Goal: Task Accomplishment & Management: Manage account settings

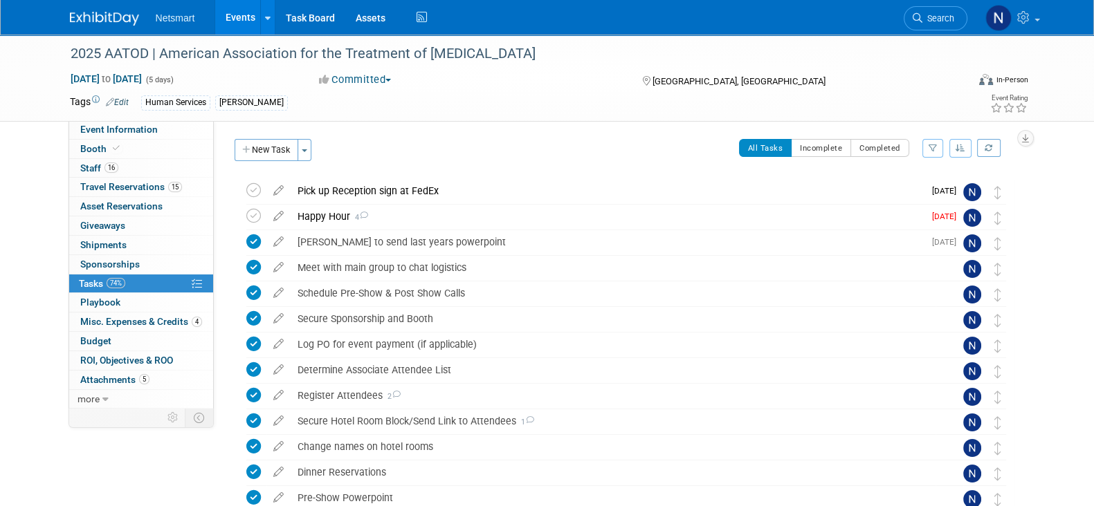
drag, startPoint x: 264, startPoint y: 145, endPoint x: 270, endPoint y: 154, distance: 10.0
click at [265, 145] on button "New Task" at bounding box center [267, 150] width 64 height 22
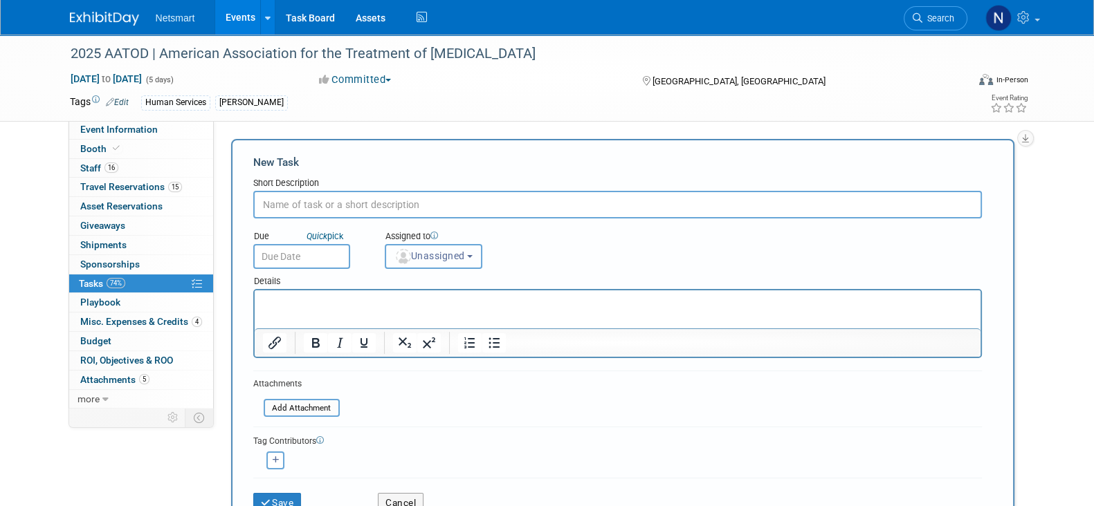
click at [421, 254] on span "Unassigned" at bounding box center [429, 255] width 71 height 11
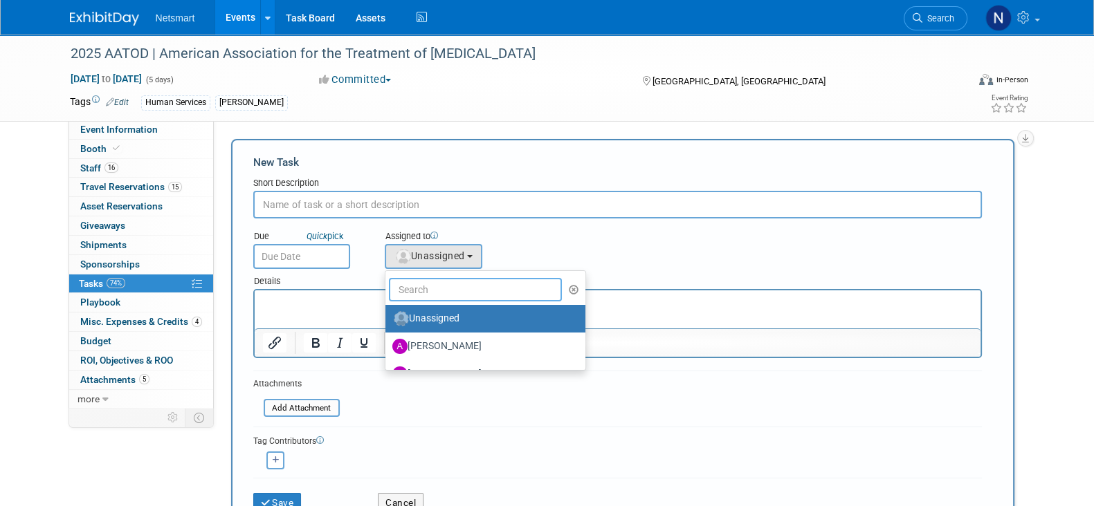
click at [418, 291] on input "text" at bounding box center [476, 290] width 174 height 24
type input "nin"
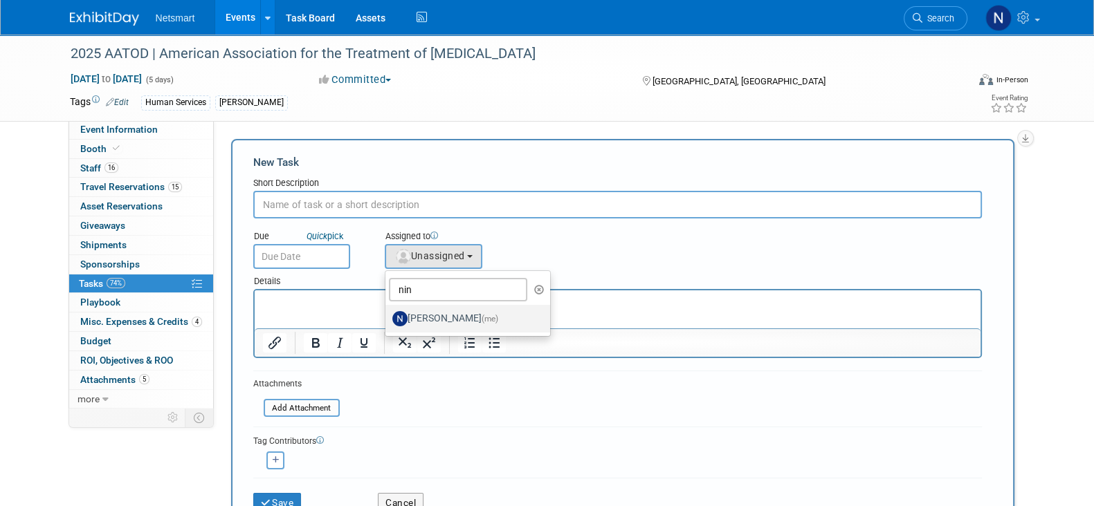
click at [415, 313] on label "Nina Finn (me)" at bounding box center [464, 319] width 145 height 22
click at [387, 313] on input "Nina Finn (me)" at bounding box center [382, 317] width 9 height 9
select select "a52b5e8a-b2fd-4a4e-8599-2a3670a086e7"
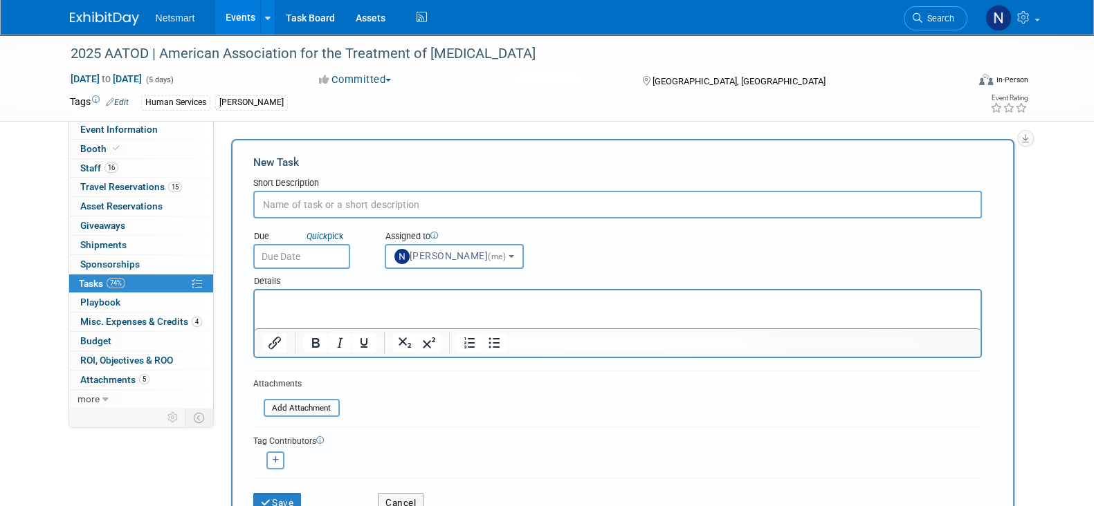
click at [349, 190] on div "Short Description" at bounding box center [617, 184] width 729 height 14
click at [346, 199] on input "text" at bounding box center [617, 205] width 729 height 28
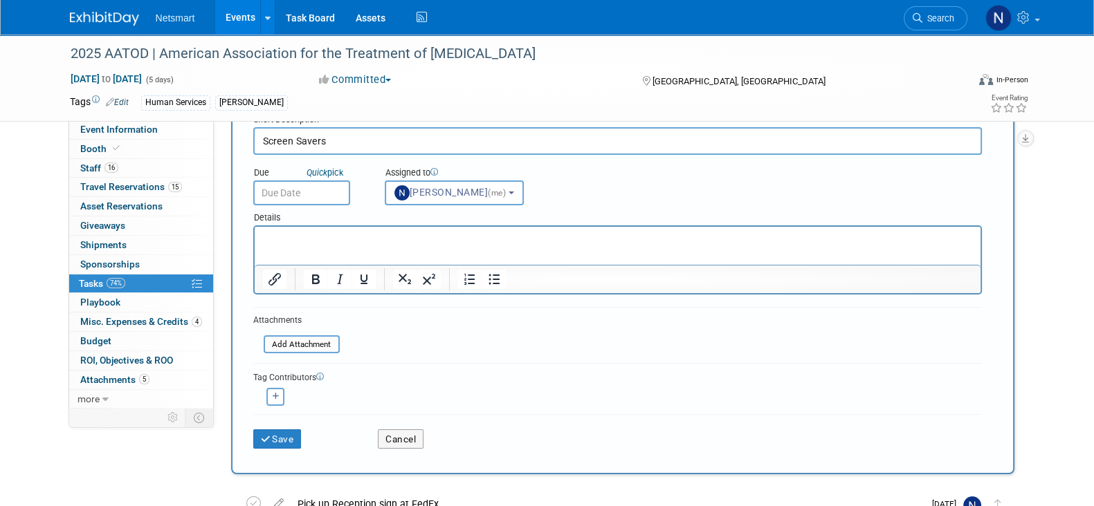
scroll to position [172, 0]
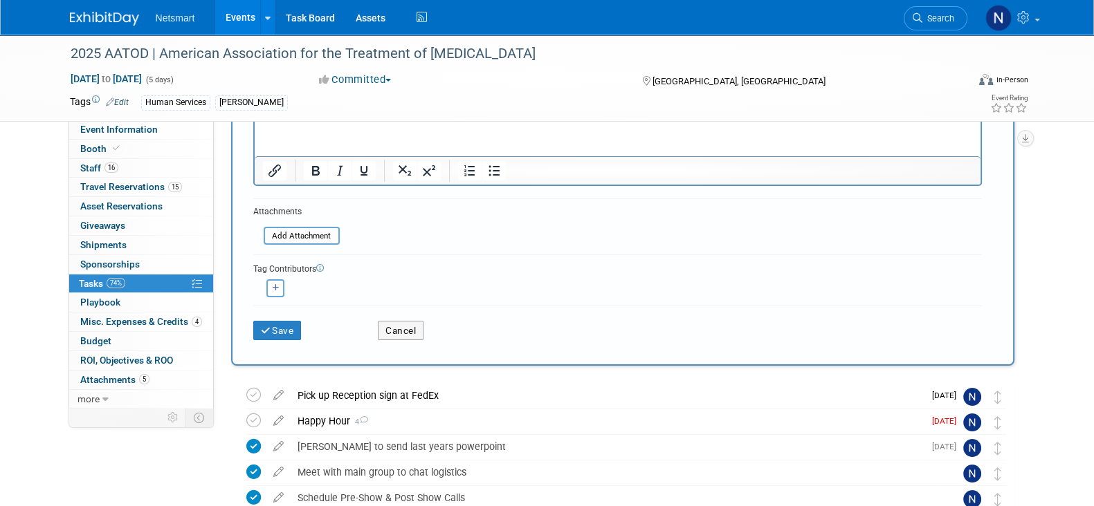
type input "Screen Savers"
click at [269, 327] on icon "submit" at bounding box center [267, 332] width 12 height 10
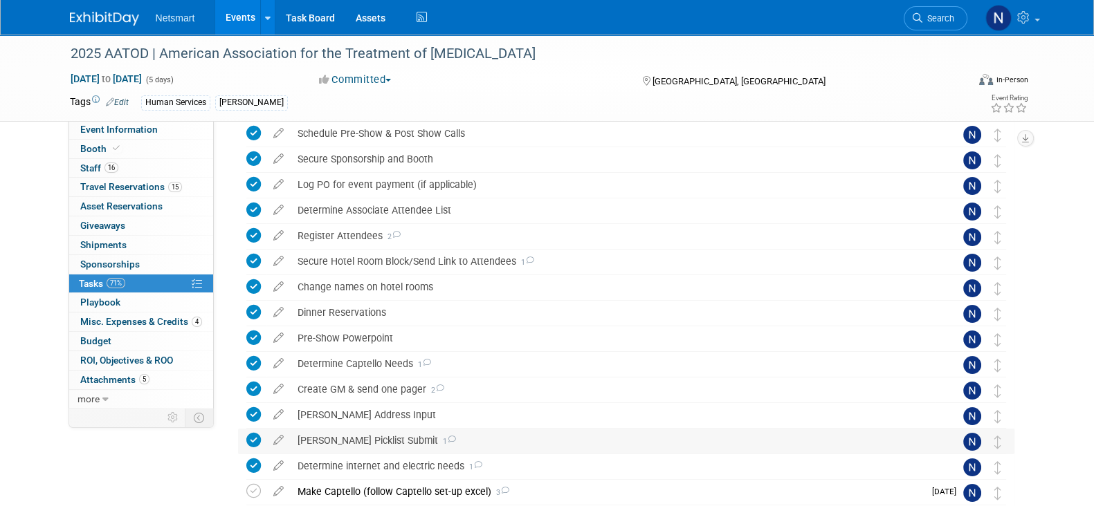
scroll to position [345, 0]
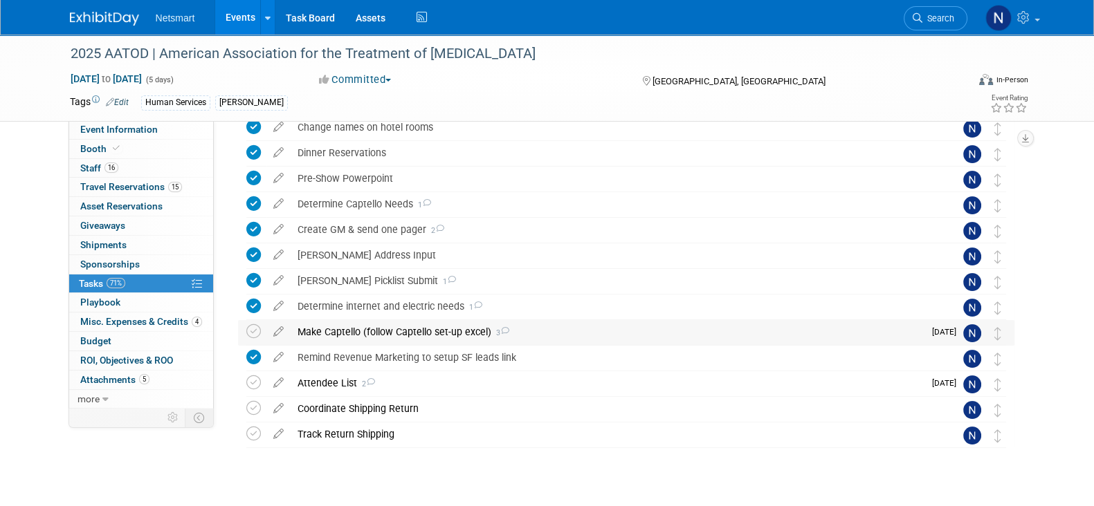
click at [364, 332] on div "Make Captello (follow Captello set-up excel) 3" at bounding box center [607, 332] width 633 height 24
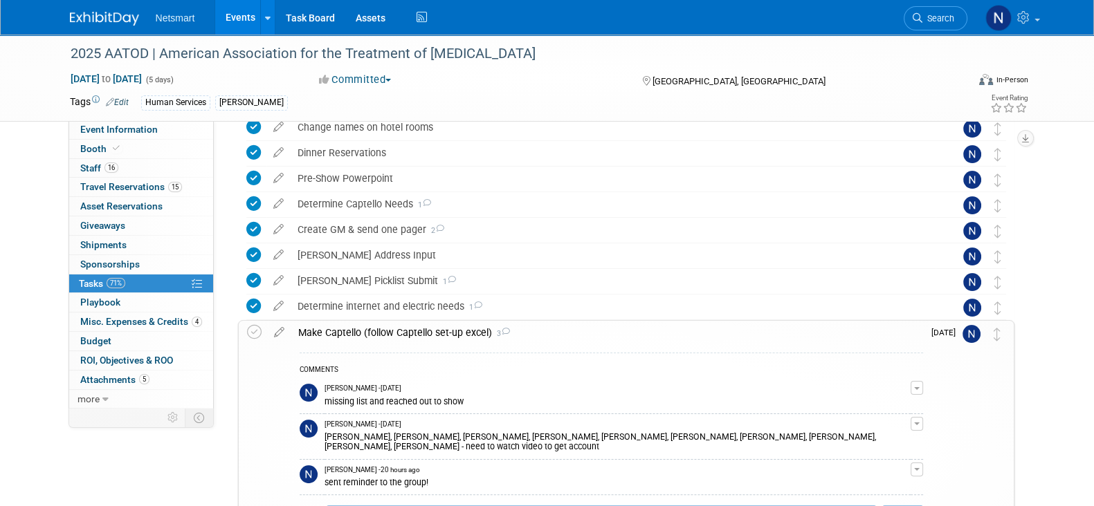
scroll to position [432, 0]
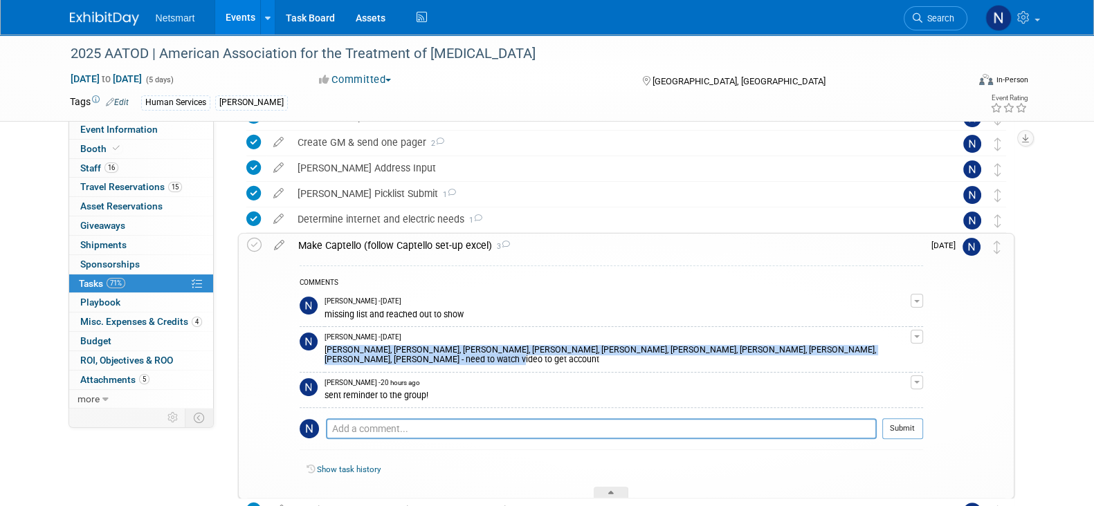
drag, startPoint x: 385, startPoint y: 358, endPoint x: 324, endPoint y: 347, distance: 61.9
click at [324, 347] on div "[PERSON_NAME], [PERSON_NAME], [PERSON_NAME], [PERSON_NAME], [PERSON_NAME], [PER…" at bounding box center [617, 353] width 586 height 22
copy div "[PERSON_NAME], [PERSON_NAME], [PERSON_NAME], [PERSON_NAME], [PERSON_NAME], [PER…"
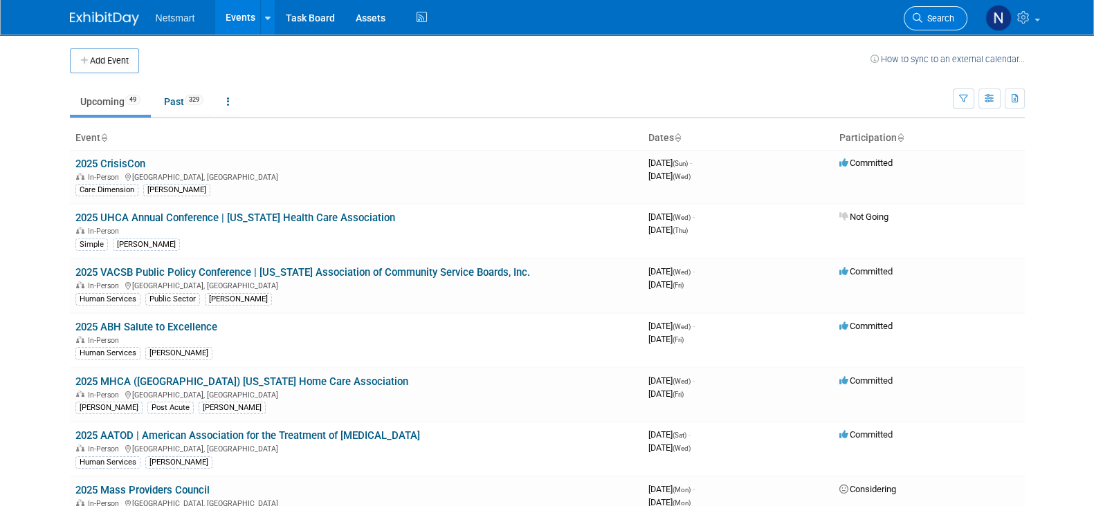
click at [927, 22] on span "Search" at bounding box center [938, 18] width 32 height 10
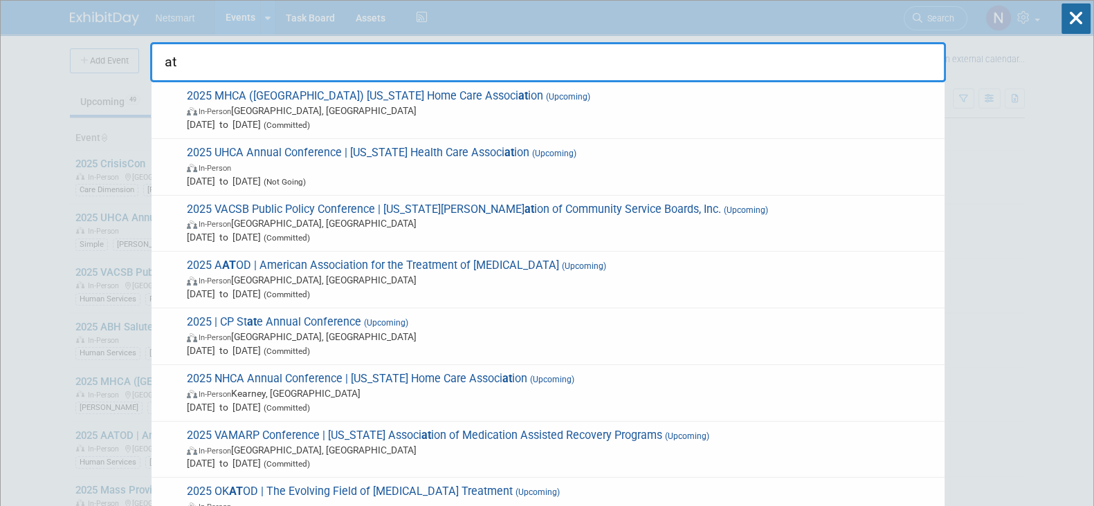
drag, startPoint x: 249, startPoint y: 57, endPoint x: 113, endPoint y: 55, distance: 135.6
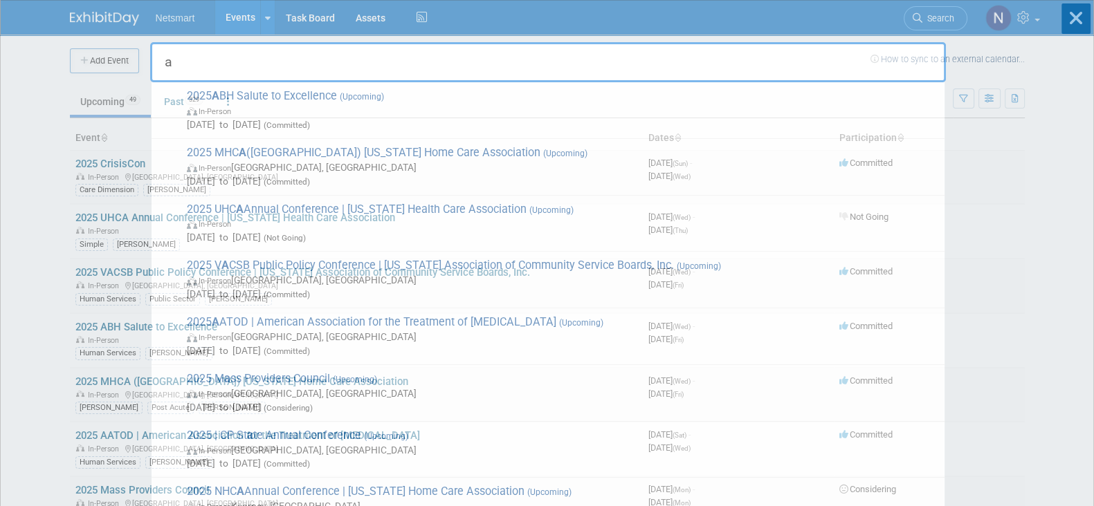
type input "aa"
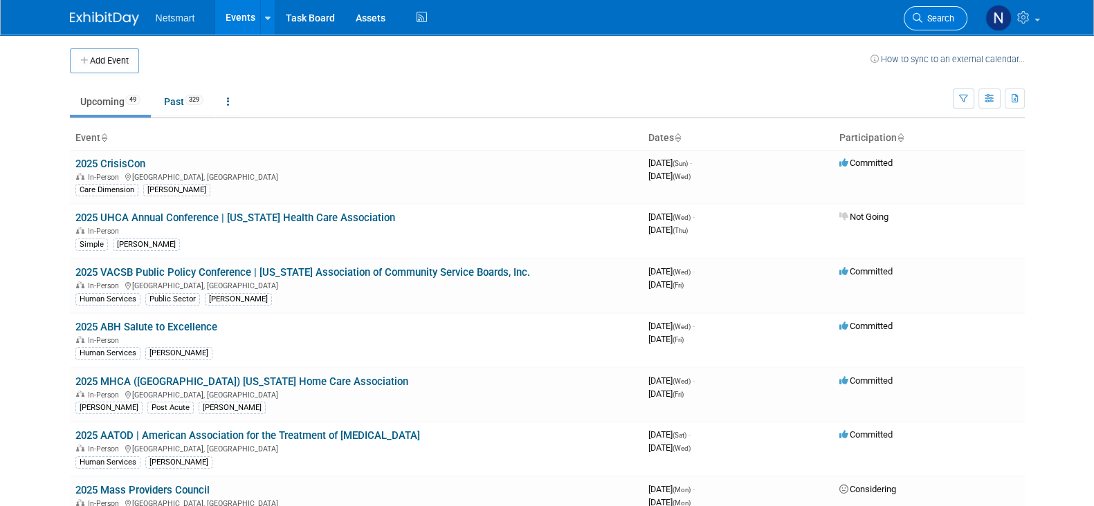
click at [954, 21] on link "Search" at bounding box center [936, 18] width 64 height 24
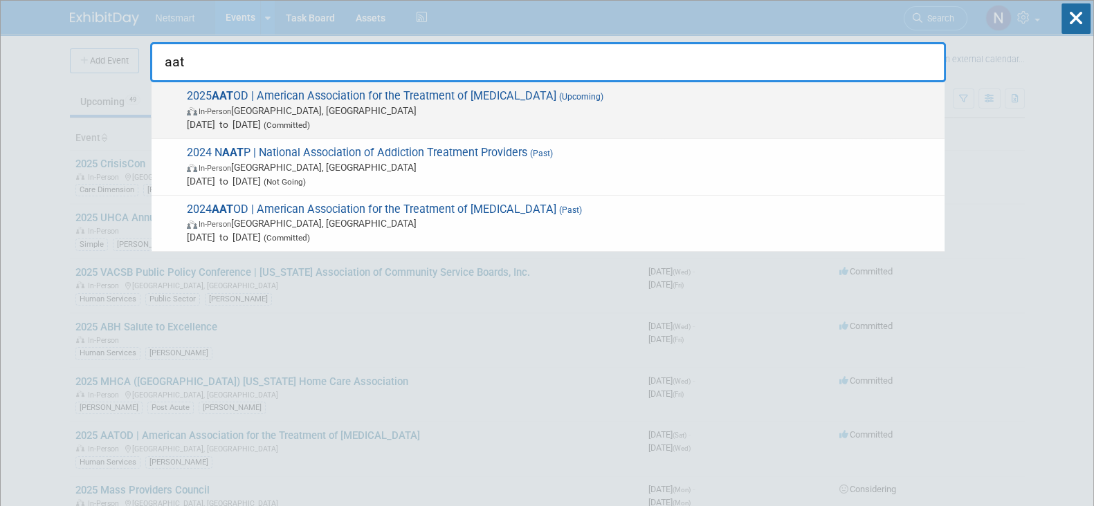
type input "aat"
click at [356, 112] on span "In-Person Philadelphia, PA" at bounding box center [562, 111] width 751 height 14
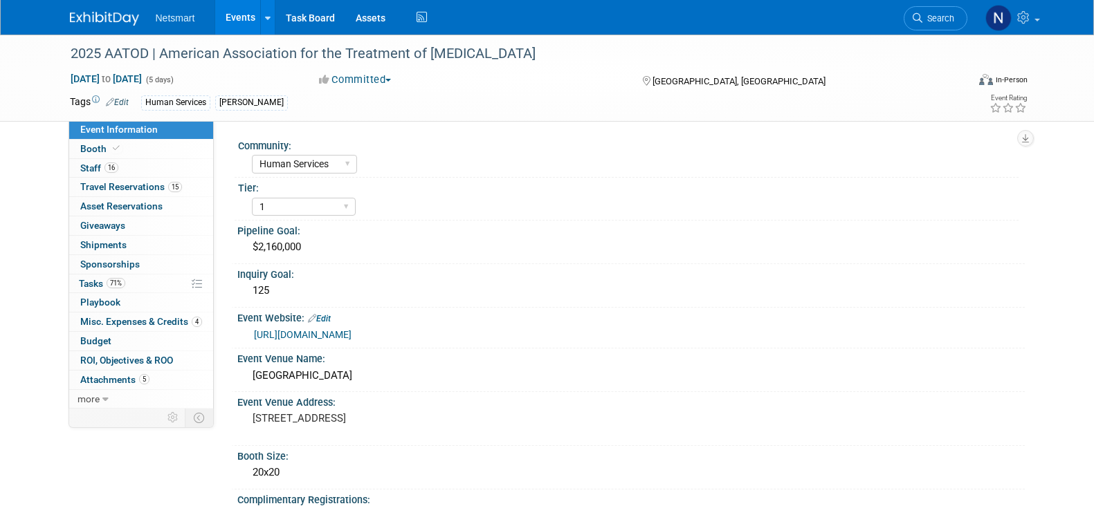
select select "Human Services"
select select "1"
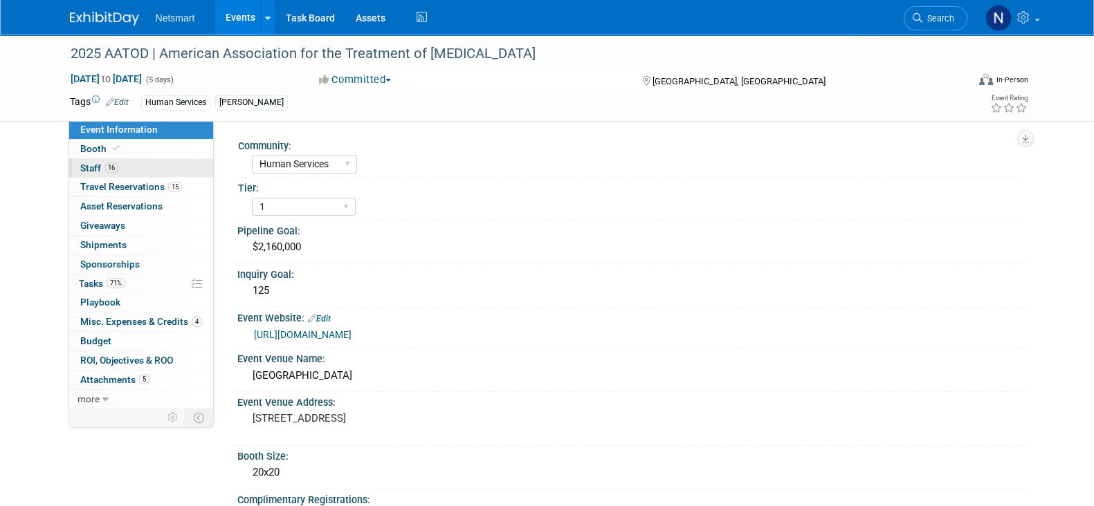
click at [116, 170] on span "16" at bounding box center [111, 168] width 14 height 10
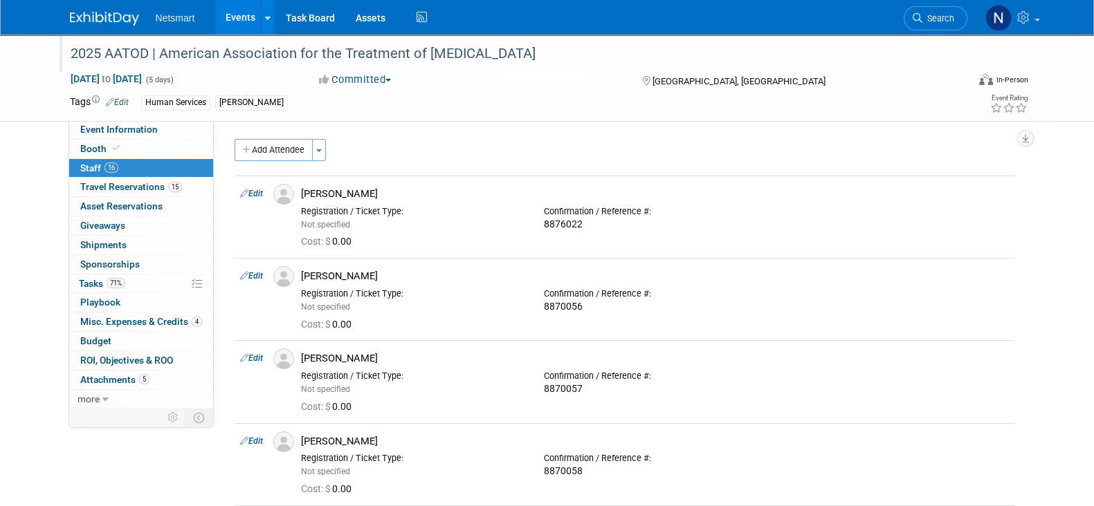
click at [631, 59] on div "2025 AATOD | American Association for the Treatment of [MEDICAL_DATA]" at bounding box center [506, 54] width 881 height 25
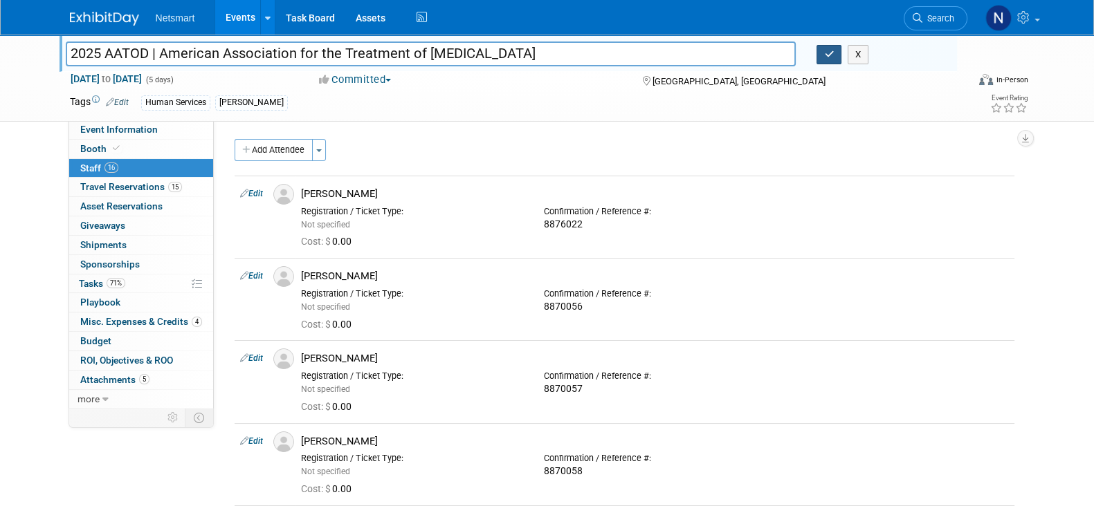
click at [825, 55] on icon "button" at bounding box center [829, 54] width 10 height 9
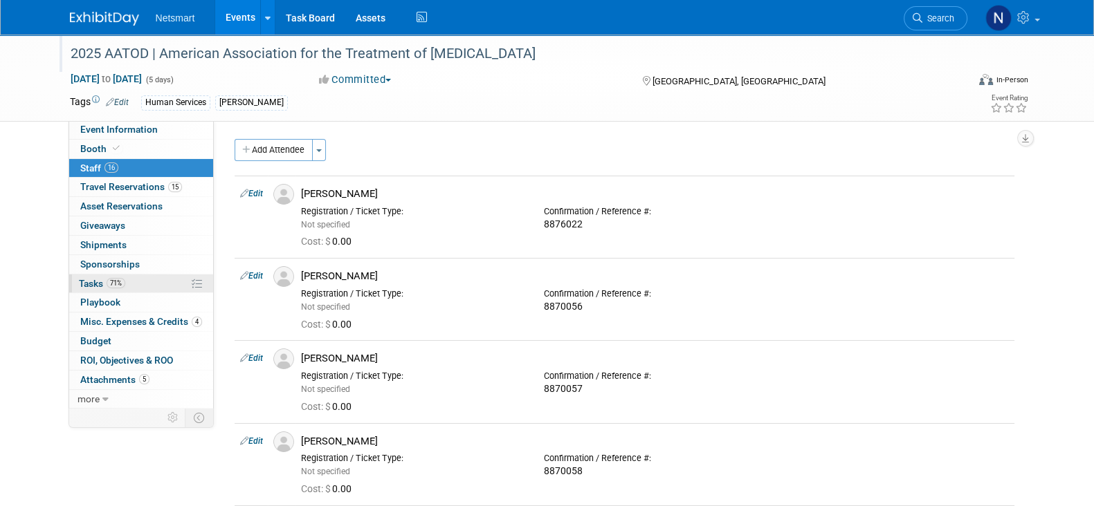
click at [123, 282] on span "71%" at bounding box center [116, 283] width 19 height 10
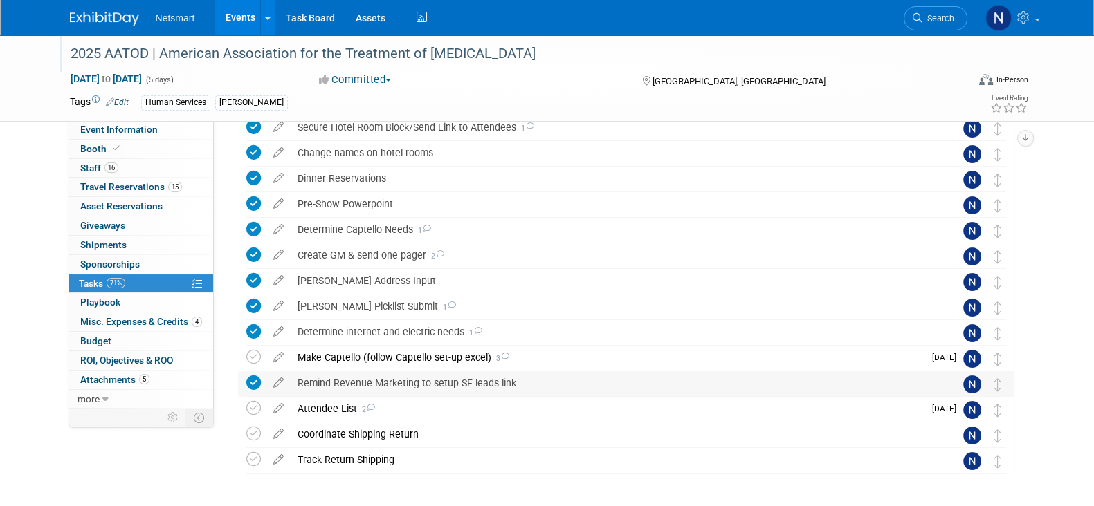
scroll to position [371, 0]
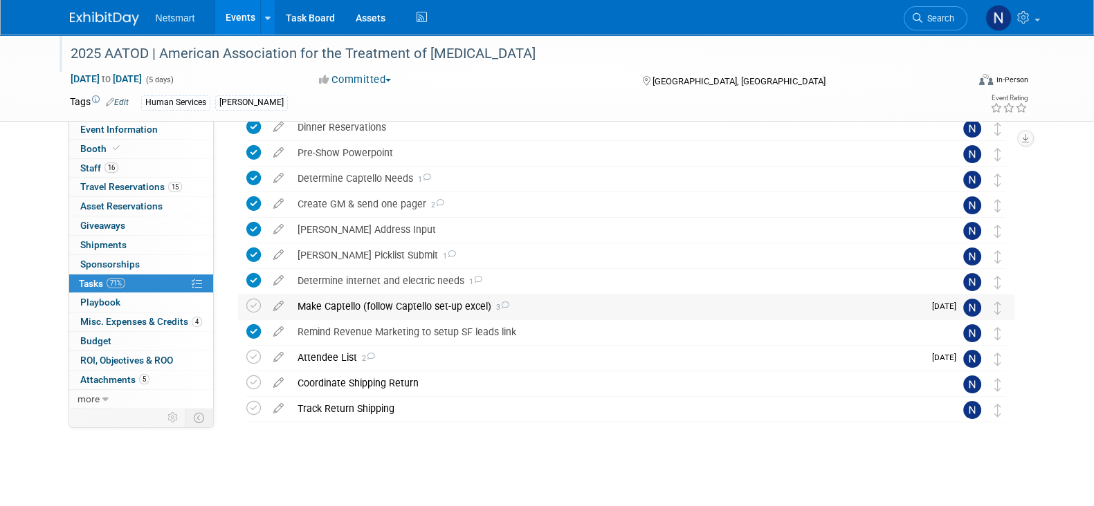
click at [365, 306] on div "Make Captello (follow Captello set-up excel) 3" at bounding box center [607, 307] width 633 height 24
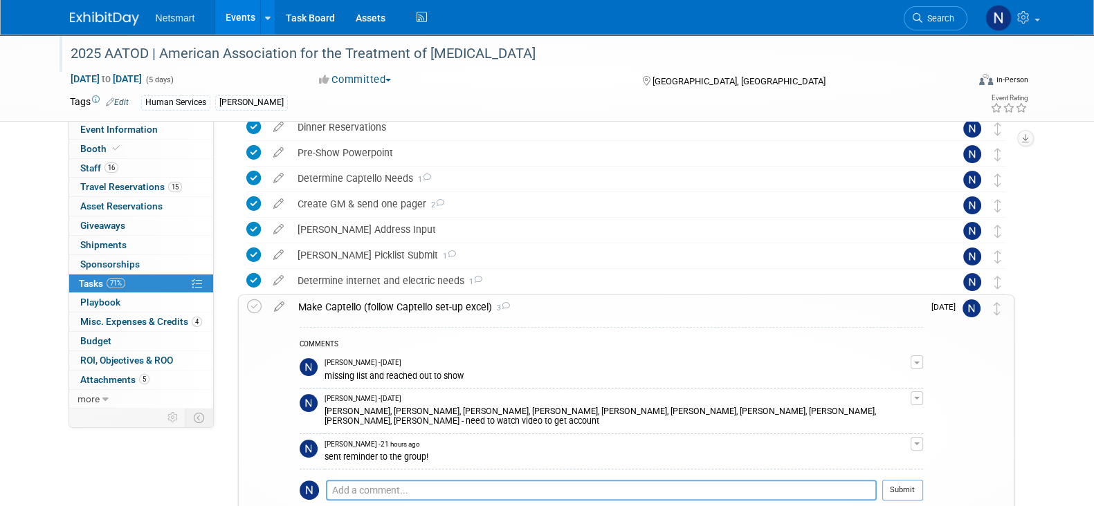
click at [391, 480] on textarea at bounding box center [601, 490] width 551 height 21
click at [392, 486] on textarea at bounding box center [601, 490] width 551 height 21
paste textarea "[PERSON_NAME], [PERSON_NAME], [PERSON_NAME], [PERSON_NAME], [PERSON_NAME], [PER…"
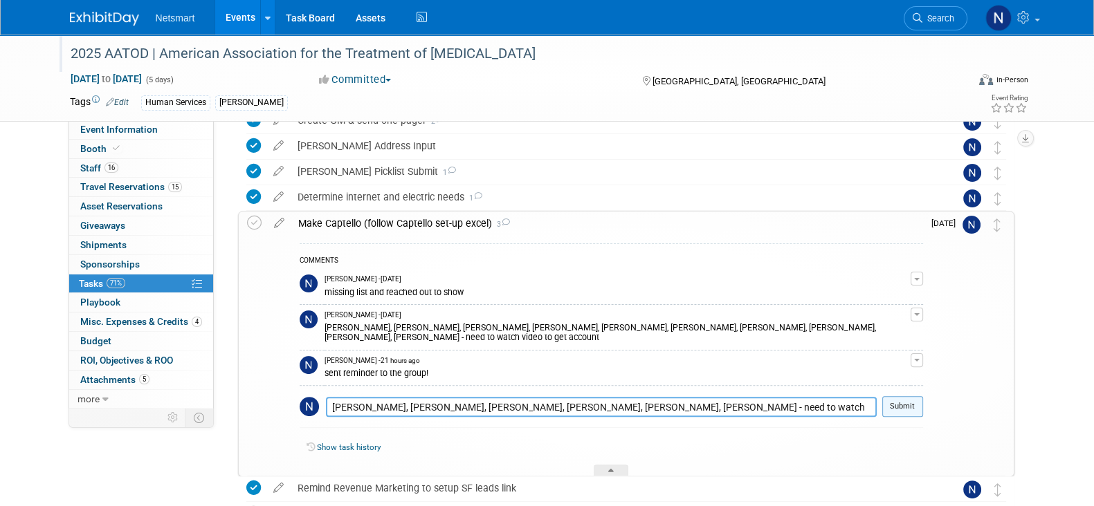
scroll to position [457, 0]
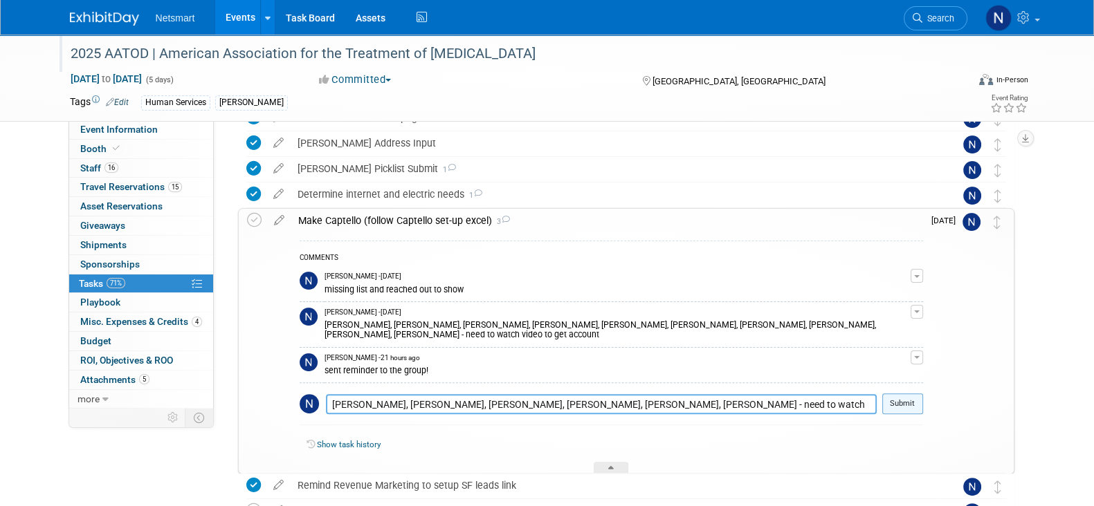
type textarea "[PERSON_NAME], [PERSON_NAME], [PERSON_NAME], [PERSON_NAME], [PERSON_NAME], [PER…"
click at [904, 404] on button "Submit" at bounding box center [902, 404] width 41 height 21
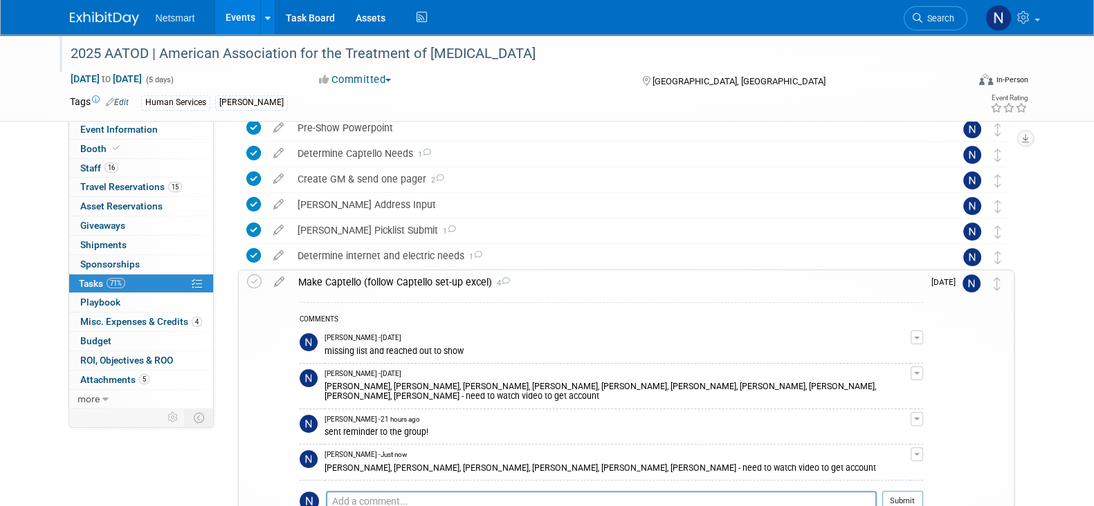
scroll to position [371, 0]
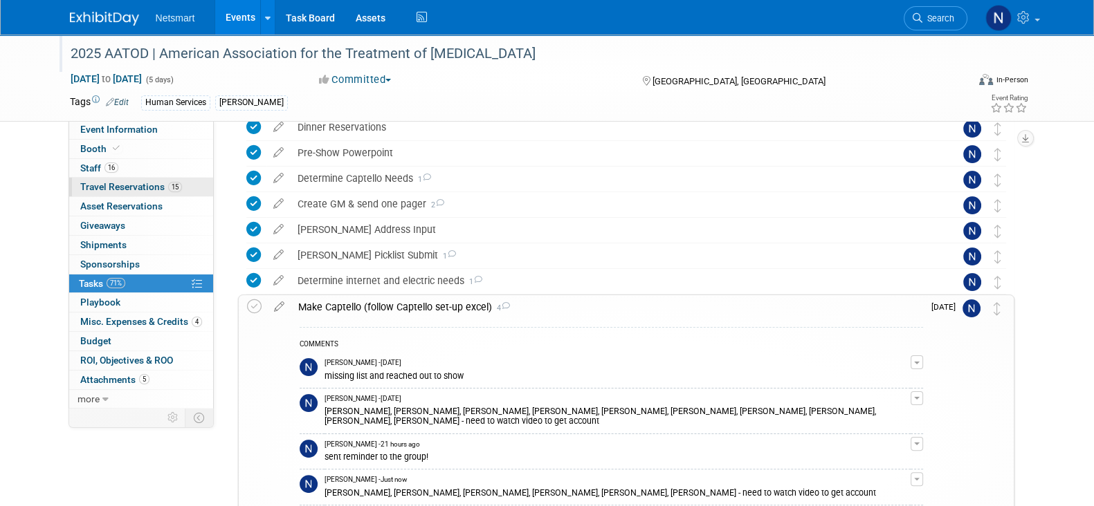
drag, startPoint x: 121, startPoint y: 170, endPoint x: 170, endPoint y: 180, distance: 49.5
click at [121, 170] on link "16 Staff 16" at bounding box center [141, 168] width 144 height 19
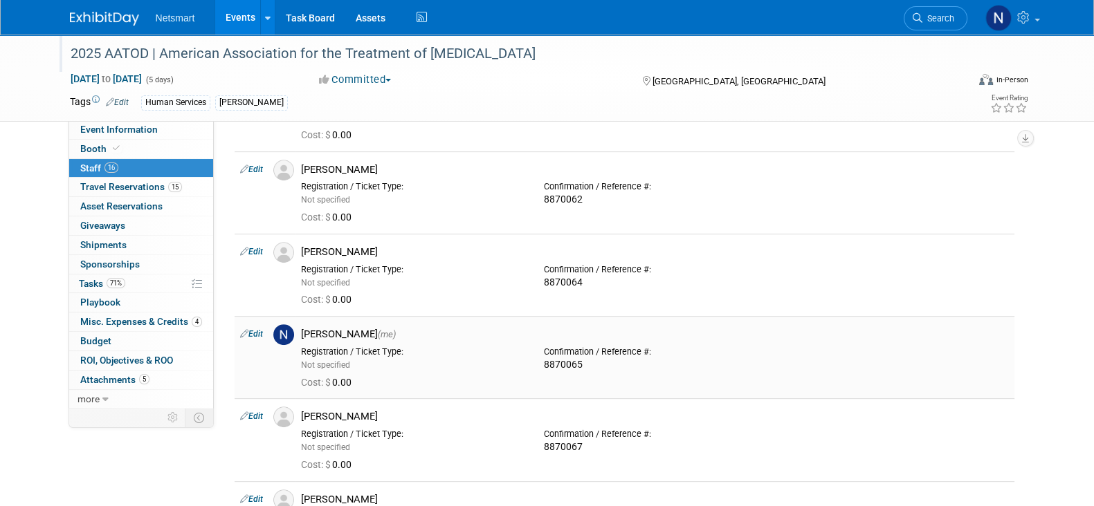
drag, startPoint x: 304, startPoint y: 196, endPoint x: 403, endPoint y: 394, distance: 220.9
click at [403, 394] on tbody "Edit Amanda Imbimbo Not specified Cost: $" at bounding box center [625, 68] width 780 height 1319
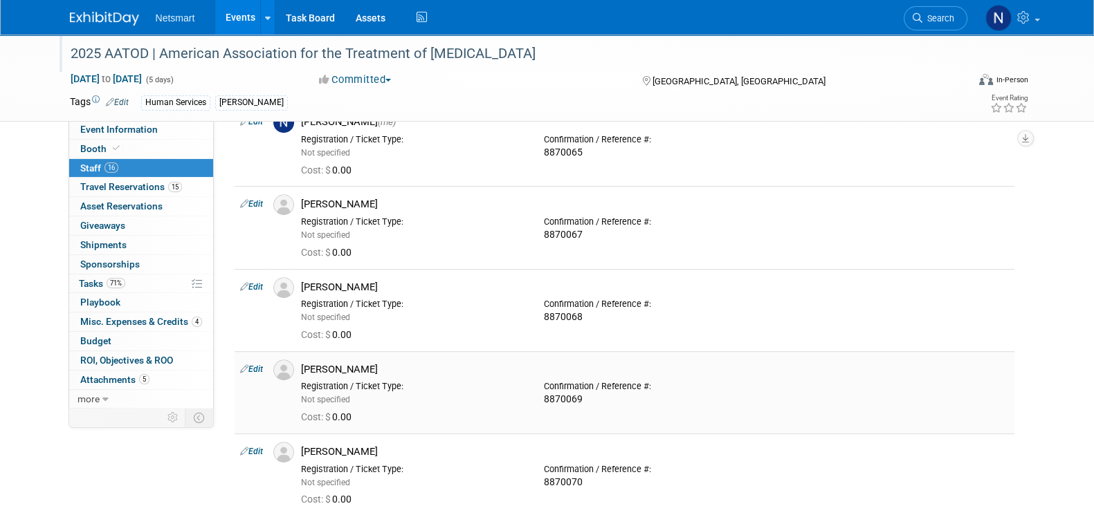
scroll to position [1038, 0]
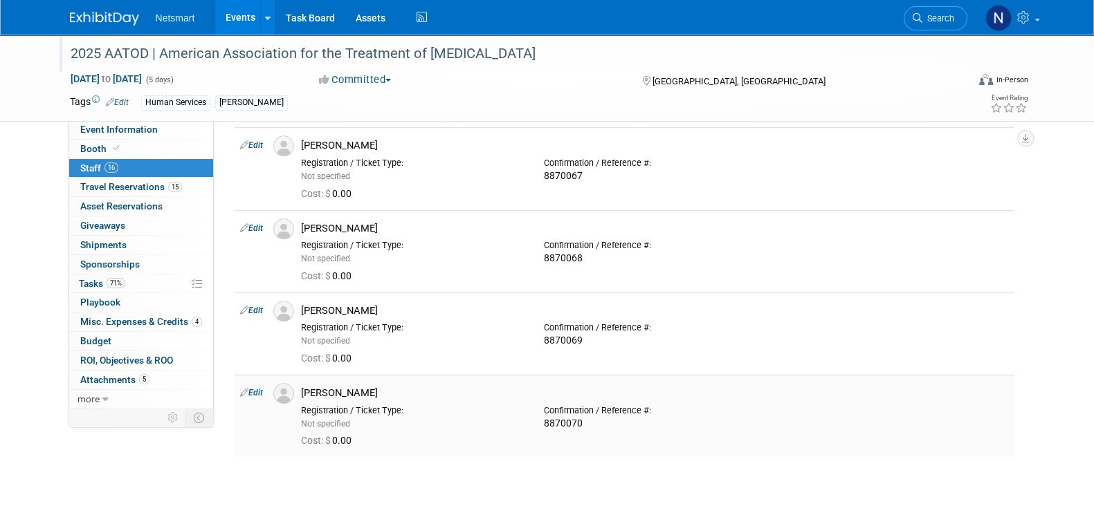
drag, startPoint x: 403, startPoint y: 392, endPoint x: 413, endPoint y: 396, distance: 10.9
click at [385, 400] on div "Registration / Ticket Type: Not specified" at bounding box center [412, 415] width 243 height 30
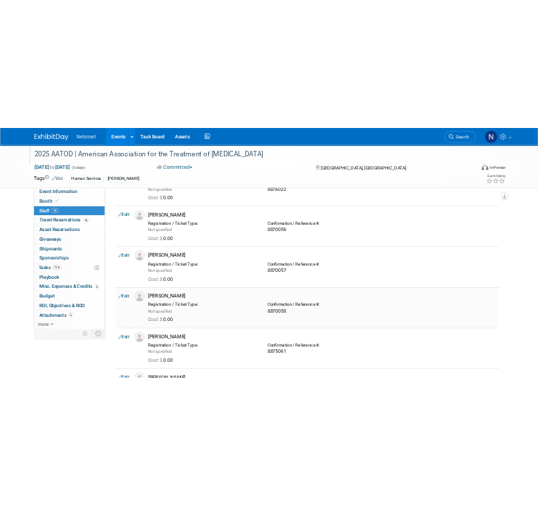
scroll to position [0, 0]
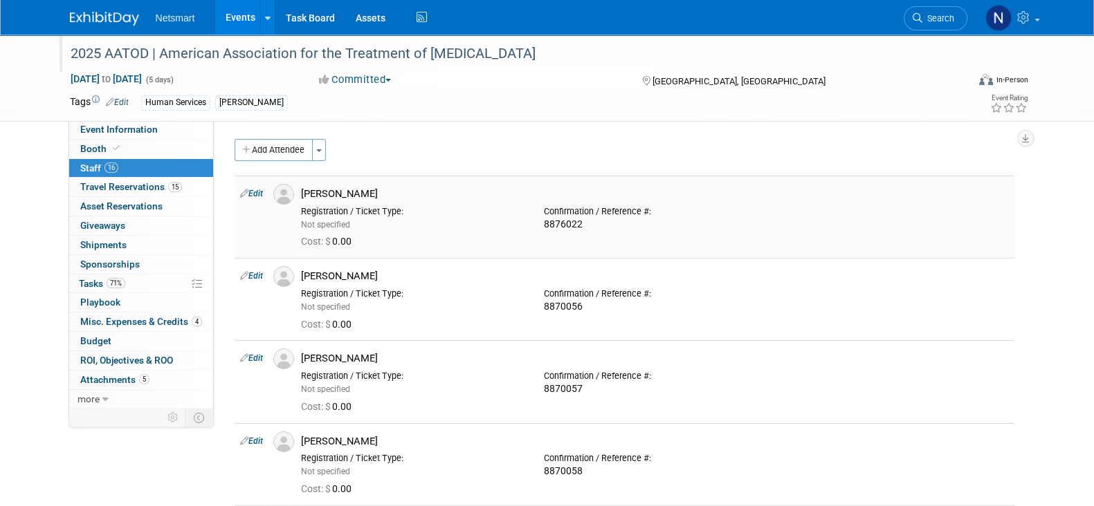
drag, startPoint x: 421, startPoint y: 407, endPoint x: 297, endPoint y: 195, distance: 245.9
copy tbody "Amanda Imbimbo Registration / Ticket Type: Not specified Confirmation / Referen…"
drag, startPoint x: 432, startPoint y: 186, endPoint x: 425, endPoint y: 188, distance: 7.2
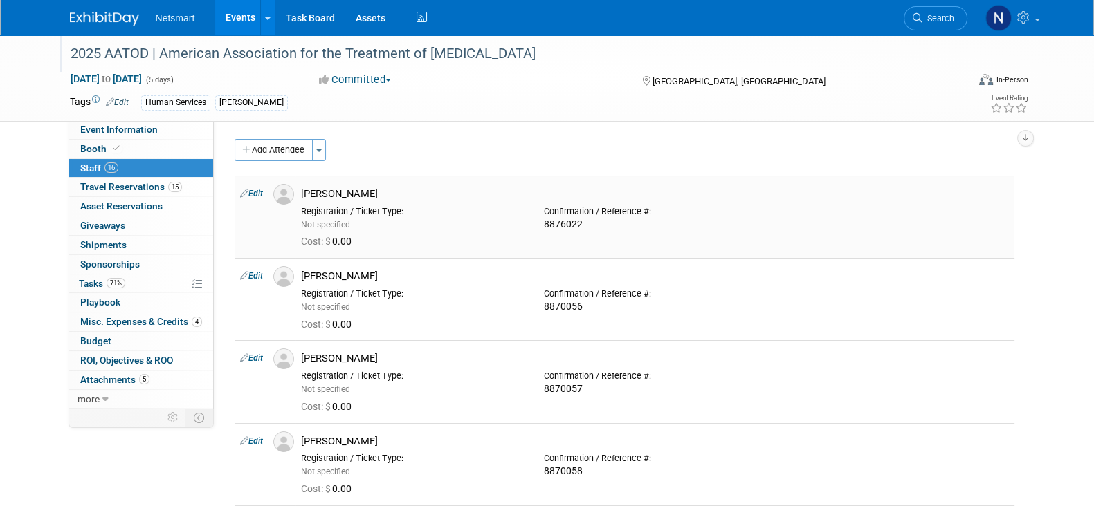
click at [432, 185] on div "[PERSON_NAME]" at bounding box center [655, 192] width 729 height 17
click at [389, 195] on div "[PERSON_NAME]" at bounding box center [655, 193] width 708 height 13
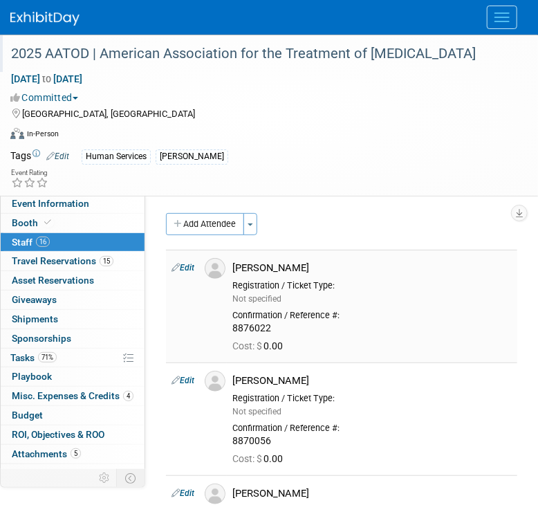
click at [330, 280] on div "Registration / Ticket Type:" at bounding box center [372, 285] width 280 height 11
drag, startPoint x: 318, startPoint y: 265, endPoint x: 235, endPoint y: 271, distance: 83.3
click at [235, 271] on div "[PERSON_NAME]" at bounding box center [372, 268] width 280 height 13
copy div "[PERSON_NAME]"
drag, startPoint x: 315, startPoint y: 381, endPoint x: 235, endPoint y: 378, distance: 79.6
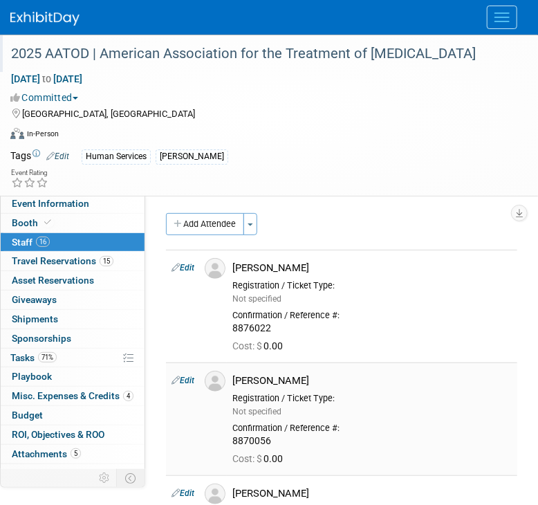
click at [233, 381] on div "[PERSON_NAME]" at bounding box center [372, 380] width 280 height 13
copy div "[PERSON_NAME]"
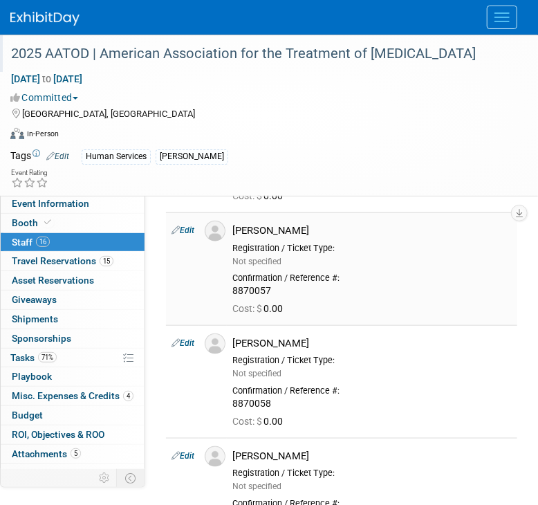
scroll to position [172, 0]
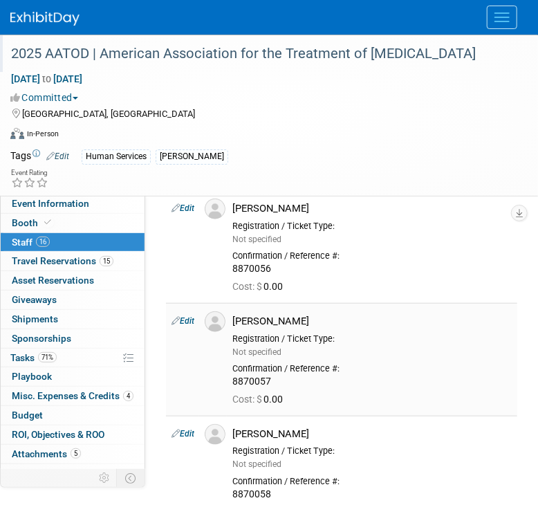
drag, startPoint x: 311, startPoint y: 318, endPoint x: 232, endPoint y: 323, distance: 79.7
click at [232, 323] on div "[PERSON_NAME]" at bounding box center [372, 319] width 300 height 17
copy div "[PERSON_NAME]"
drag, startPoint x: 277, startPoint y: 434, endPoint x: 235, endPoint y: 437, distance: 42.3
click at [235, 437] on div "[PERSON_NAME]" at bounding box center [372, 434] width 280 height 13
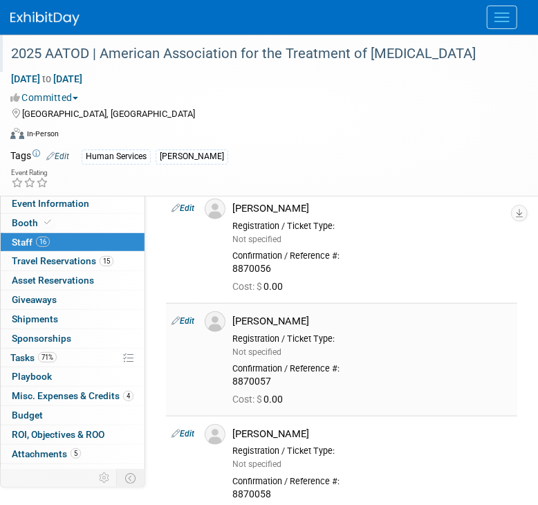
copy div "[PERSON_NAME]"
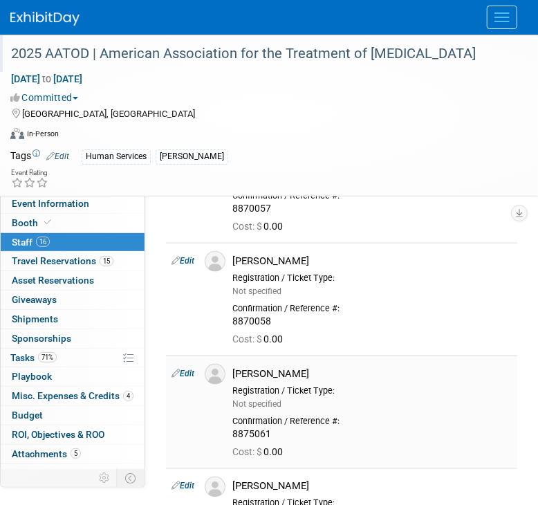
drag, startPoint x: 319, startPoint y: 373, endPoint x: 232, endPoint y: 373, distance: 86.5
click at [232, 373] on div "[PERSON_NAME]" at bounding box center [372, 372] width 300 height 17
copy div "[PERSON_NAME]"
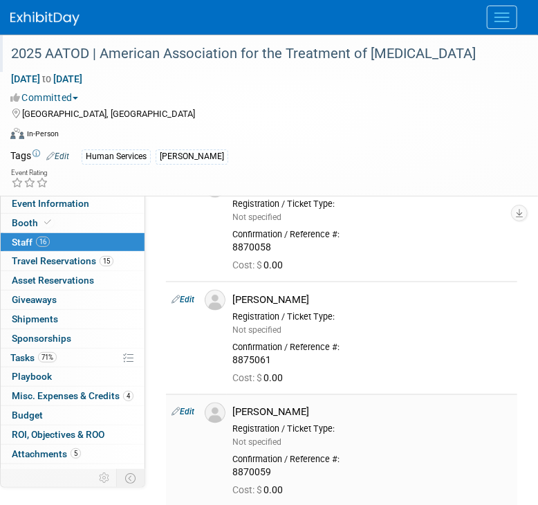
scroll to position [519, 0]
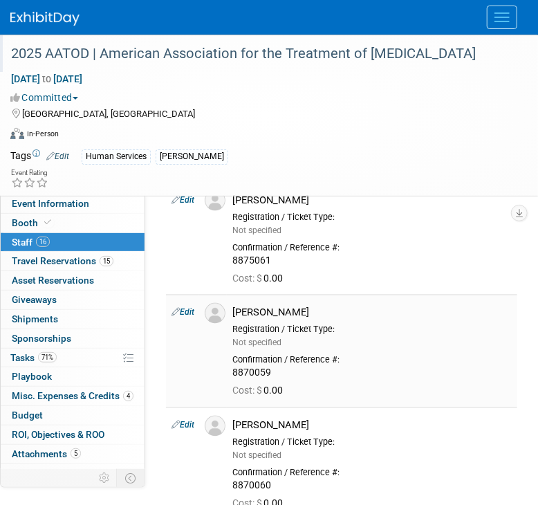
drag, startPoint x: 283, startPoint y: 311, endPoint x: 229, endPoint y: 312, distance: 54.0
click at [229, 312] on div "[PERSON_NAME]" at bounding box center [372, 311] width 300 height 17
copy div "[PERSON_NAME]"
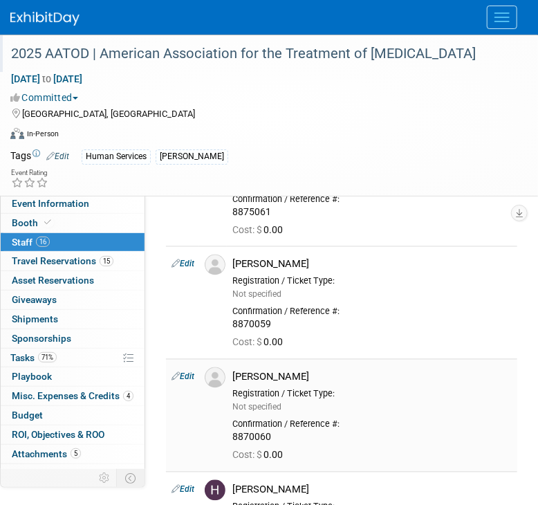
scroll to position [605, 0]
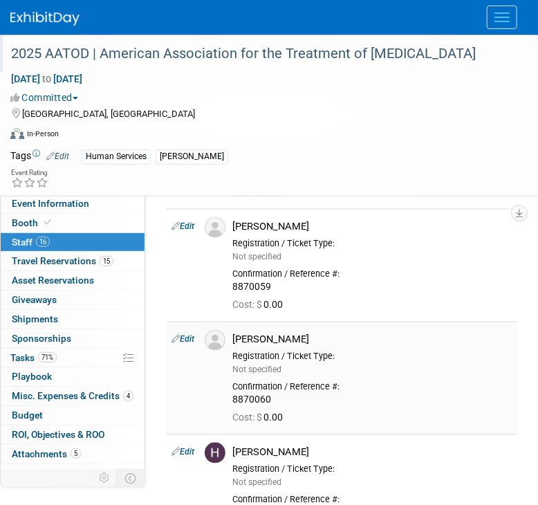
drag, startPoint x: 284, startPoint y: 336, endPoint x: 231, endPoint y: 336, distance: 52.6
click at [231, 336] on div "[PERSON_NAME]" at bounding box center [372, 338] width 300 height 17
copy div "[PERSON_NAME]"
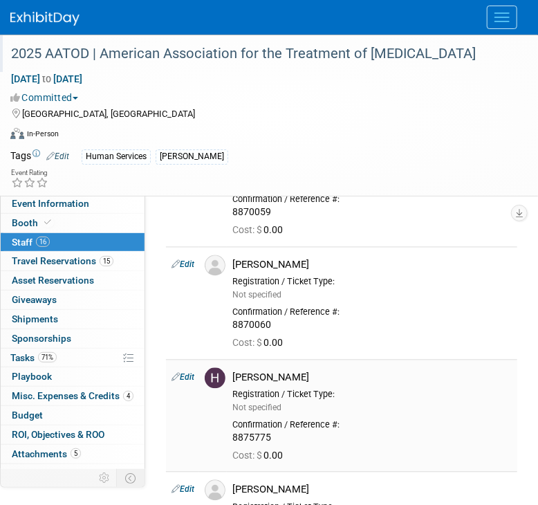
scroll to position [778, 0]
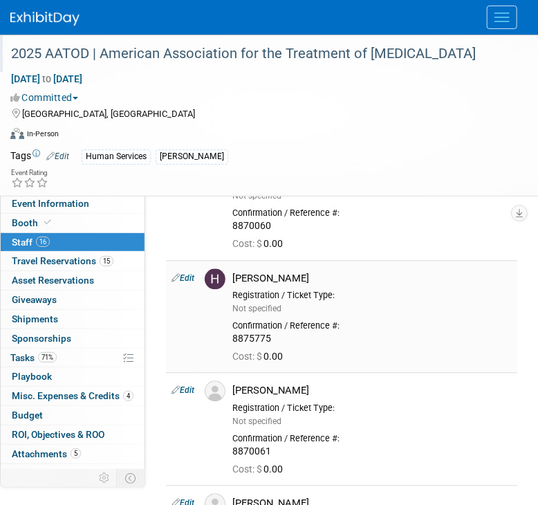
drag, startPoint x: 322, startPoint y: 273, endPoint x: 231, endPoint y: 281, distance: 91.6
click at [231, 281] on div "[PERSON_NAME]" at bounding box center [372, 277] width 300 height 17
copy div "[PERSON_NAME]"
drag, startPoint x: 279, startPoint y: 387, endPoint x: 232, endPoint y: 387, distance: 47.0
click at [232, 387] on div "[PERSON_NAME]" at bounding box center [372, 389] width 300 height 17
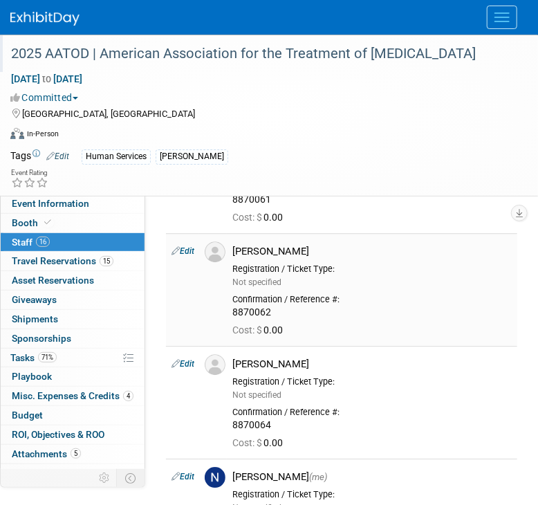
scroll to position [1038, 0]
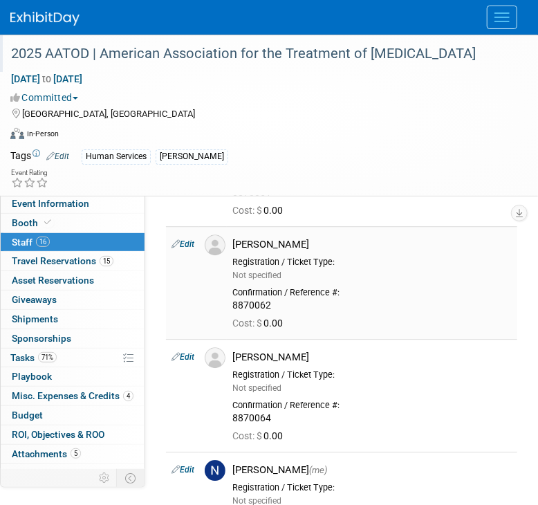
drag, startPoint x: 239, startPoint y: 246, endPoint x: 228, endPoint y: 247, distance: 11.2
click at [228, 247] on div "[PERSON_NAME]" at bounding box center [372, 243] width 300 height 17
drag, startPoint x: 240, startPoint y: 354, endPoint x: 232, endPoint y: 356, distance: 7.9
click at [227, 356] on div "[PERSON_NAME]" at bounding box center [372, 355] width 300 height 17
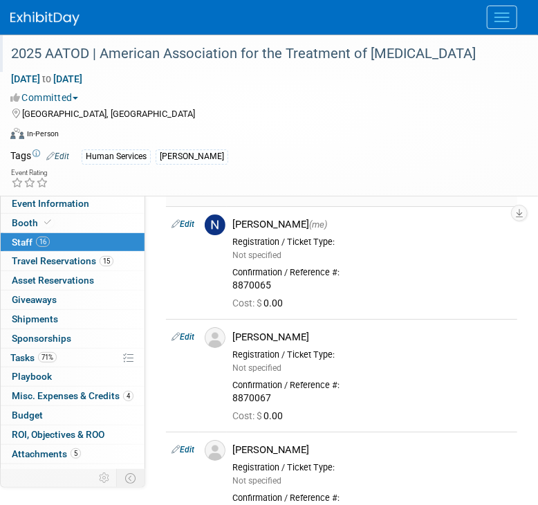
scroll to position [1210, 0]
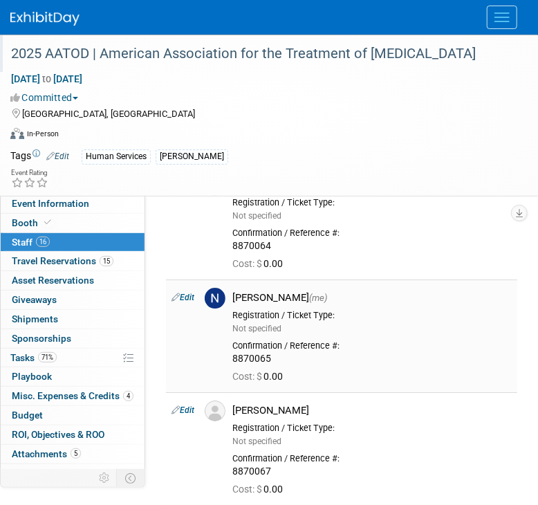
drag, startPoint x: 275, startPoint y: 294, endPoint x: 230, endPoint y: 294, distance: 44.3
click at [230, 294] on div "Nina Finn (me)" at bounding box center [372, 296] width 300 height 17
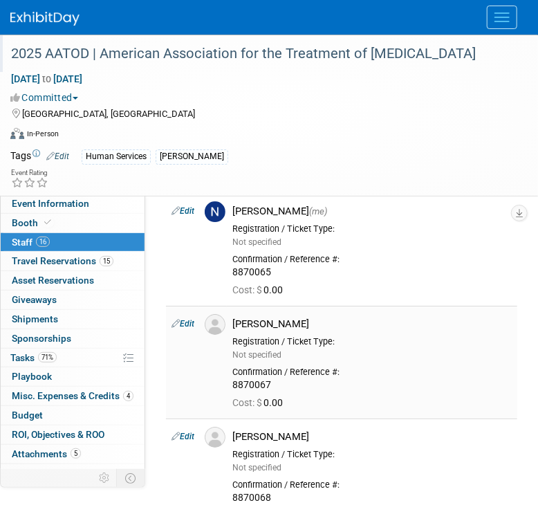
drag, startPoint x: 296, startPoint y: 320, endPoint x: 225, endPoint y: 322, distance: 71.3
click at [225, 322] on div "[PERSON_NAME]" at bounding box center [372, 322] width 300 height 17
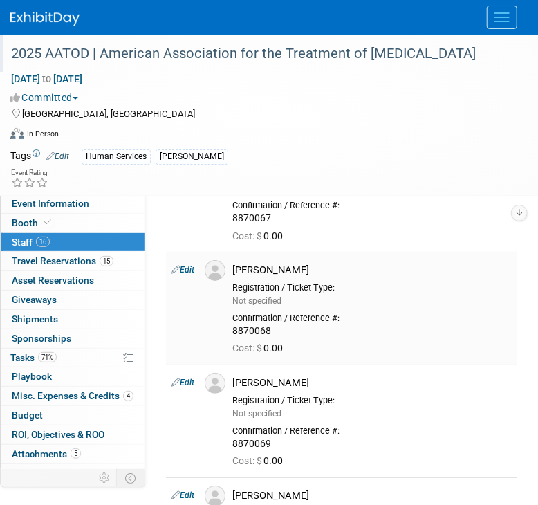
scroll to position [1470, 0]
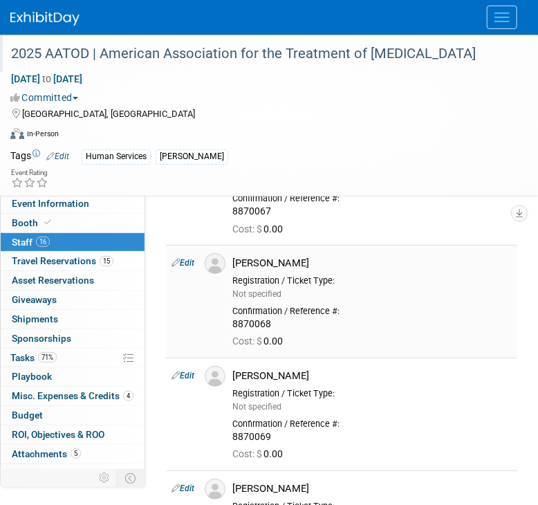
drag, startPoint x: 285, startPoint y: 263, endPoint x: 232, endPoint y: 264, distance: 53.3
click at [235, 264] on div "[PERSON_NAME]" at bounding box center [372, 263] width 280 height 13
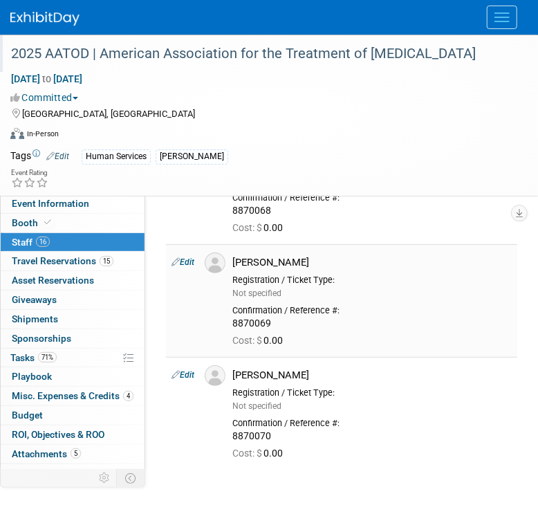
scroll to position [1557, 0]
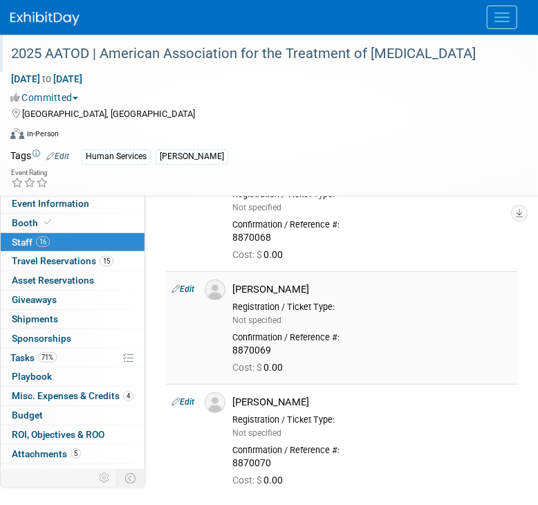
drag, startPoint x: 284, startPoint y: 292, endPoint x: 221, endPoint y: 289, distance: 63.0
click at [221, 289] on tr "Edit Steve Dix Cost: $" at bounding box center [341, 327] width 351 height 113
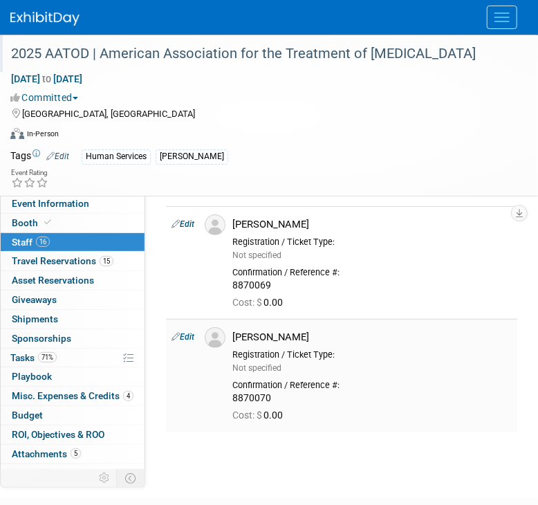
scroll to position [1709, 0]
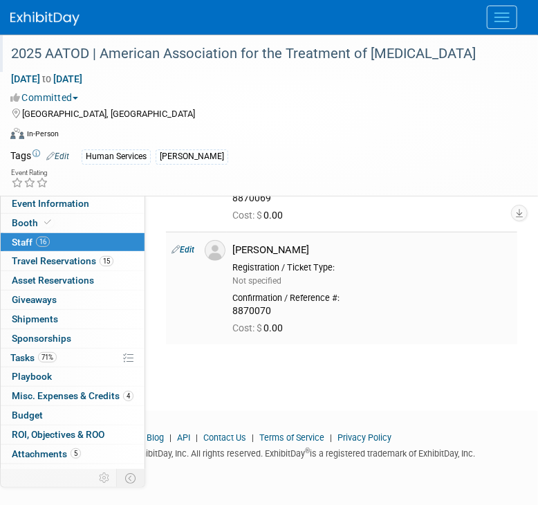
drag, startPoint x: 293, startPoint y: 250, endPoint x: 209, endPoint y: 250, distance: 83.7
click at [208, 250] on tr "Edit Tim Wood Cost: $" at bounding box center [341, 288] width 351 height 113
click at [310, 257] on div "Registration / Ticket Type: Not specified" at bounding box center [372, 272] width 300 height 30
drag, startPoint x: 256, startPoint y: 244, endPoint x: 230, endPoint y: 246, distance: 26.4
click at [230, 246] on div "[PERSON_NAME]" at bounding box center [372, 248] width 300 height 17
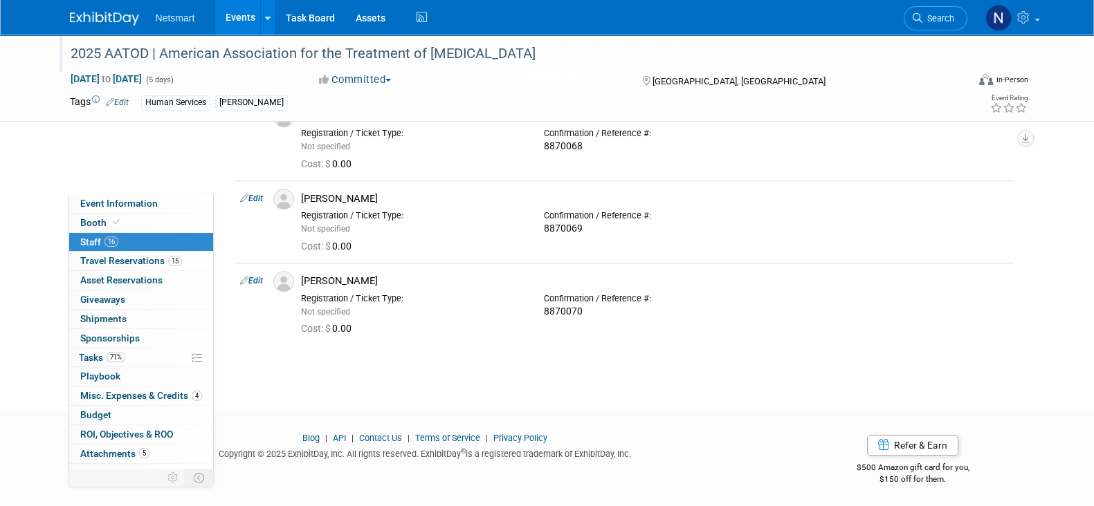
scroll to position [1149, 0]
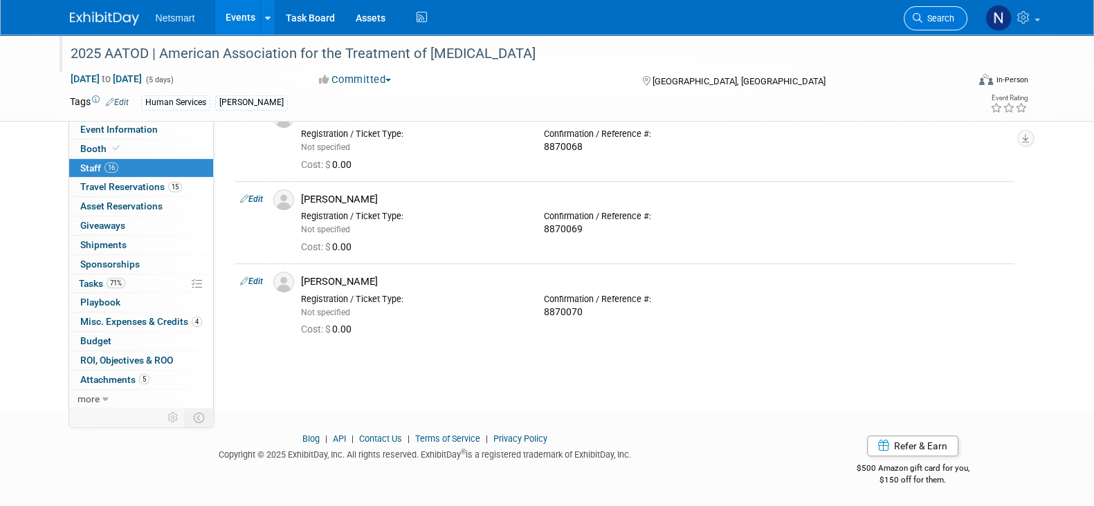
click at [931, 22] on span "Search" at bounding box center [938, 18] width 32 height 10
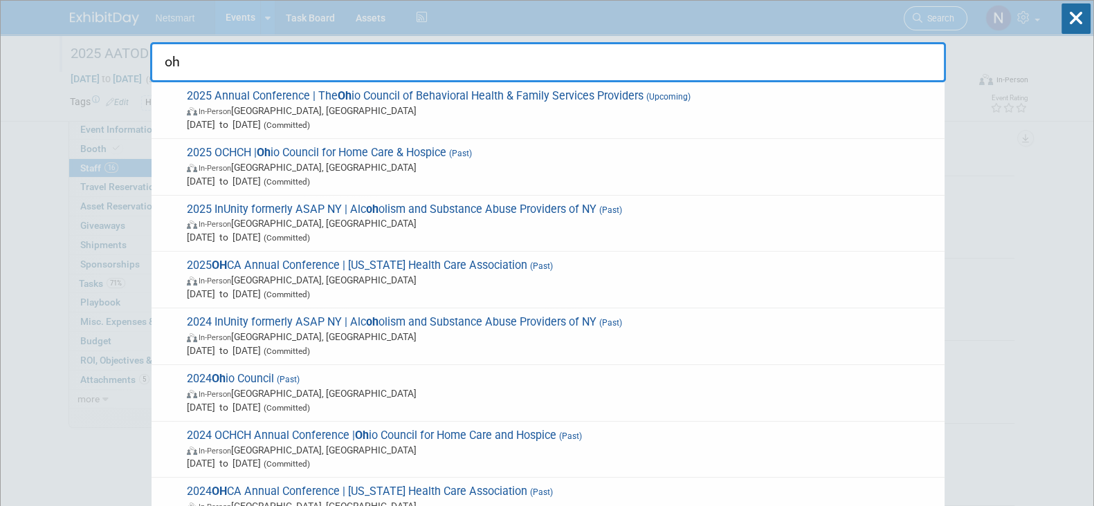
type input "o"
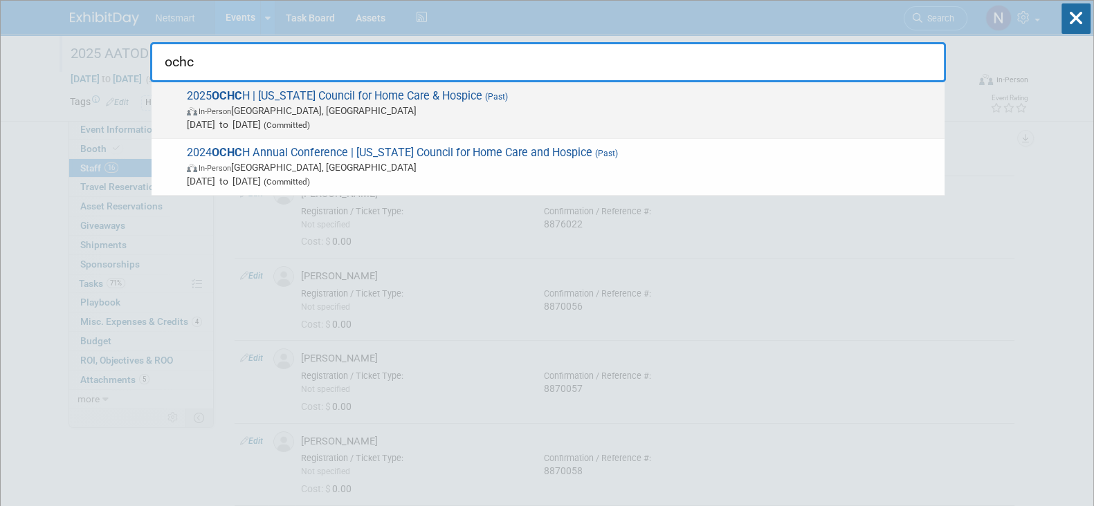
type input "ochc"
click at [560, 108] on span "In-Person Westerville, OH" at bounding box center [562, 111] width 751 height 14
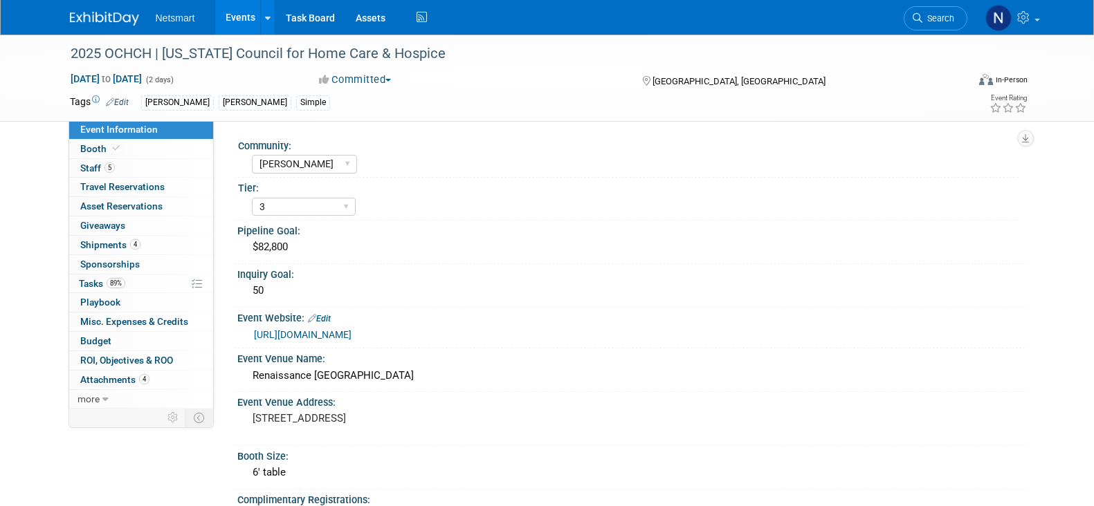
select select "[PERSON_NAME]"
select select "3"
select select "Yes"
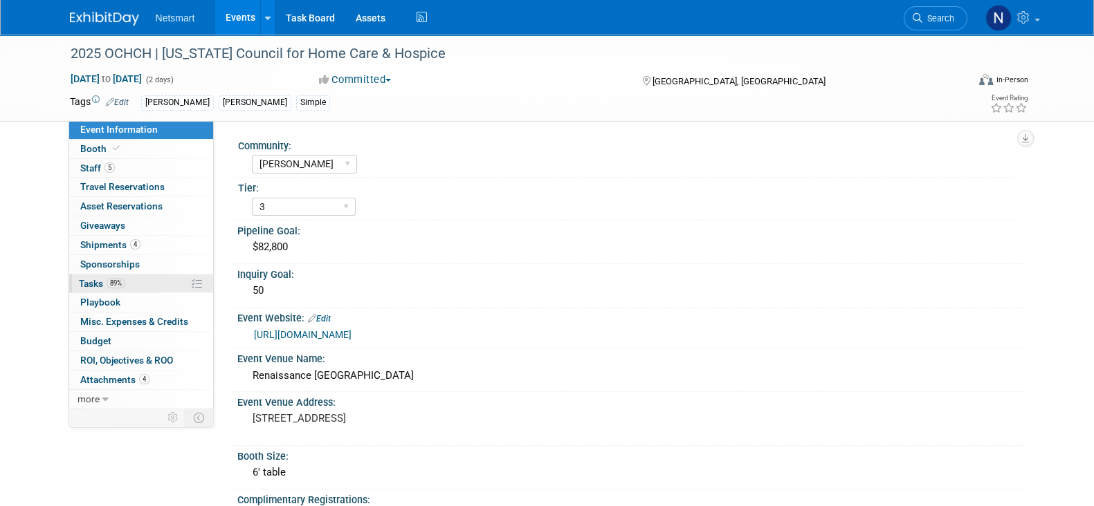
click at [115, 284] on span "89%" at bounding box center [116, 283] width 19 height 10
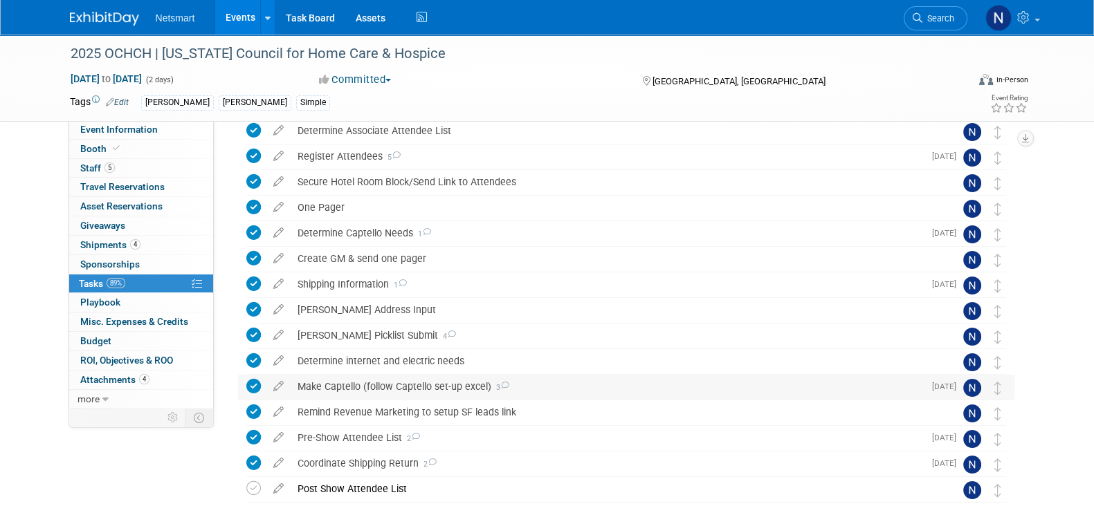
scroll to position [112, 0]
click at [360, 432] on div "Pre-Show Attendee List 2" at bounding box center [607, 437] width 633 height 24
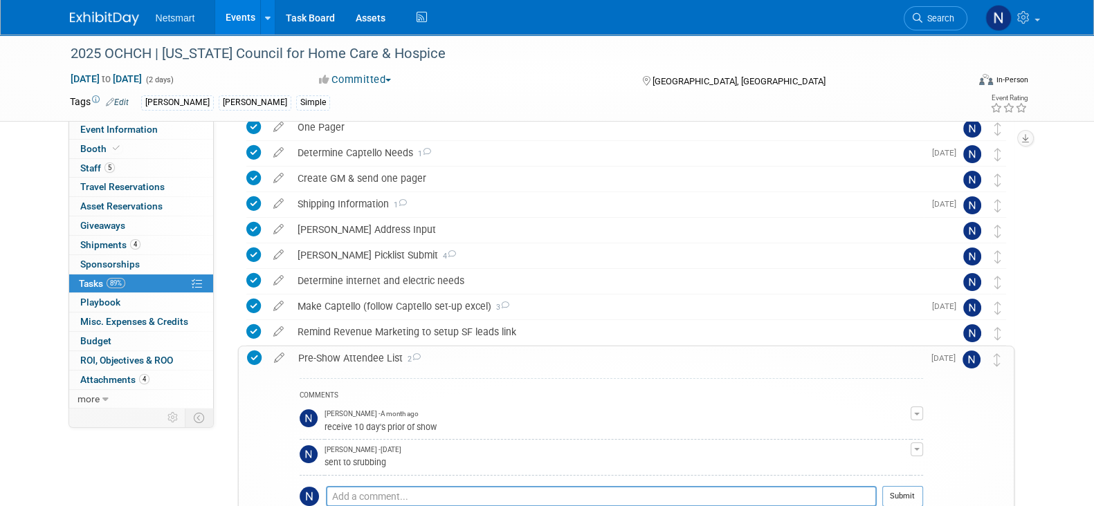
scroll to position [253, 0]
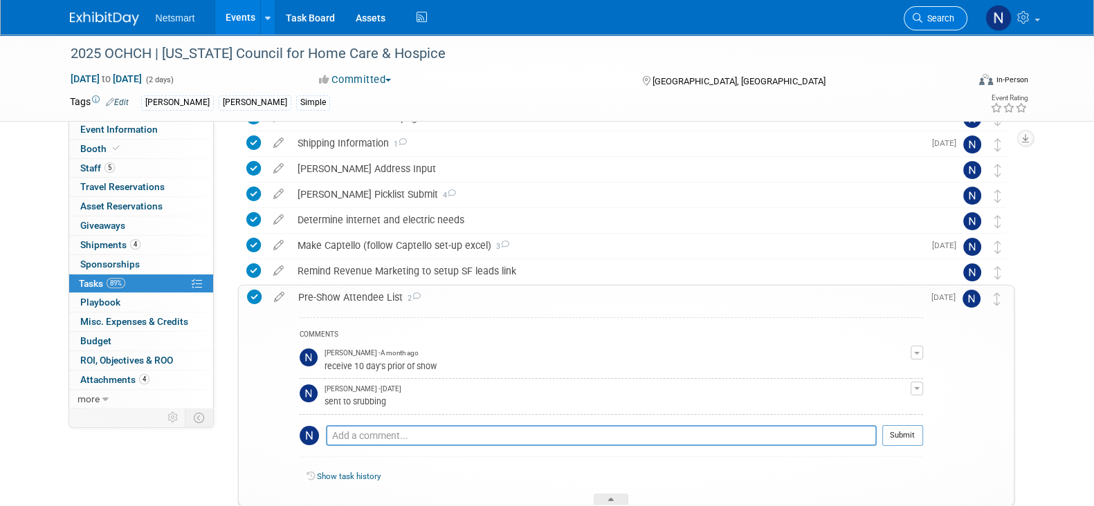
click at [943, 20] on span "Search" at bounding box center [938, 18] width 32 height 10
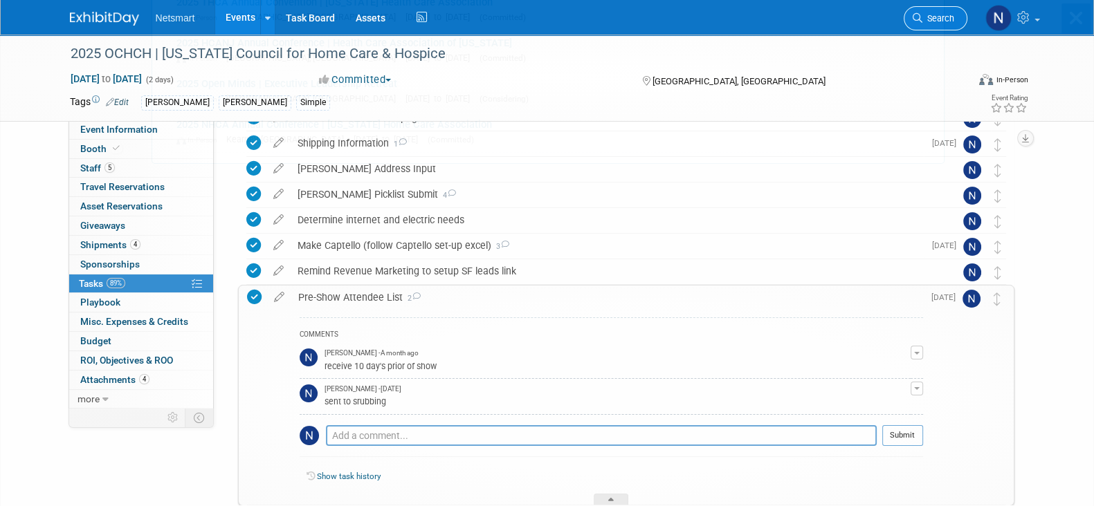
scroll to position [0, 0]
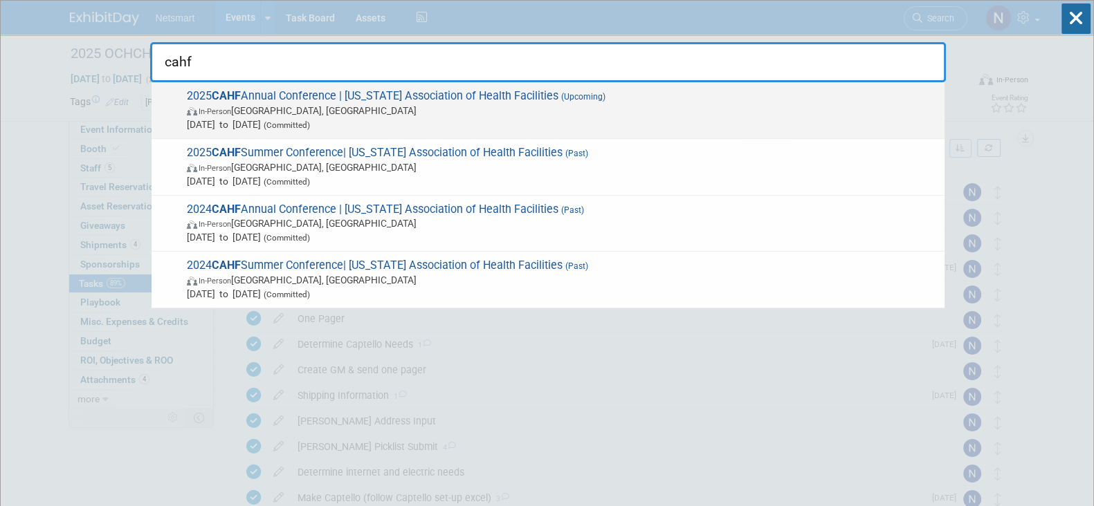
type input "cahf"
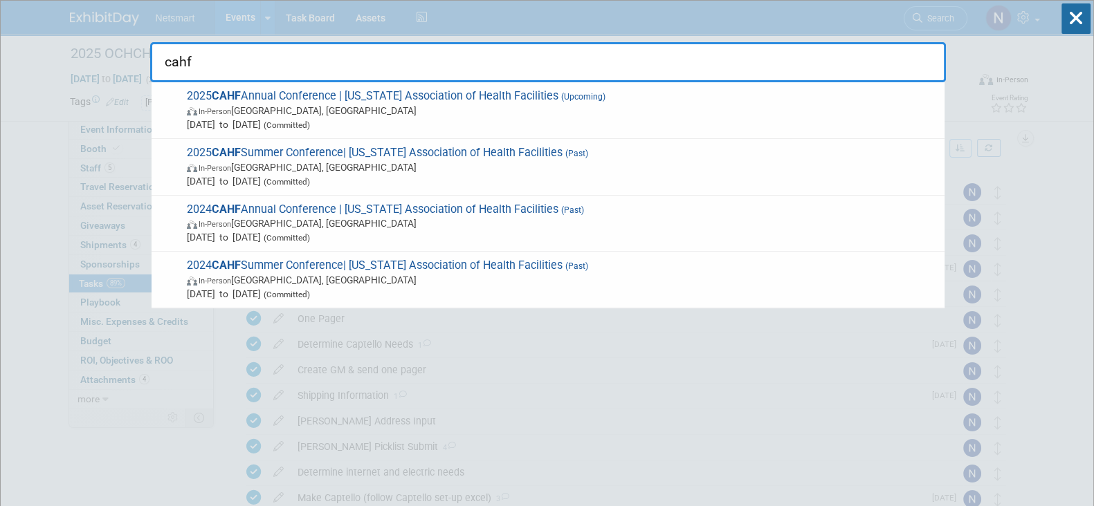
click at [477, 124] on span "Nov 16, 2025 to Nov 19, 2025 (Committed)" at bounding box center [562, 125] width 751 height 14
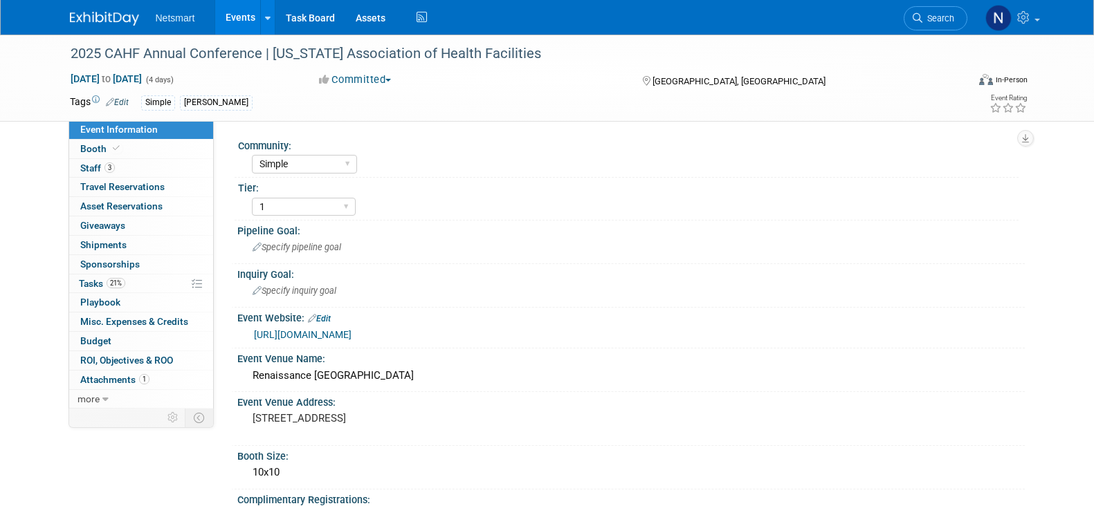
select select "Simple"
select select "1"
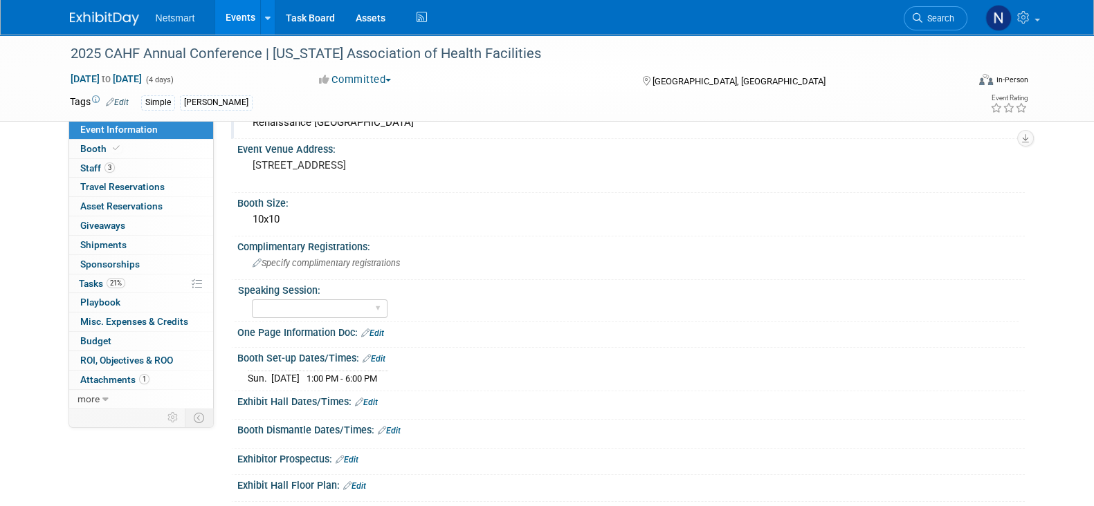
scroll to position [254, 0]
click at [152, 321] on span "Misc. Expenses & Credits 0" at bounding box center [134, 321] width 108 height 11
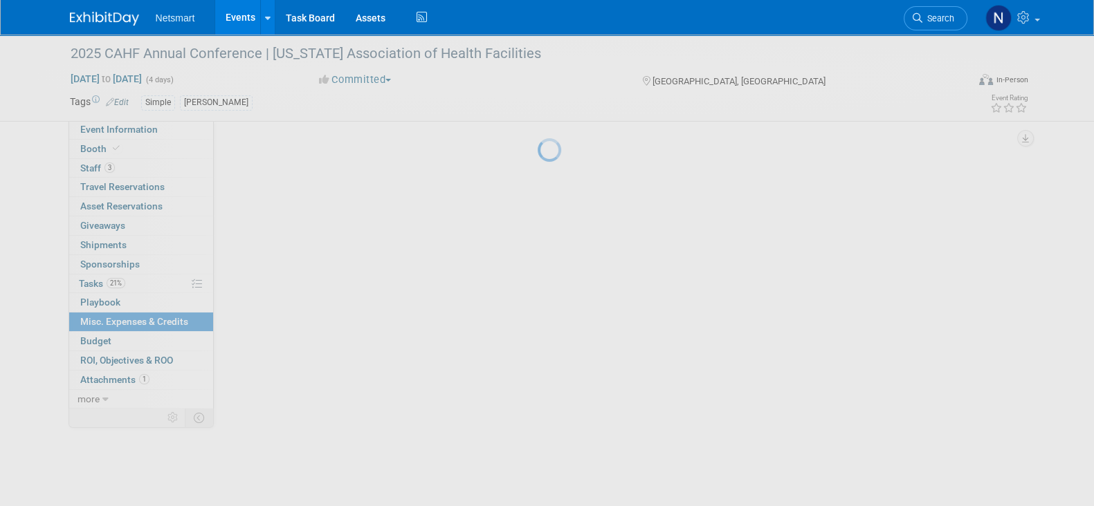
scroll to position [0, 0]
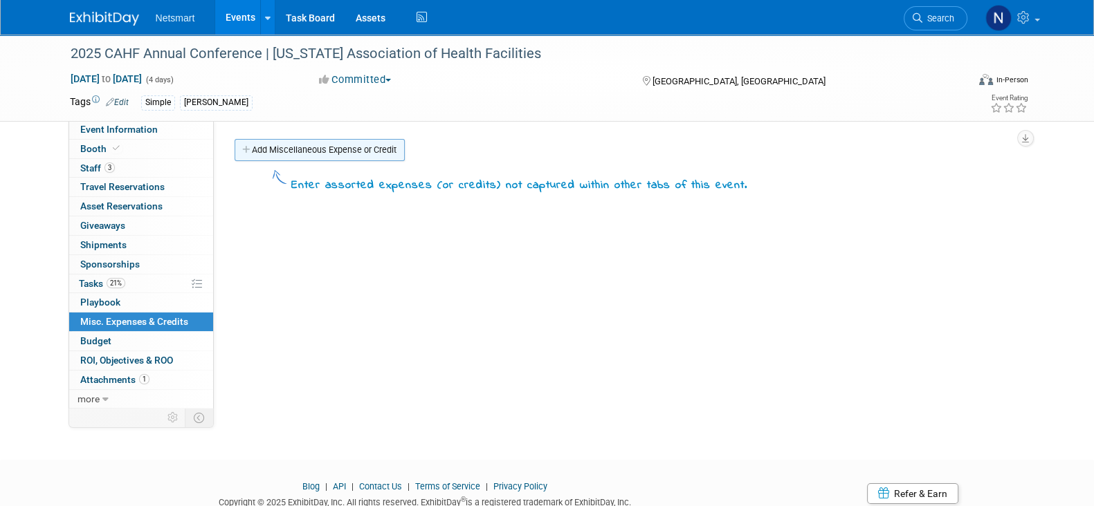
click at [276, 144] on link "Add Miscellaneous Expense or Credit" at bounding box center [320, 150] width 170 height 22
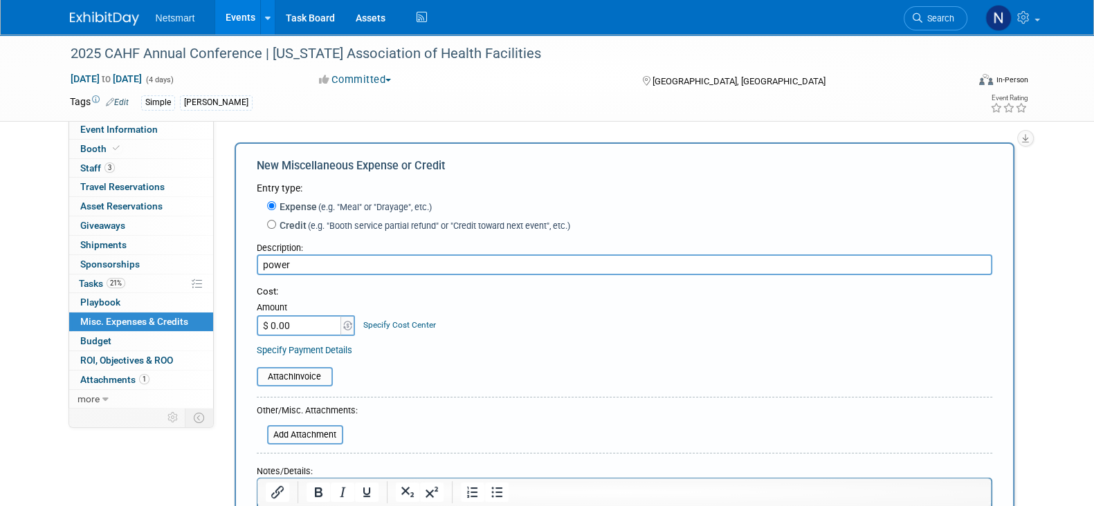
type input "power"
click at [317, 323] on input "$ 0.00" at bounding box center [300, 325] width 86 height 21
type input "$ 191.00"
click at [612, 362] on div "Attach Invoice" at bounding box center [624, 370] width 735 height 34
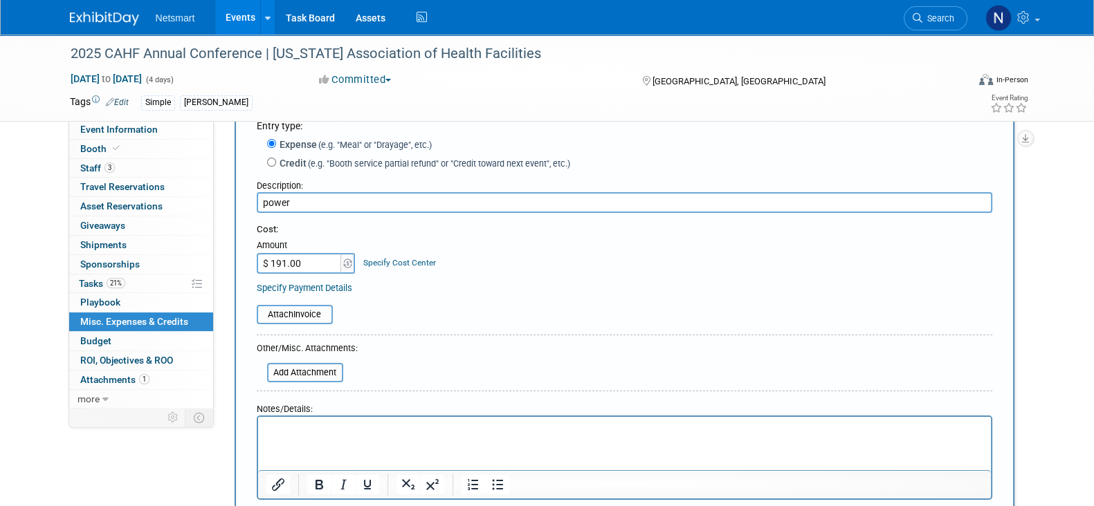
scroll to position [86, 0]
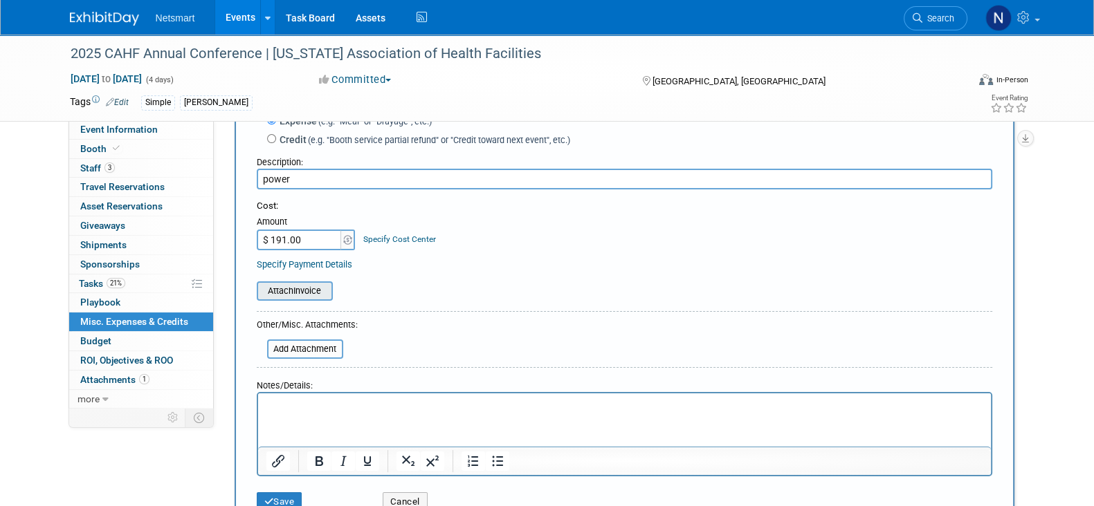
click at [290, 288] on input "file" at bounding box center [249, 291] width 165 height 17
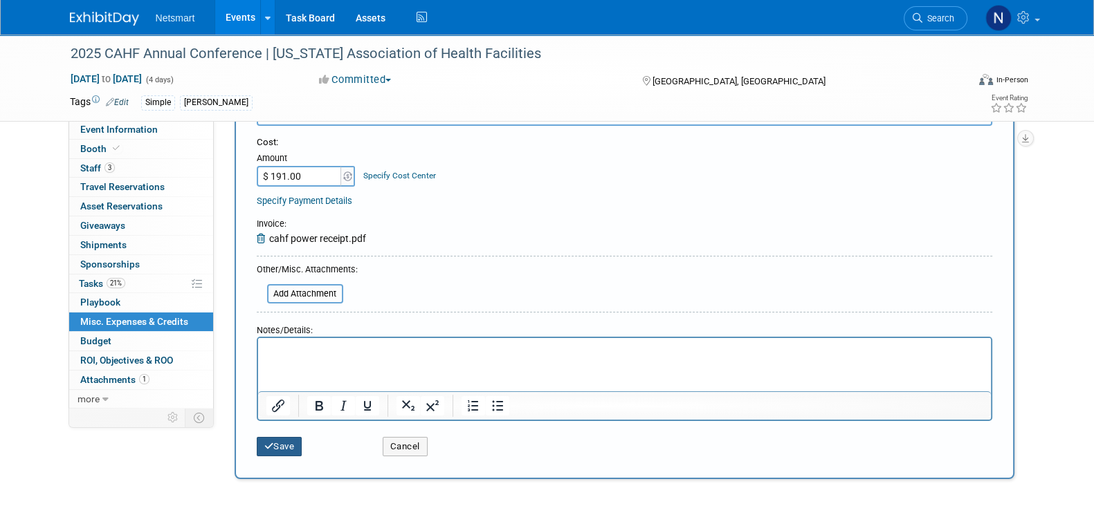
scroll to position [172, 0]
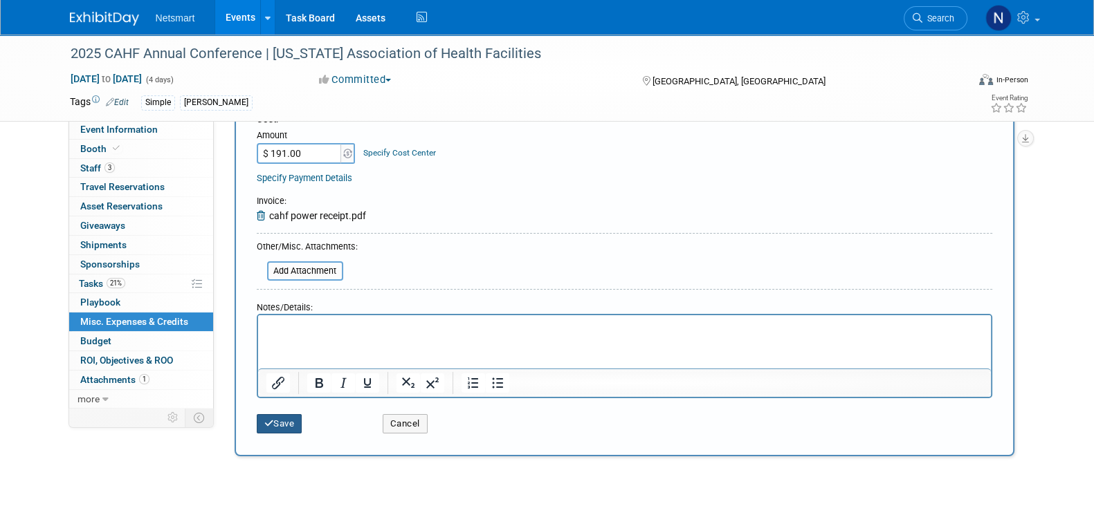
click at [280, 417] on button "Save" at bounding box center [280, 423] width 46 height 19
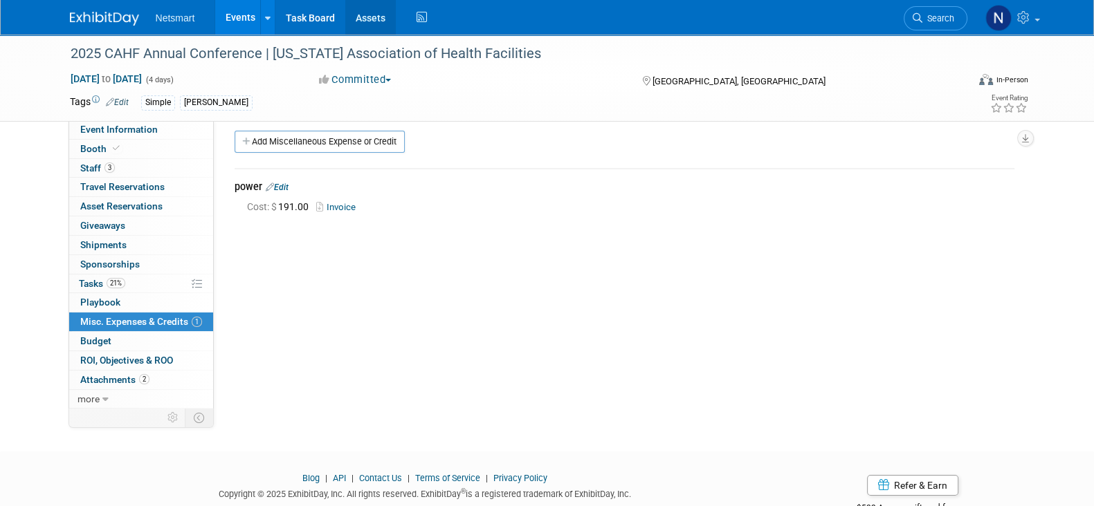
scroll to position [0, 0]
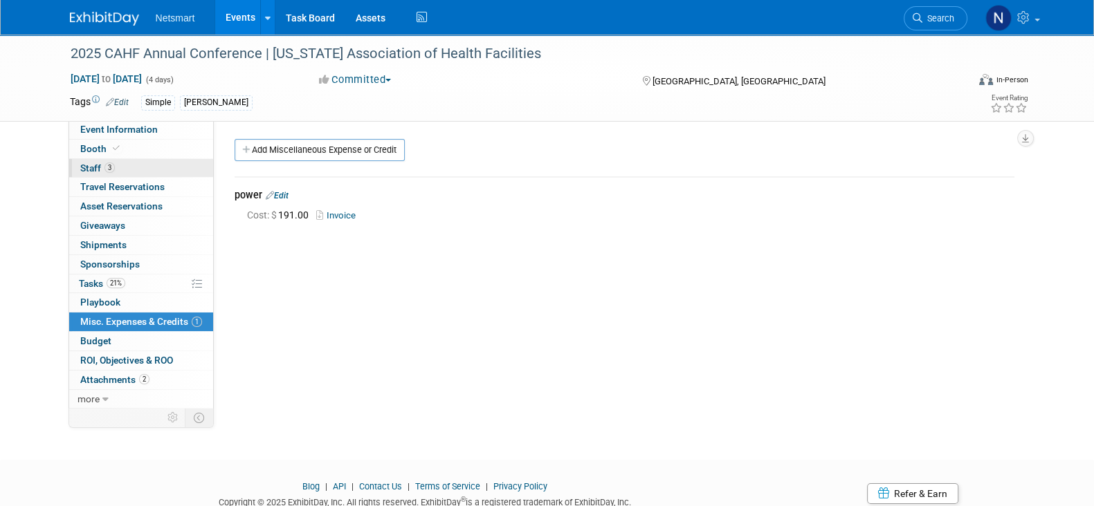
click at [150, 163] on link "3 Staff 3" at bounding box center [141, 168] width 144 height 19
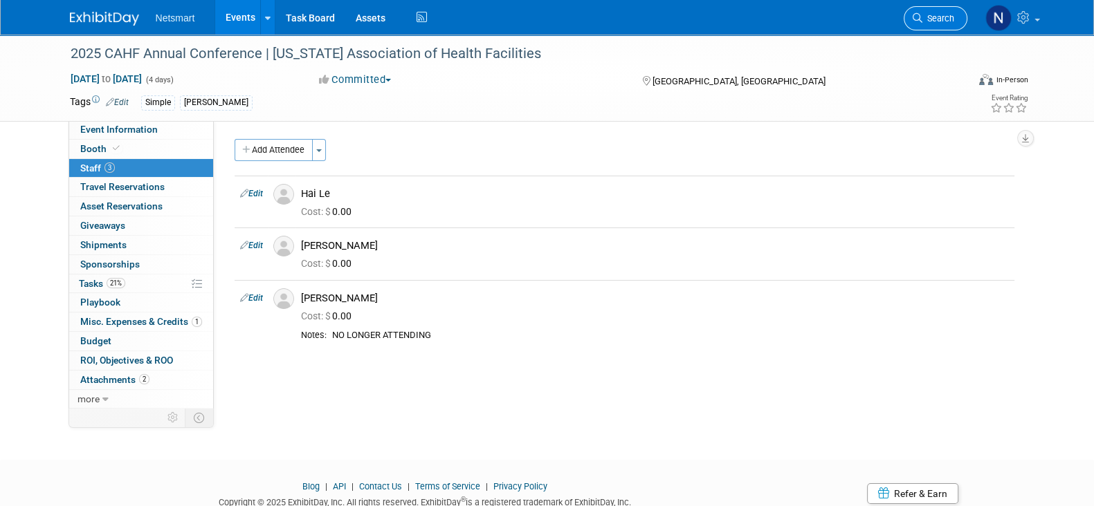
click at [919, 20] on icon at bounding box center [918, 18] width 10 height 10
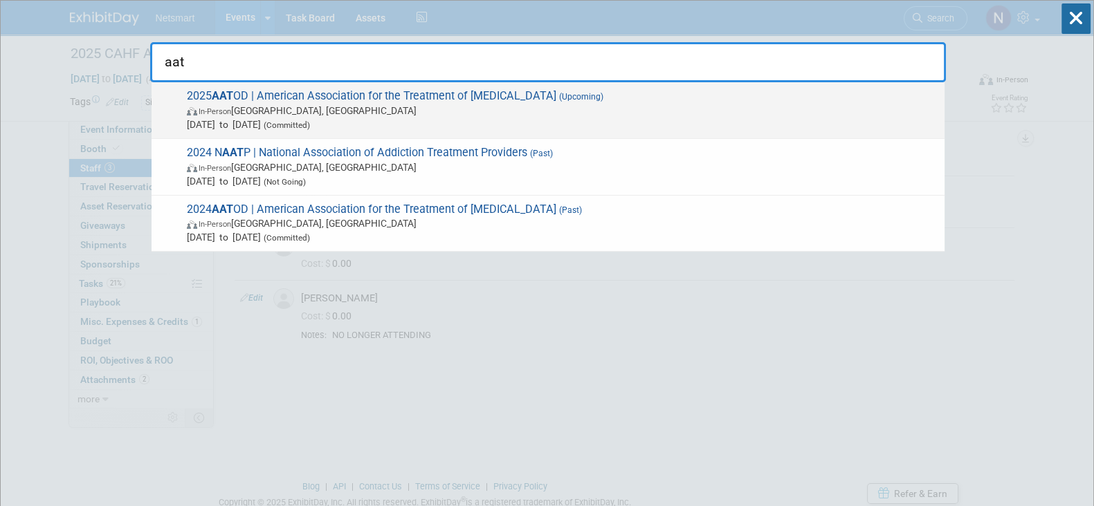
type input "aat"
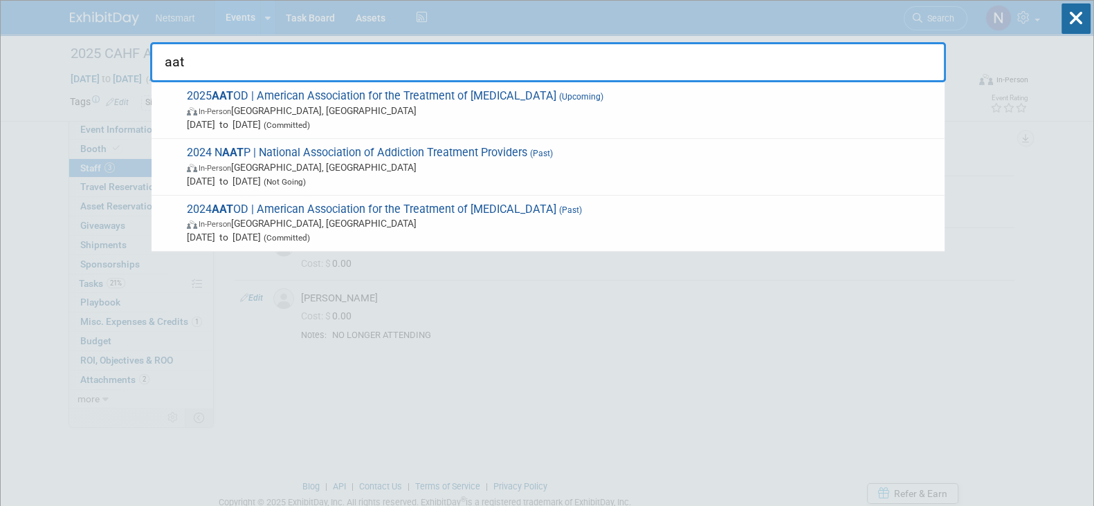
click at [396, 125] on span "Oct 4, 2025 to Oct 8, 2025 (Committed)" at bounding box center [562, 125] width 751 height 14
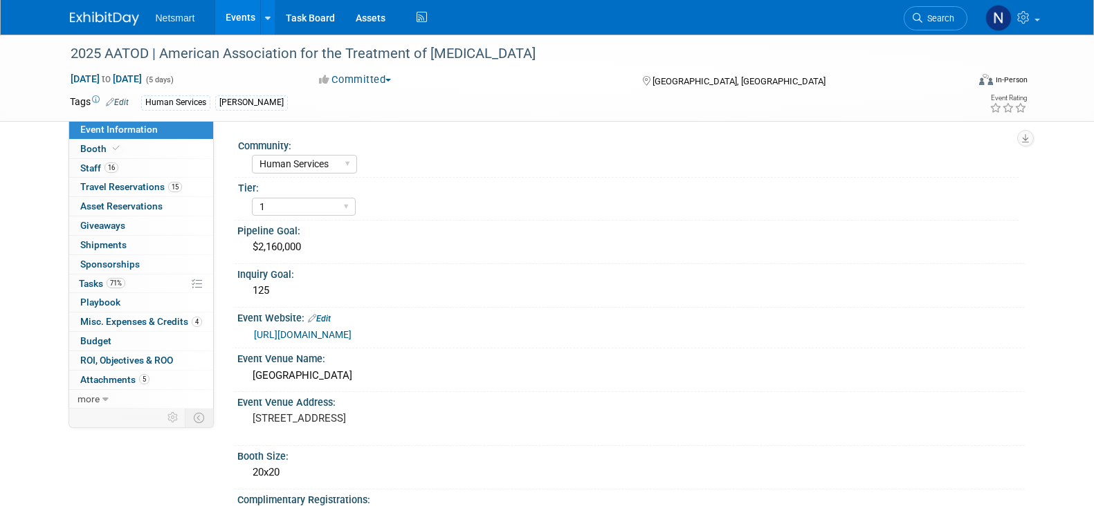
select select "Human Services"
select select "1"
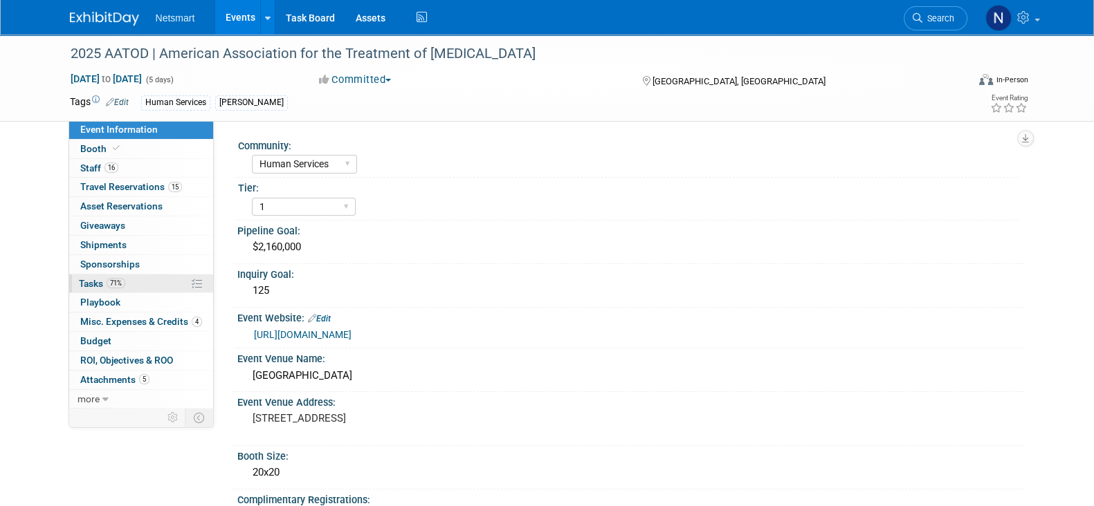
click at [133, 284] on link "71% Tasks 71%" at bounding box center [141, 284] width 144 height 19
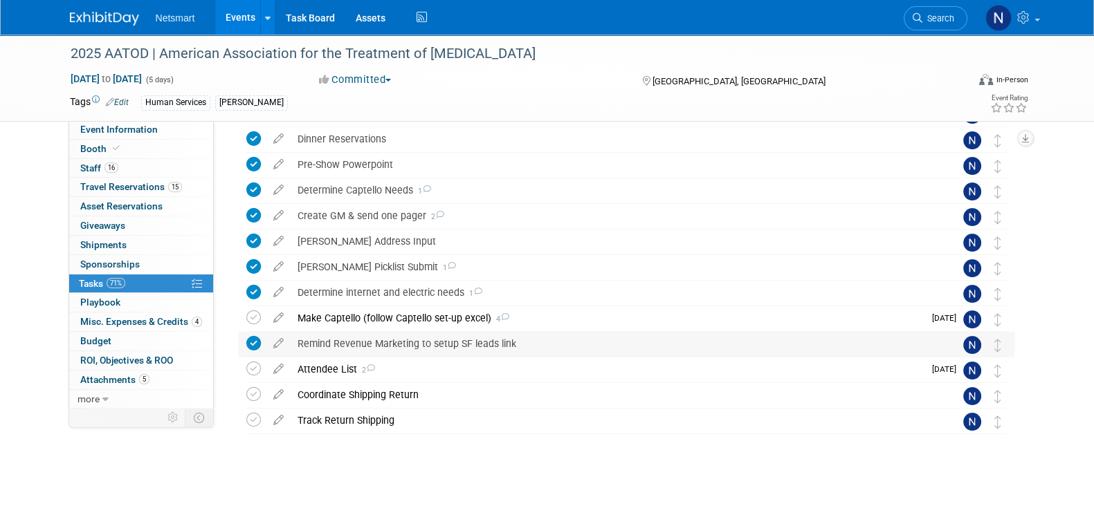
scroll to position [371, 0]
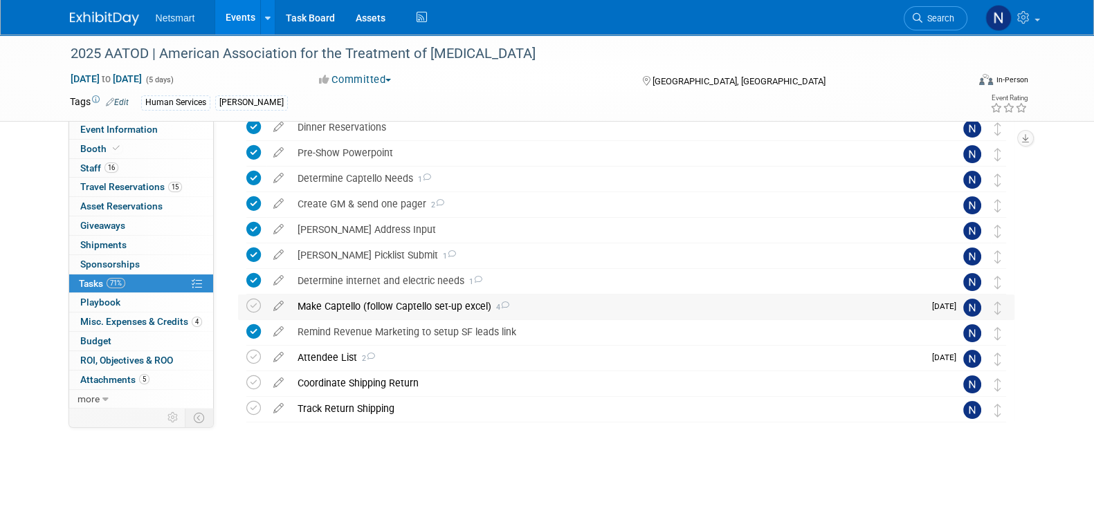
click at [362, 312] on div "Make Captello (follow Captello set-up excel) 4" at bounding box center [607, 307] width 633 height 24
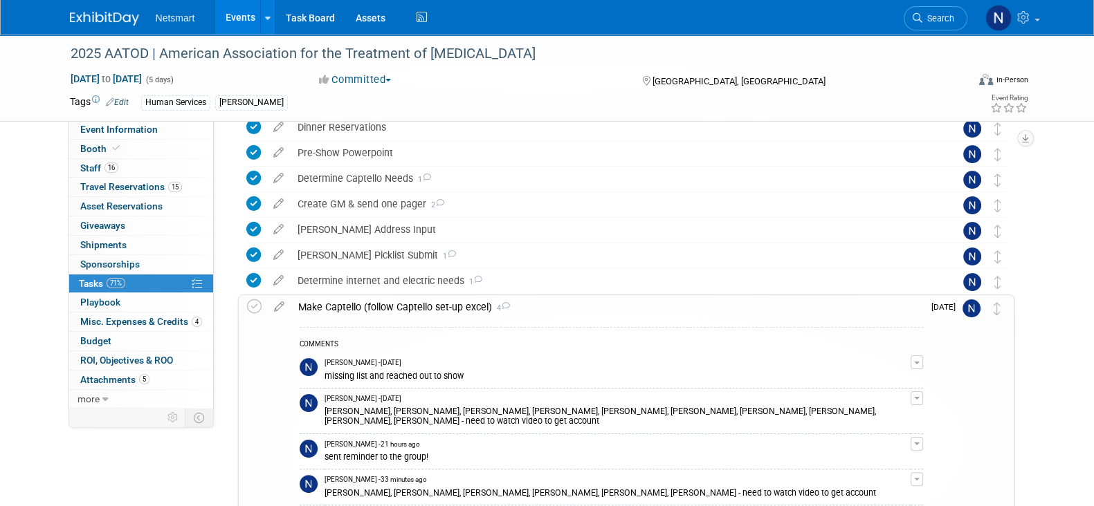
scroll to position [457, 0]
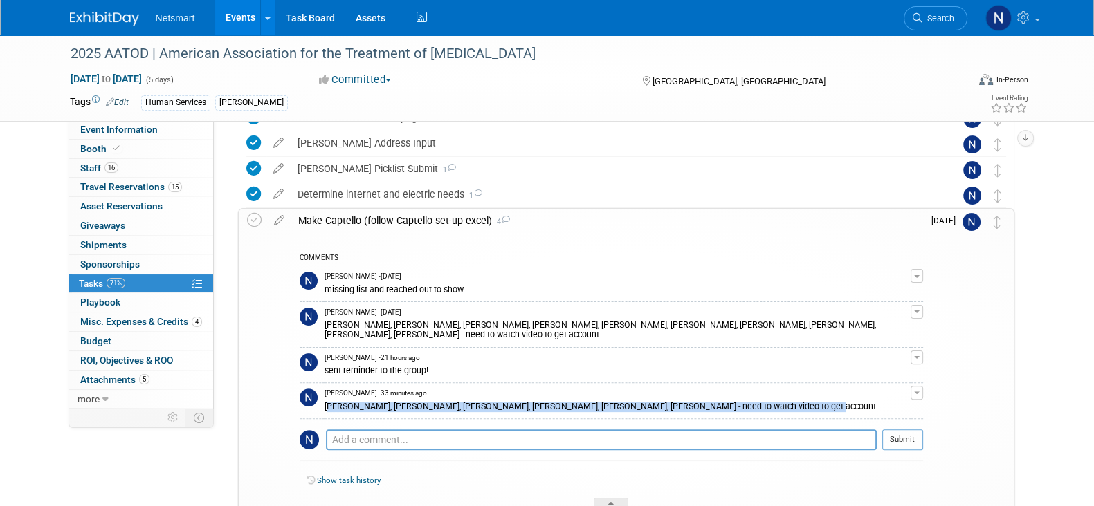
drag, startPoint x: 324, startPoint y: 406, endPoint x: 826, endPoint y: 405, distance: 501.6
click at [826, 405] on div "Cassity Asher, Deanna Brisgone, Greg Price, Jim Craun, Steve Dix, Amanda Imbimb…" at bounding box center [617, 405] width 586 height 13
copy div "Cassity Asher, Deanna Brisgone, Greg Price, Jim Craun, Steve Dix, Amanda Imbimb…"
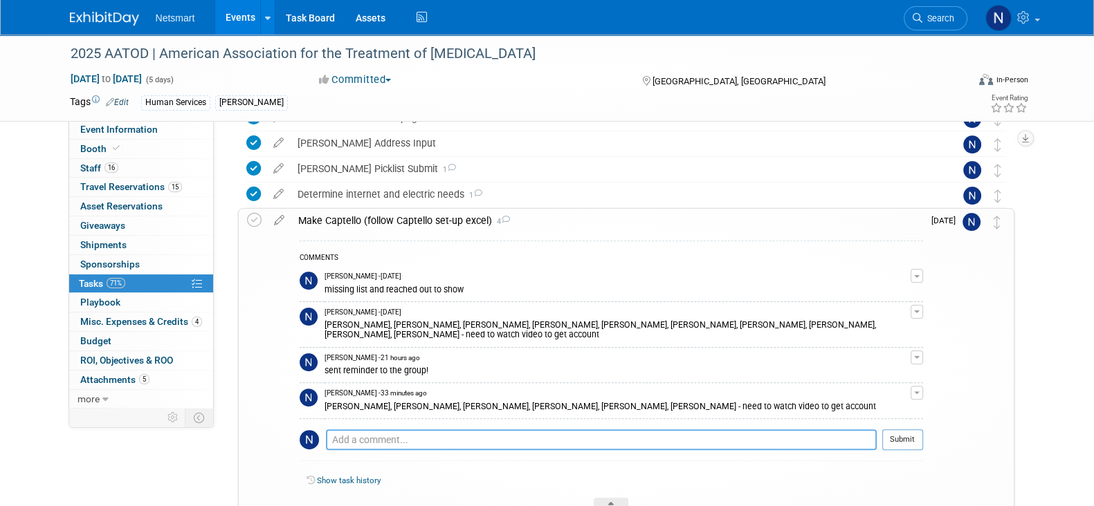
click at [464, 441] on textarea at bounding box center [601, 440] width 551 height 21
paste textarea "Cassity Asher, Deanna Brisgone, Greg Price, Jim Craun, Steve Dix, Amanda Imbimb…"
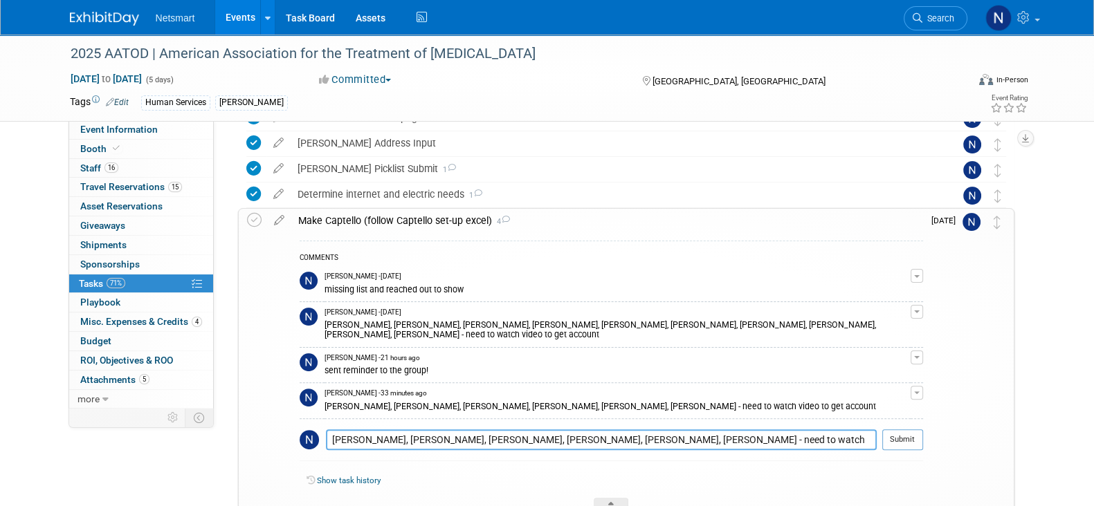
drag, startPoint x: 474, startPoint y: 439, endPoint x: 517, endPoint y: 434, distance: 43.2
click at [517, 434] on textarea "Cassity Asher, Deanna Brisgone, Greg Price, Jim Craun, Steve Dix, Amanda Imbimb…" at bounding box center [601, 440] width 551 height 20
drag, startPoint x: 522, startPoint y: 435, endPoint x: 564, endPoint y: 438, distance: 41.6
click at [564, 438] on textarea "Cassity Asher, Deanna Brisgone, Jim Craun, Steve Dix, Amanda Imbimbo - need to …" at bounding box center [601, 440] width 551 height 20
type textarea "Cassity Asher, Deanna Brisgone, Jim Craun, Amanda Imbimbo - need to watch video…"
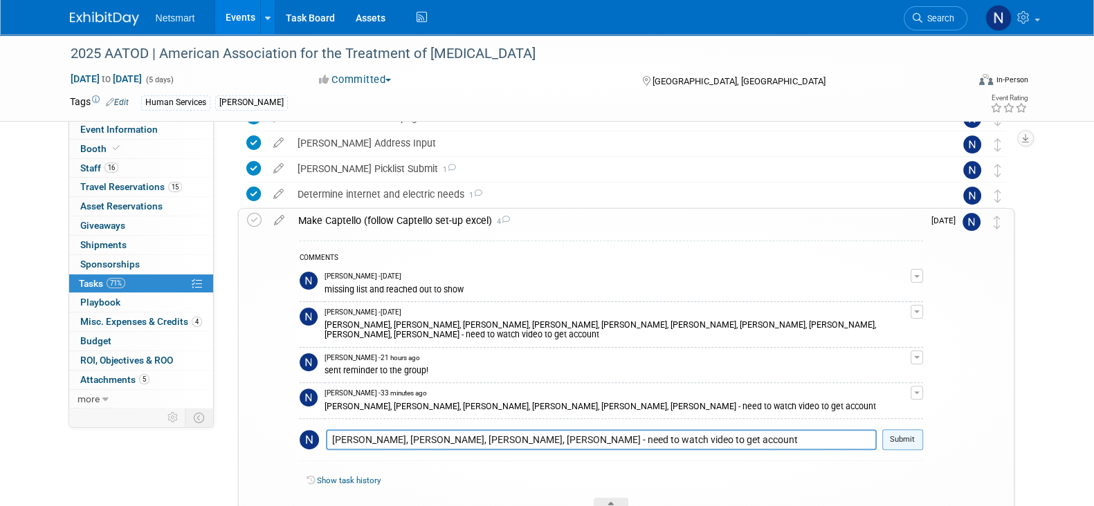
click at [910, 442] on button "Submit" at bounding box center [902, 440] width 41 height 21
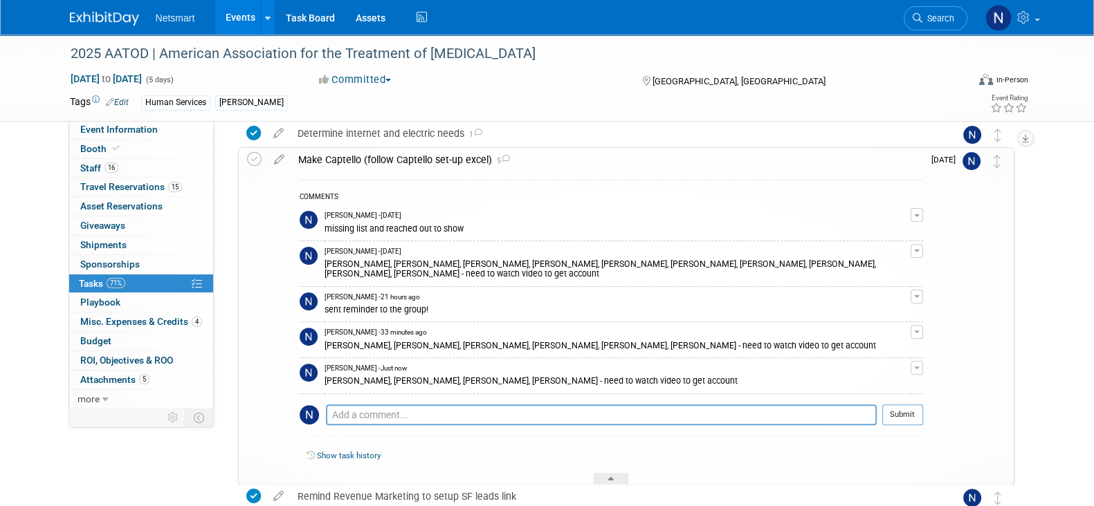
scroll to position [544, 0]
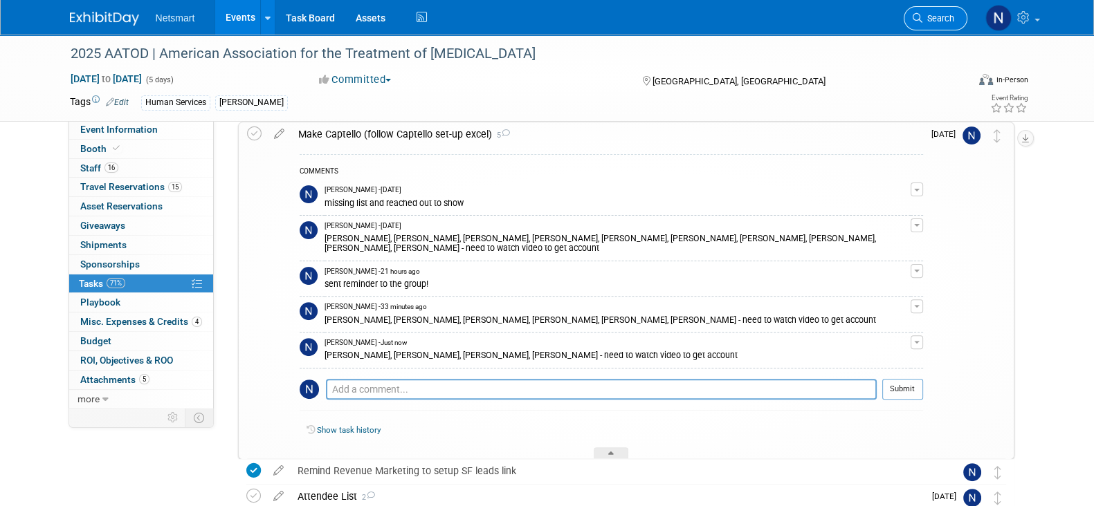
click at [935, 20] on span "Search" at bounding box center [938, 18] width 32 height 10
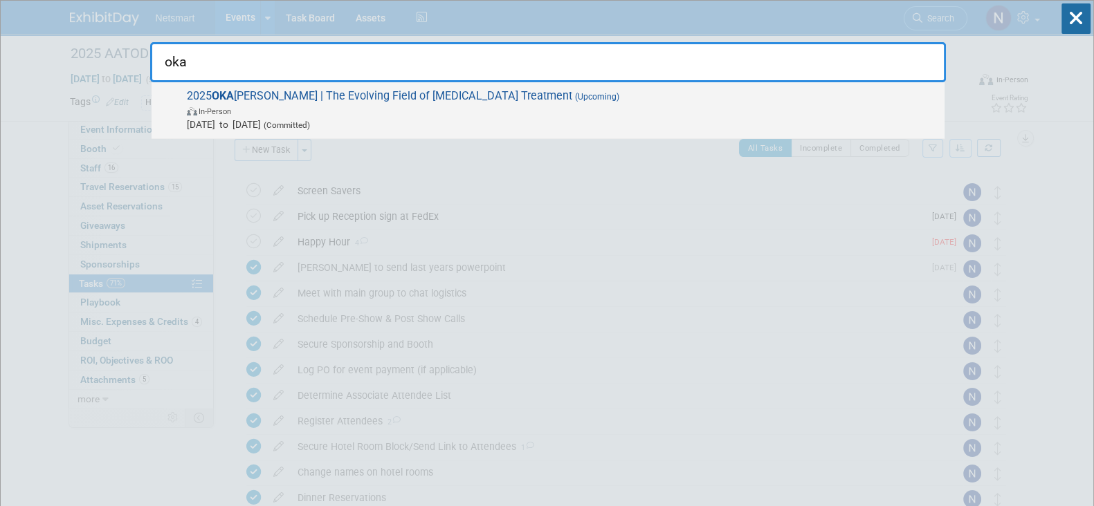
type input "oka"
click at [363, 115] on span "In-Person" at bounding box center [562, 111] width 751 height 14
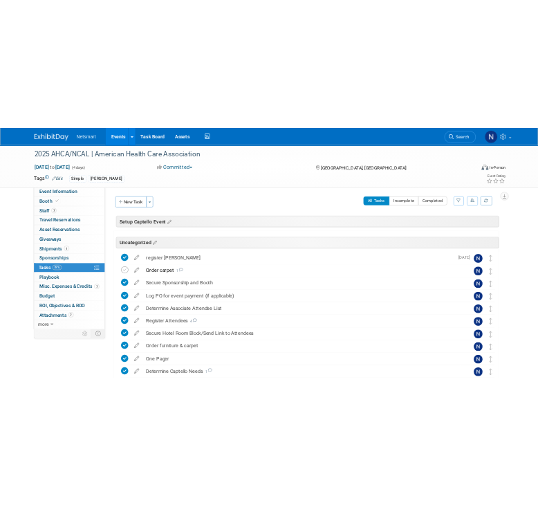
scroll to position [419, 0]
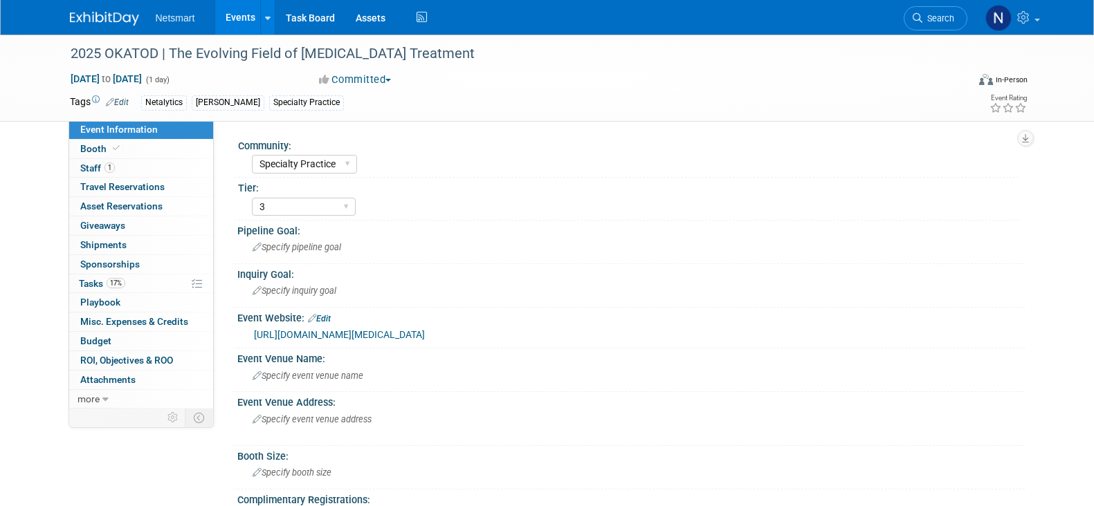
select select "Specialty Practice"
select select "3"
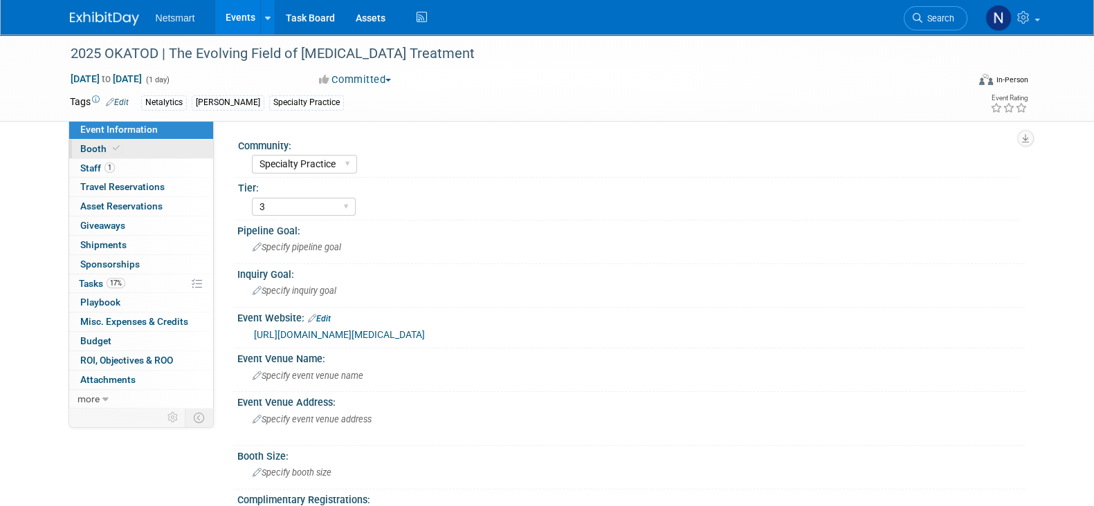
click at [132, 155] on link "Booth" at bounding box center [141, 149] width 144 height 19
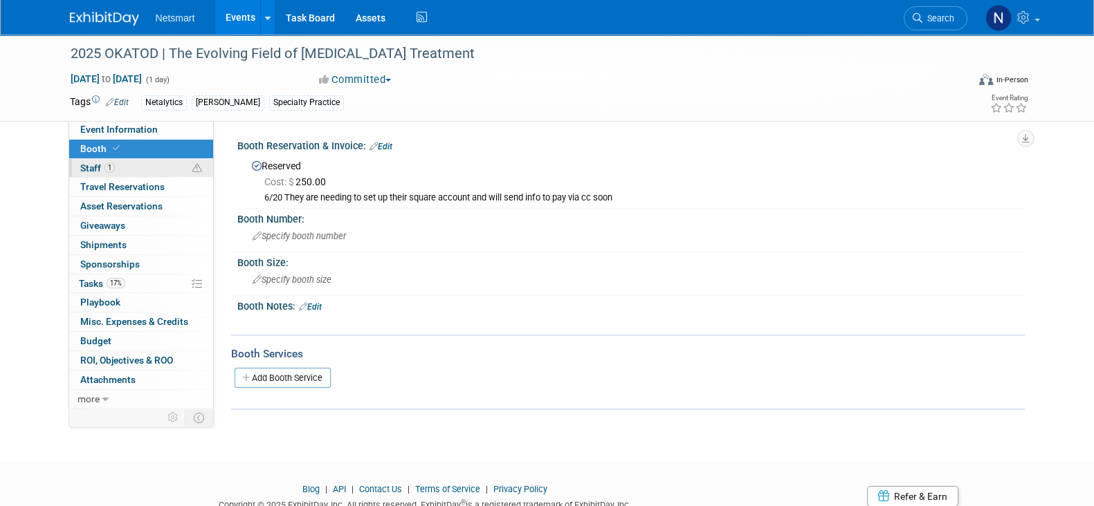
click at [131, 171] on link "1 Staff 1" at bounding box center [141, 168] width 144 height 19
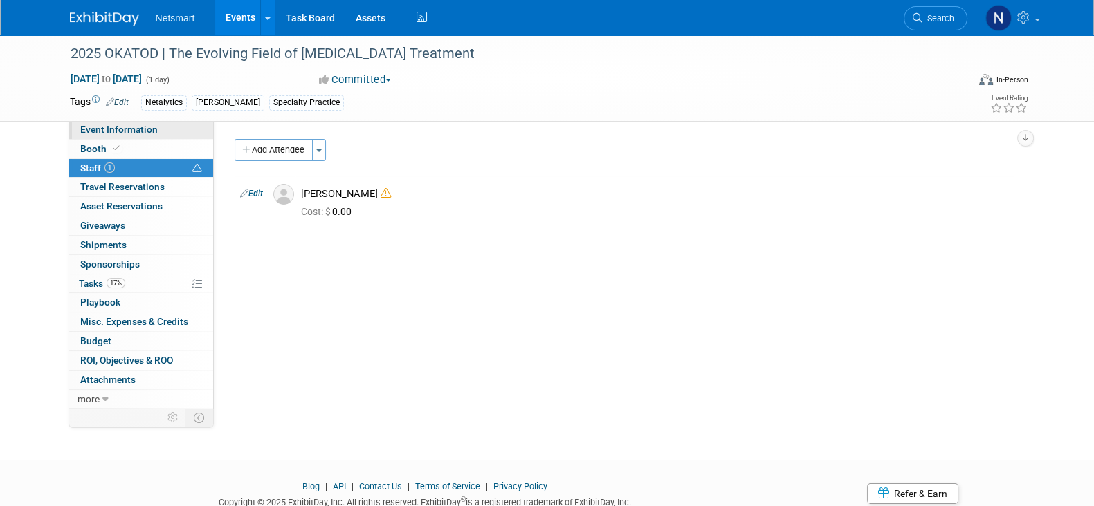
click at [128, 131] on span "Event Information" at bounding box center [118, 129] width 77 height 11
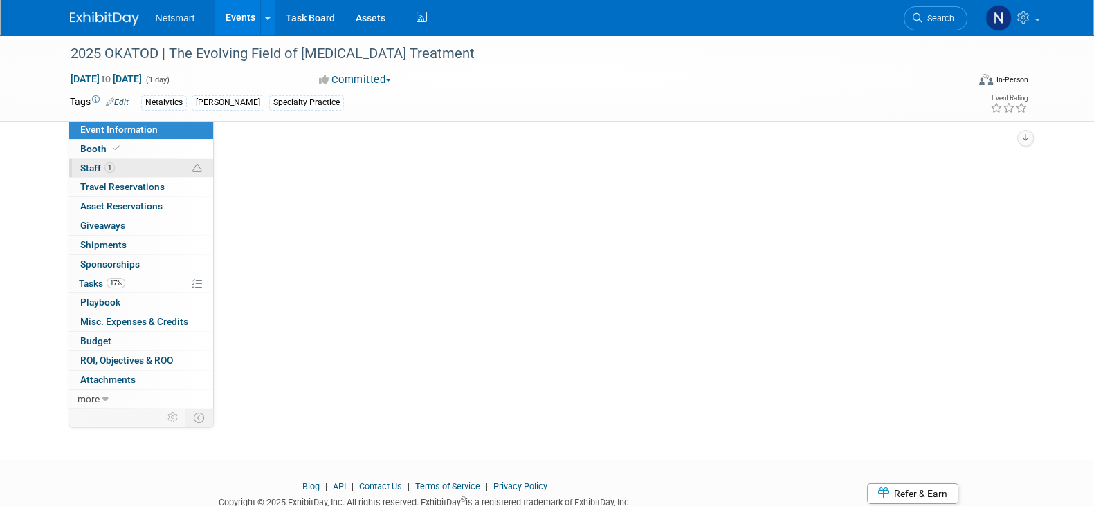
select select "Specialty Practice"
select select "3"
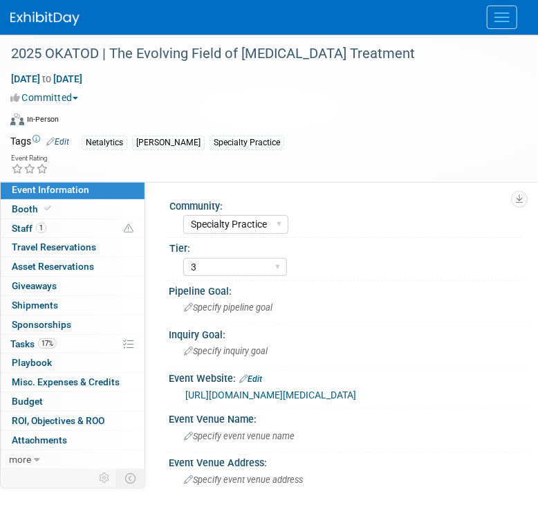
click at [261, 393] on link "[URL][DOMAIN_NAME][MEDICAL_DATA]" at bounding box center [270, 395] width 171 height 11
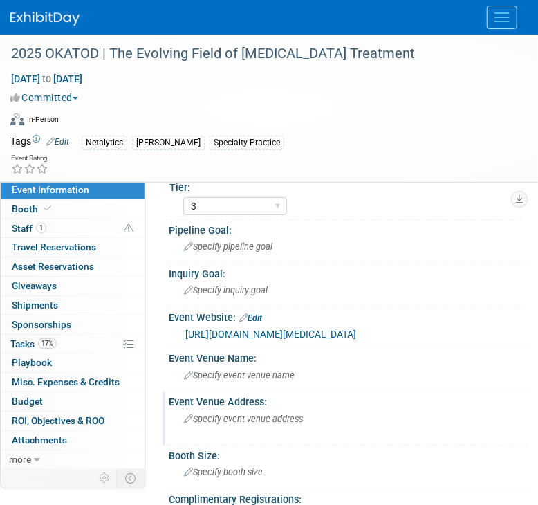
scroll to position [86, 0]
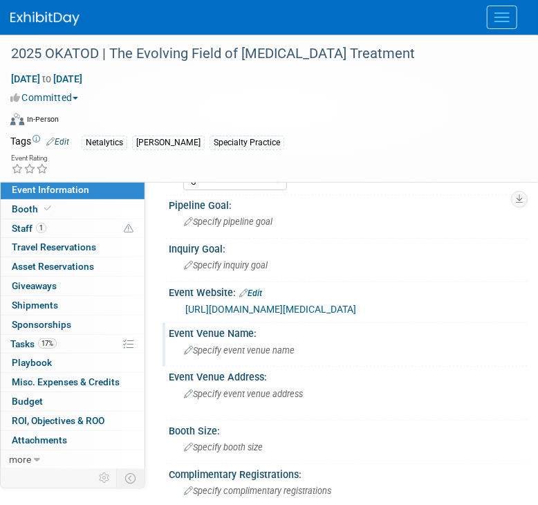
click at [234, 356] on span "Specify event venue name" at bounding box center [239, 350] width 111 height 10
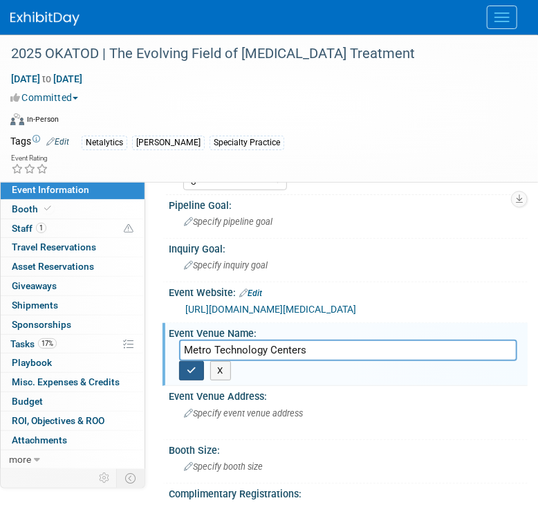
type input "Metro Technology Centers"
click at [190, 375] on icon "button" at bounding box center [192, 370] width 10 height 9
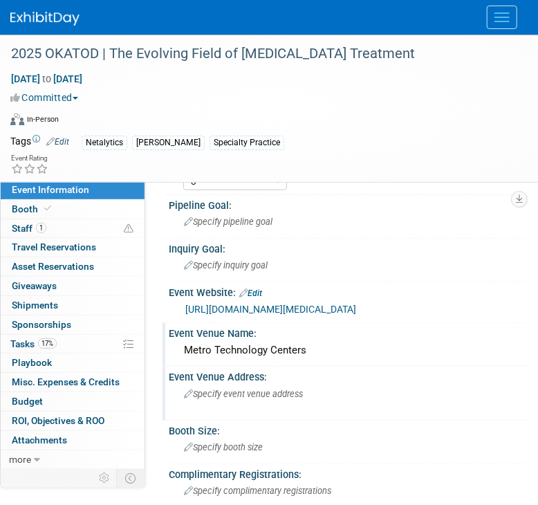
click at [226, 410] on div "Specify event venue address" at bounding box center [348, 399] width 338 height 32
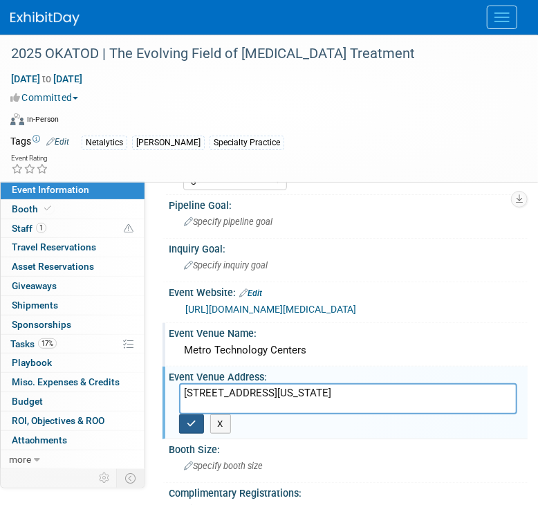
type textarea "1900 Springlake Drive Oklahoma City, OK 73111"
click at [196, 434] on button "button" at bounding box center [191, 423] width 25 height 19
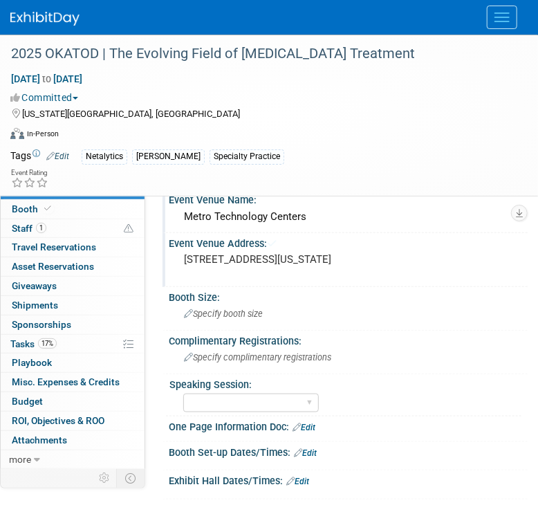
scroll to position [259, 0]
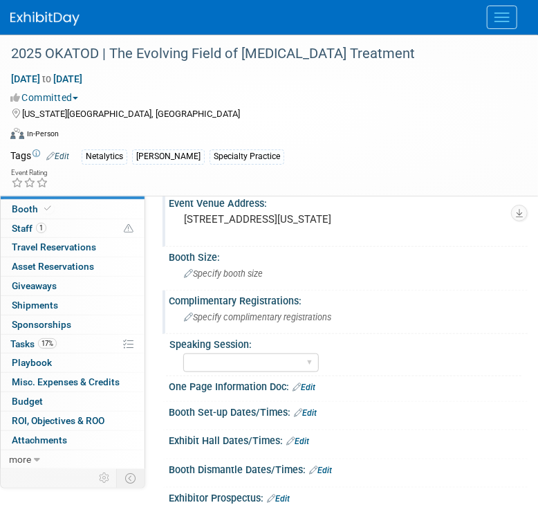
click at [242, 322] on span "Specify complimentary registrations" at bounding box center [257, 317] width 147 height 10
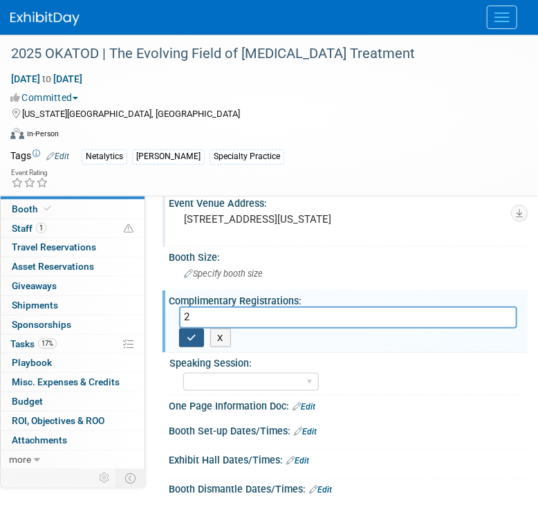
type input "2"
click at [197, 348] on button "button" at bounding box center [191, 338] width 25 height 19
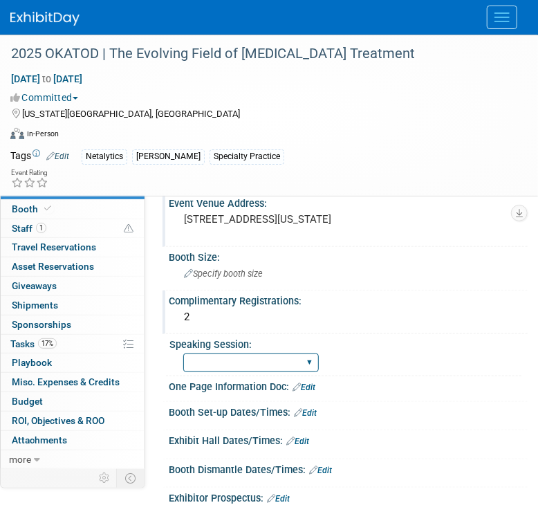
click at [248, 371] on select "Yes No Submitted, Not Accepted" at bounding box center [251, 363] width 136 height 19
select select "No"
click at [183, 363] on select "Yes No Submitted, Not Accepted" at bounding box center [251, 363] width 136 height 19
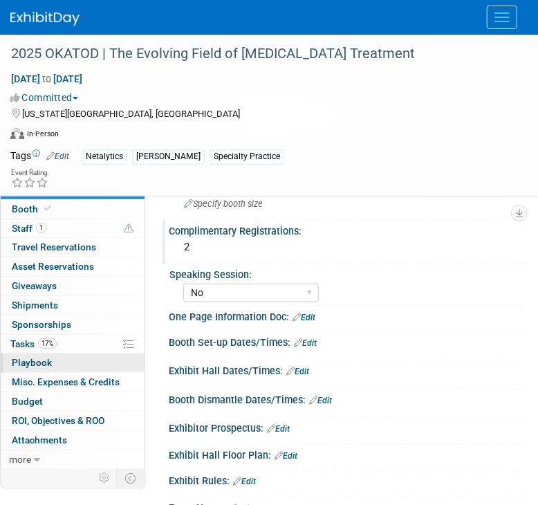
scroll to position [345, 0]
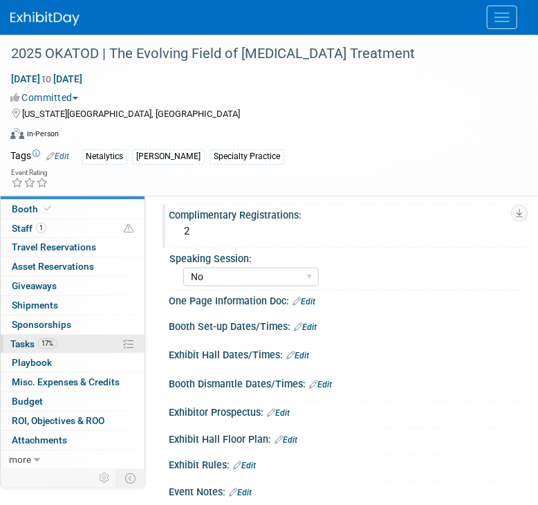
click at [48, 341] on span "17%" at bounding box center [47, 343] width 19 height 10
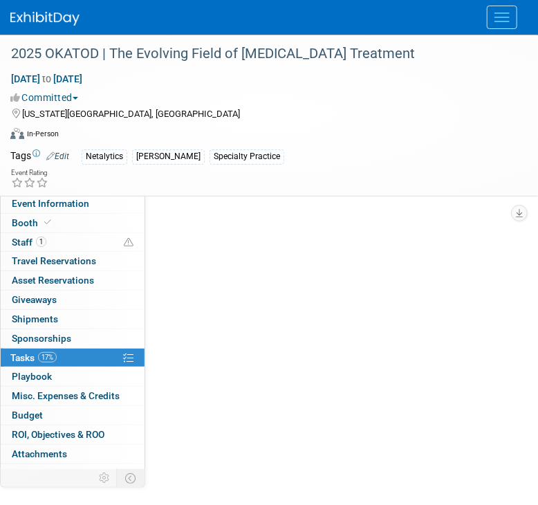
scroll to position [0, 0]
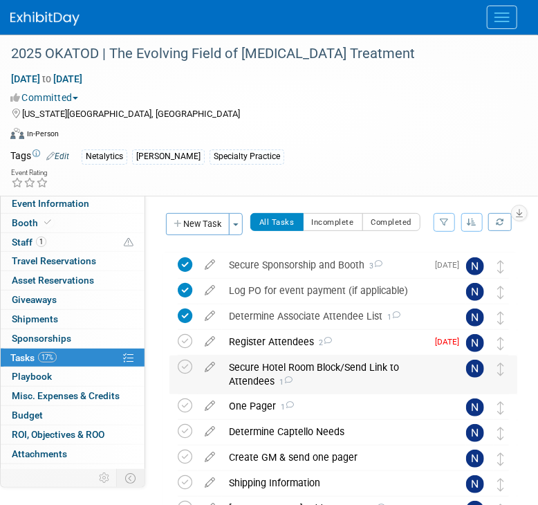
click at [263, 367] on div "Secure Hotel Room Block/Send Link to Attendees 1" at bounding box center [330, 375] width 217 height 38
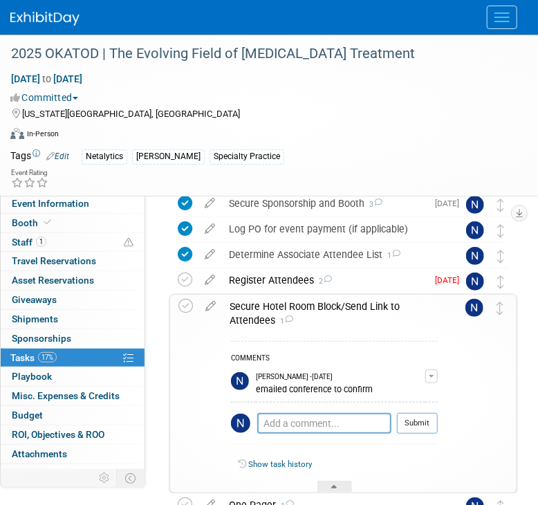
scroll to position [86, 0]
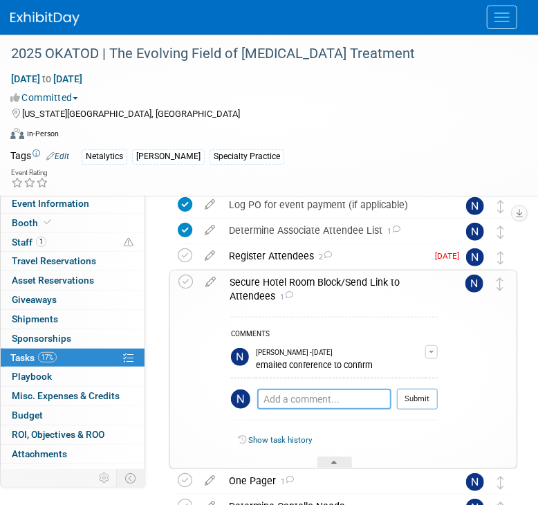
click at [289, 391] on textarea at bounding box center [324, 399] width 134 height 21
paste textarea "Sorry, no block, but this is where we are staying: Renaissance Oklahoma City Do…"
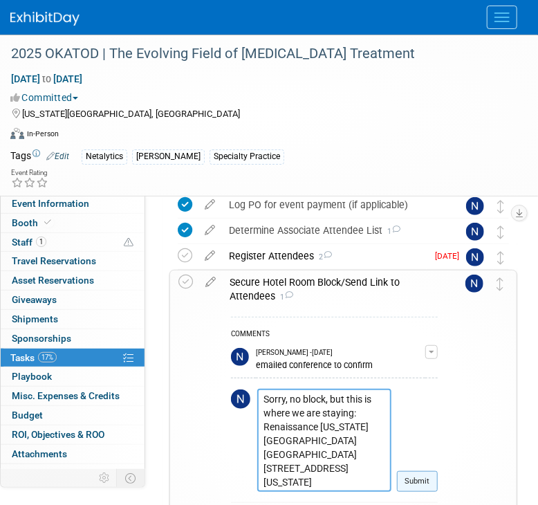
type textarea "Sorry, no block, but this is where we are staying: Renaissance Oklahoma City Do…"
click at [412, 475] on button "Submit" at bounding box center [417, 481] width 41 height 21
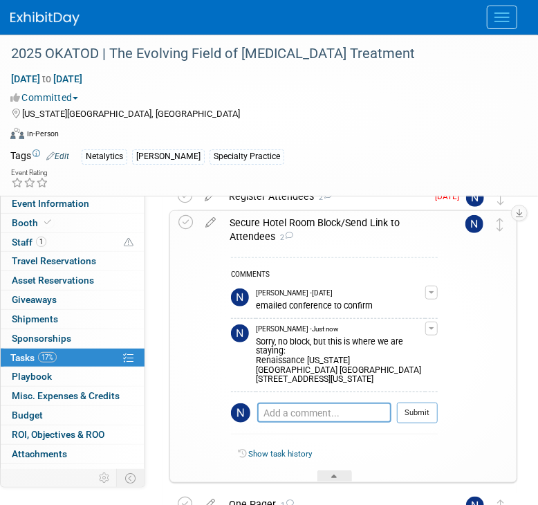
scroll to position [172, 0]
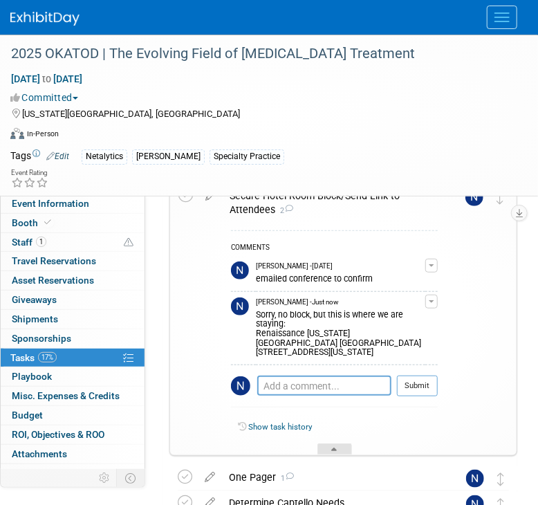
click at [336, 456] on icon at bounding box center [335, 452] width 6 height 8
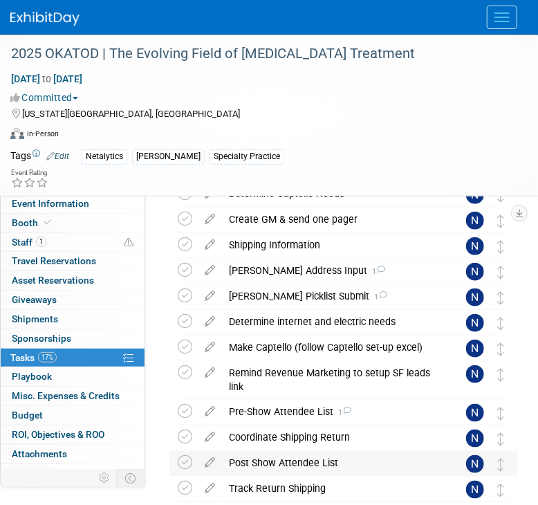
scroll to position [259, 0]
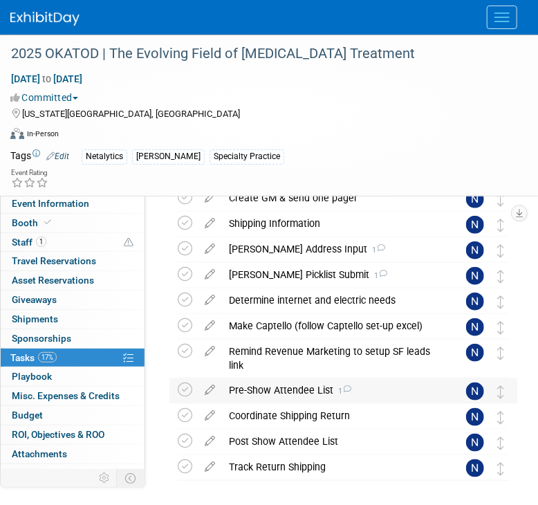
drag, startPoint x: 285, startPoint y: 385, endPoint x: 284, endPoint y: 392, distance: 7.1
click at [285, 385] on div "Pre-Show Attendee List 1" at bounding box center [330, 390] width 217 height 24
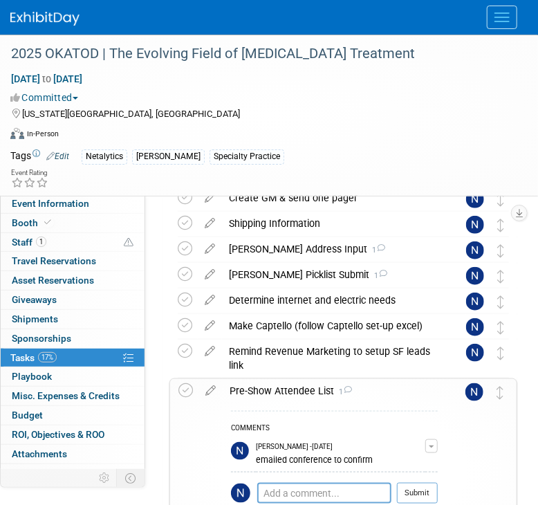
click at [277, 480] on div "COMMENTS Nina Finn - Yesterday emailed conference to confirm Edit Comment Remov…" at bounding box center [334, 466] width 207 height 111
click at [286, 488] on textarea at bounding box center [324, 493] width 134 height 21
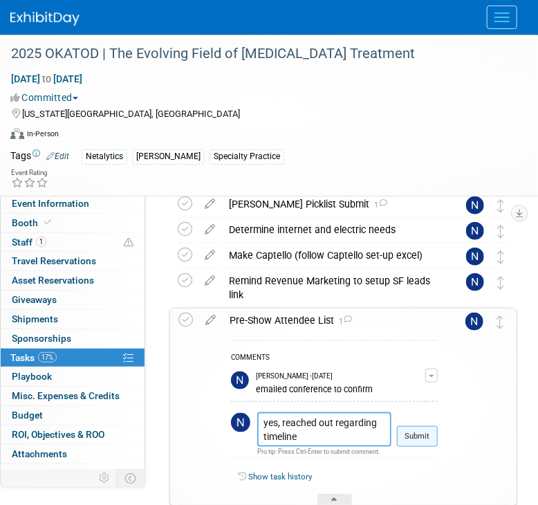
scroll to position [352, 0]
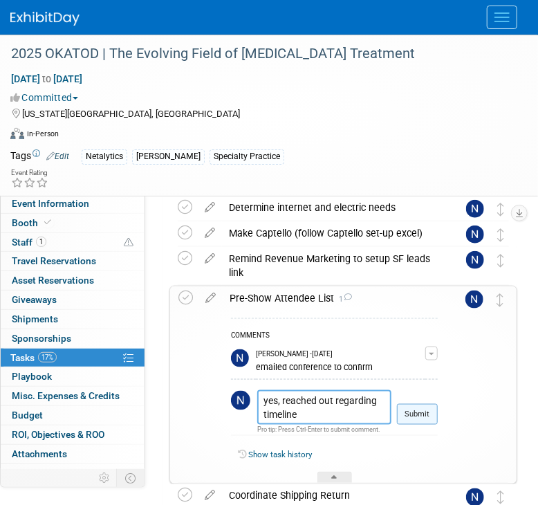
type textarea "yes, reached out regarding timeline"
click at [421, 410] on button "Submit" at bounding box center [417, 414] width 41 height 21
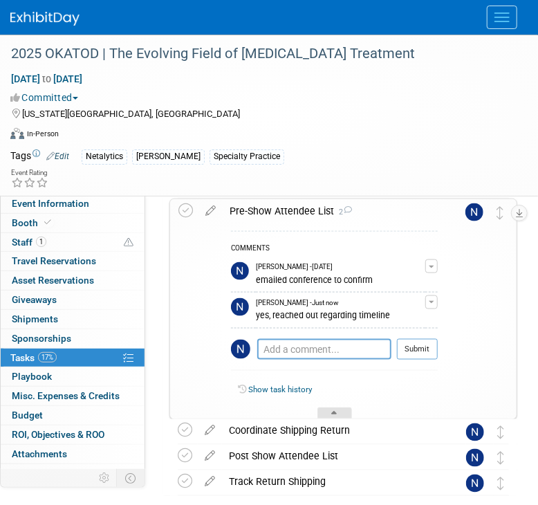
click at [338, 411] on div at bounding box center [335, 413] width 35 height 12
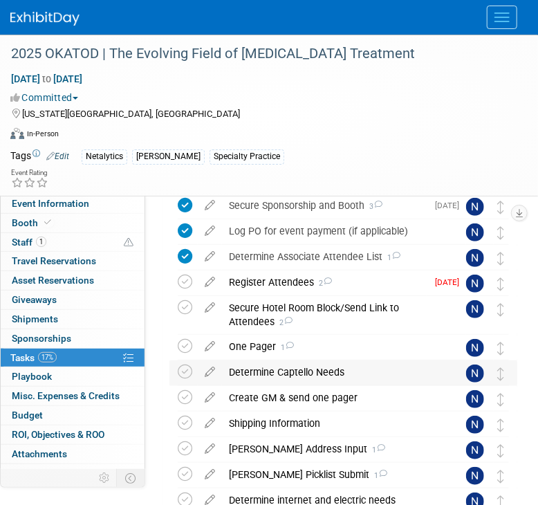
scroll to position [0, 0]
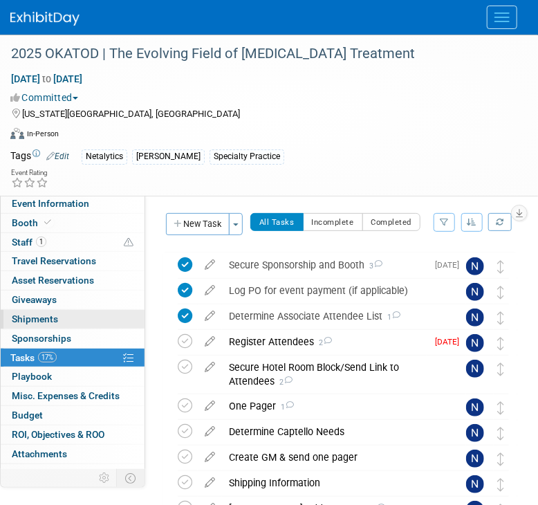
click at [39, 316] on span "Shipments 0" at bounding box center [35, 318] width 46 height 11
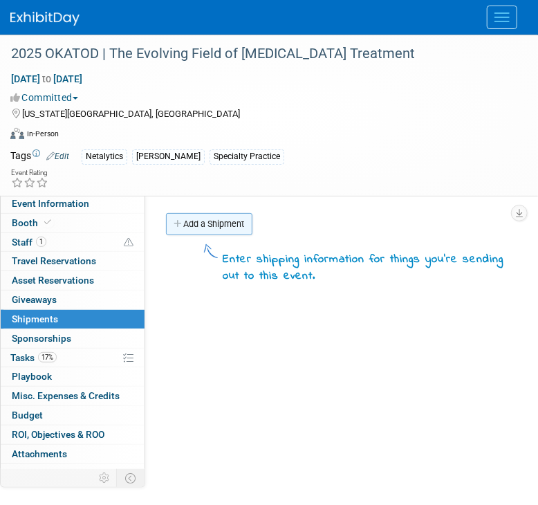
click at [195, 228] on link "Add a Shipment" at bounding box center [209, 224] width 86 height 22
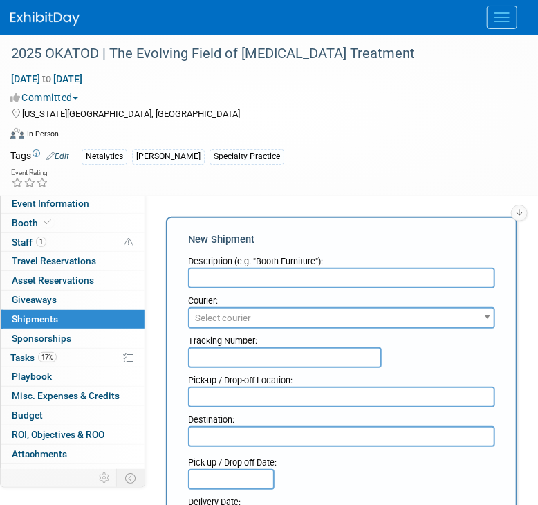
click at [208, 273] on body "Netsmart Events Add Event Bulk Upload Events Shareable Event Boards Recently Vi…" at bounding box center [269, 252] width 538 height 505
click at [212, 278] on input "text" at bounding box center [341, 278] width 307 height 21
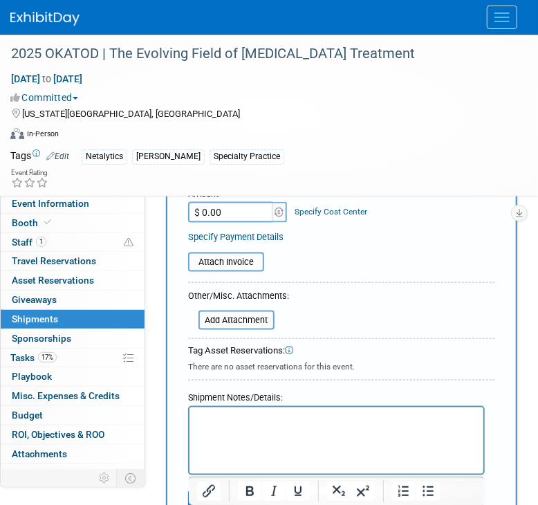
scroll to position [432, 0]
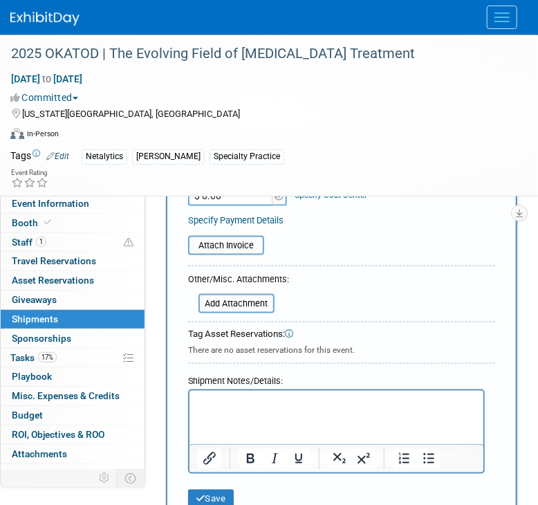
type input "info"
click at [230, 405] on p "Rich Text Area. Press ALT-0 for help." at bounding box center [336, 403] width 278 height 14
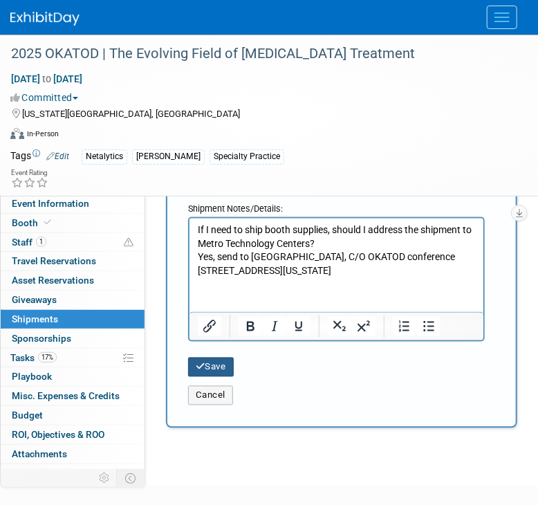
click at [201, 363] on icon "submit" at bounding box center [201, 367] width 10 height 9
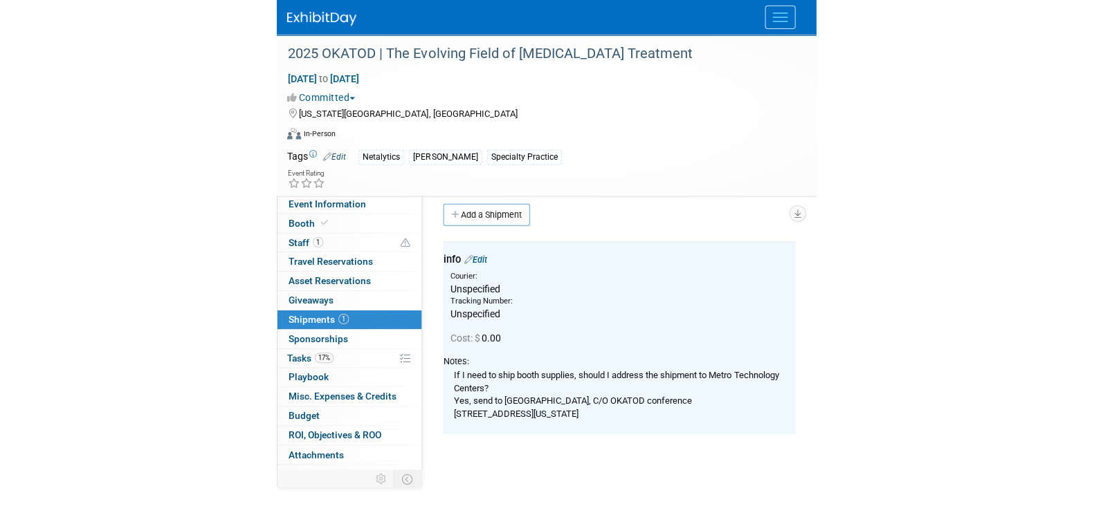
scroll to position [0, 0]
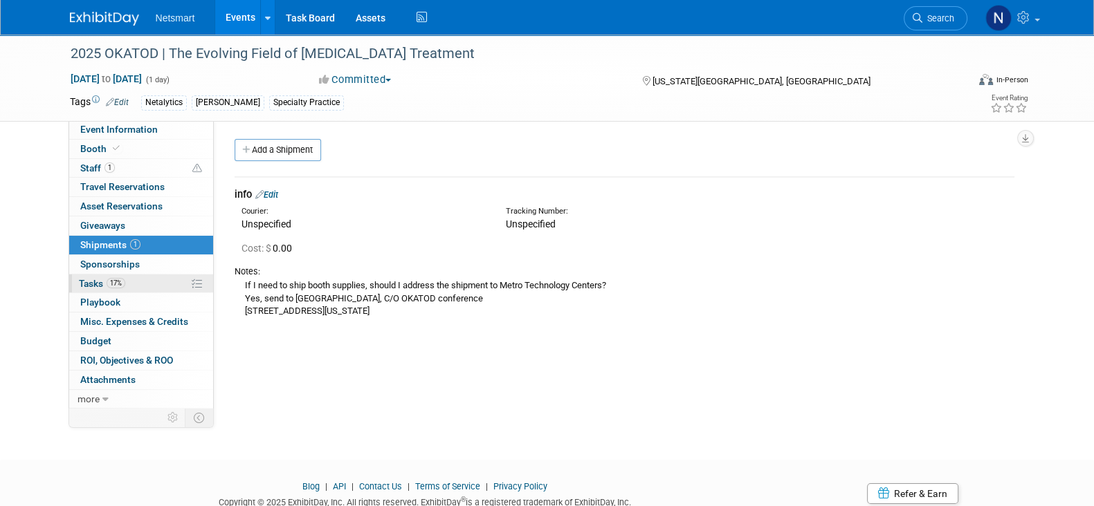
click at [141, 284] on link "17% Tasks 17%" at bounding box center [141, 284] width 144 height 19
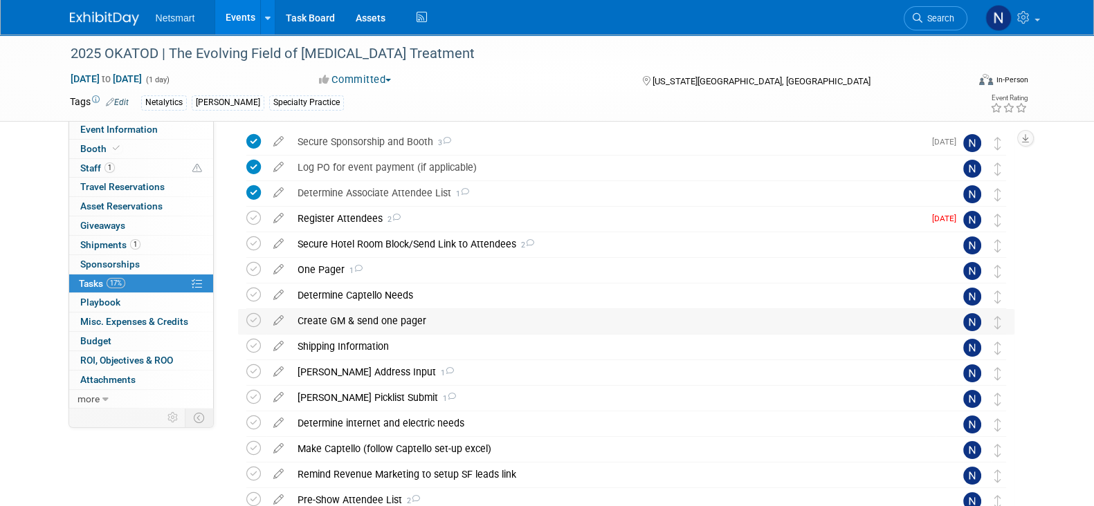
scroll to position [86, 0]
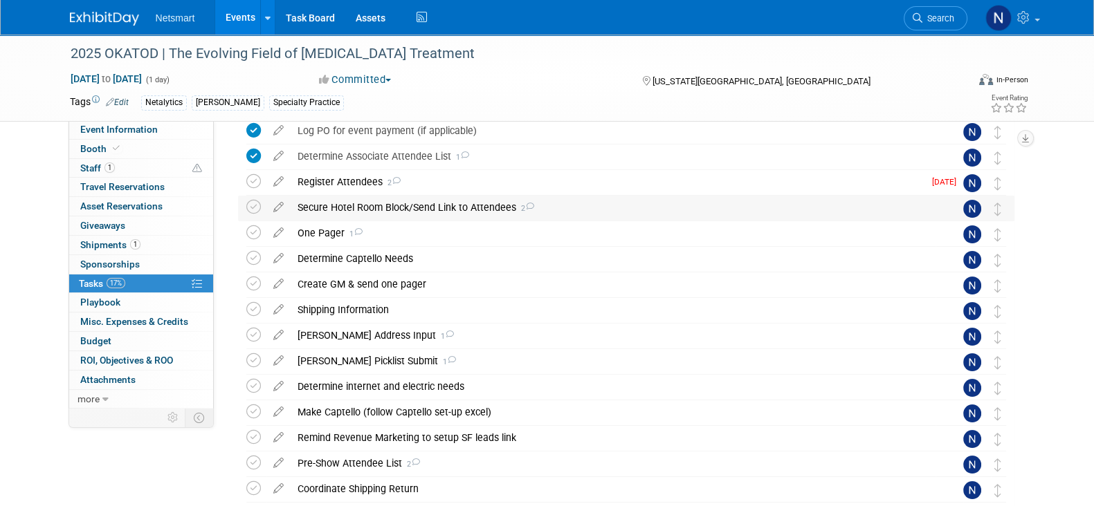
click at [346, 206] on div "Secure Hotel Room Block/Send Link to Attendees 2" at bounding box center [613, 208] width 645 height 24
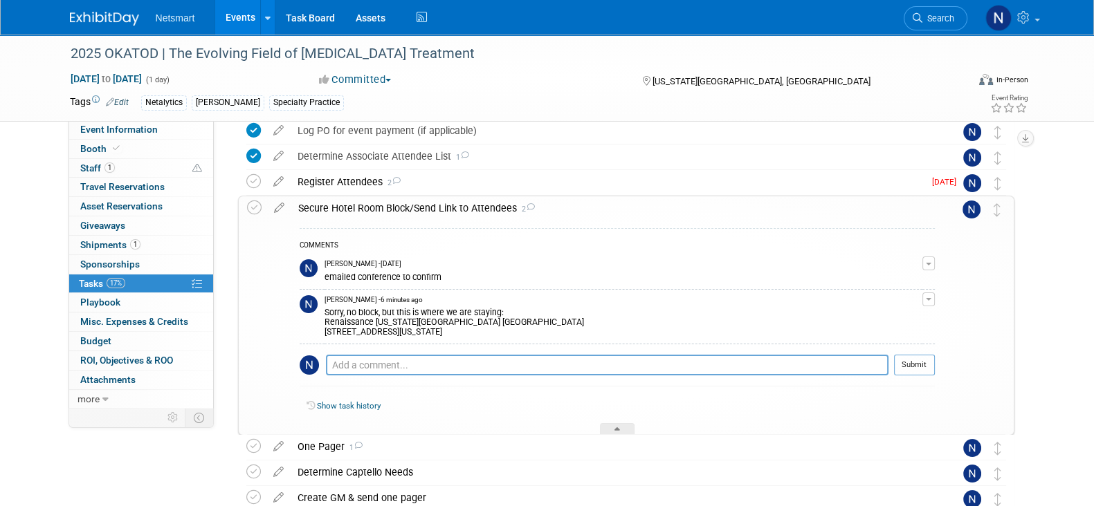
click at [346, 206] on div "Secure Hotel Room Block/Send Link to Attendees 2" at bounding box center [612, 208] width 643 height 24
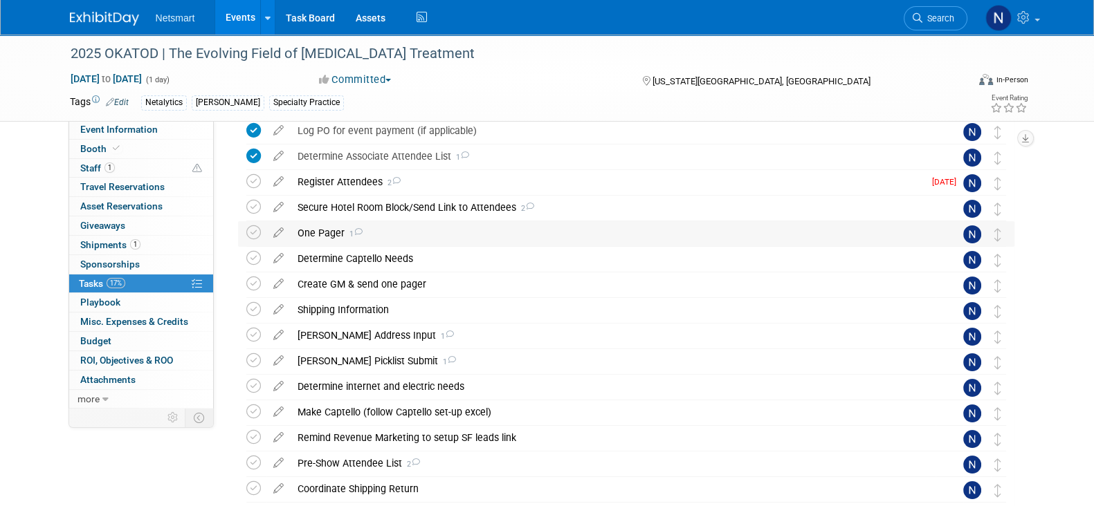
click at [327, 233] on div "One Pager 1" at bounding box center [613, 233] width 645 height 24
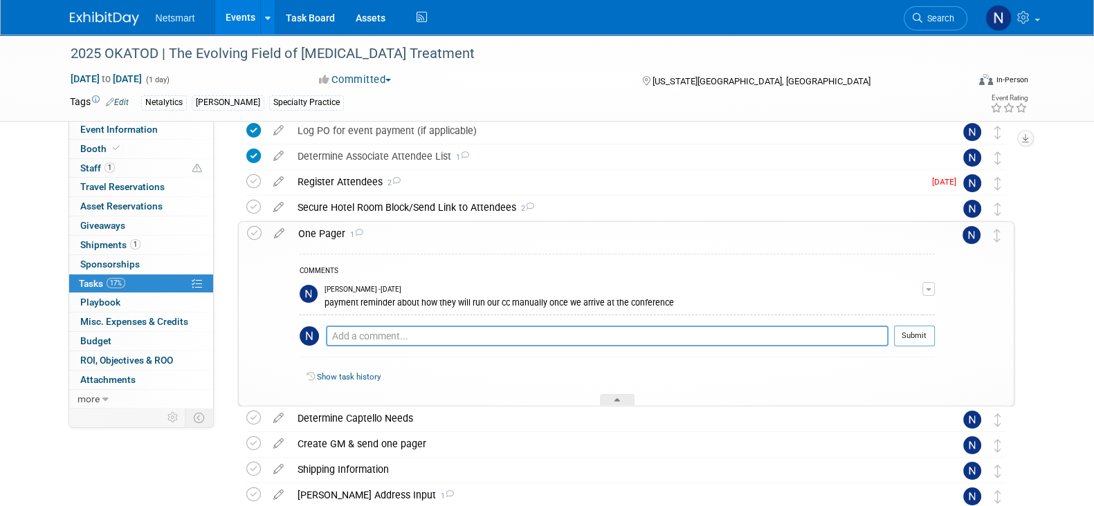
click at [327, 233] on div "One Pager 1" at bounding box center [612, 234] width 643 height 24
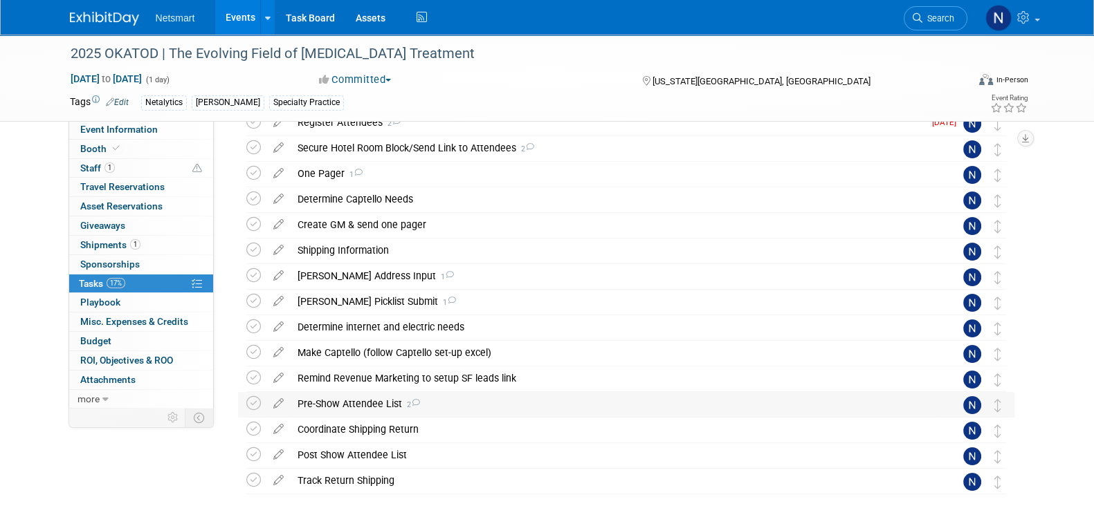
scroll to position [172, 0]
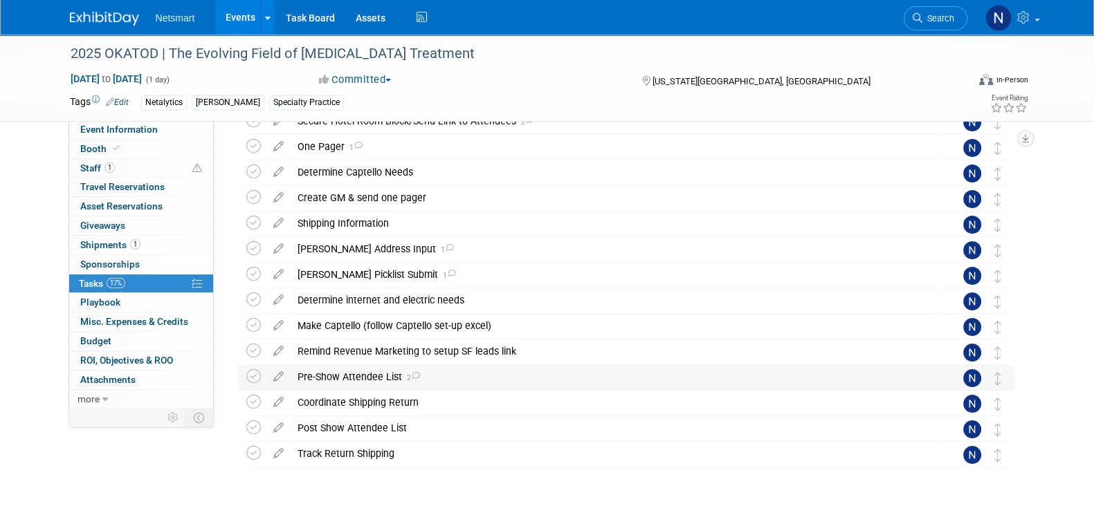
click at [355, 378] on div "Pre-Show Attendee List 2" at bounding box center [613, 377] width 645 height 24
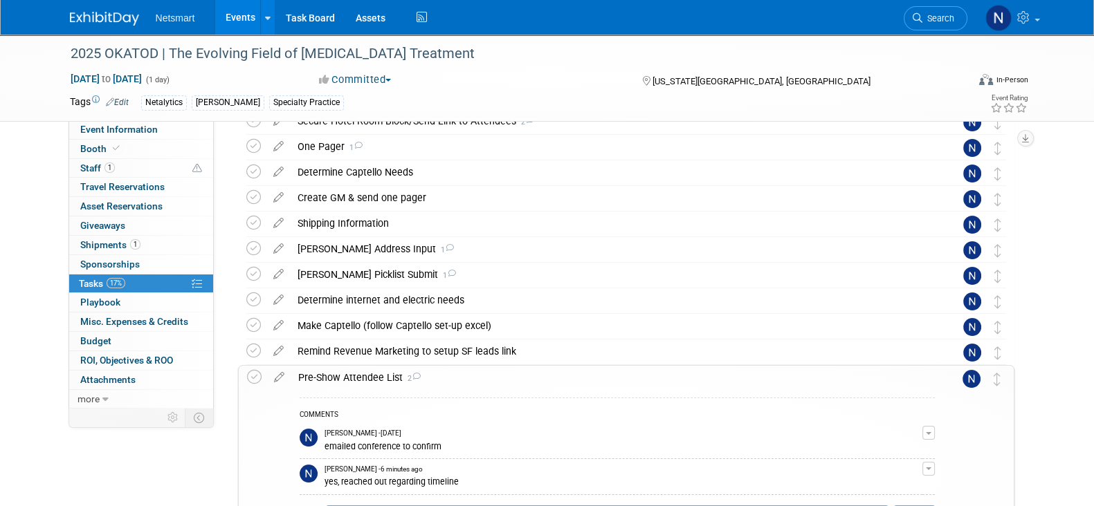
scroll to position [259, 0]
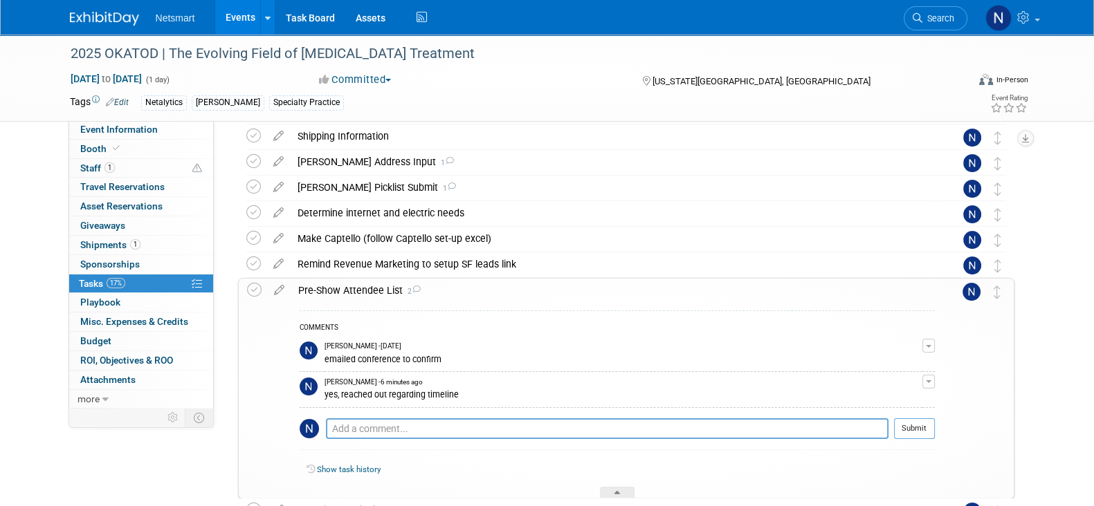
drag, startPoint x: 619, startPoint y: 491, endPoint x: 626, endPoint y: 492, distance: 7.0
click at [619, 491] on icon at bounding box center [617, 495] width 6 height 8
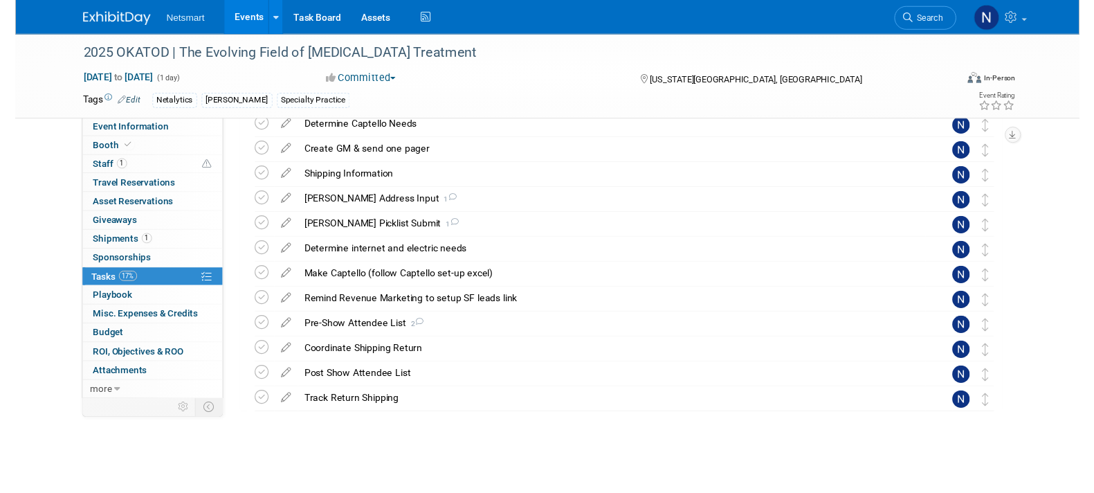
scroll to position [218, 0]
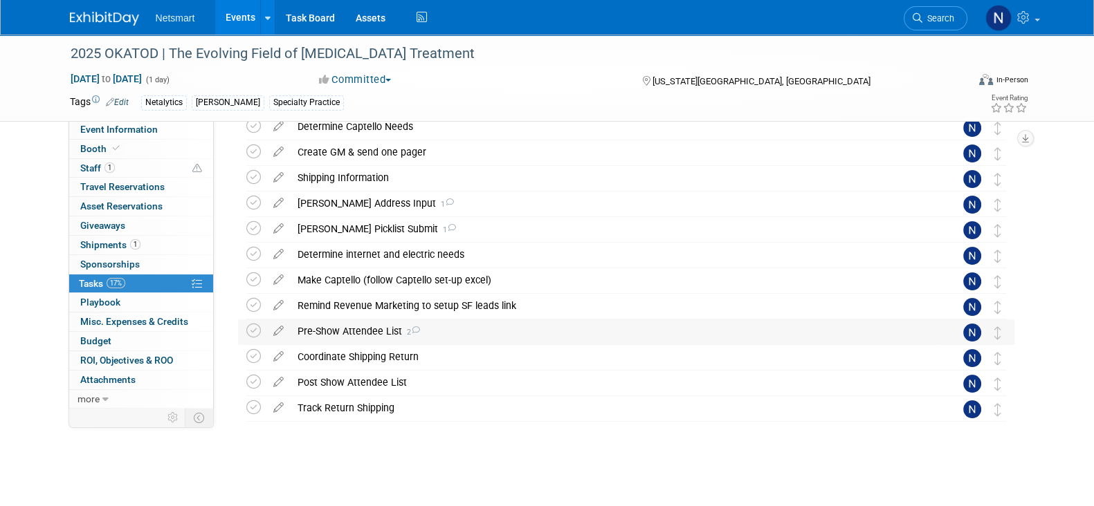
click at [374, 333] on div "Pre-Show Attendee List 2" at bounding box center [613, 332] width 645 height 24
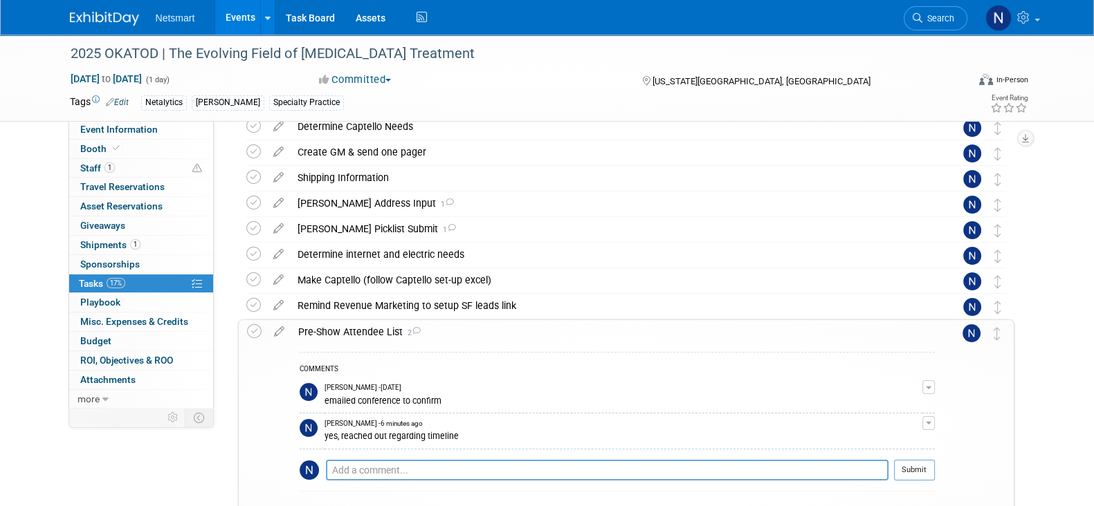
click at [363, 458] on div "COMMENTS Nina Finn - Yesterday emailed conference to confirm Edit Comment Remov…" at bounding box center [617, 425] width 635 height 147
click at [363, 465] on textarea at bounding box center [607, 470] width 562 height 21
type textarea "said the 10th"
click at [908, 470] on button "Submit" at bounding box center [914, 470] width 41 height 21
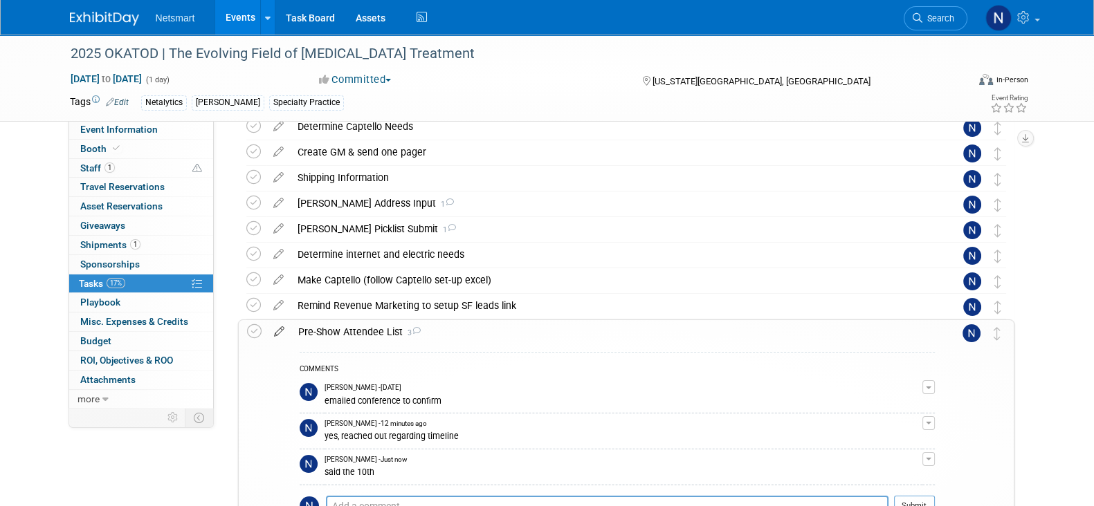
click at [277, 329] on icon at bounding box center [279, 328] width 24 height 17
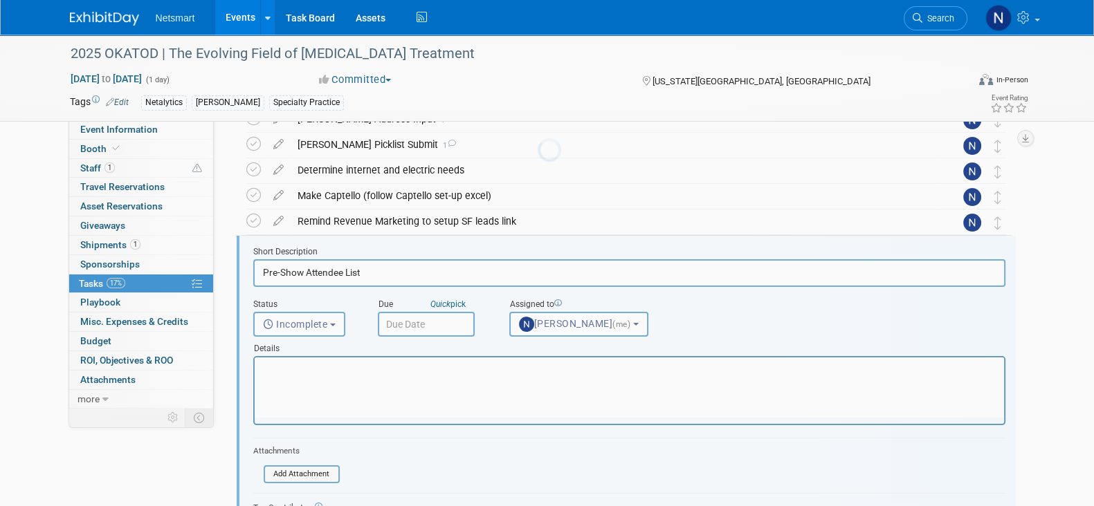
scroll to position [336, 0]
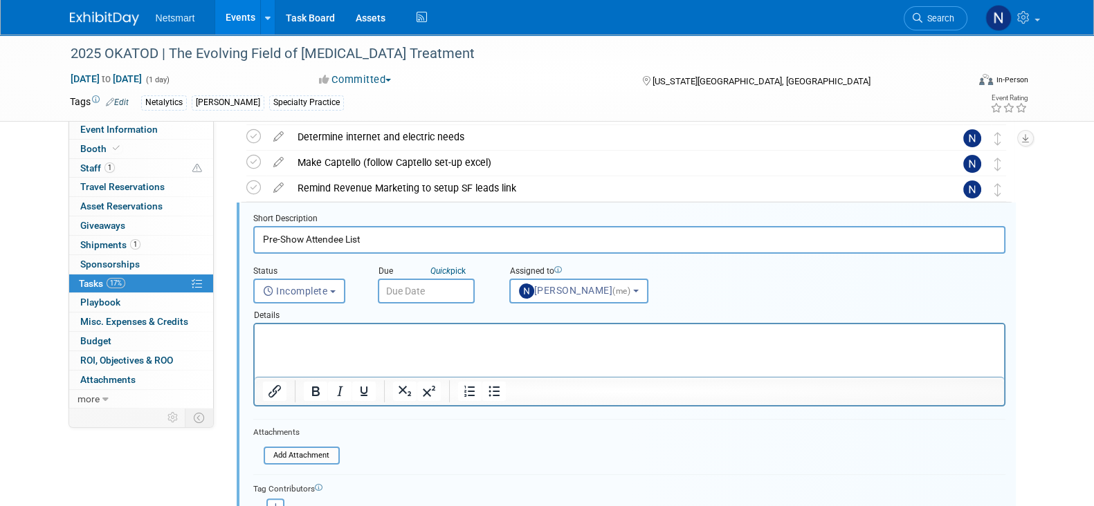
click at [432, 280] on input "text" at bounding box center [426, 291] width 97 height 25
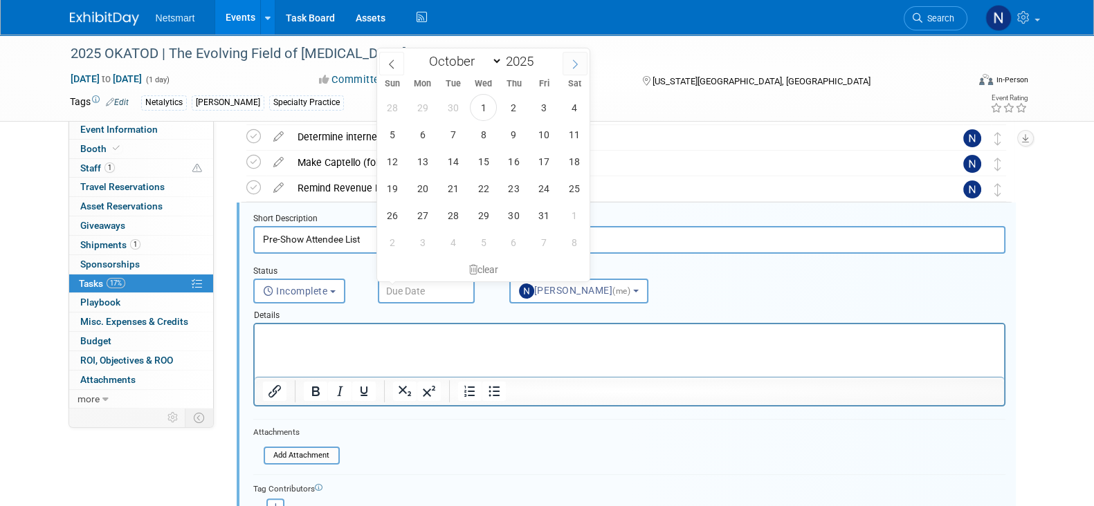
click at [571, 60] on icon at bounding box center [575, 64] width 10 height 10
click at [391, 65] on icon at bounding box center [391, 63] width 5 height 9
select select "9"
click at [547, 140] on span "10" at bounding box center [544, 134] width 27 height 27
type input "Oct 10, 2025"
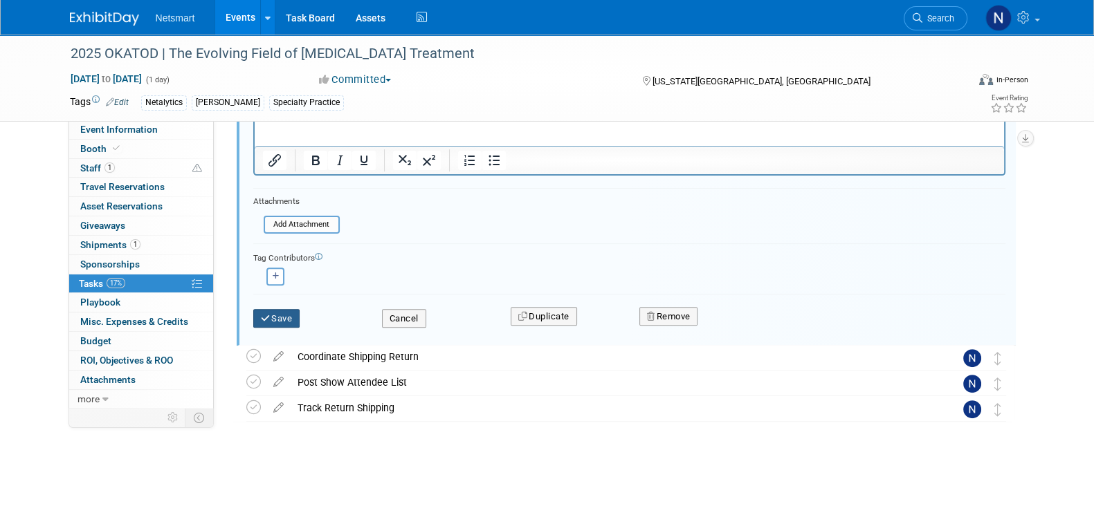
click at [264, 309] on button "Save" at bounding box center [276, 318] width 47 height 19
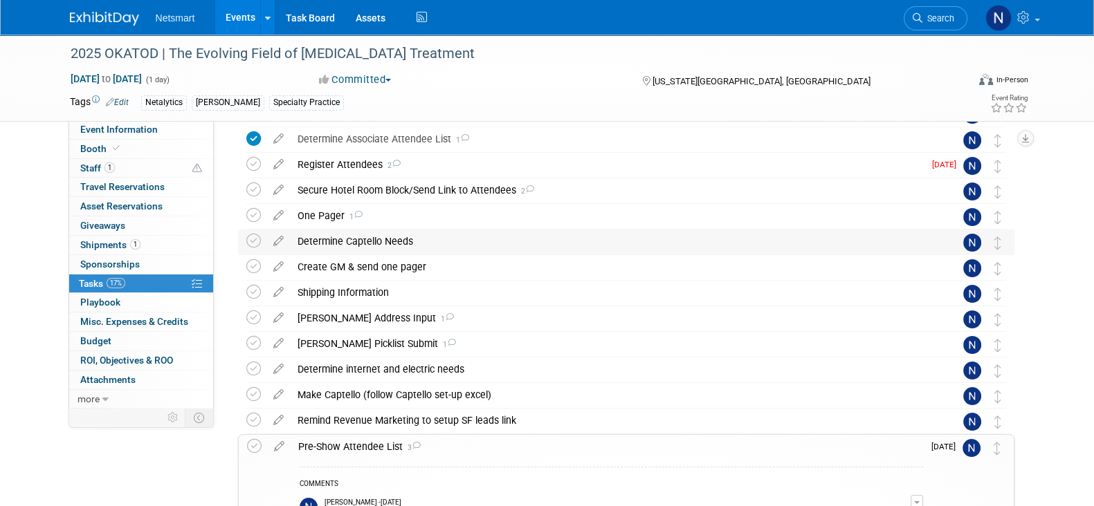
scroll to position [17, 0]
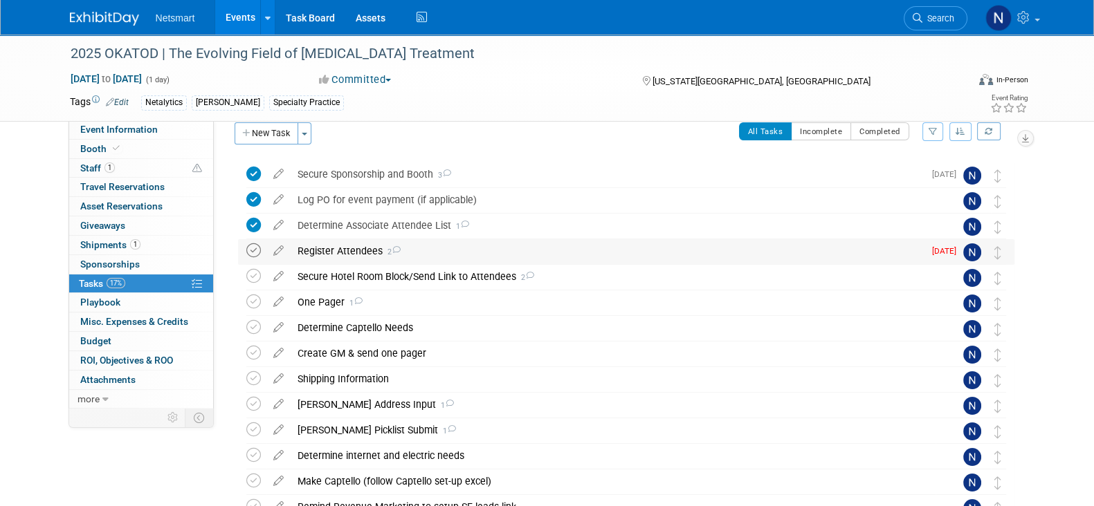
click at [253, 248] on icon at bounding box center [253, 251] width 15 height 15
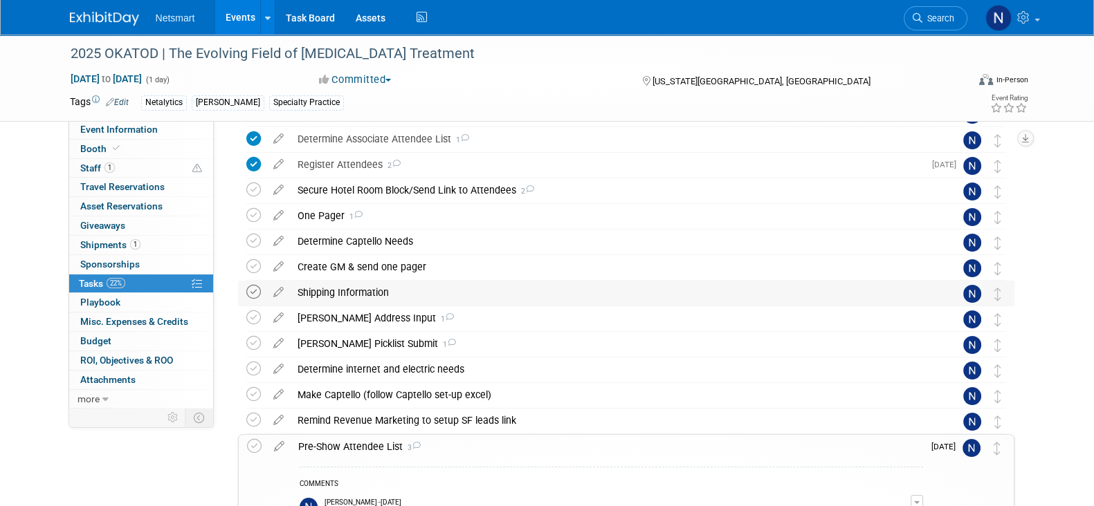
click at [253, 293] on icon at bounding box center [253, 292] width 15 height 15
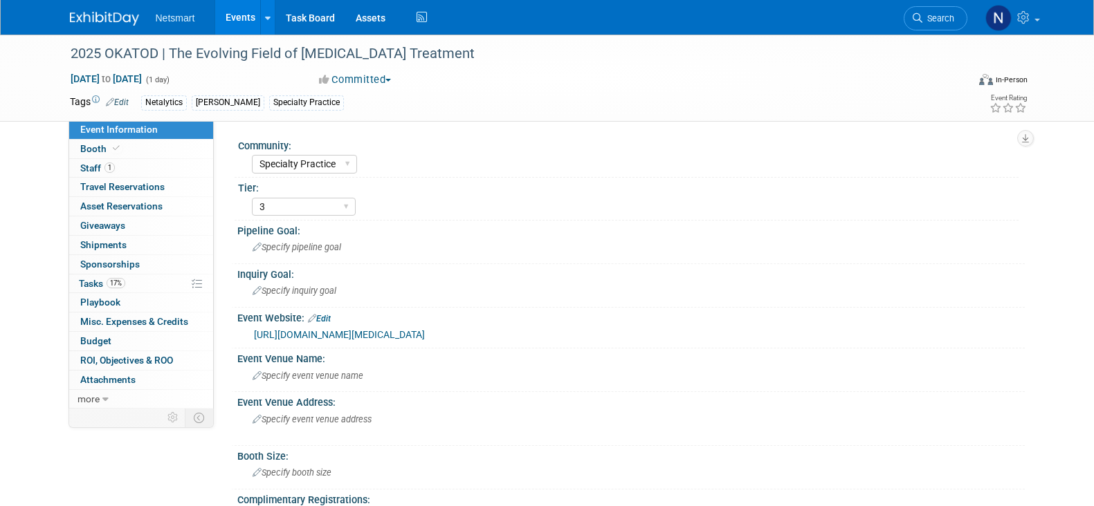
select select "Specialty Practice"
select select "3"
select select "No"
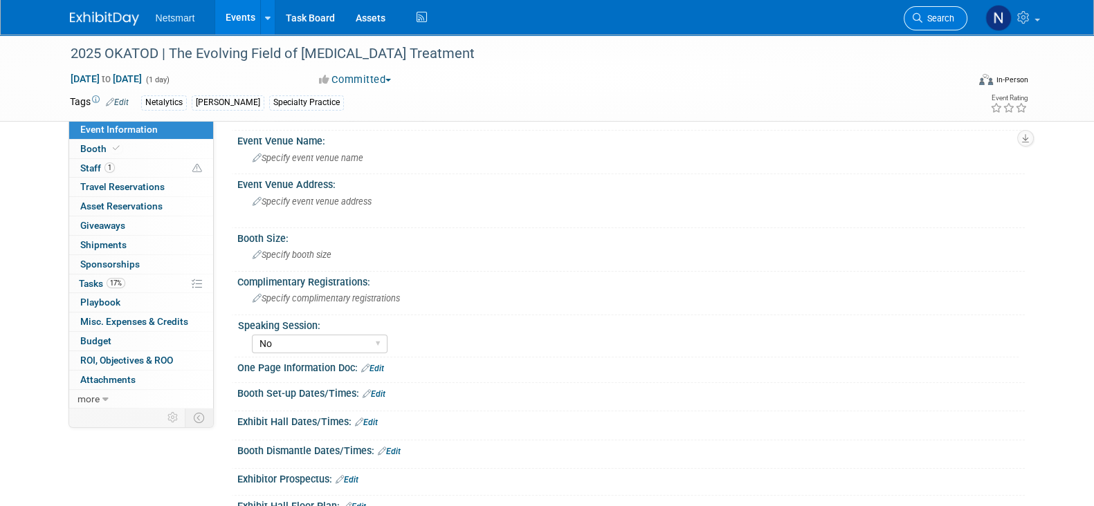
click at [920, 22] on icon at bounding box center [918, 18] width 10 height 10
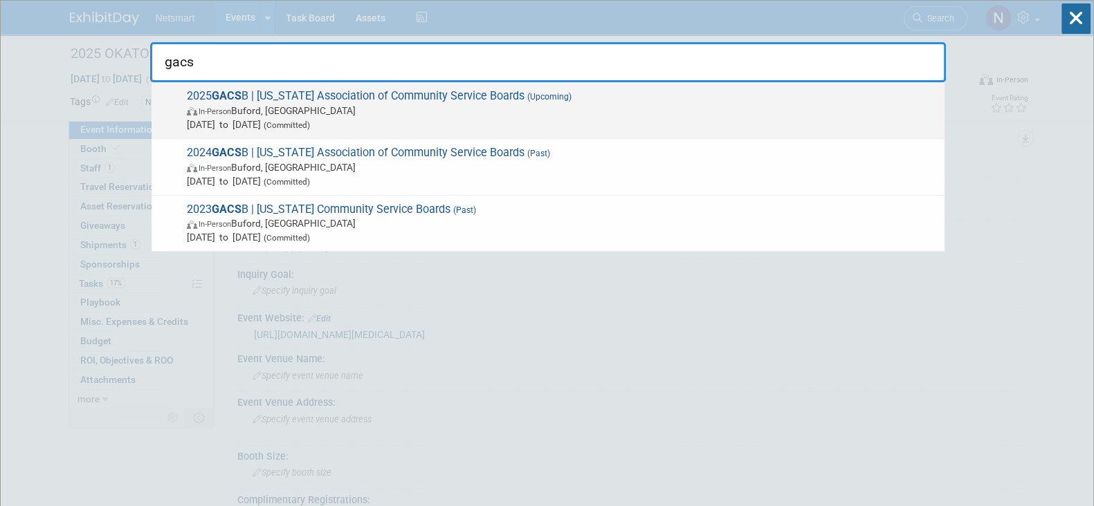
type input "gacs"
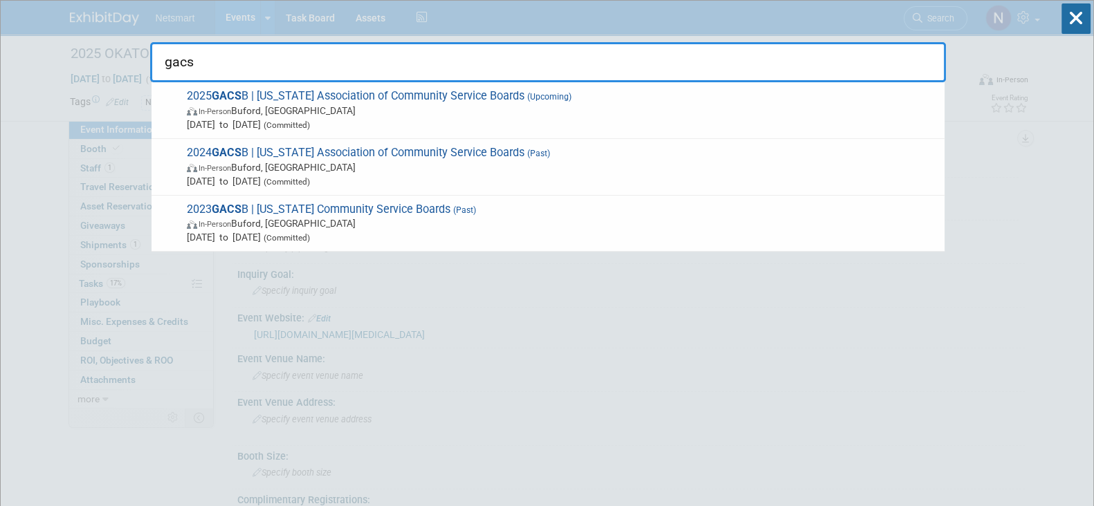
click at [340, 112] on span "In-Person [GEOGRAPHIC_DATA], [GEOGRAPHIC_DATA]" at bounding box center [562, 111] width 751 height 14
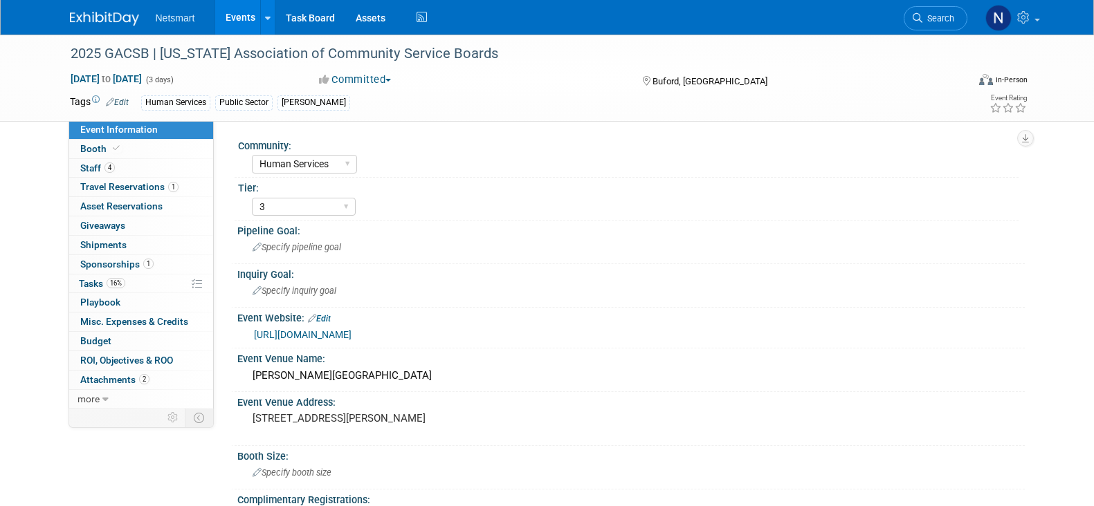
select select "Human Services"
select select "3"
select select "No"
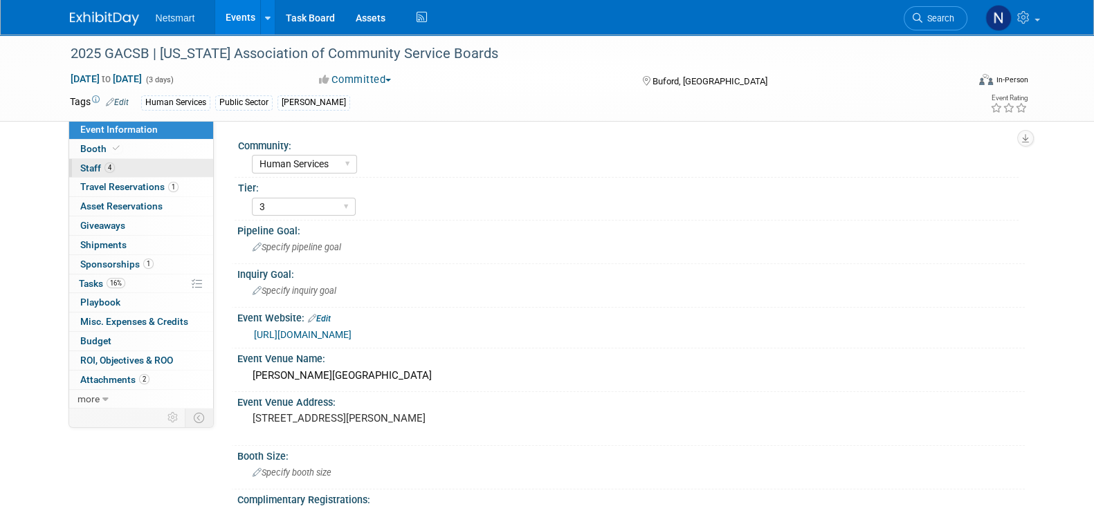
click at [142, 170] on link "4 Staff 4" at bounding box center [141, 168] width 144 height 19
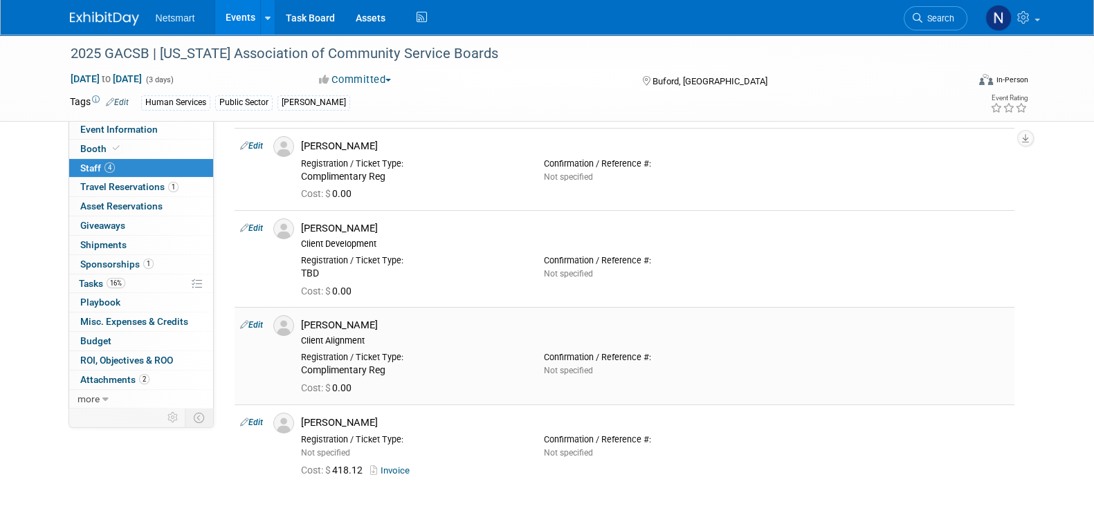
scroll to position [86, 0]
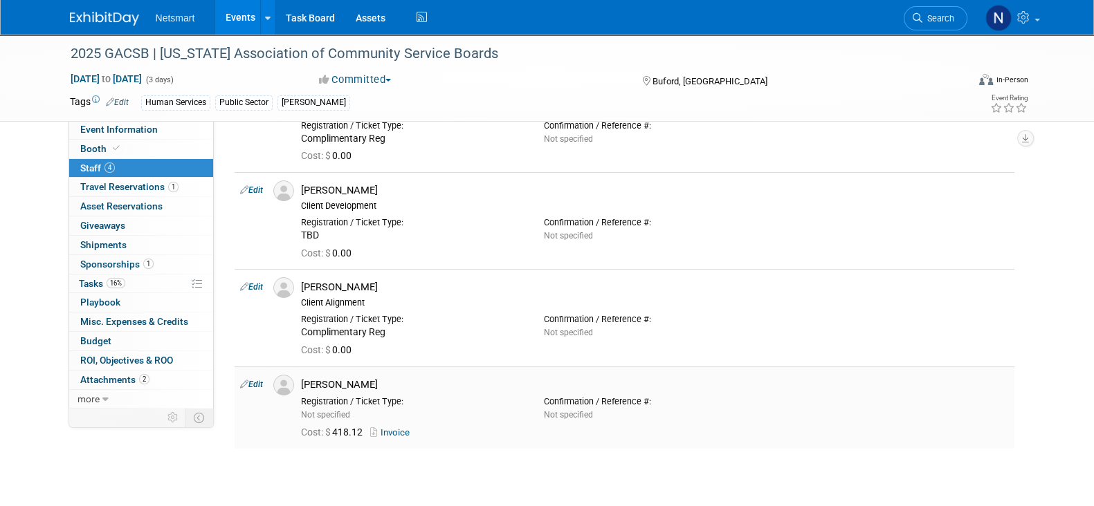
drag, startPoint x: 365, startPoint y: 381, endPoint x: 297, endPoint y: 385, distance: 68.0
click at [297, 385] on div "[PERSON_NAME]" at bounding box center [655, 383] width 729 height 17
copy div "[PERSON_NAME]"
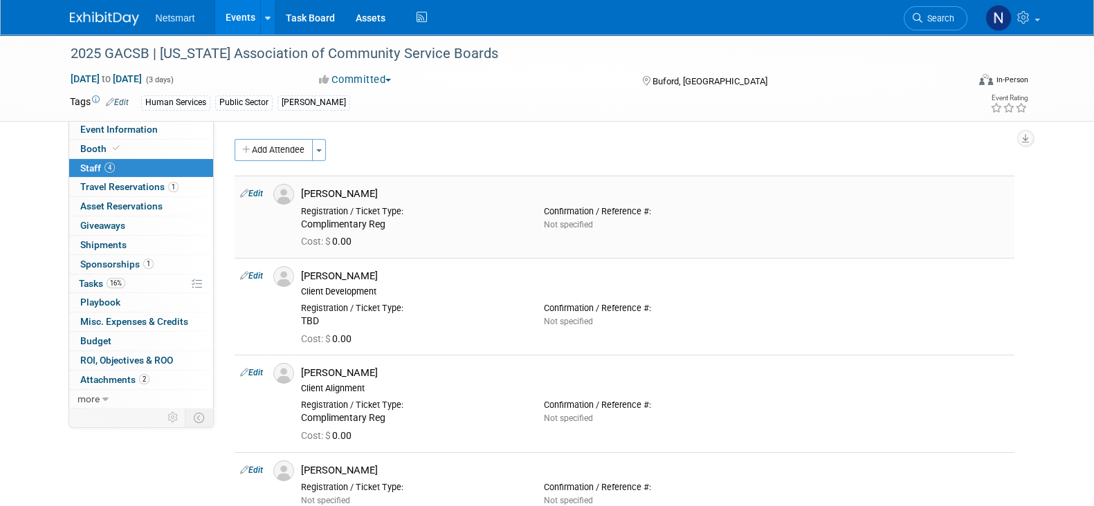
click at [892, 223] on div "Registration / Ticket Type: Complimentary Reg Confirmation / Reference #: Not s…" at bounding box center [655, 216] width 729 height 30
click at [944, 25] on link "Search" at bounding box center [936, 18] width 64 height 24
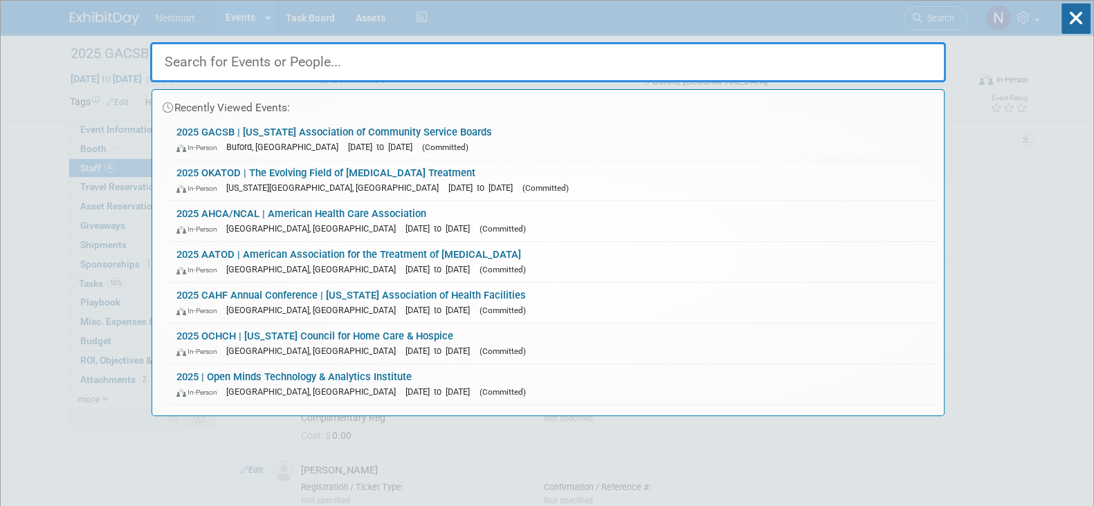
click at [643, 57] on input "text" at bounding box center [548, 62] width 796 height 40
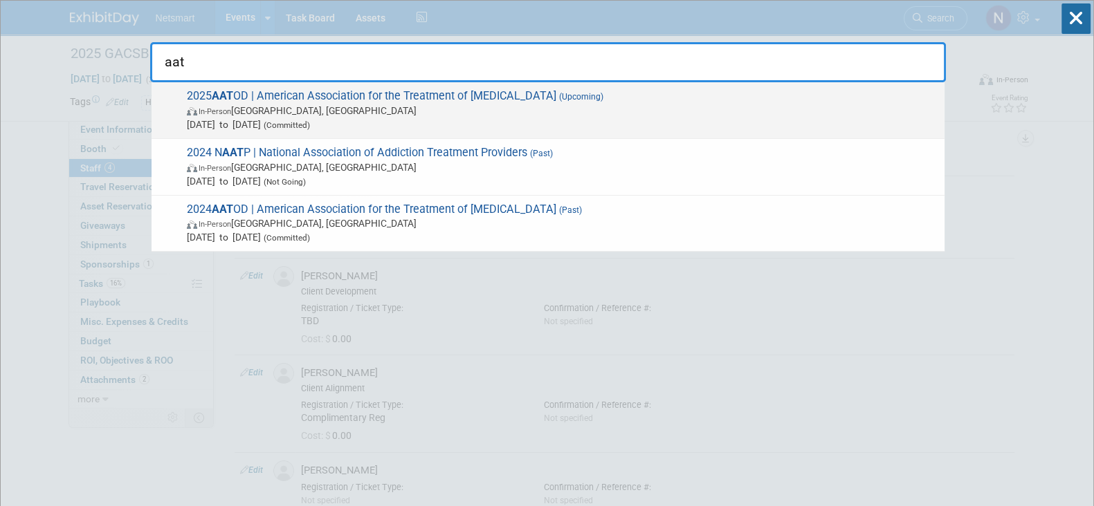
type input "aat"
click at [265, 105] on span "In-Person Philadelphia, PA" at bounding box center [562, 111] width 751 height 14
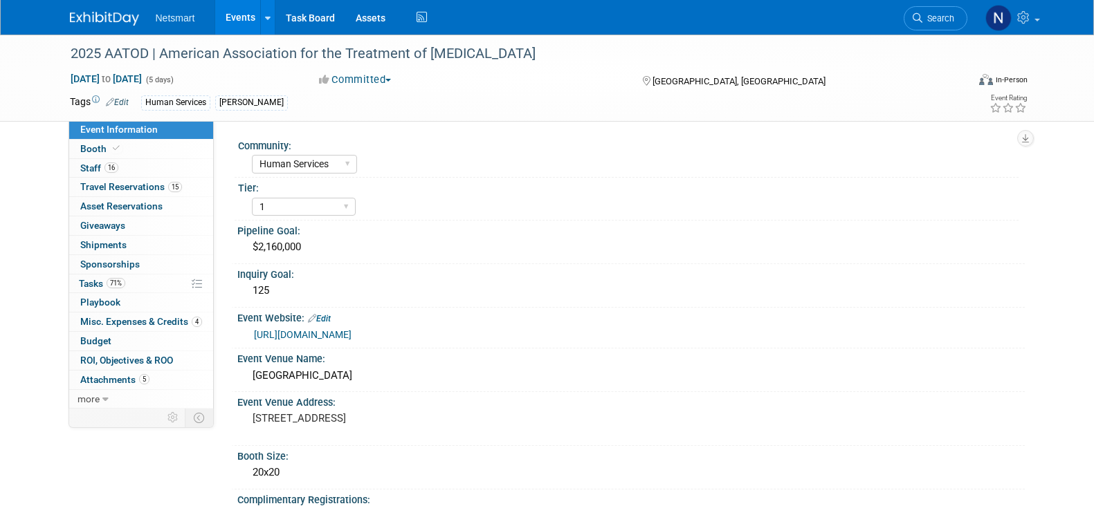
select select "Human Services"
select select "1"
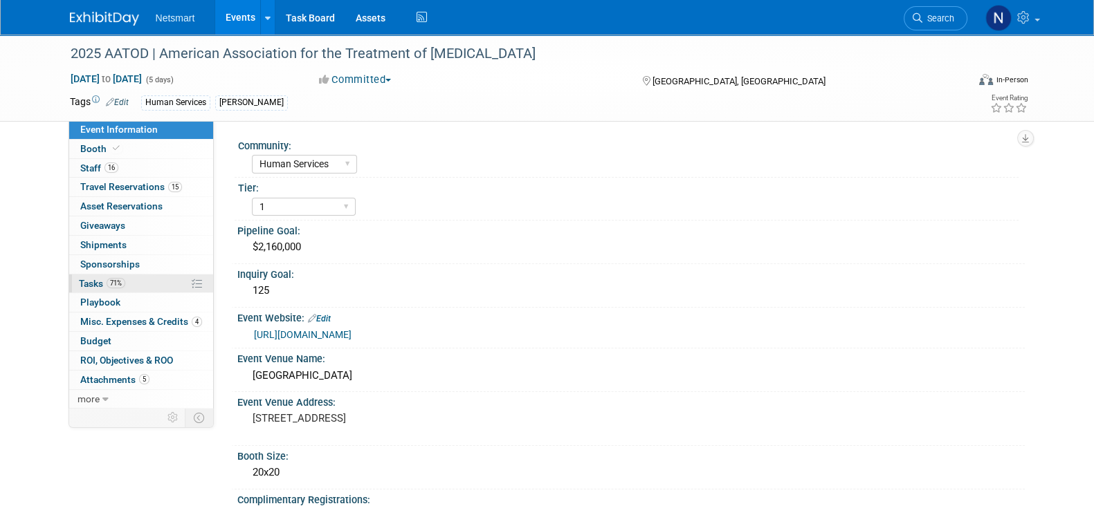
click at [124, 281] on span "71%" at bounding box center [116, 283] width 19 height 10
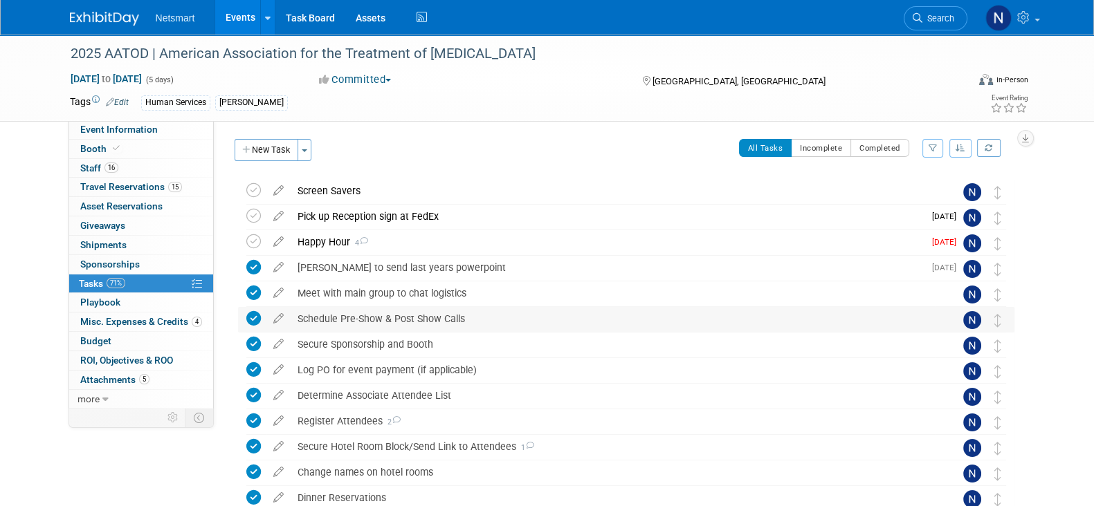
click at [353, 318] on div "Schedule Pre-Show & Post Show Calls" at bounding box center [613, 319] width 645 height 24
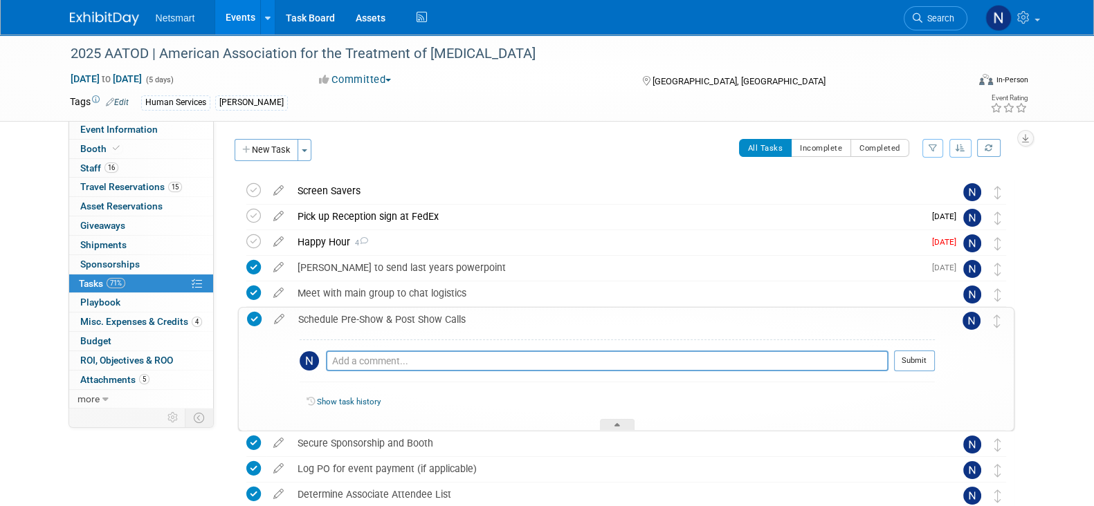
click at [357, 318] on div "Schedule Pre-Show & Post Show Calls" at bounding box center [612, 320] width 643 height 24
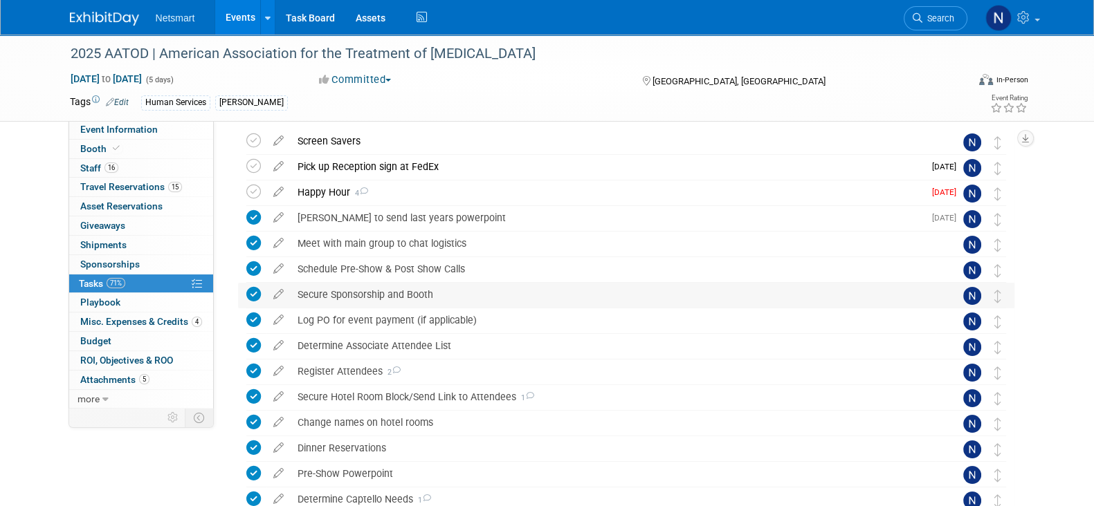
scroll to position [86, 0]
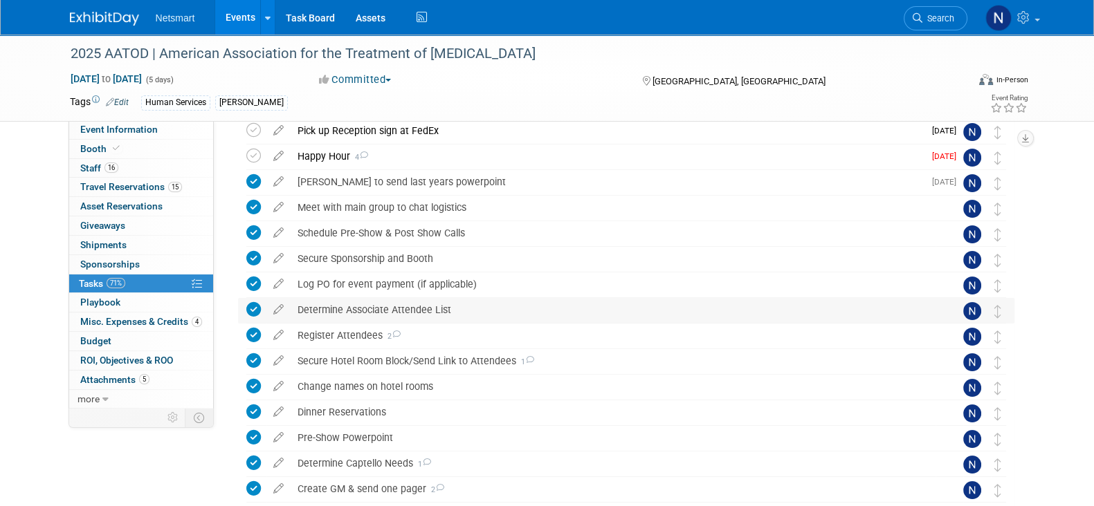
click at [327, 310] on div "Determine Associate Attendee List" at bounding box center [613, 310] width 645 height 24
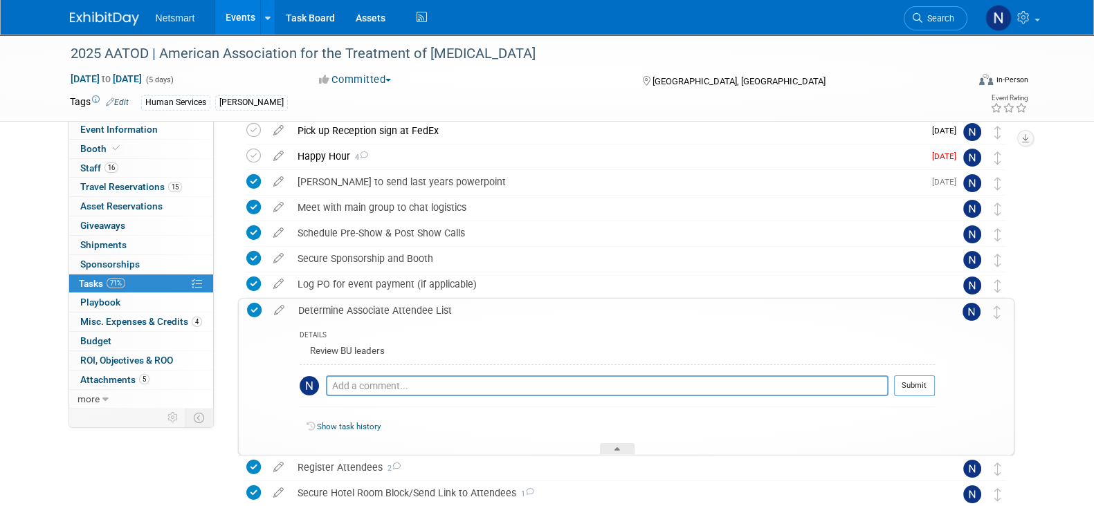
click at [372, 309] on div "Determine Associate Attendee List" at bounding box center [612, 311] width 643 height 24
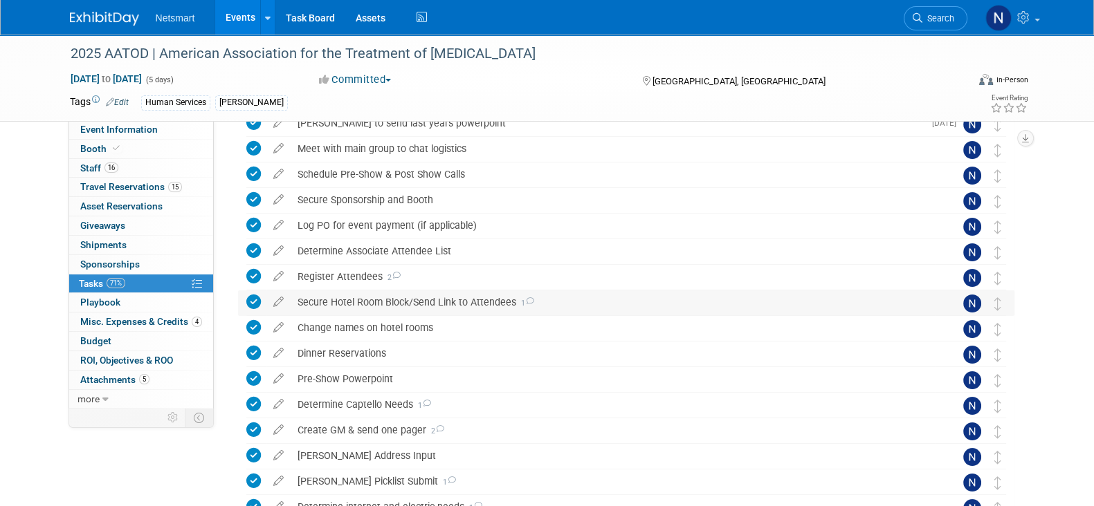
scroll to position [172, 0]
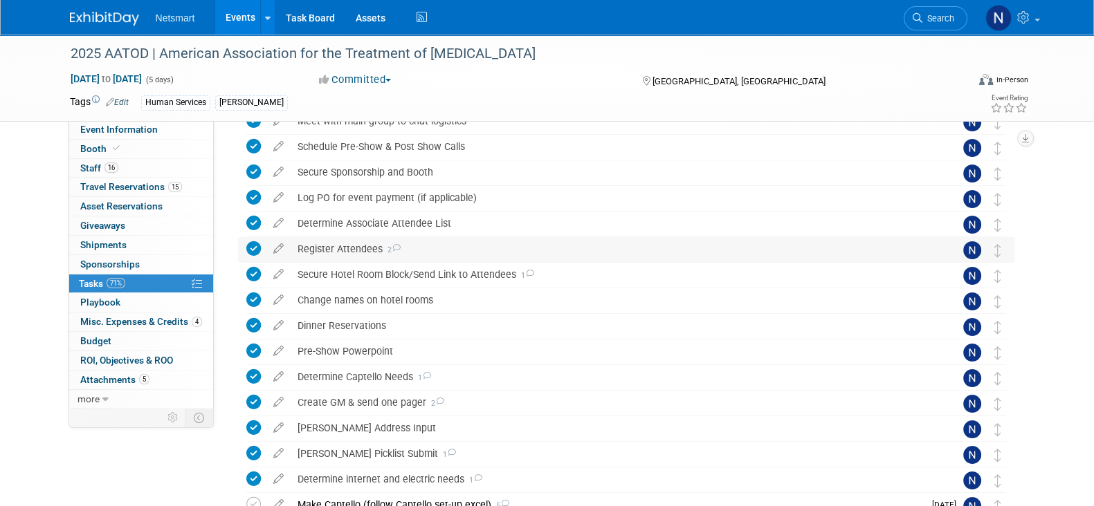
click at [339, 253] on div "Register Attendees 2" at bounding box center [613, 249] width 645 height 24
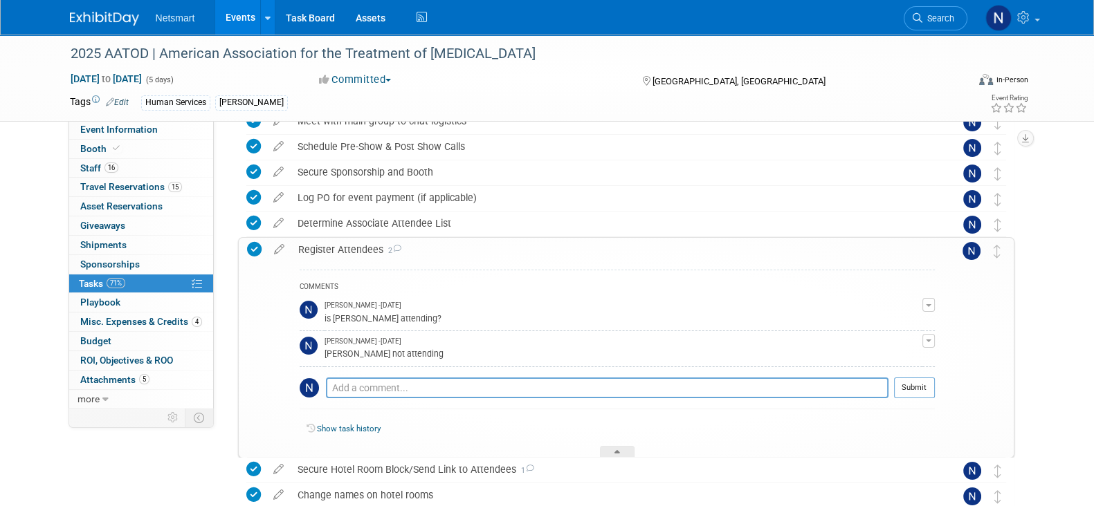
click at [366, 246] on div "Register Attendees 2" at bounding box center [612, 250] width 643 height 24
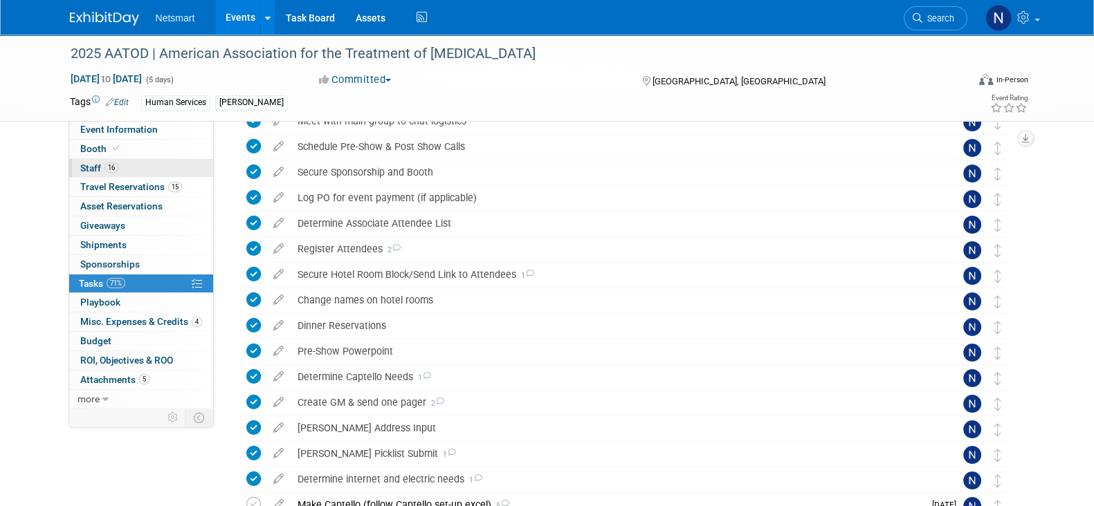
click at [160, 167] on link "16 Staff 16" at bounding box center [141, 168] width 144 height 19
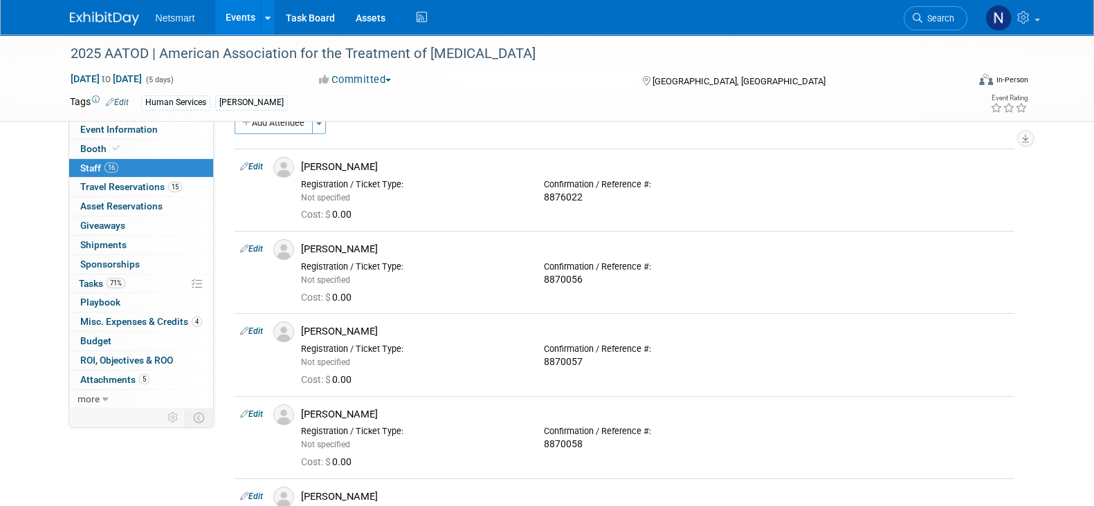
scroll to position [0, 0]
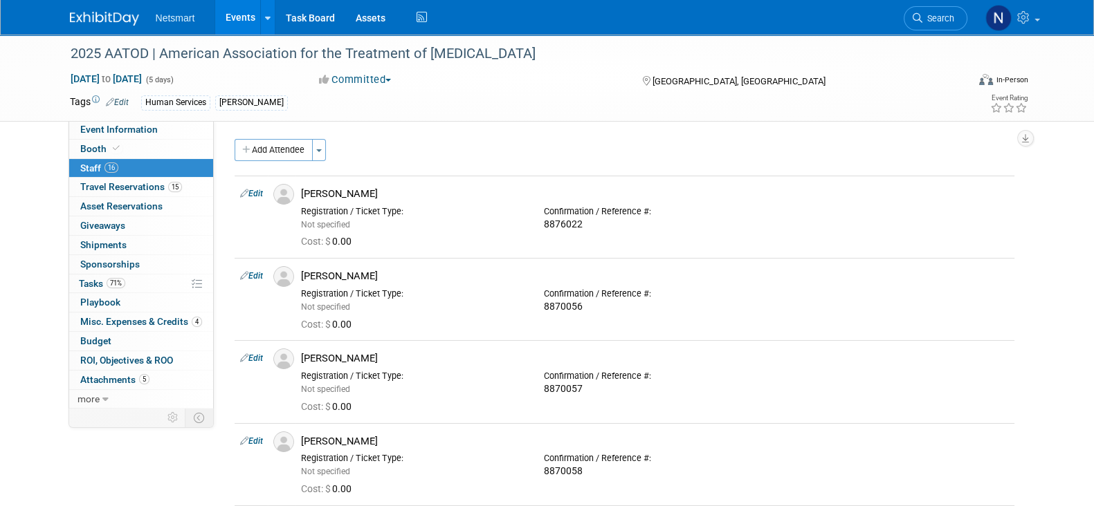
click at [933, 9] on link "Search" at bounding box center [936, 18] width 64 height 24
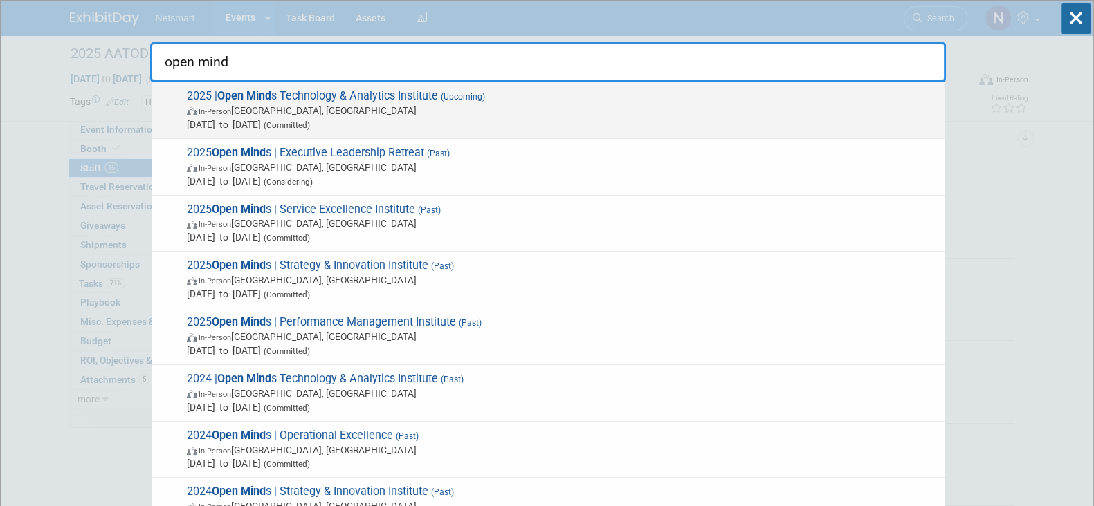
type input "open mind"
click at [392, 98] on span "2025 | Open Mind s Technology & Analytics Institute (Upcoming) In-Person Philad…" at bounding box center [560, 110] width 755 height 42
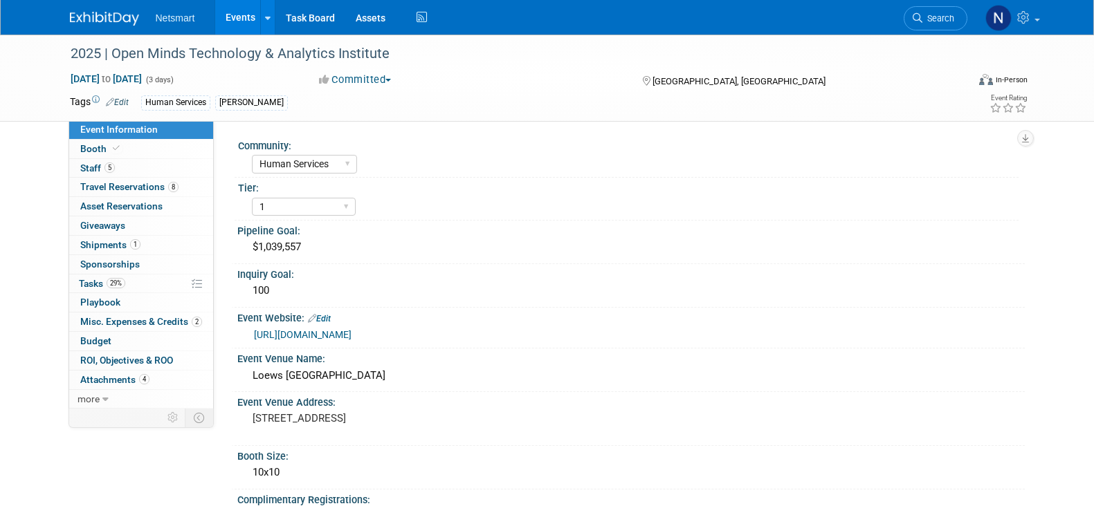
select select "Human Services"
select select "1"
select select "Yes"
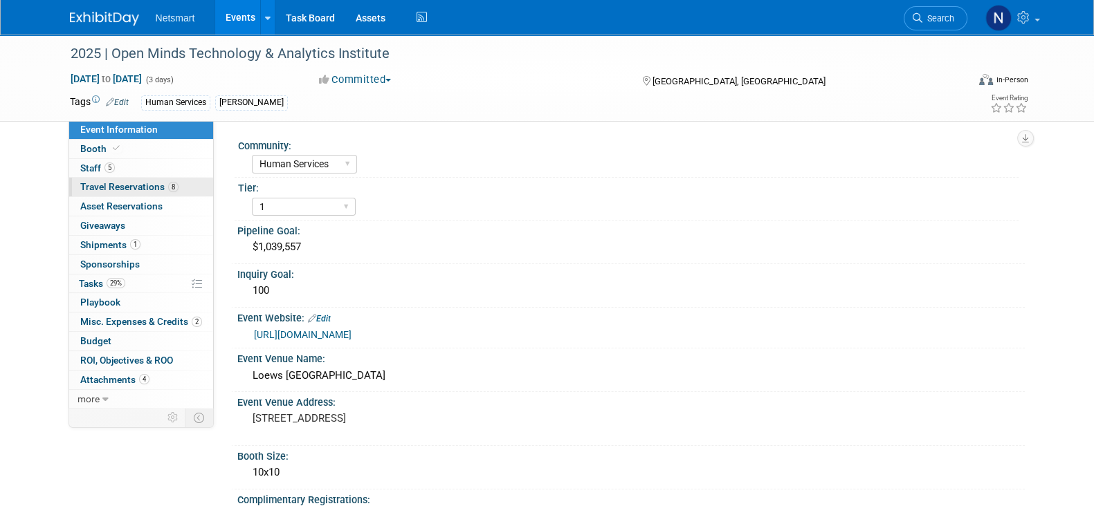
click at [141, 190] on span "Travel Reservations 8" at bounding box center [129, 186] width 98 height 11
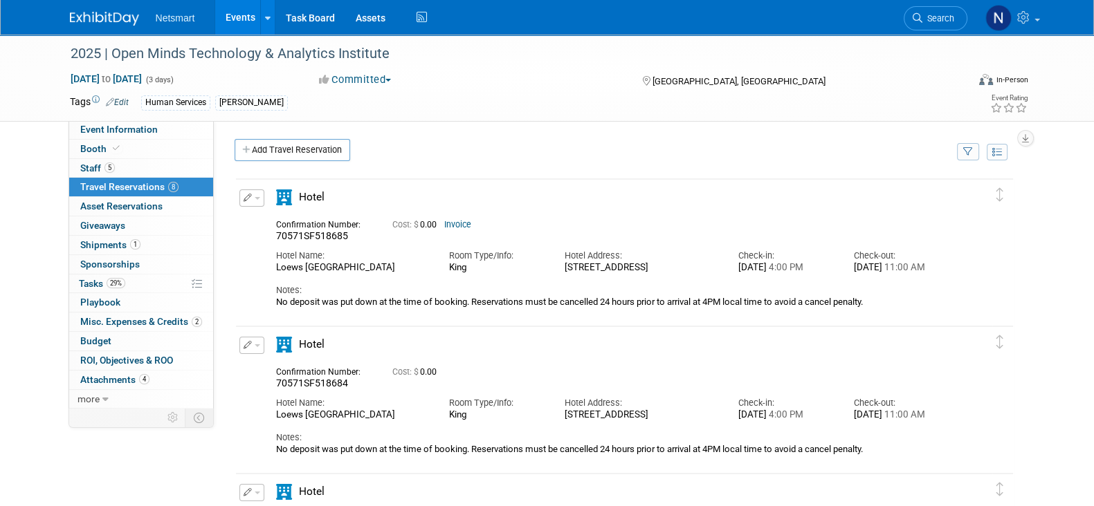
click at [249, 195] on icon "button" at bounding box center [248, 198] width 9 height 8
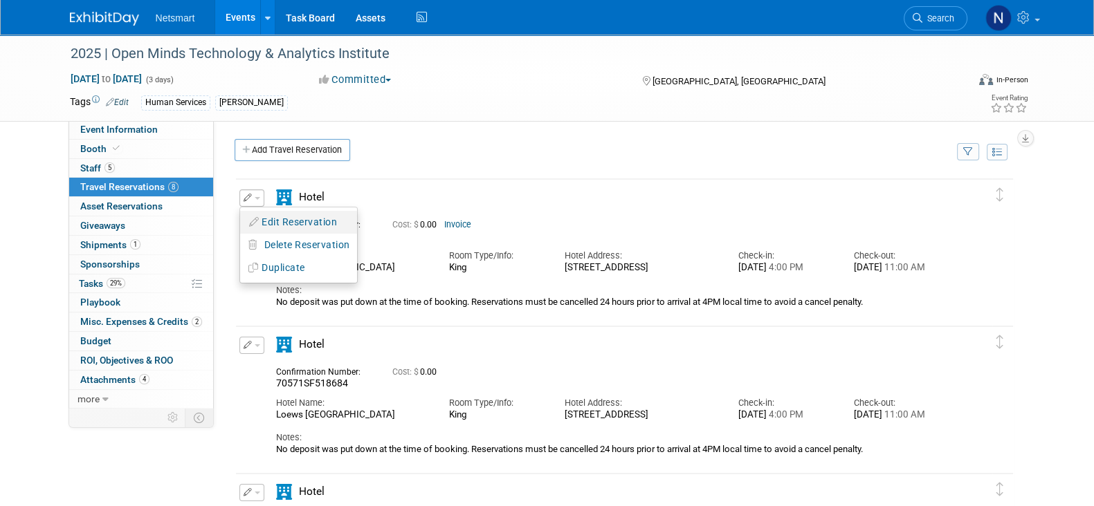
click at [282, 225] on button "Edit Reservation" at bounding box center [298, 222] width 117 height 20
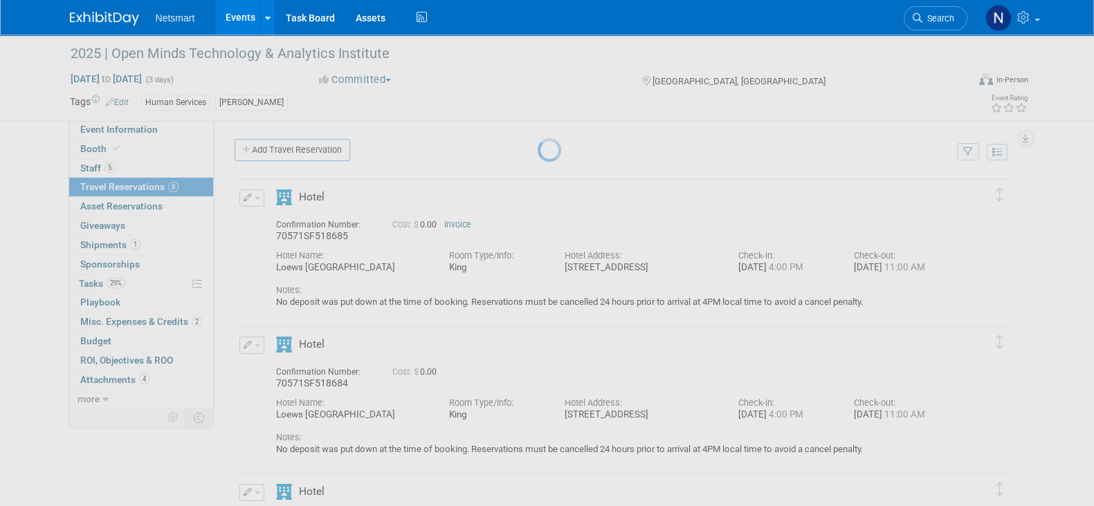
select select "f3f301f0-2d1f-420f-a636-88ec4ba3367e"
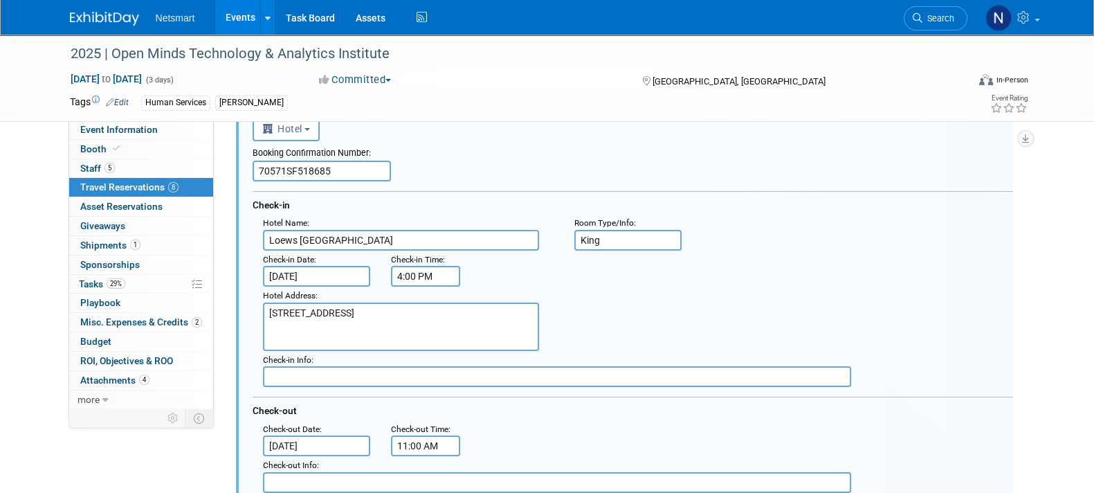
scroll to position [109, 0]
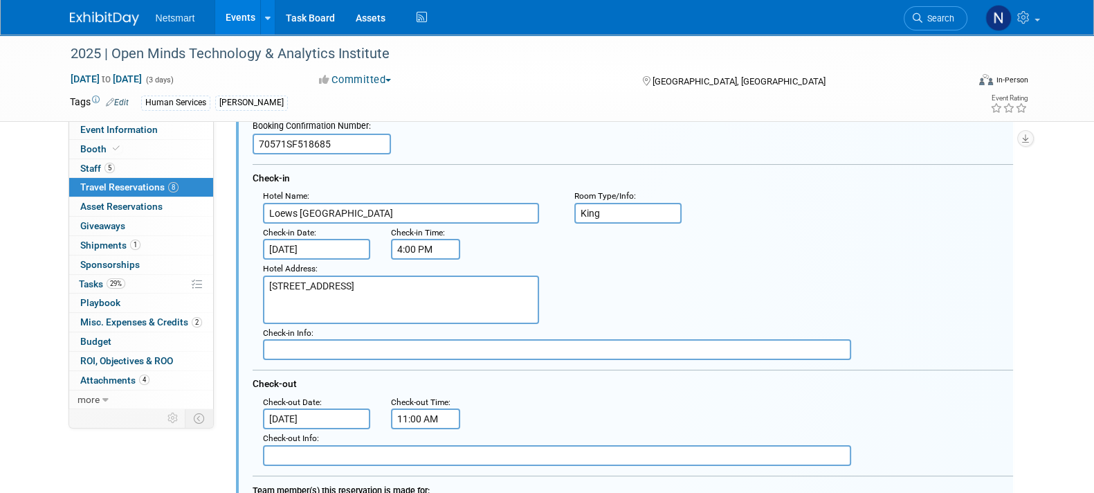
click at [297, 241] on input "Oct 20, 2025" at bounding box center [317, 249] width 108 height 21
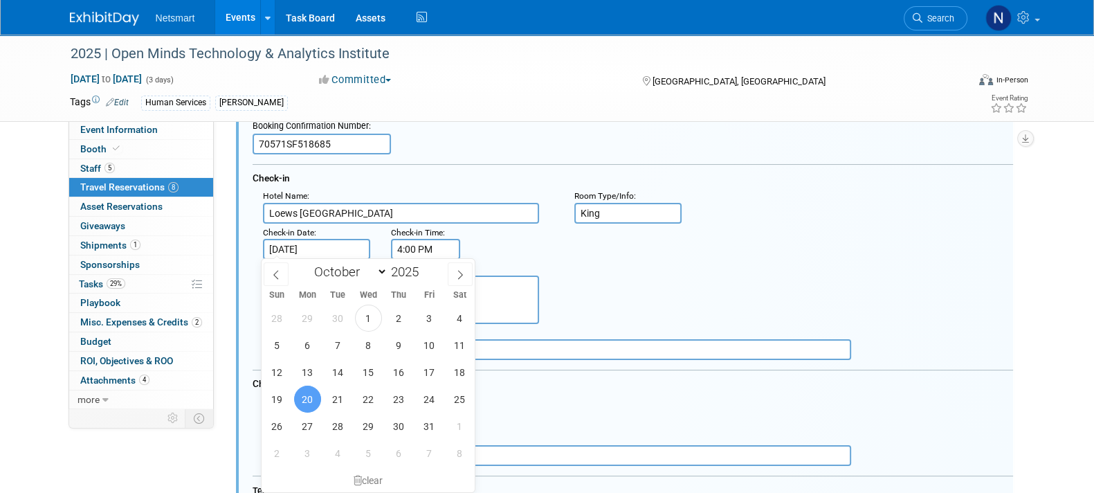
click at [630, 271] on div "Hotel Address : 1200 Market St, Philadelphia, PA 19107" at bounding box center [638, 291] width 771 height 64
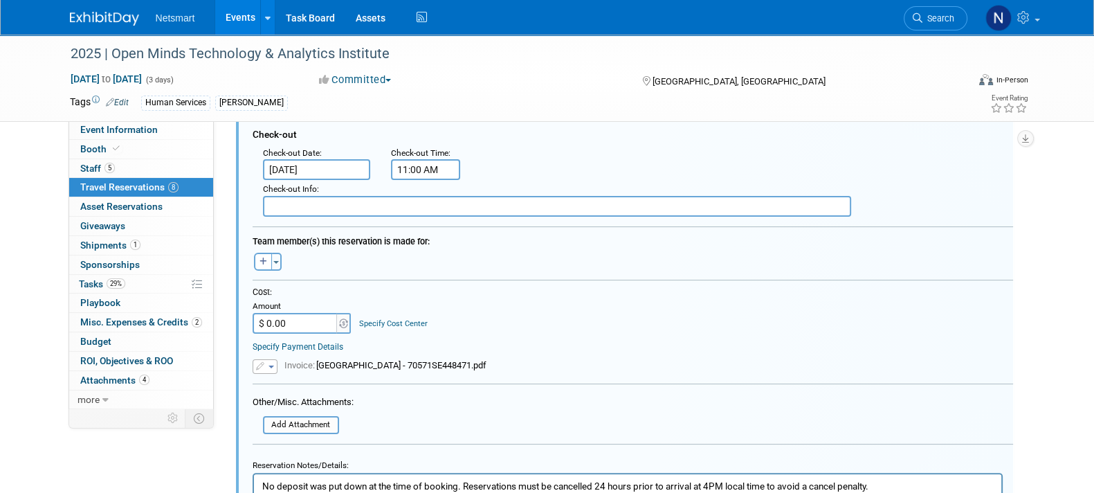
scroll to position [282, 0]
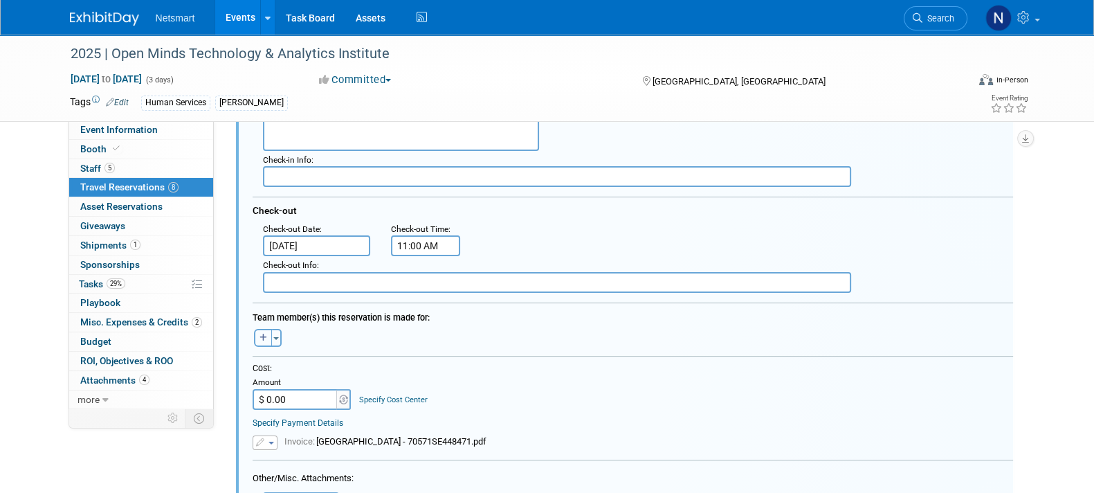
click at [263, 337] on icon "button" at bounding box center [263, 337] width 8 height 8
select select
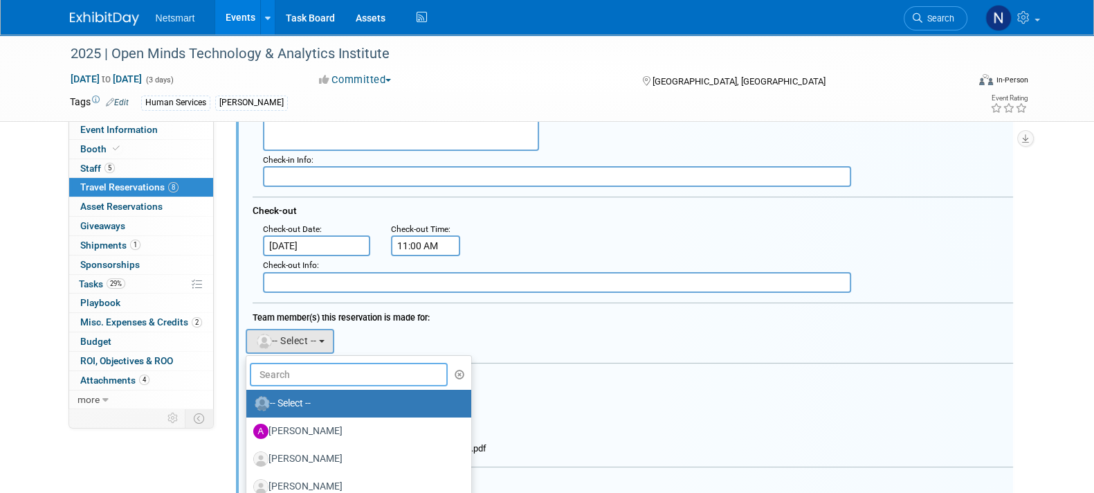
click at [295, 371] on input "text" at bounding box center [349, 375] width 199 height 24
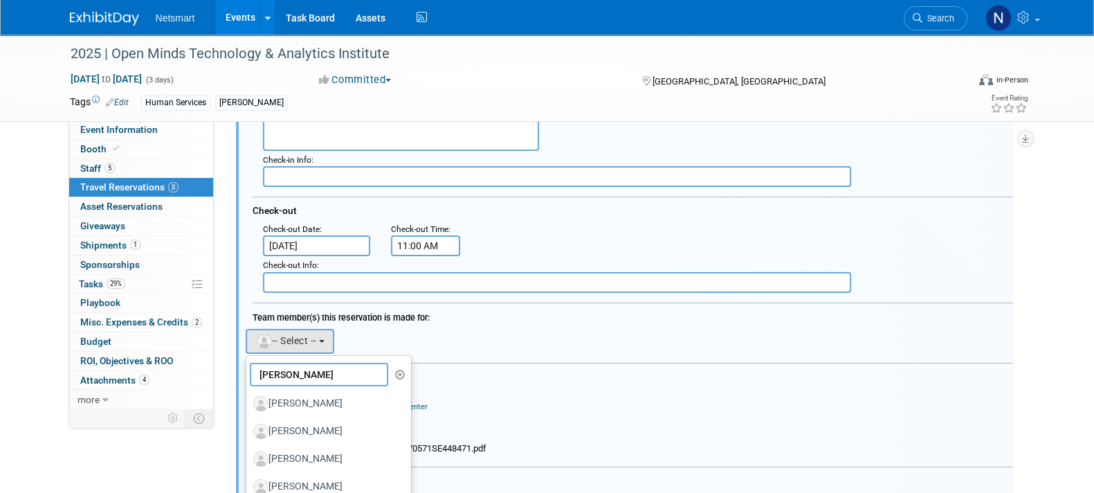
type input "[PERSON_NAME]"
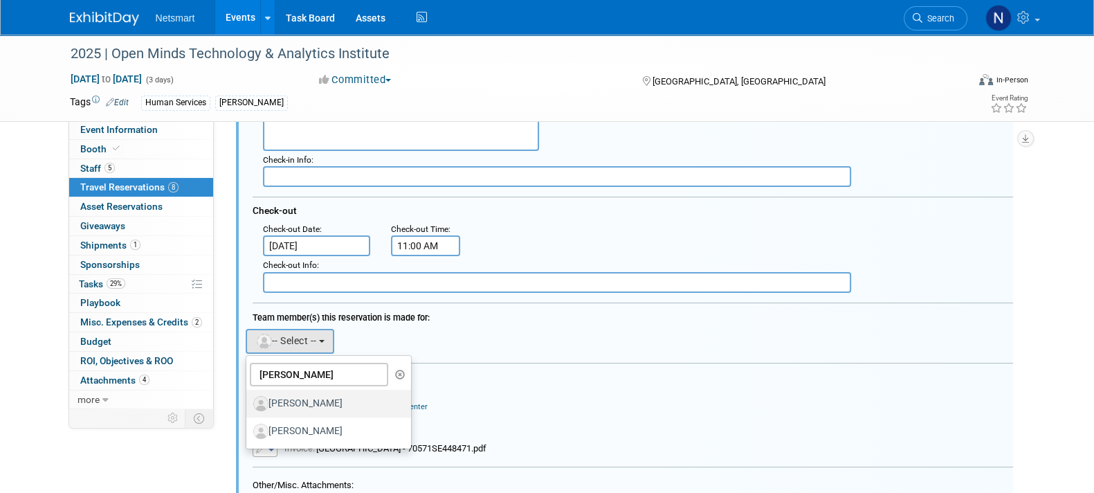
click at [306, 399] on label "[PERSON_NAME]" at bounding box center [325, 403] width 145 height 22
click at [248, 399] on input "[PERSON_NAME]" at bounding box center [243, 401] width 9 height 9
select select "03e0165f-eea6-4e87-a036-1faf8afe7446"
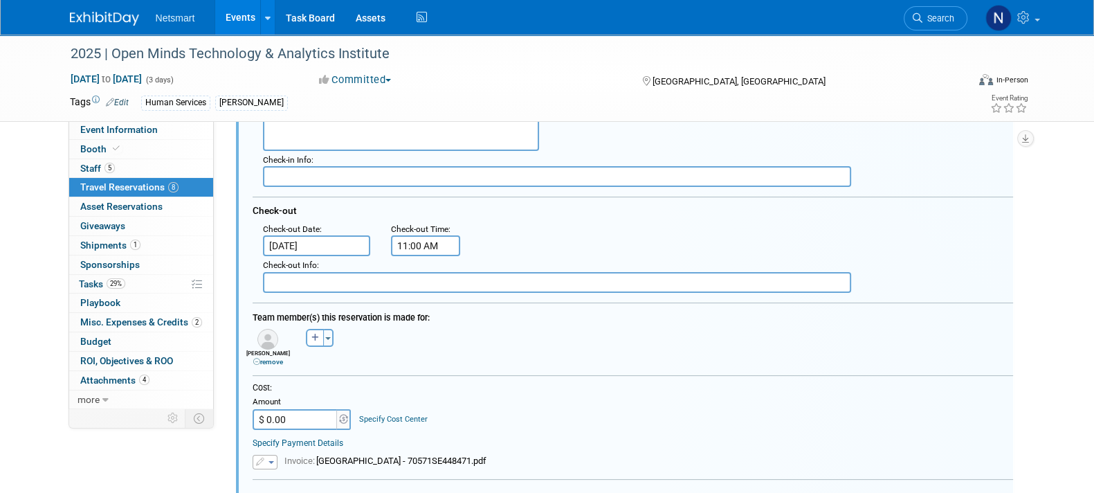
click at [255, 358] on icon at bounding box center [256, 361] width 7 height 7
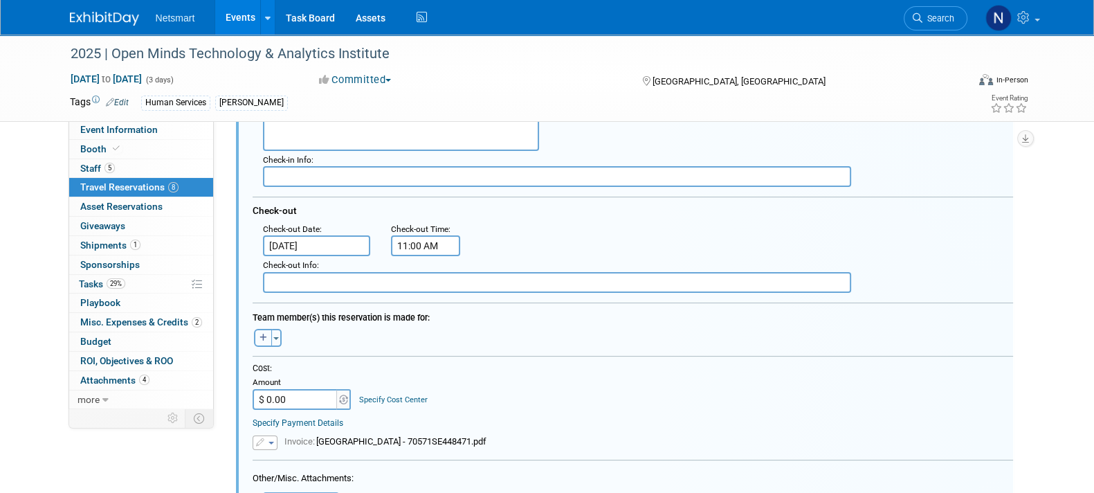
click at [263, 338] on button "button" at bounding box center [263, 338] width 18 height 18
select select
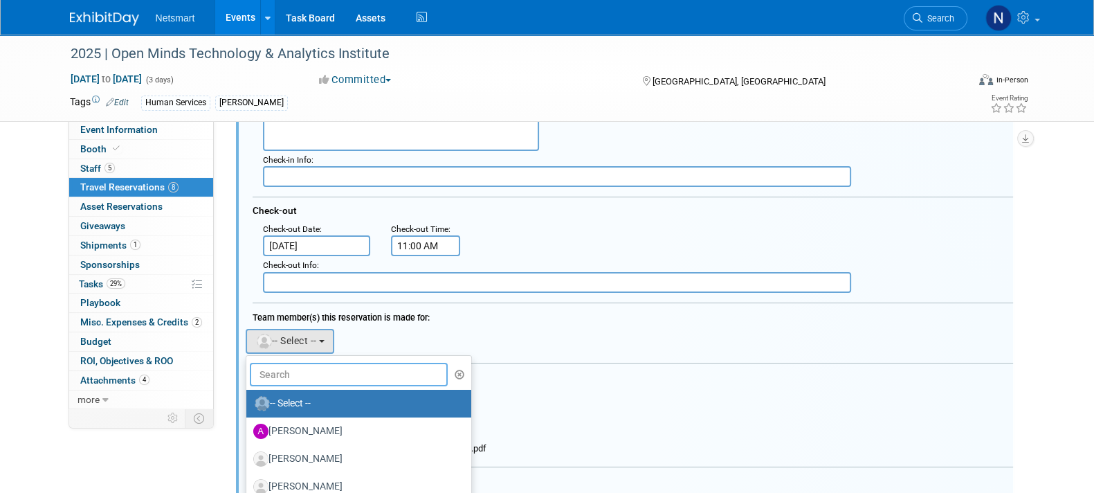
click at [290, 368] on input "text" at bounding box center [349, 375] width 199 height 24
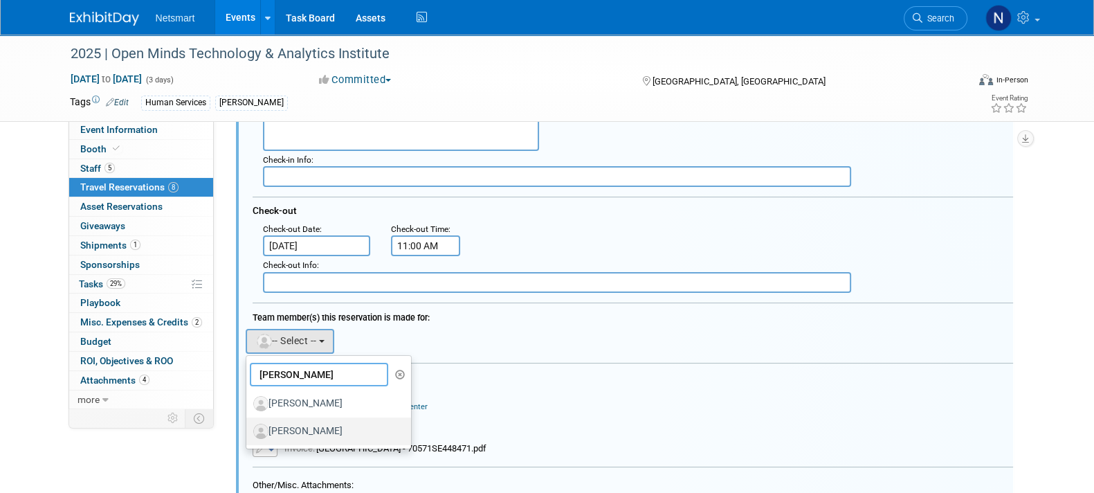
type input "[PERSON_NAME]"
click at [307, 428] on label "[PERSON_NAME]" at bounding box center [325, 431] width 145 height 22
click at [248, 428] on input "[PERSON_NAME]" at bounding box center [243, 429] width 9 height 9
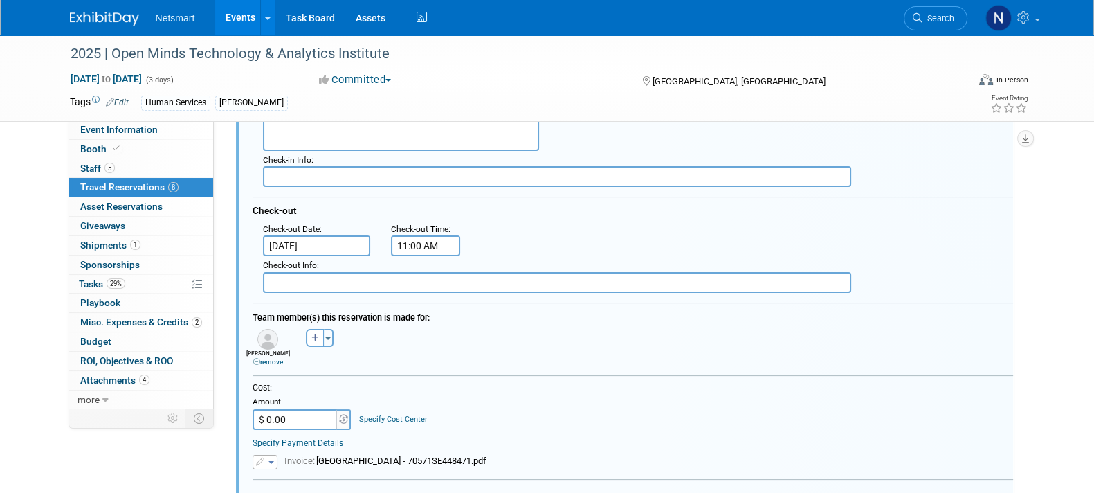
click at [526, 351] on div "Abby remove Ada remove Aidan remove" at bounding box center [632, 345] width 781 height 41
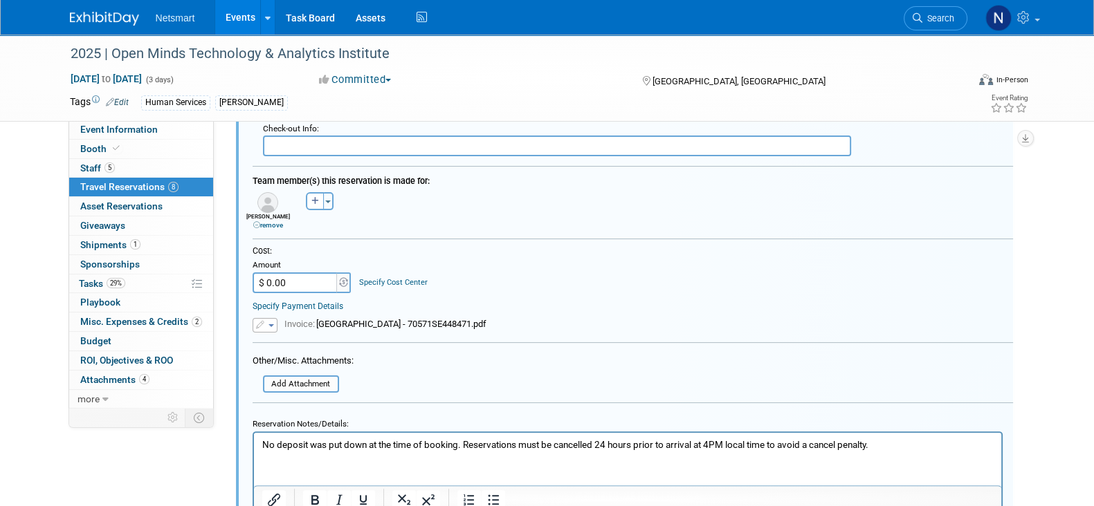
scroll to position [541, 0]
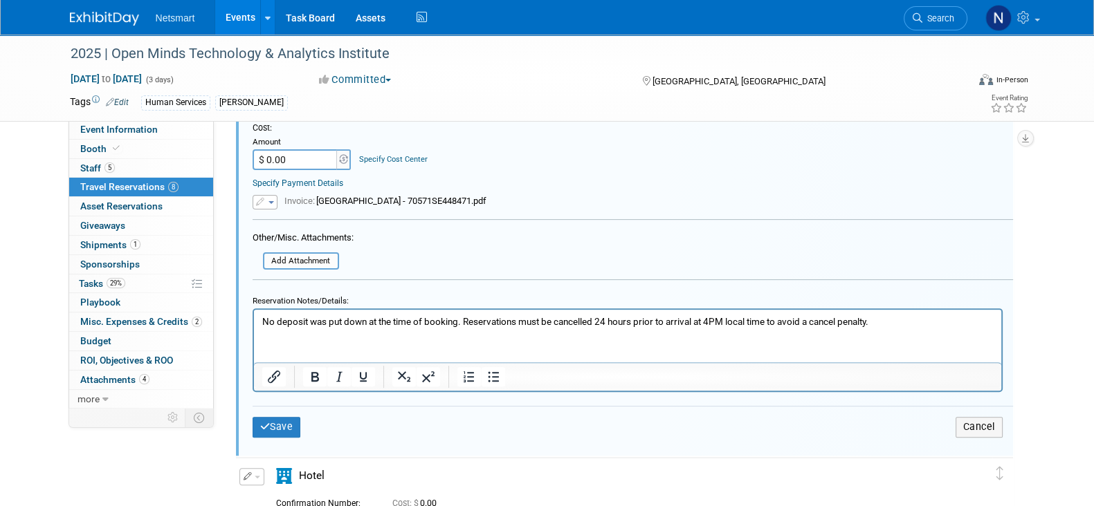
click at [906, 324] on p "No deposit was put down at the time of booking. Reservations must be cancelled …" at bounding box center [627, 321] width 731 height 13
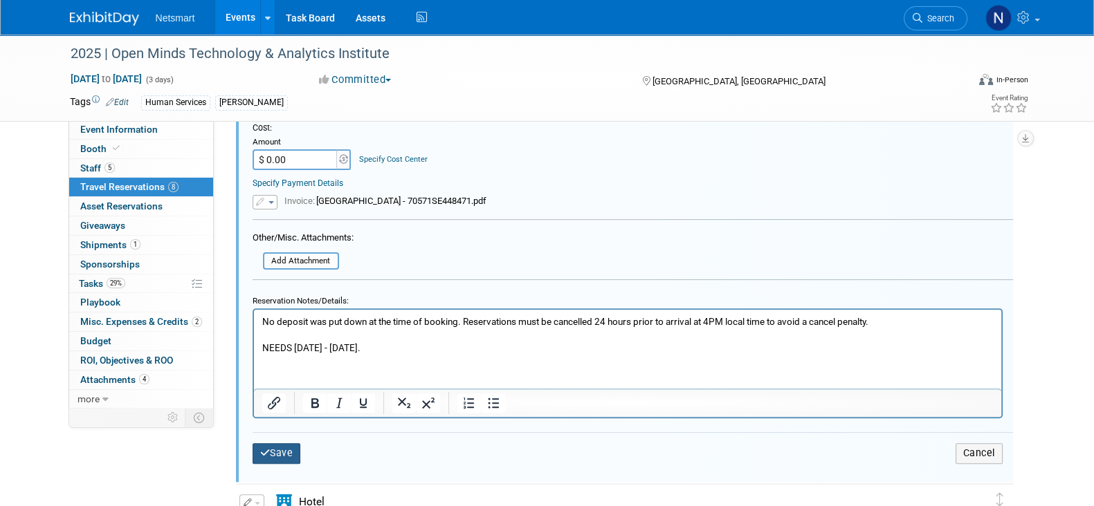
click at [282, 452] on button "Save" at bounding box center [277, 453] width 48 height 20
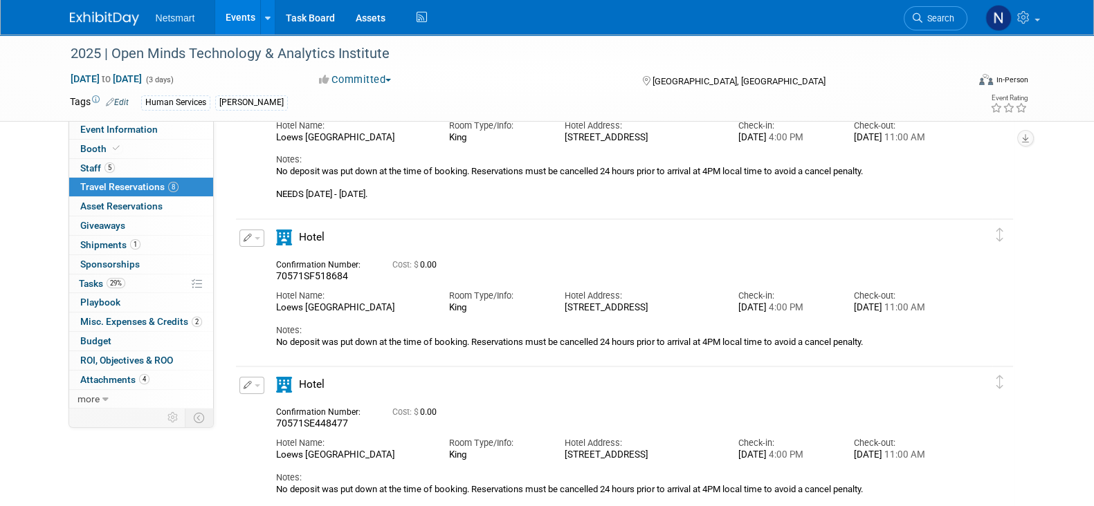
scroll to position [172, 0]
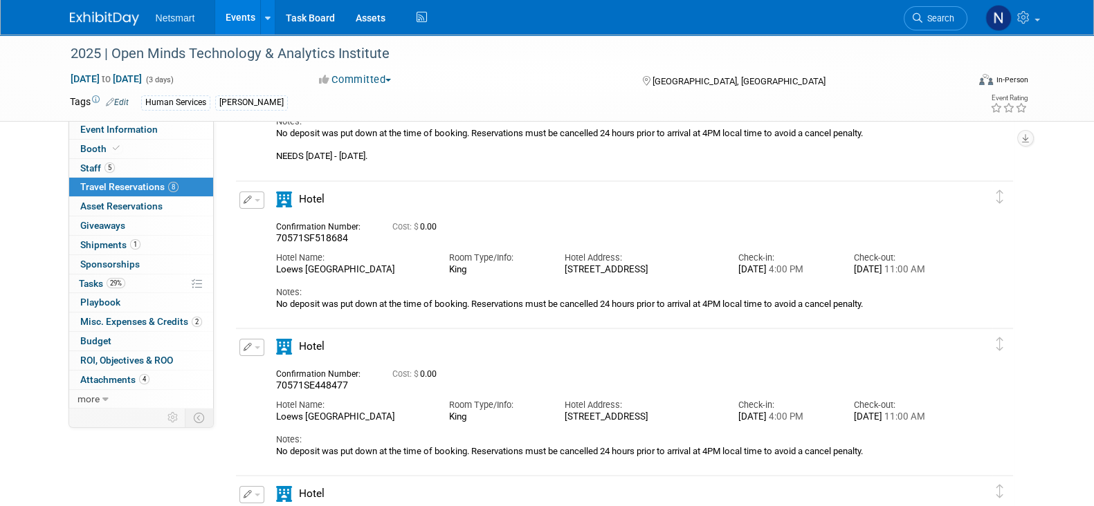
click at [248, 196] on icon "button" at bounding box center [248, 200] width 9 height 8
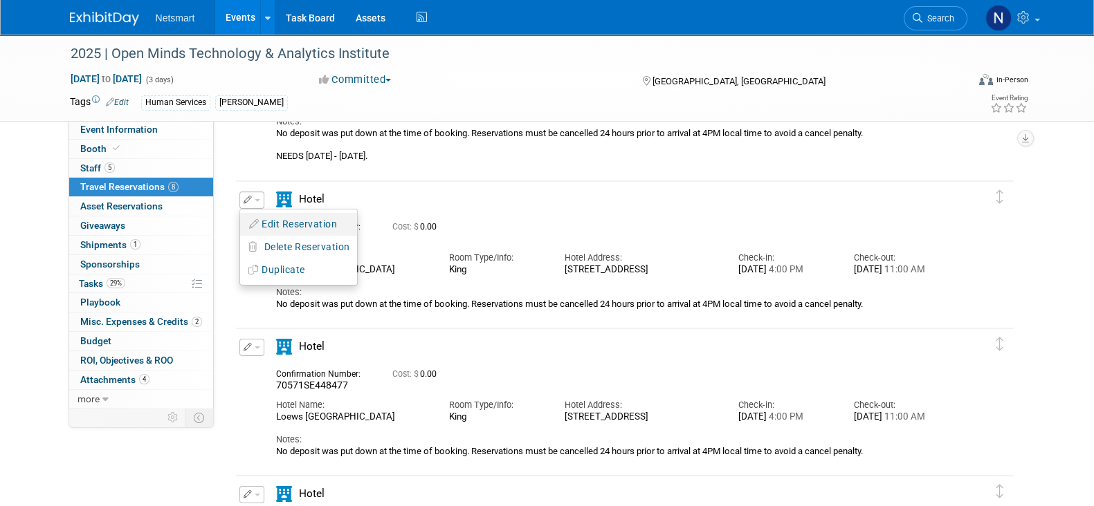
click at [273, 219] on button "Edit Reservation" at bounding box center [298, 224] width 117 height 20
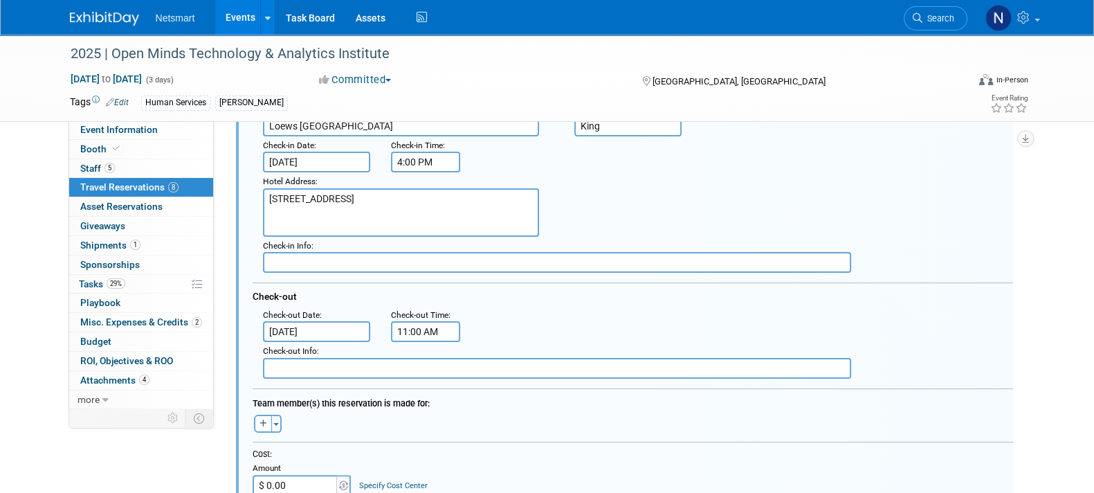
scroll to position [457, 0]
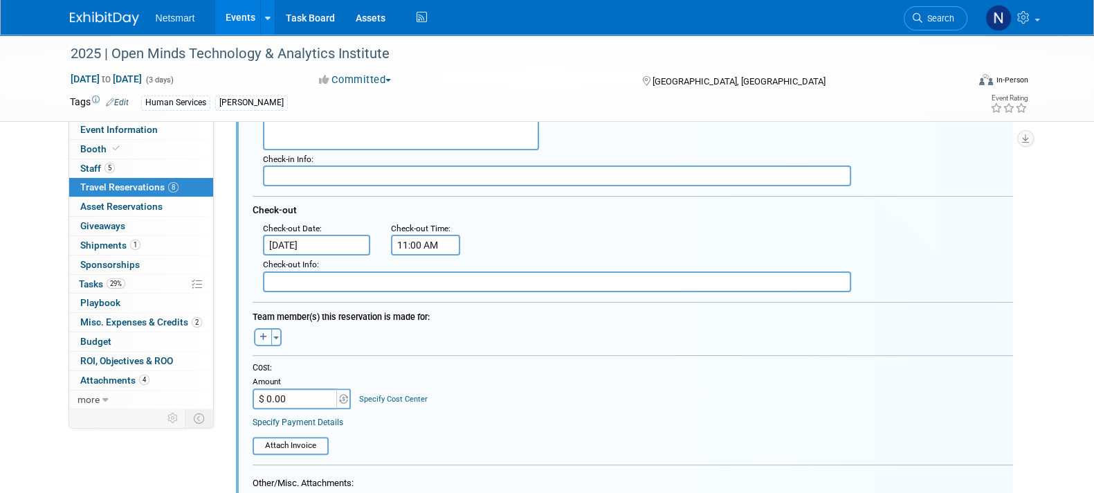
click at [264, 338] on button "button" at bounding box center [263, 337] width 18 height 18
select select
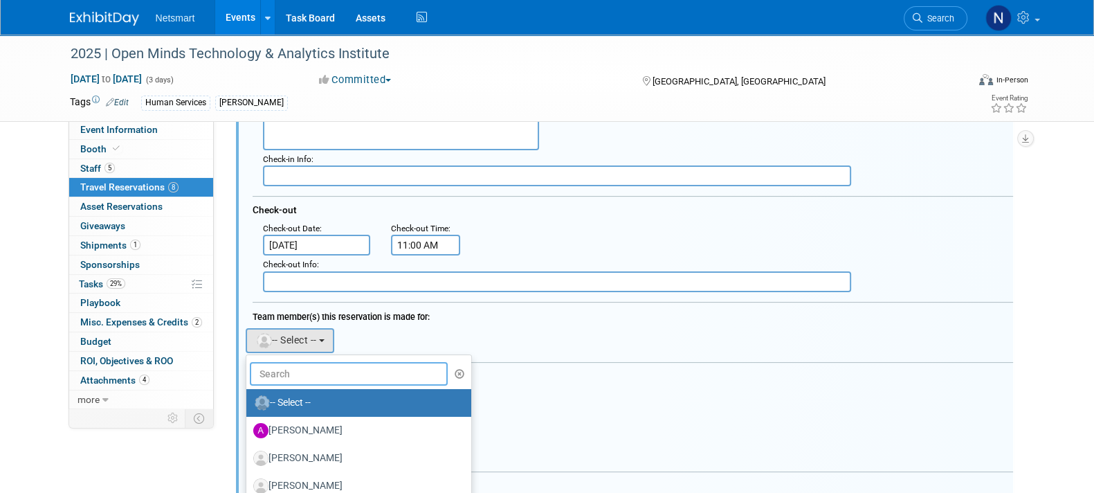
click at [286, 366] on input "text" at bounding box center [349, 374] width 199 height 24
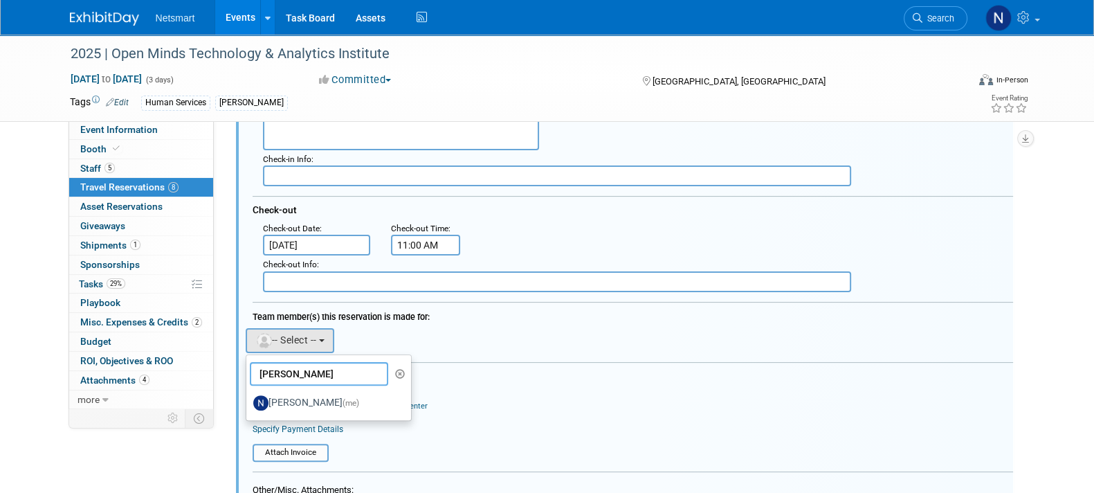
type input "[PERSON_NAME]"
click at [301, 403] on label "[PERSON_NAME] (me)" at bounding box center [325, 403] width 145 height 22
click at [248, 403] on input "[PERSON_NAME] (me)" at bounding box center [243, 400] width 9 height 9
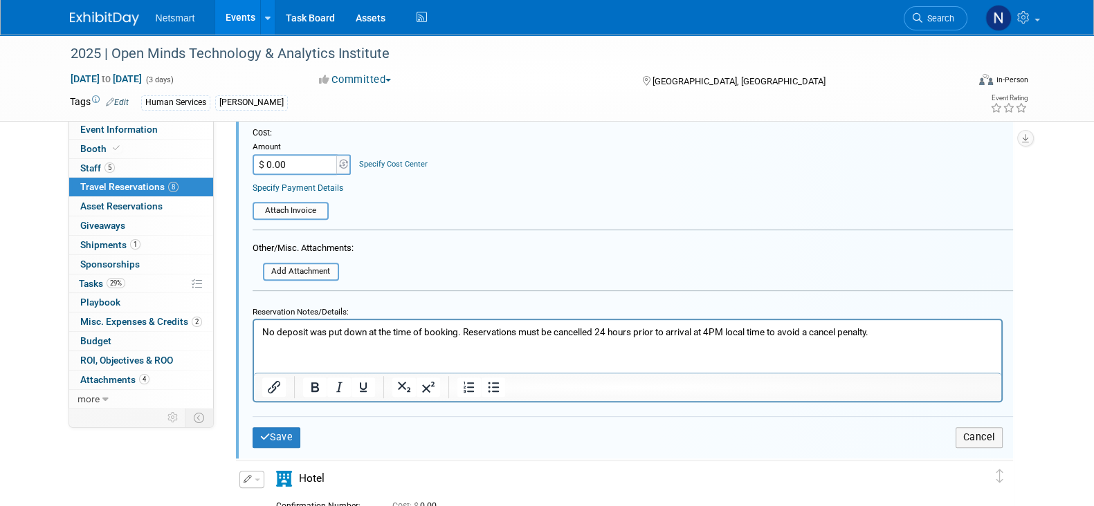
scroll to position [803, 0]
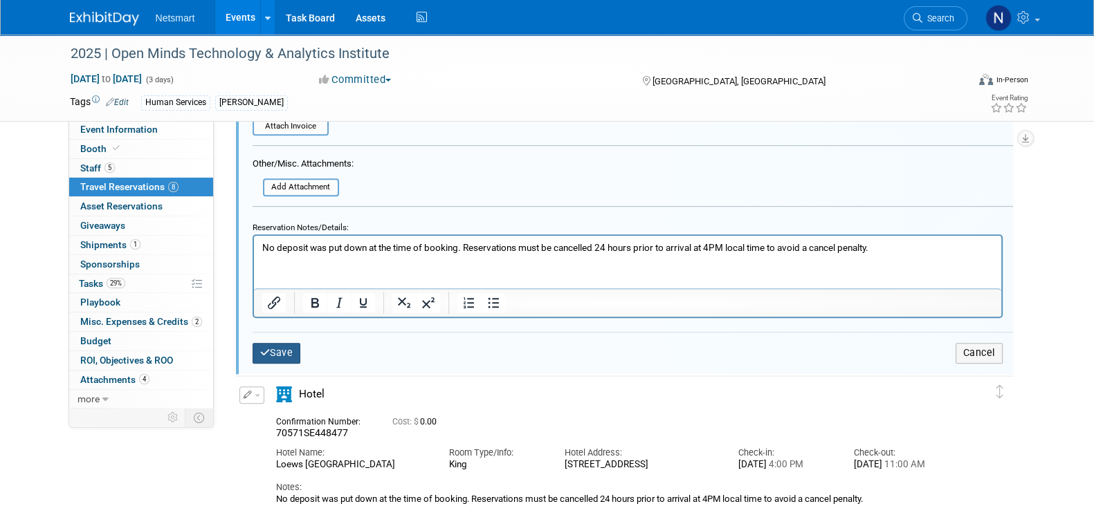
click at [275, 344] on button "Save" at bounding box center [277, 353] width 48 height 20
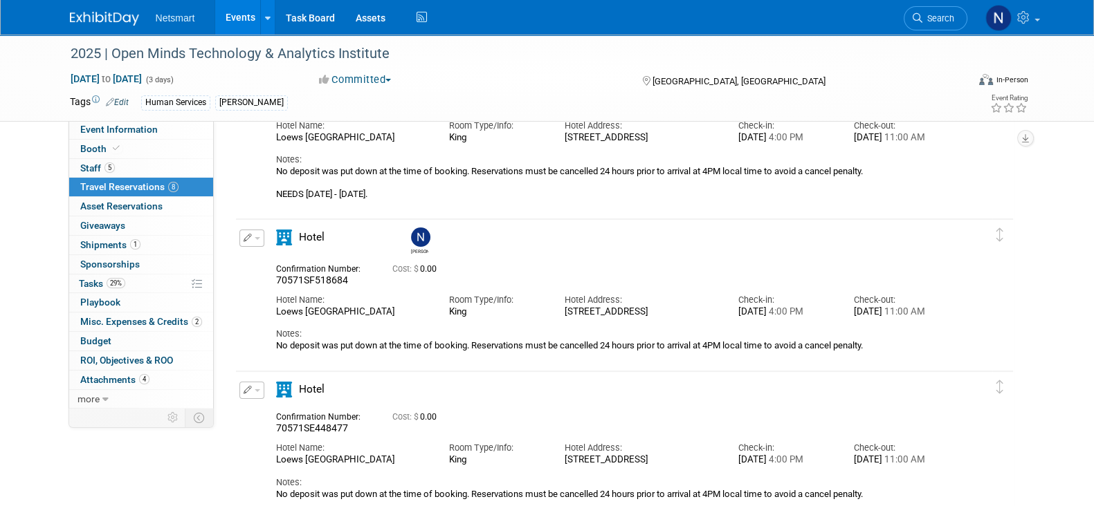
scroll to position [172, 0]
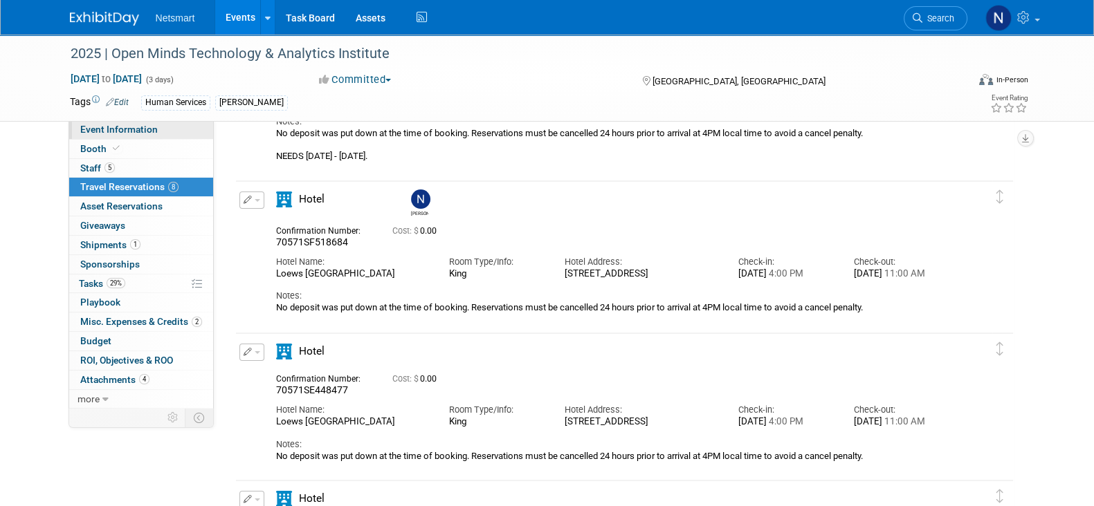
click at [145, 130] on span "Event Information" at bounding box center [118, 129] width 77 height 11
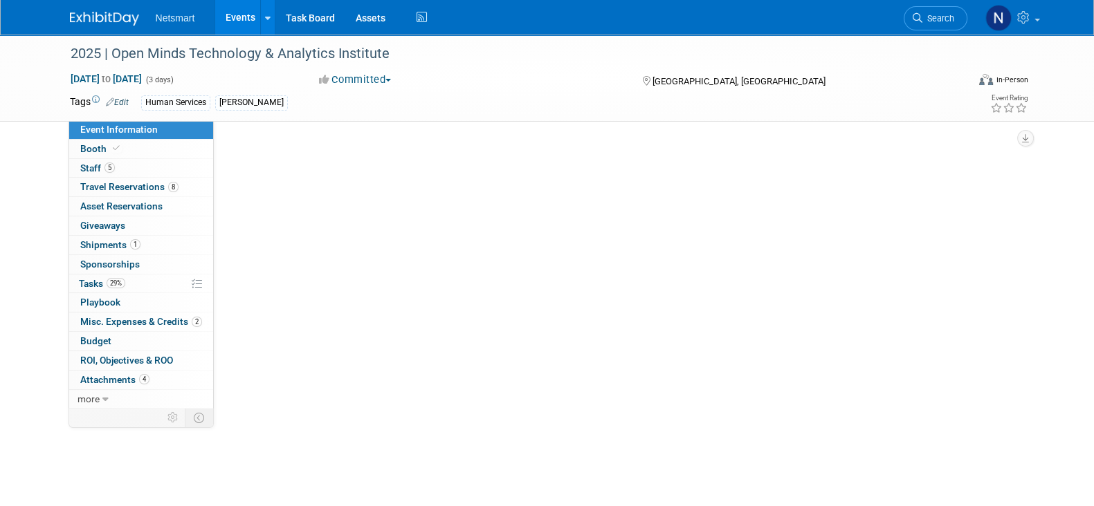
scroll to position [0, 0]
select select "Human Services"
select select "1"
select select "Yes"
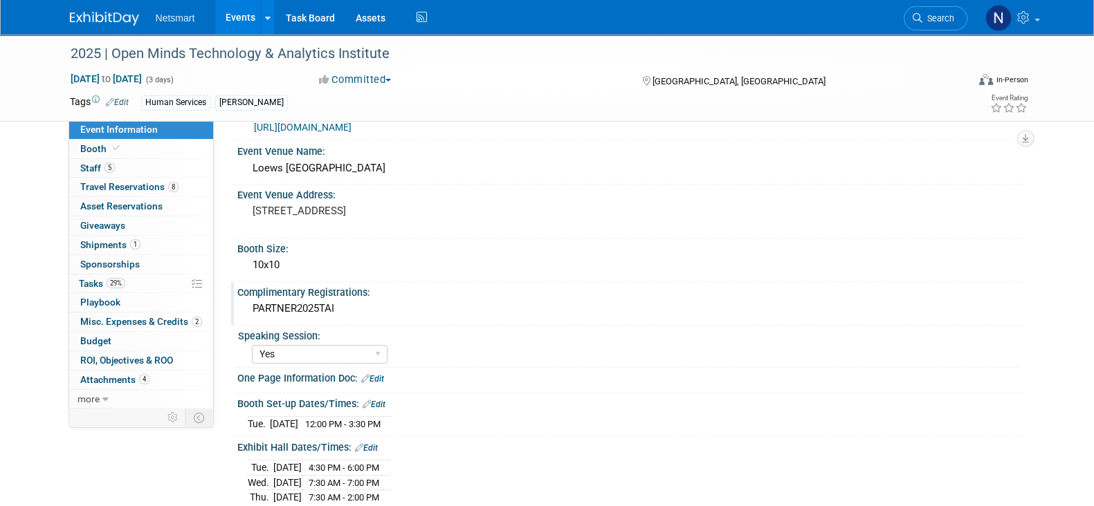
scroll to position [259, 0]
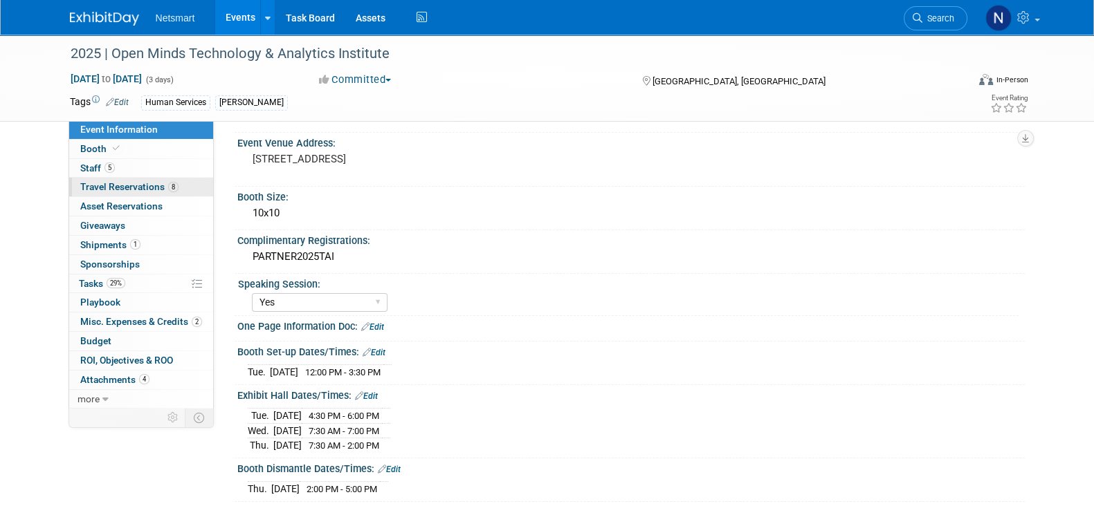
click at [159, 185] on span "Travel Reservations 8" at bounding box center [129, 186] width 98 height 11
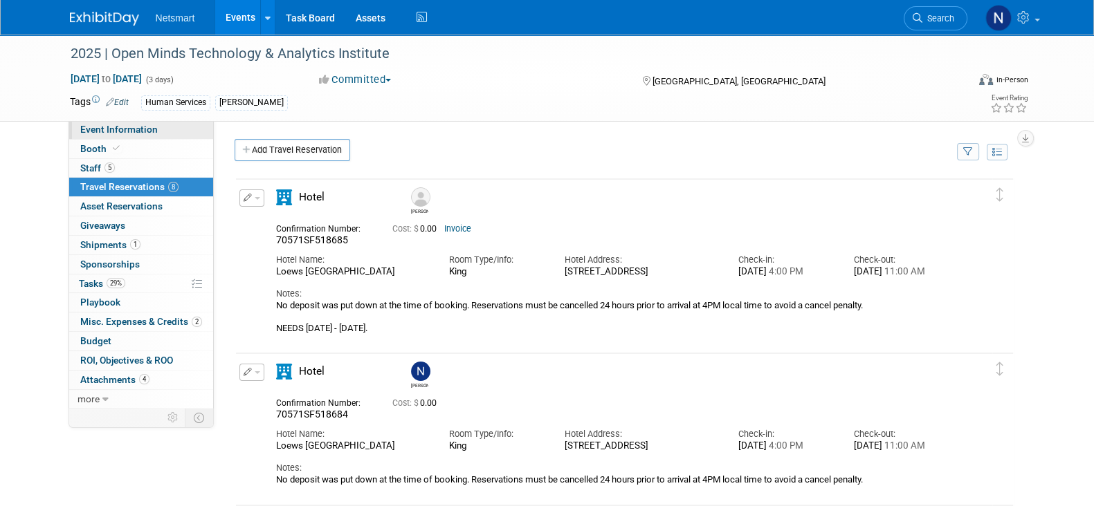
click at [140, 133] on span "Event Information" at bounding box center [118, 129] width 77 height 11
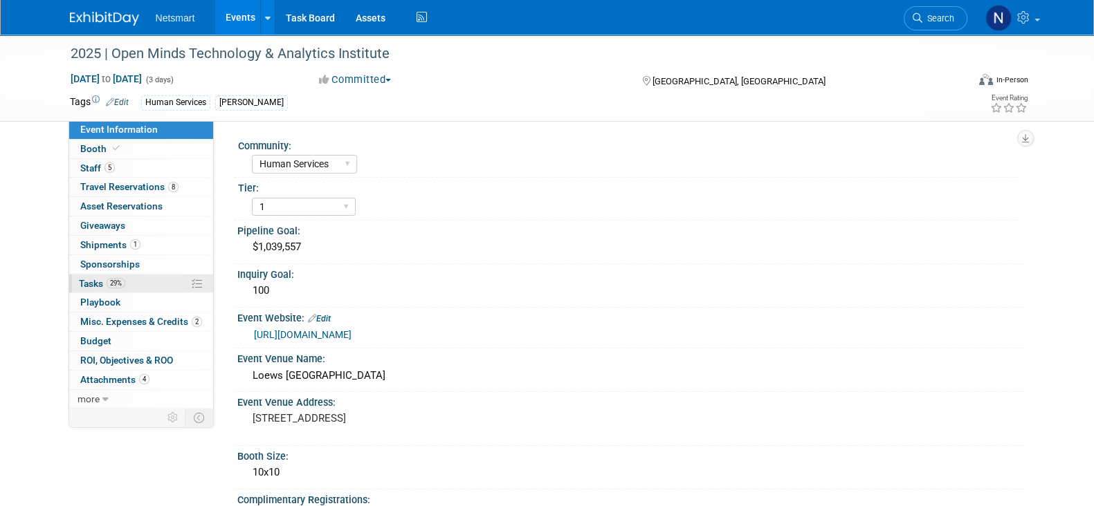
click at [133, 284] on link "29% Tasks 29%" at bounding box center [141, 284] width 144 height 19
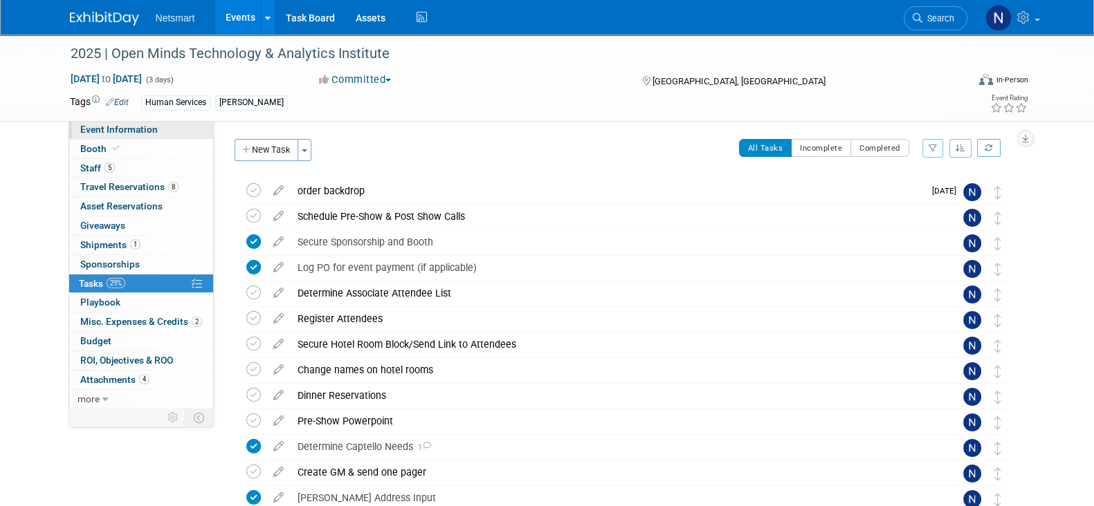
click at [152, 136] on link "Event Information" at bounding box center [141, 129] width 144 height 19
select select "Human Services"
select select "1"
select select "Yes"
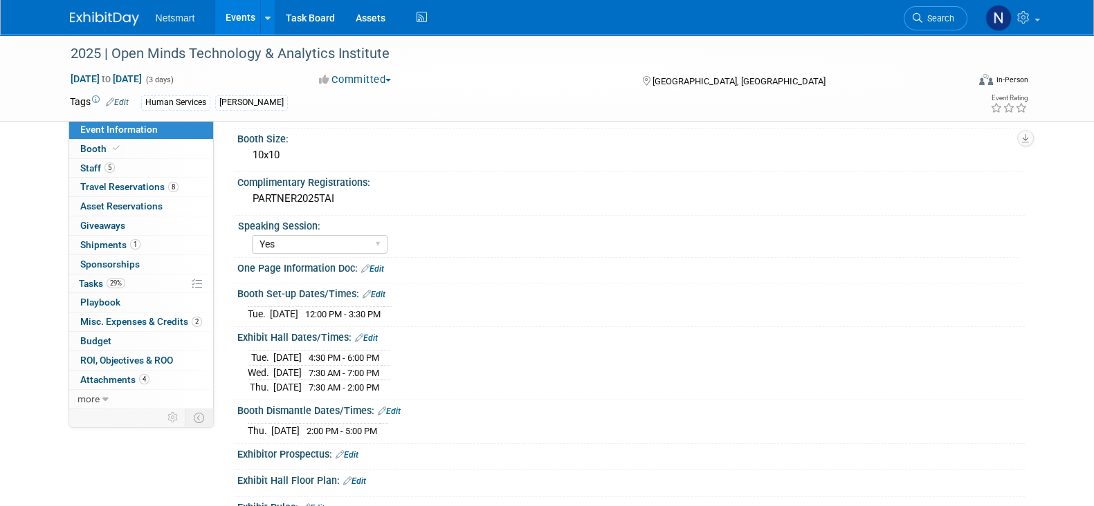
scroll to position [345, 0]
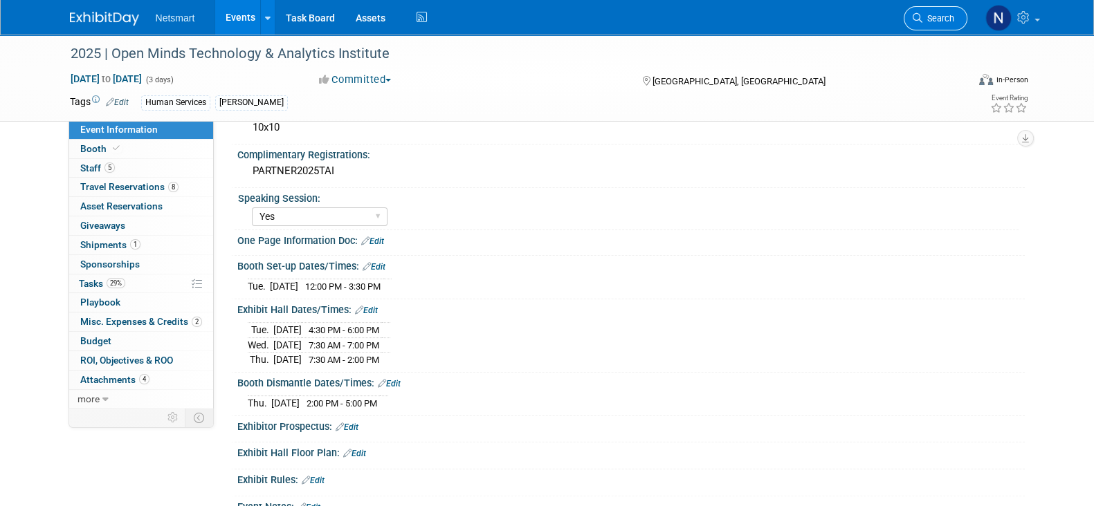
click at [927, 12] on link "Search" at bounding box center [936, 18] width 64 height 24
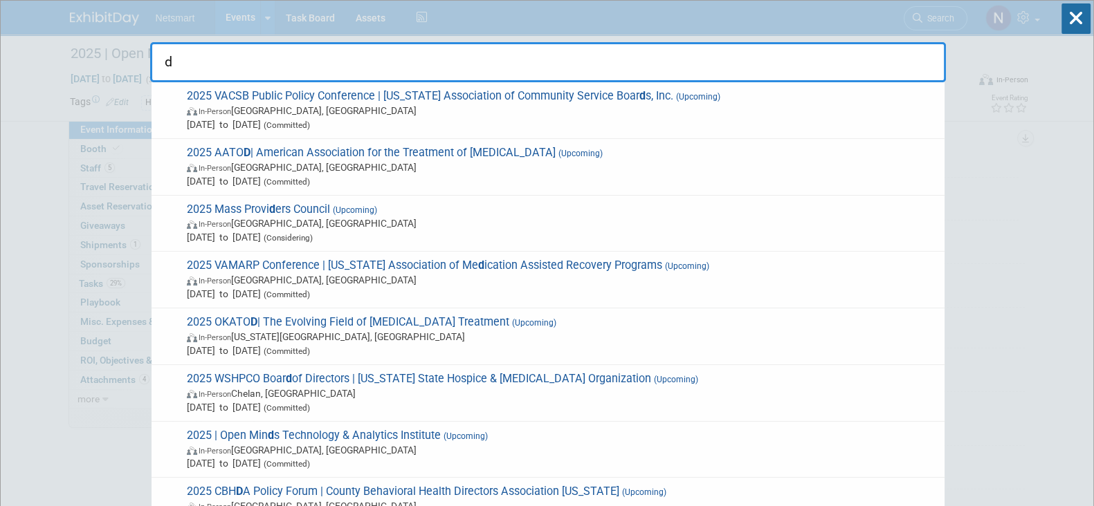
click at [201, 63] on input "d" at bounding box center [548, 62] width 796 height 40
click at [199, 62] on input "d" at bounding box center [548, 62] width 796 height 40
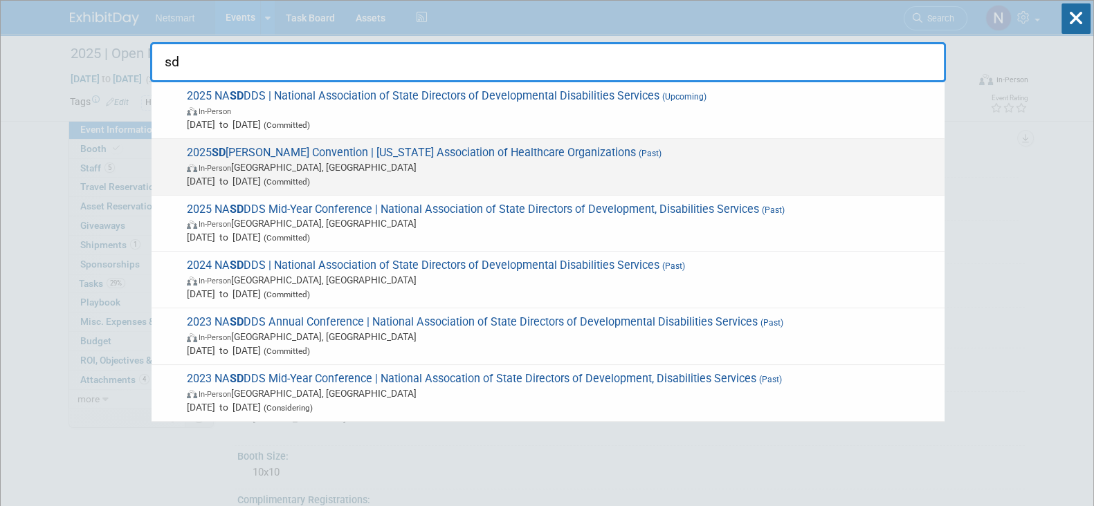
type input "sd"
click at [265, 167] on span "In-Person Sioux Falls, SD" at bounding box center [562, 168] width 751 height 14
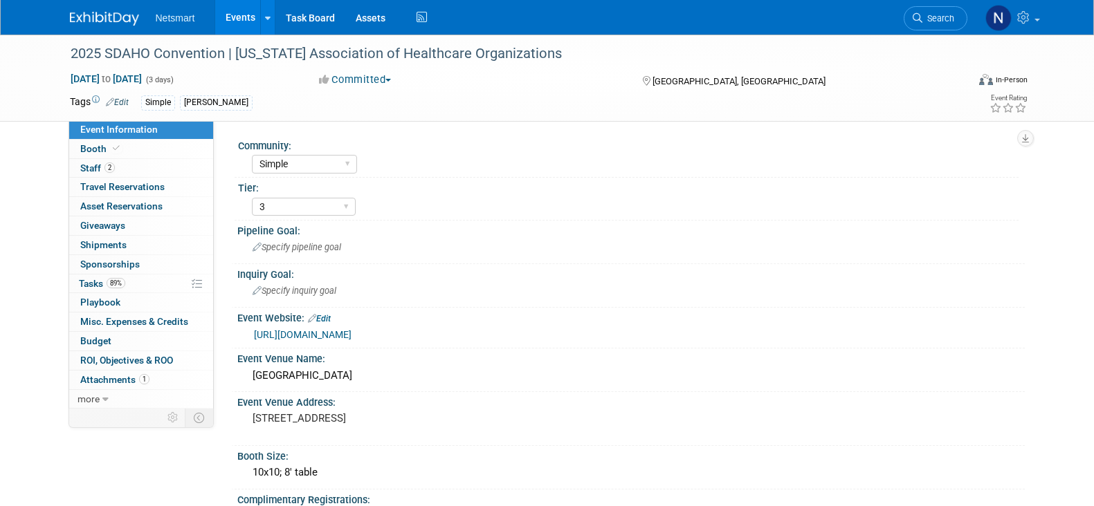
select select "Simple"
select select "3"
select select "Yes"
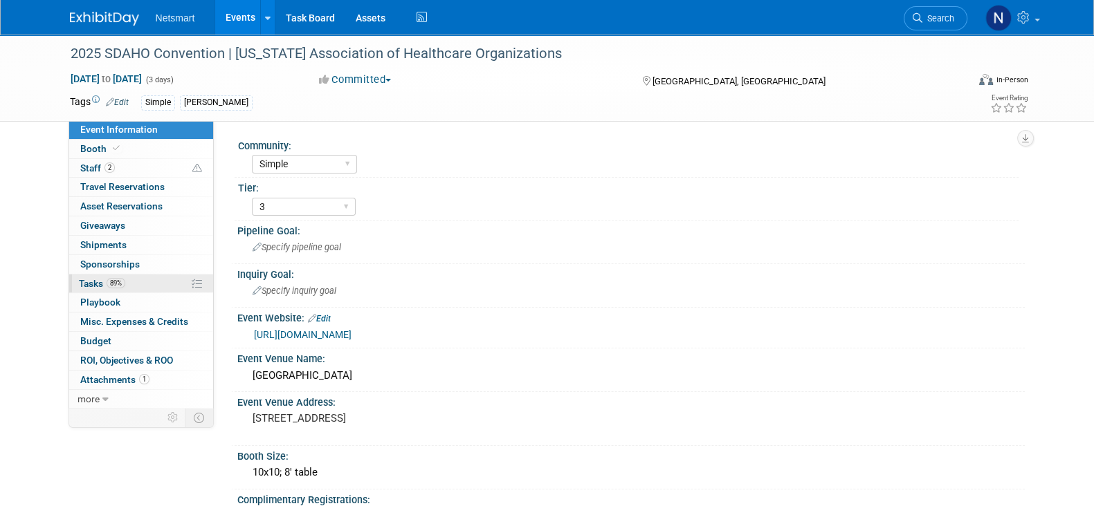
click at [131, 278] on link "89% Tasks 89%" at bounding box center [141, 284] width 144 height 19
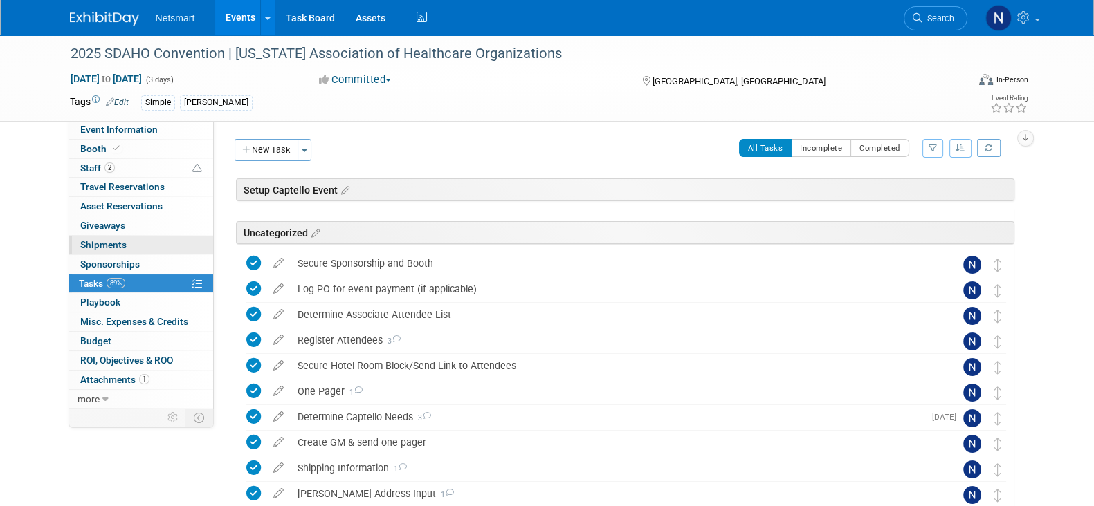
click at [123, 241] on span "Shipments 0" at bounding box center [103, 244] width 46 height 11
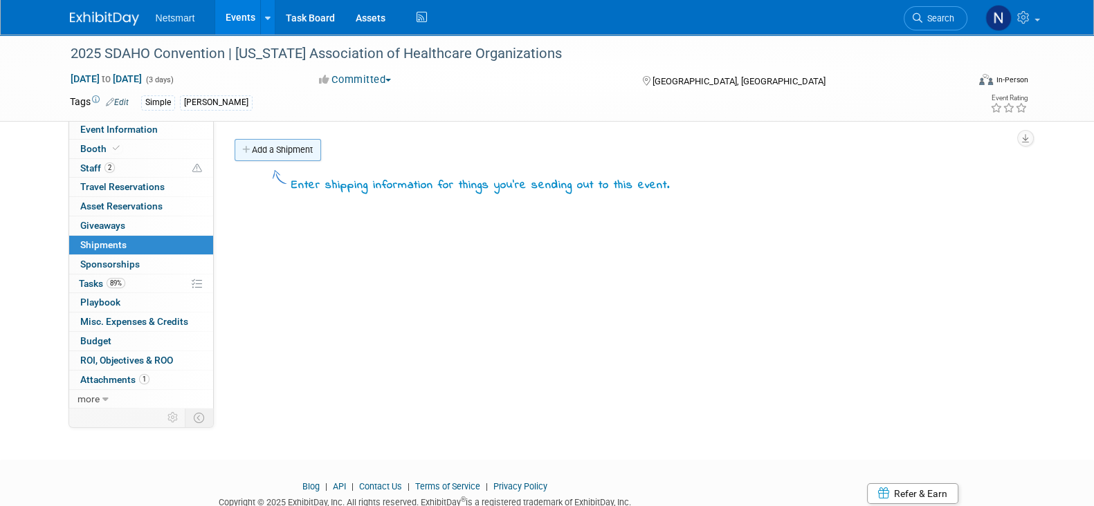
click at [264, 143] on link "Add a Shipment" at bounding box center [278, 150] width 86 height 22
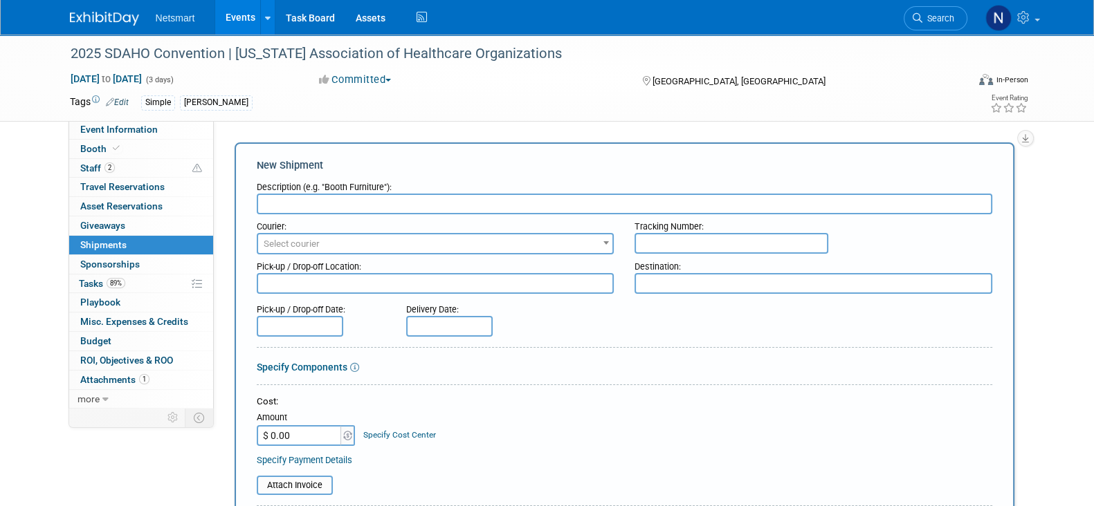
click at [295, 206] on input "text" at bounding box center [624, 204] width 735 height 21
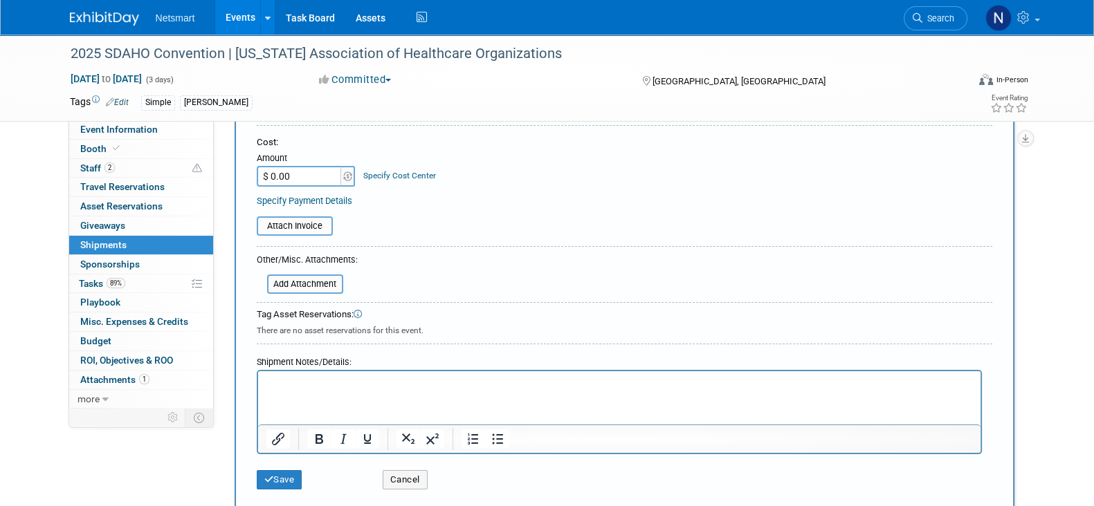
type input "Derse Return"
click at [284, 391] on html at bounding box center [618, 381] width 722 height 19
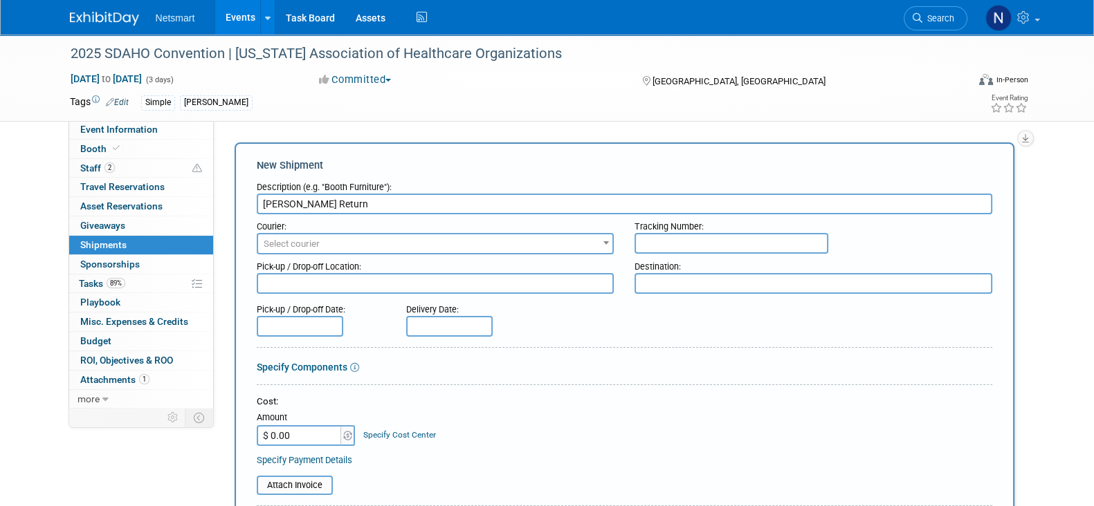
click at [684, 230] on div "Tracking Number:" at bounding box center [813, 223] width 358 height 19
click at [681, 241] on input "text" at bounding box center [731, 243] width 194 height 21
paste input "1Z1081AW9041202304"
type input "1Z1081AW9041202304"
click at [350, 239] on span "Select courier" at bounding box center [435, 244] width 355 height 19
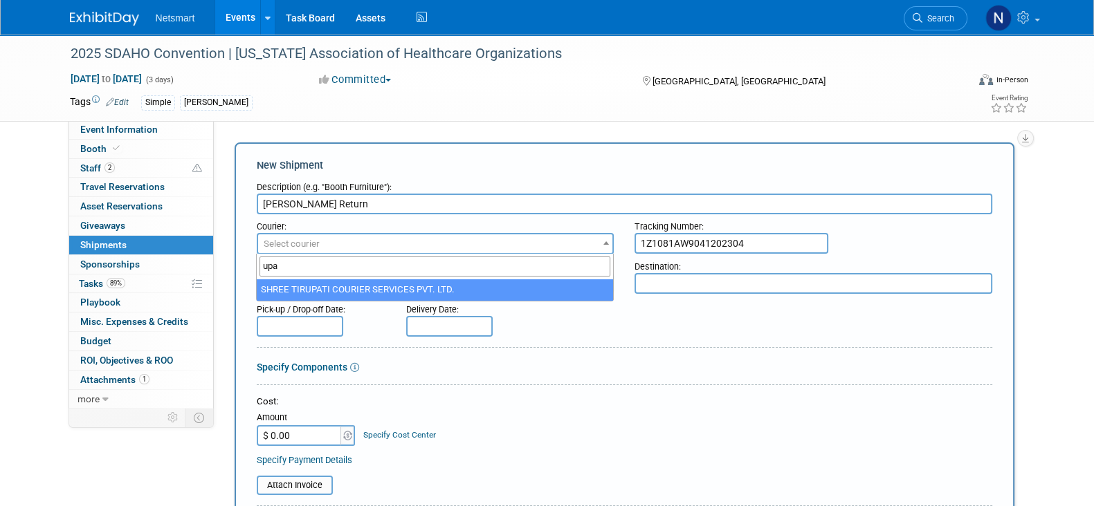
drag, startPoint x: 286, startPoint y: 262, endPoint x: 273, endPoint y: 269, distance: 14.2
click at [272, 266] on input "upa" at bounding box center [434, 267] width 351 height 20
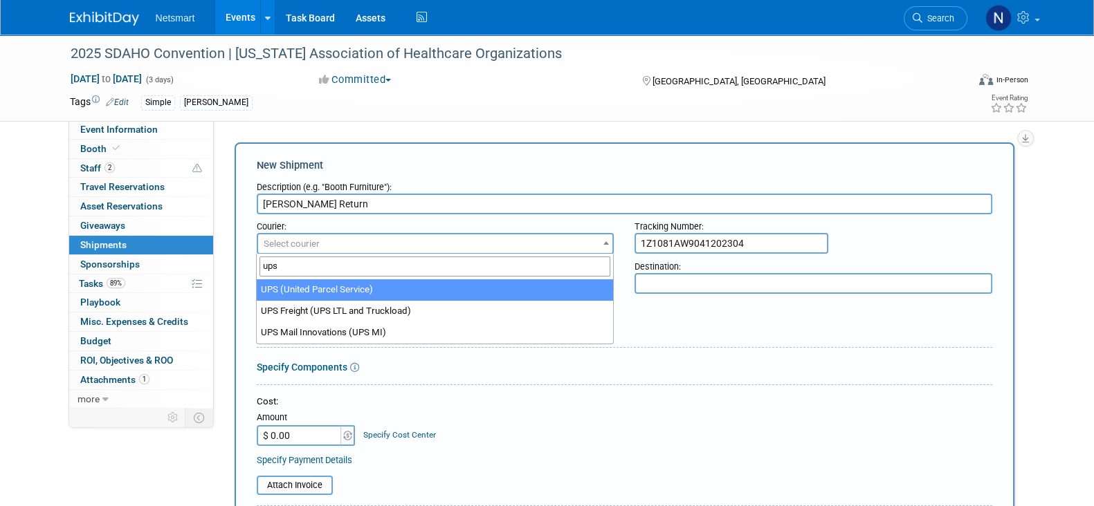
type input "ups"
select select "508"
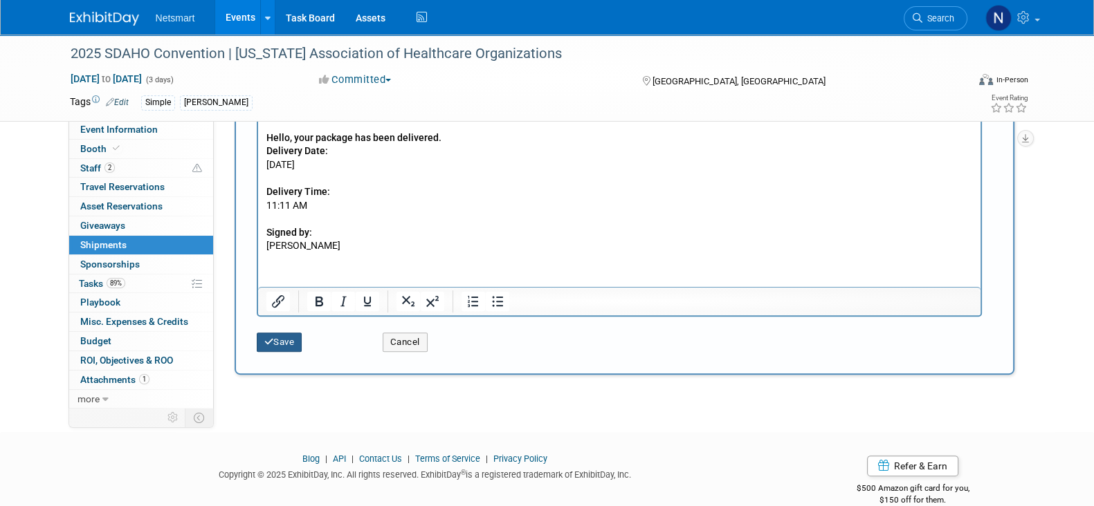
click at [277, 340] on button "Save" at bounding box center [280, 342] width 46 height 19
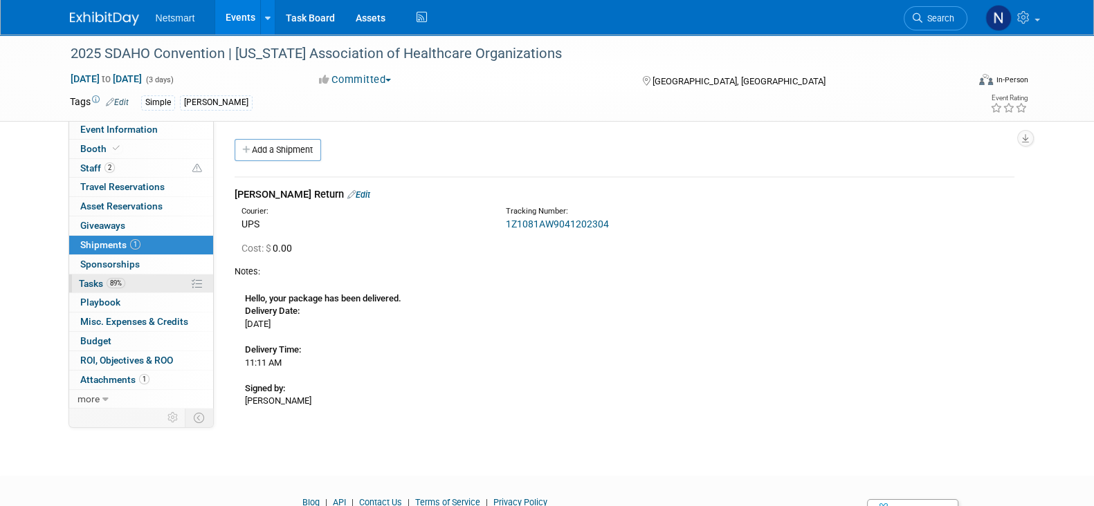
click at [142, 282] on link "89% Tasks 89%" at bounding box center [141, 284] width 144 height 19
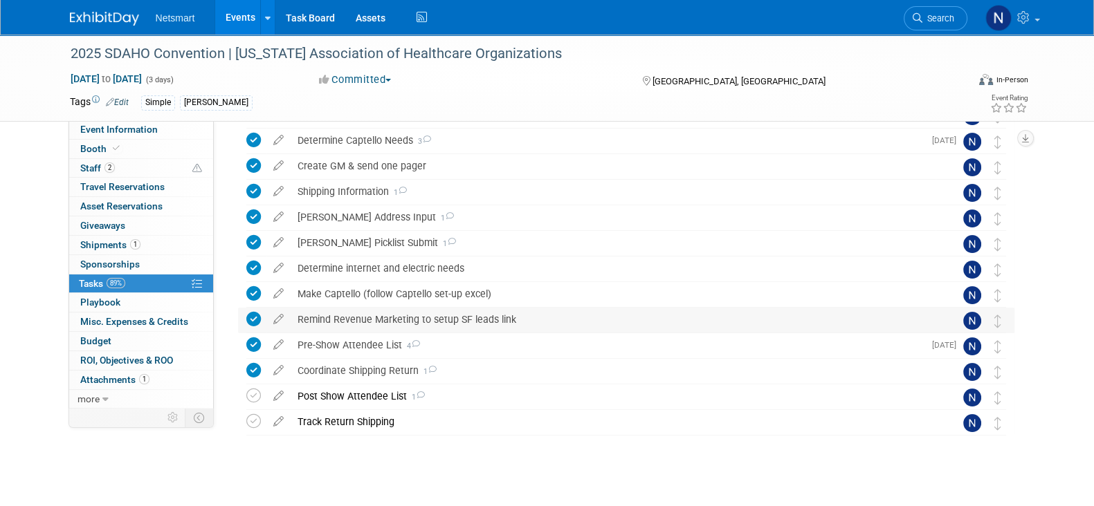
scroll to position [290, 0]
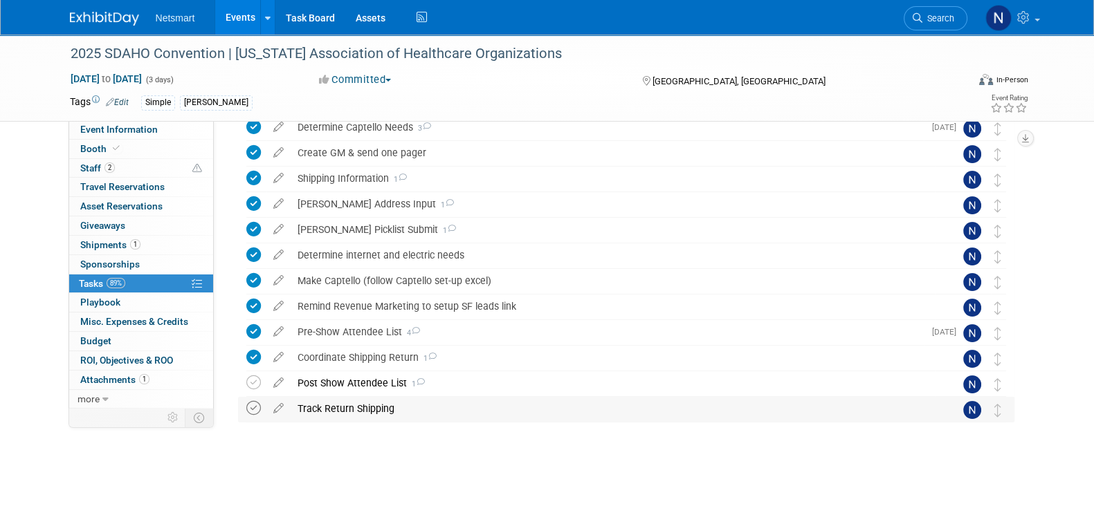
click at [256, 410] on icon at bounding box center [253, 408] width 15 height 15
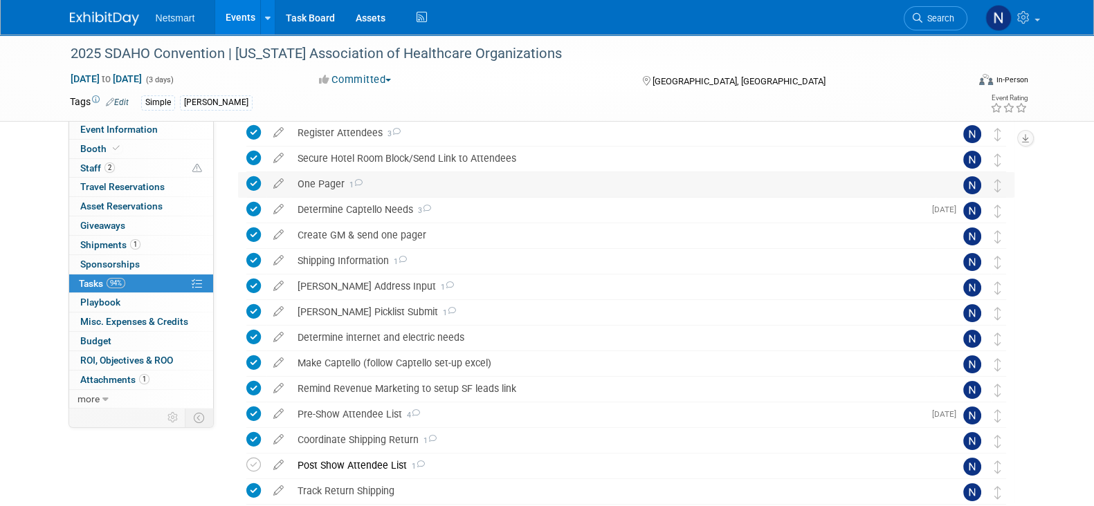
scroll to position [0, 0]
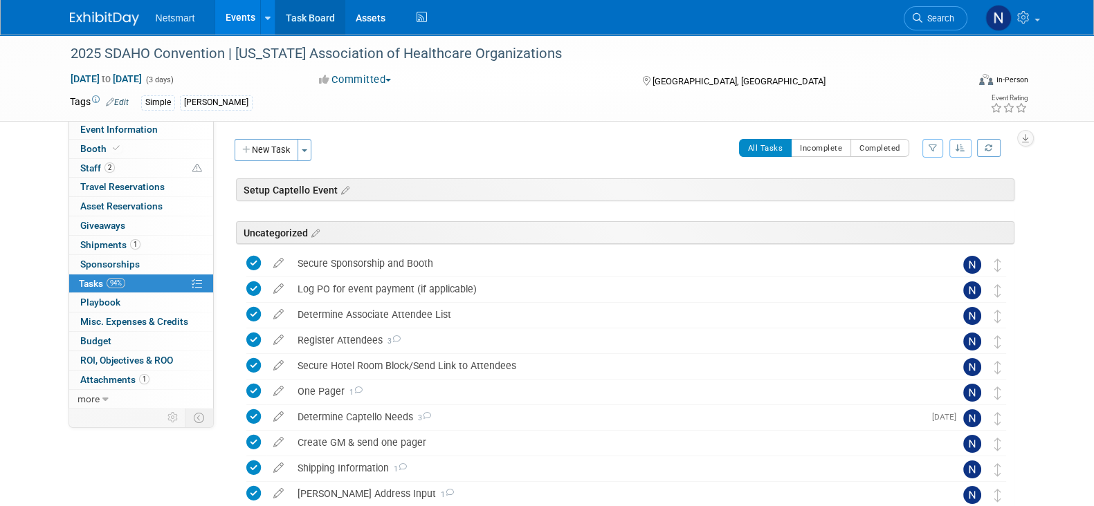
click at [311, 28] on link "Task Board" at bounding box center [310, 17] width 70 height 35
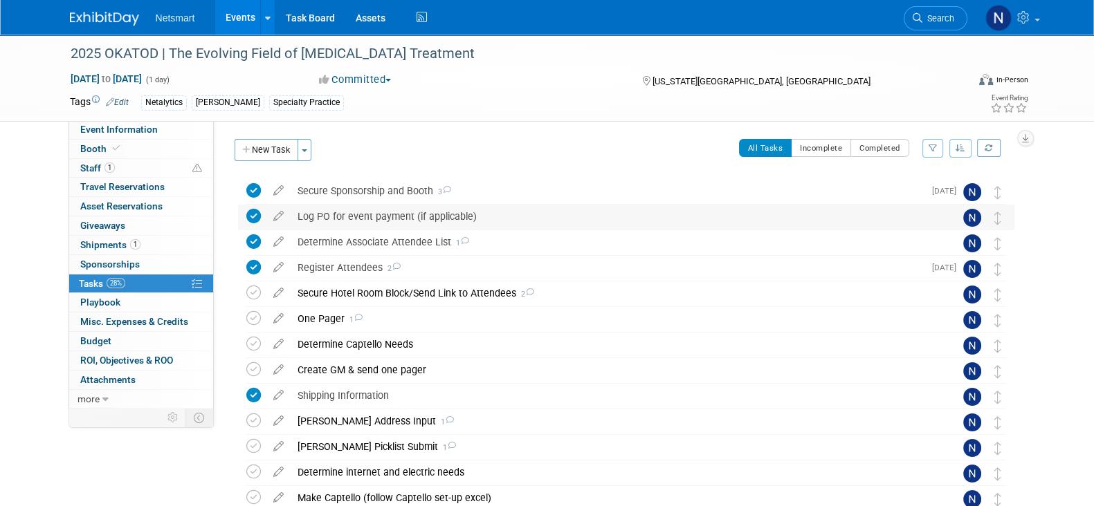
scroll to position [86, 0]
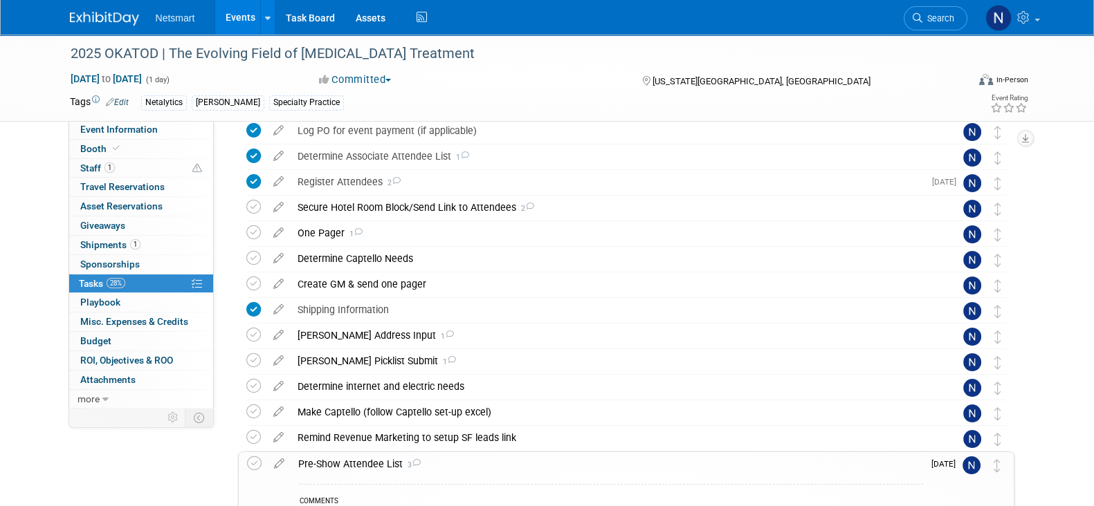
click at [1070, 284] on div "2025 OKATOD | The Evolving Field of [MEDICAL_DATA] Treatment [DATE] to [DATE] (…" at bounding box center [547, 409] width 1094 height 921
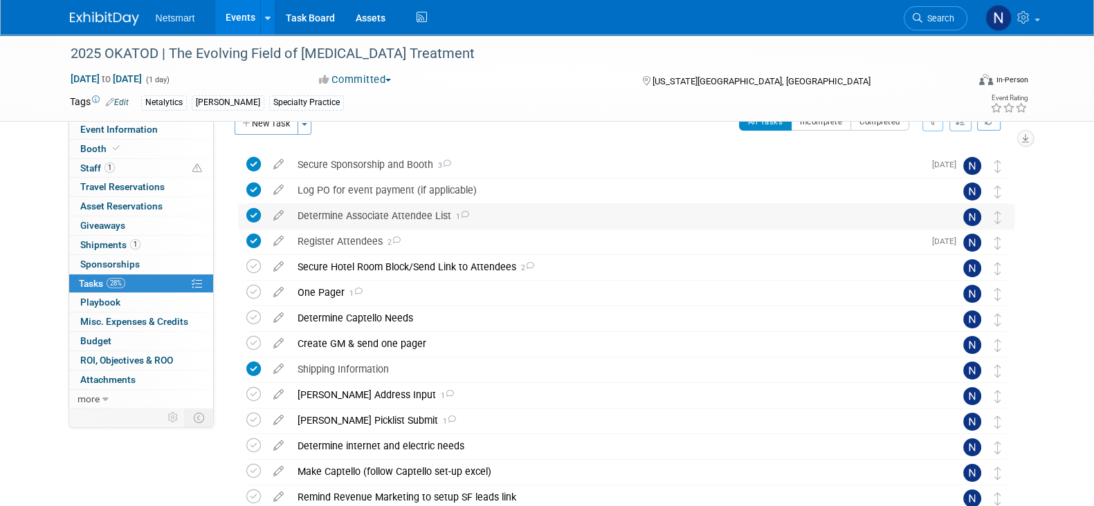
scroll to position [0, 0]
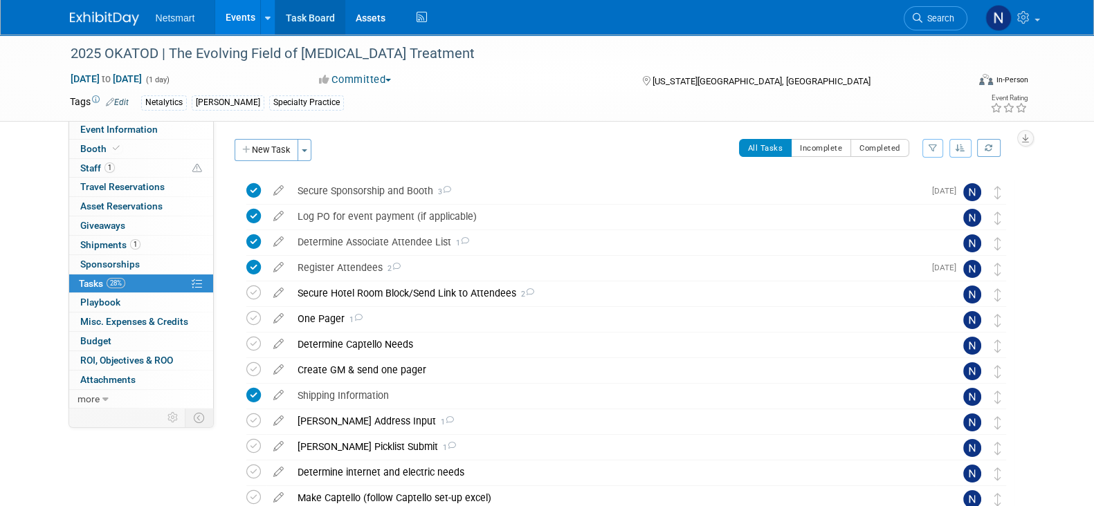
click at [299, 21] on link "Task Board" at bounding box center [310, 17] width 70 height 35
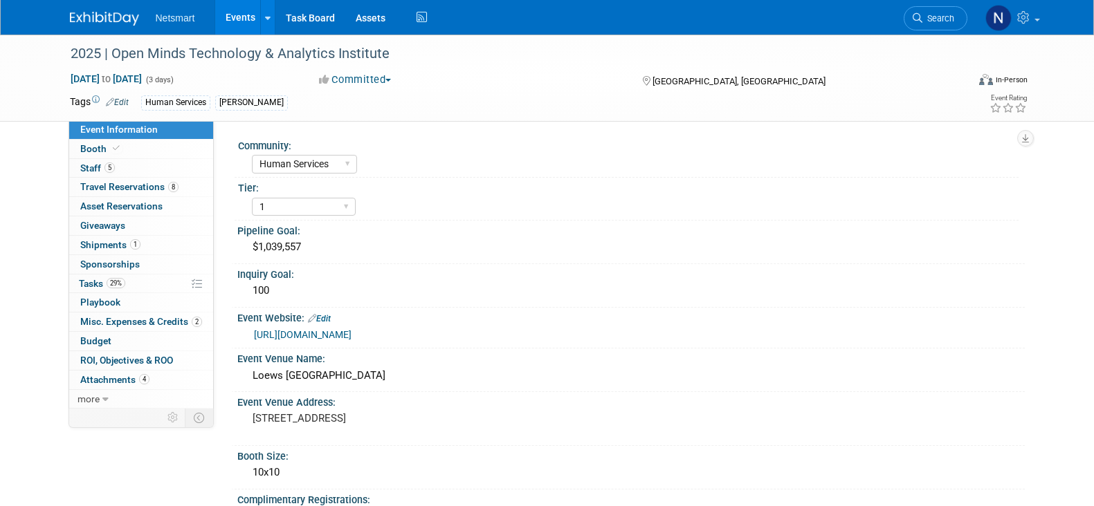
select select "Human Services"
select select "1"
select select "Yes"
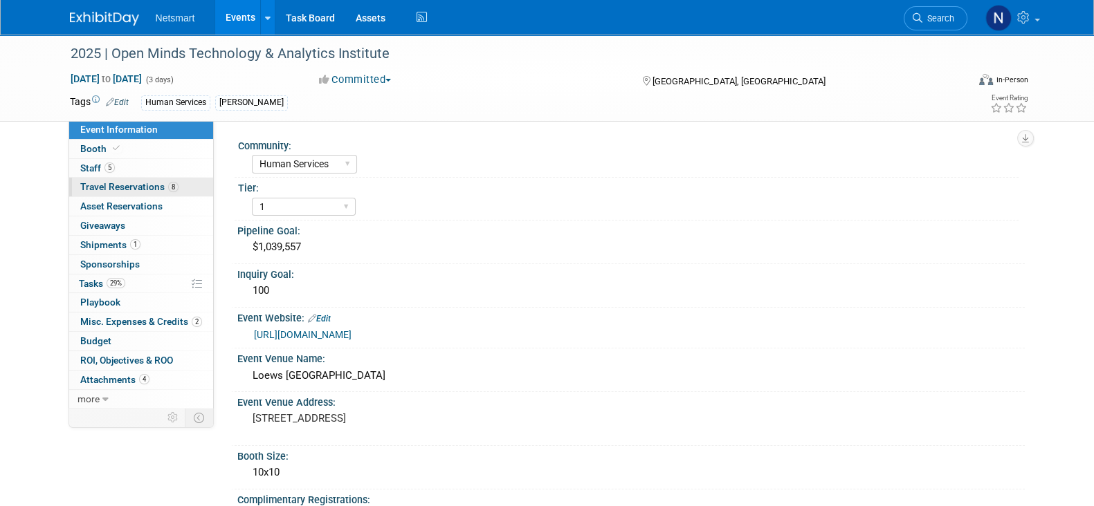
click at [142, 187] on span "Travel Reservations 8" at bounding box center [129, 186] width 98 height 11
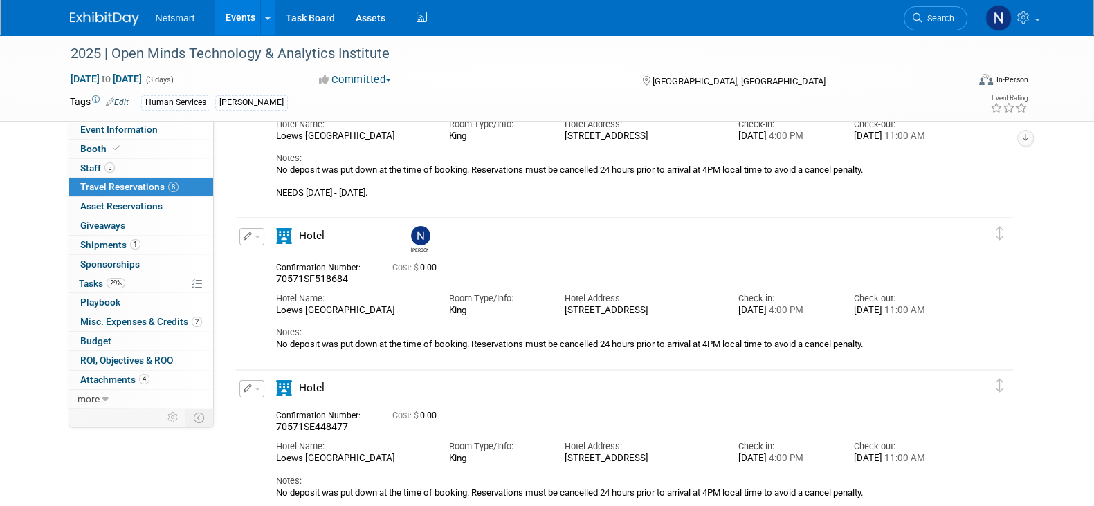
scroll to position [172, 0]
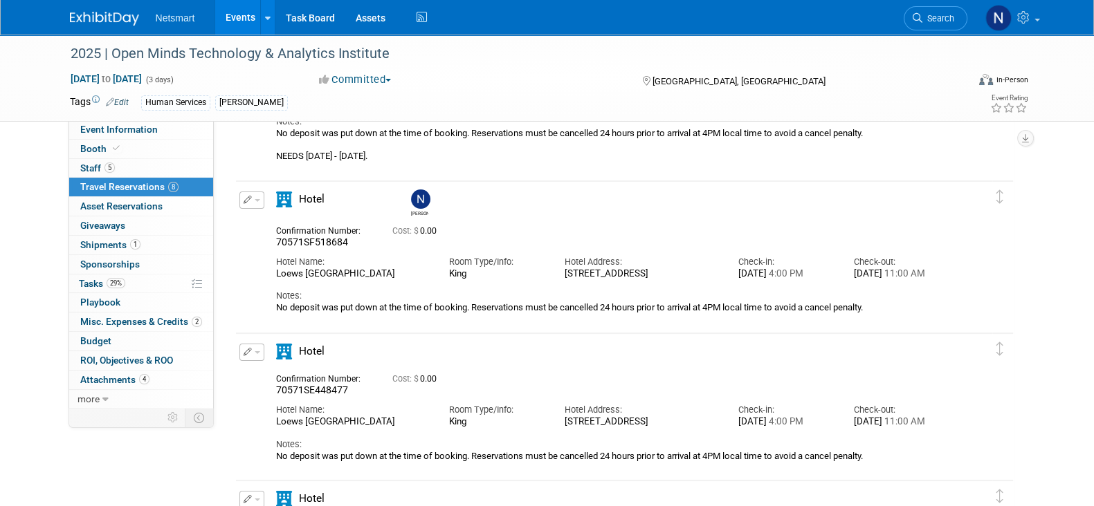
click at [246, 201] on icon "button" at bounding box center [248, 200] width 9 height 8
click at [277, 219] on button "Edit Reservation" at bounding box center [298, 224] width 117 height 20
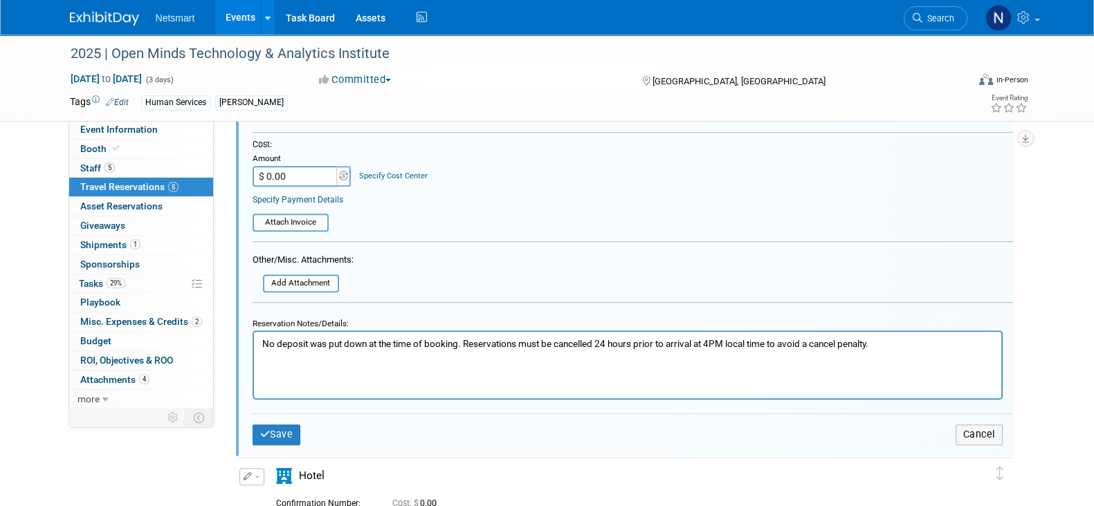
scroll to position [716, 0]
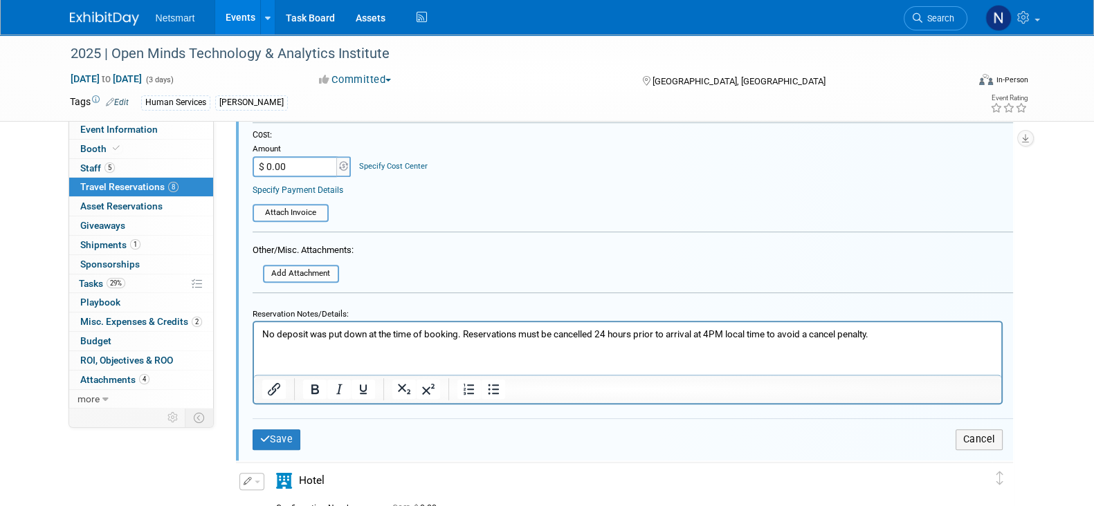
click at [949, 329] on p "No deposit was put down at the time of booking. Reservations must be cancelled …" at bounding box center [627, 334] width 731 height 13
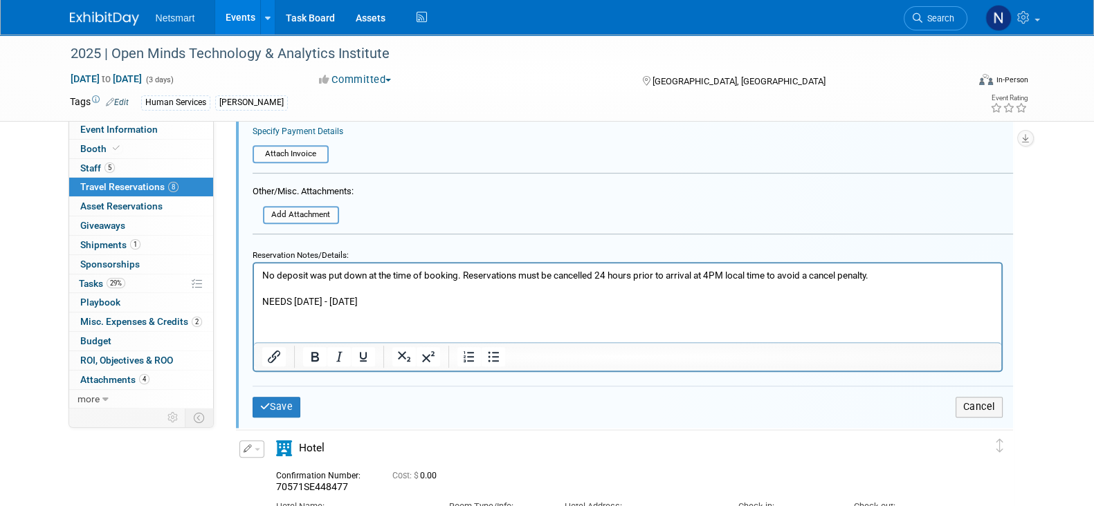
scroll to position [803, 0]
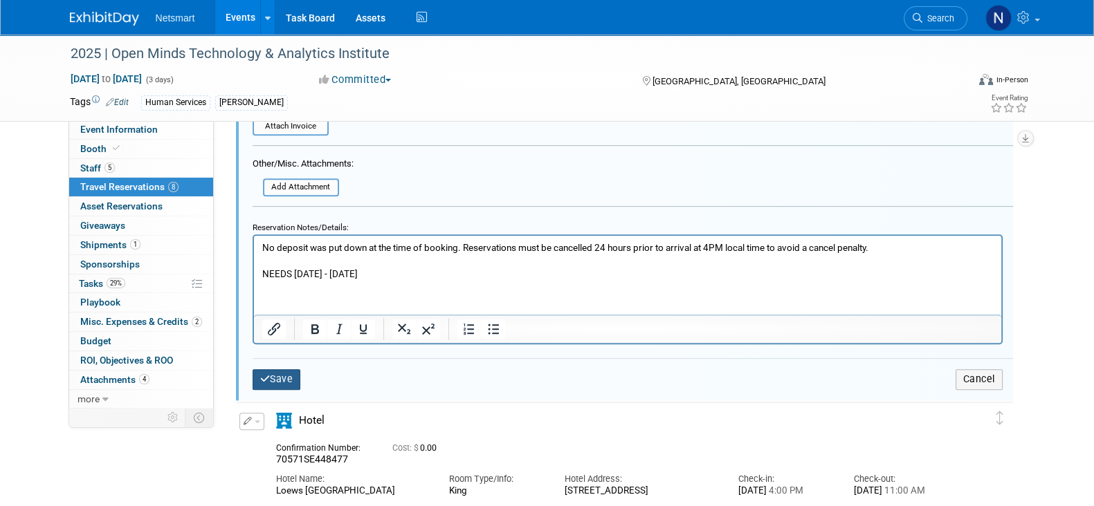
click at [279, 369] on button "Save" at bounding box center [277, 379] width 48 height 20
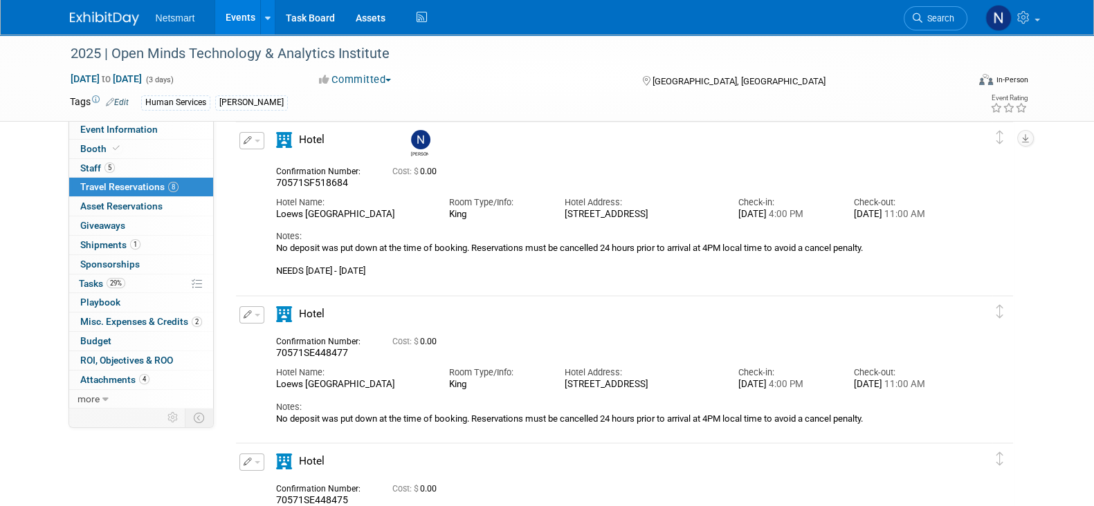
scroll to position [259, 0]
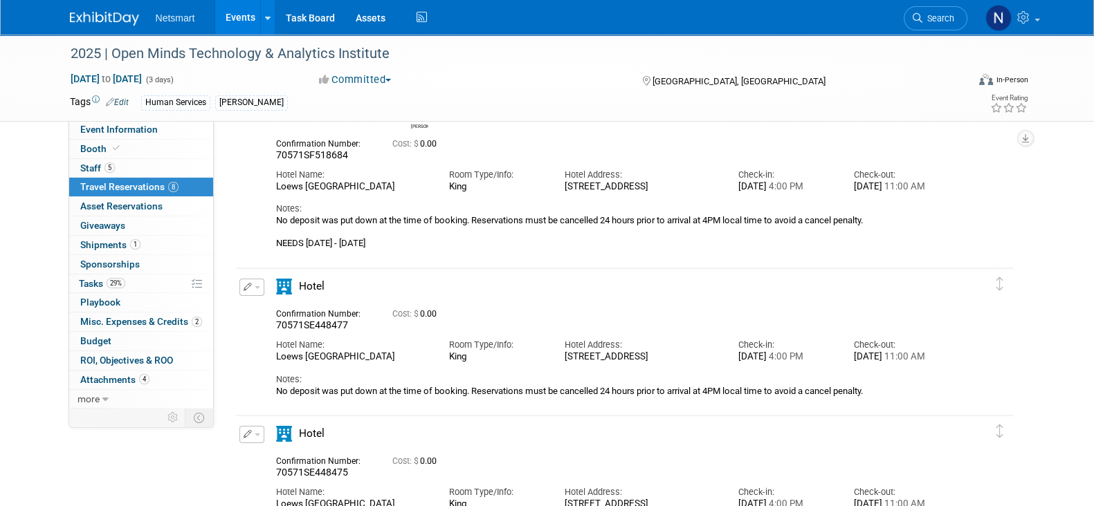
click at [247, 289] on icon "button" at bounding box center [248, 287] width 9 height 8
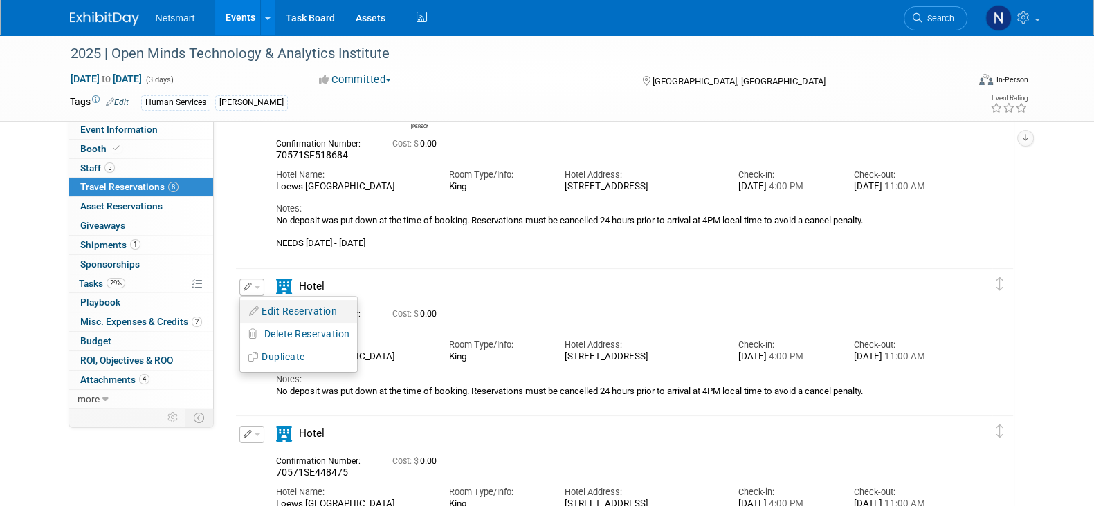
click at [281, 315] on button "Edit Reservation" at bounding box center [298, 312] width 117 height 20
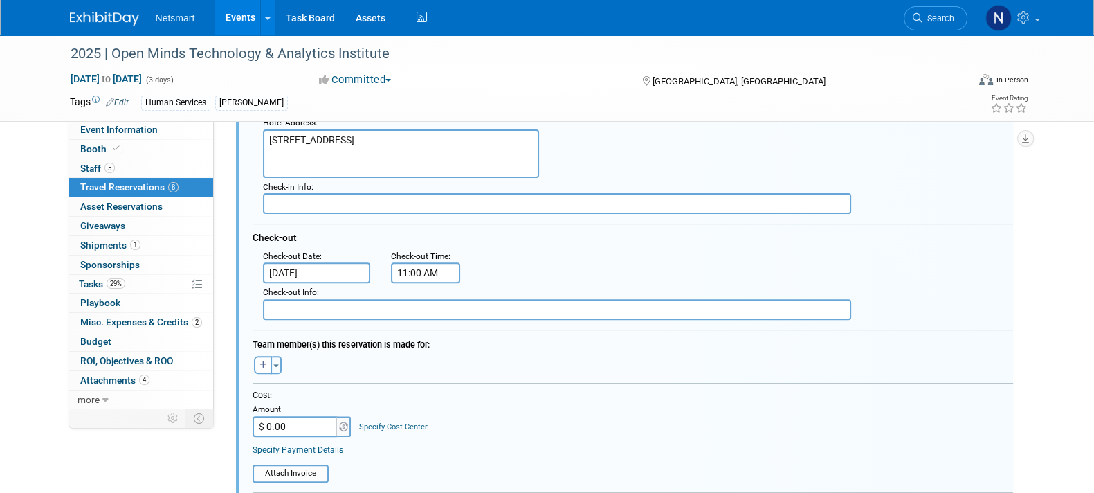
scroll to position [630, 0]
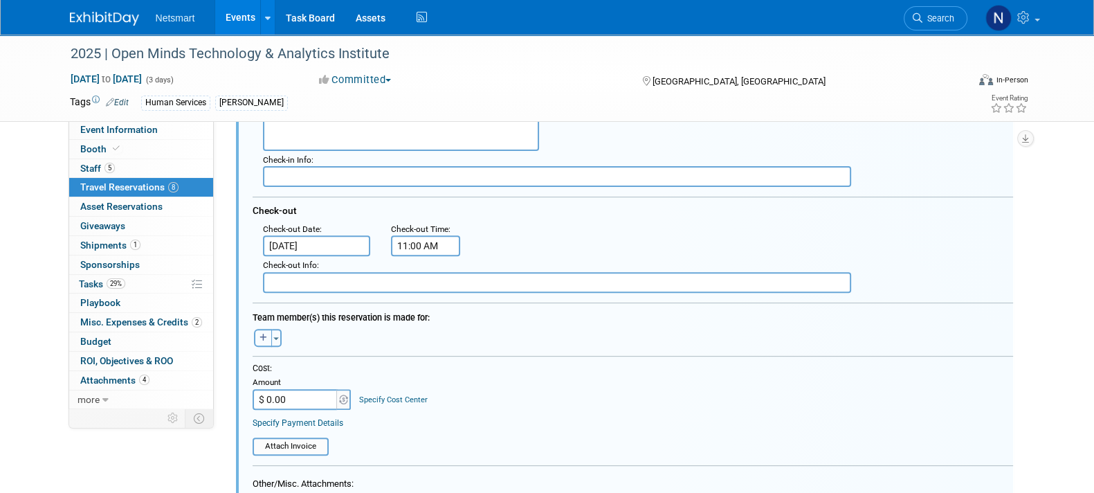
click at [257, 331] on button "button" at bounding box center [263, 338] width 18 height 18
select select
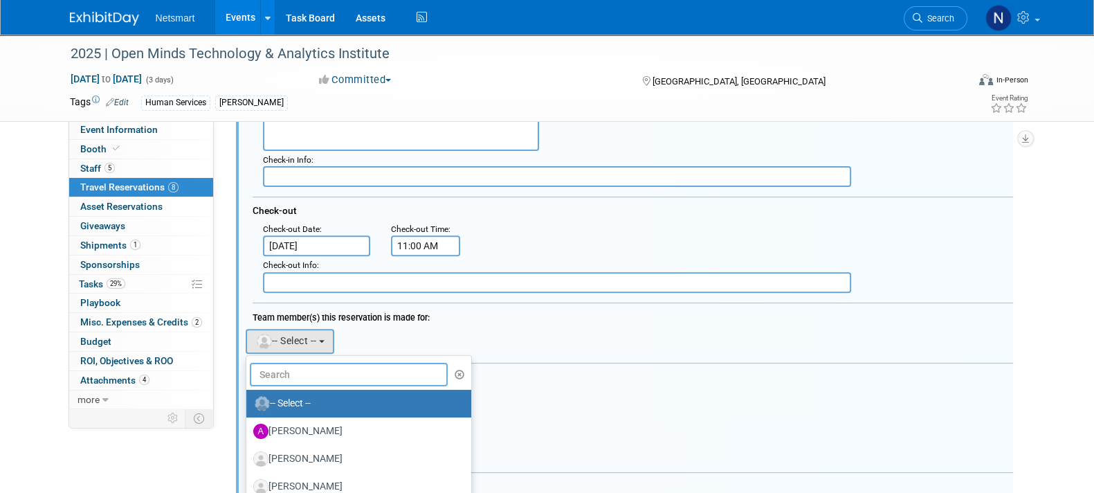
click at [292, 365] on input "text" at bounding box center [349, 375] width 199 height 24
type input "candis"
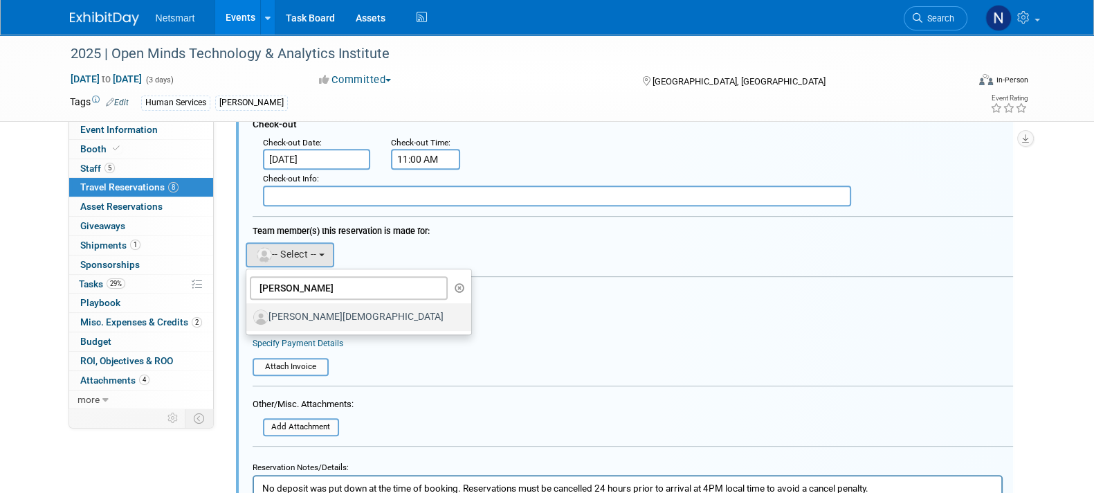
click at [315, 311] on label "[PERSON_NAME][DEMOGRAPHIC_DATA]" at bounding box center [355, 317] width 204 height 22
click at [248, 311] on input "[PERSON_NAME][DEMOGRAPHIC_DATA]" at bounding box center [243, 315] width 9 height 9
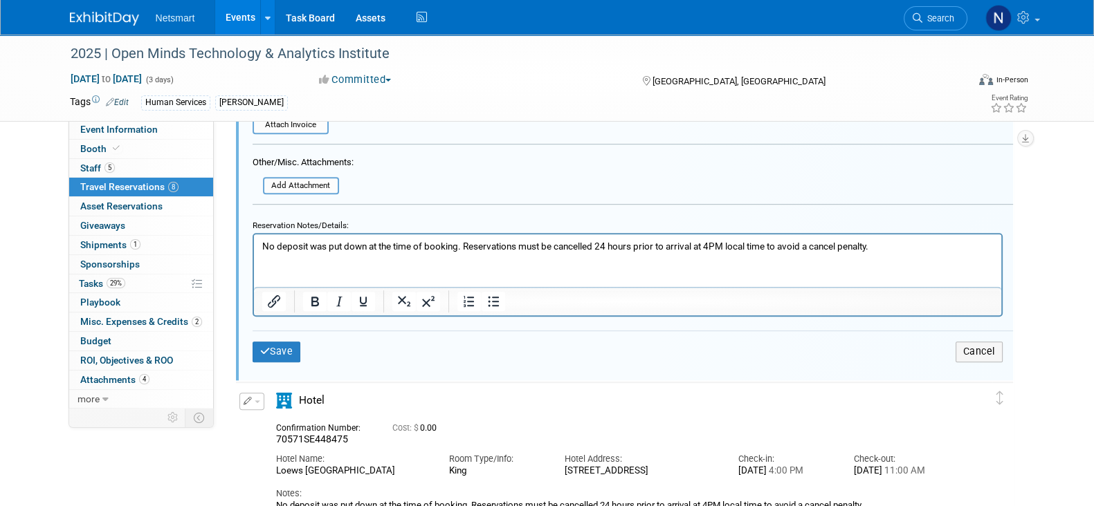
scroll to position [976, 0]
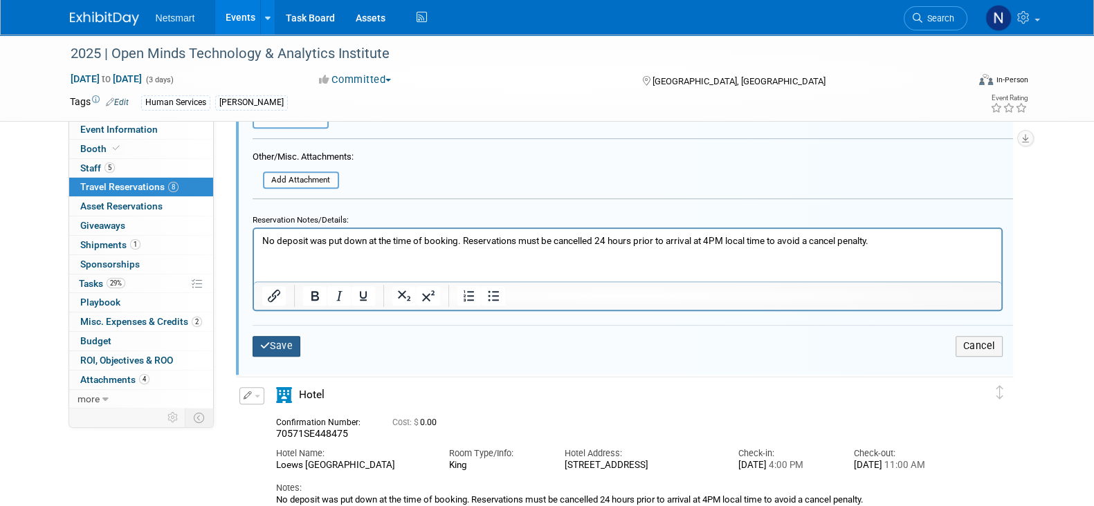
click at [276, 345] on button "Save" at bounding box center [277, 346] width 48 height 20
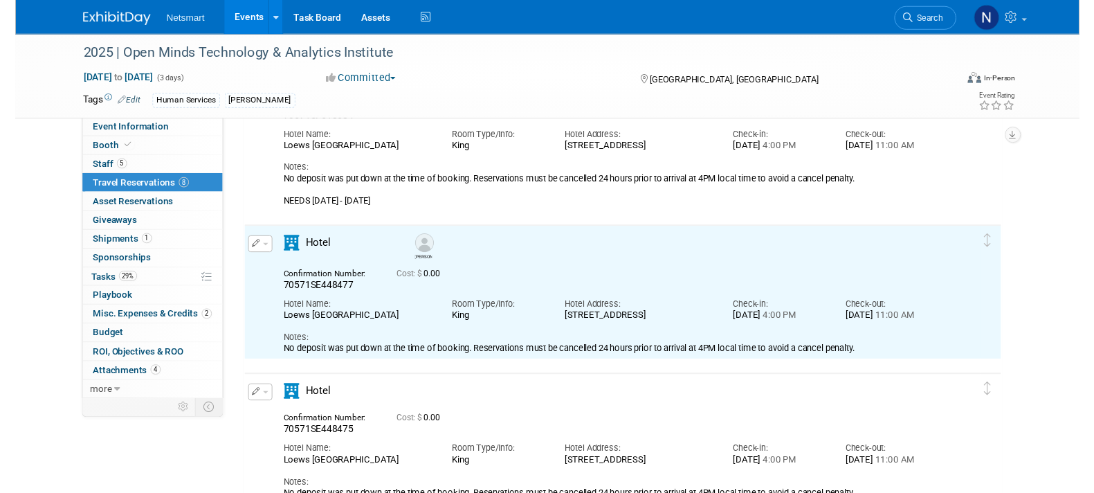
scroll to position [457, 0]
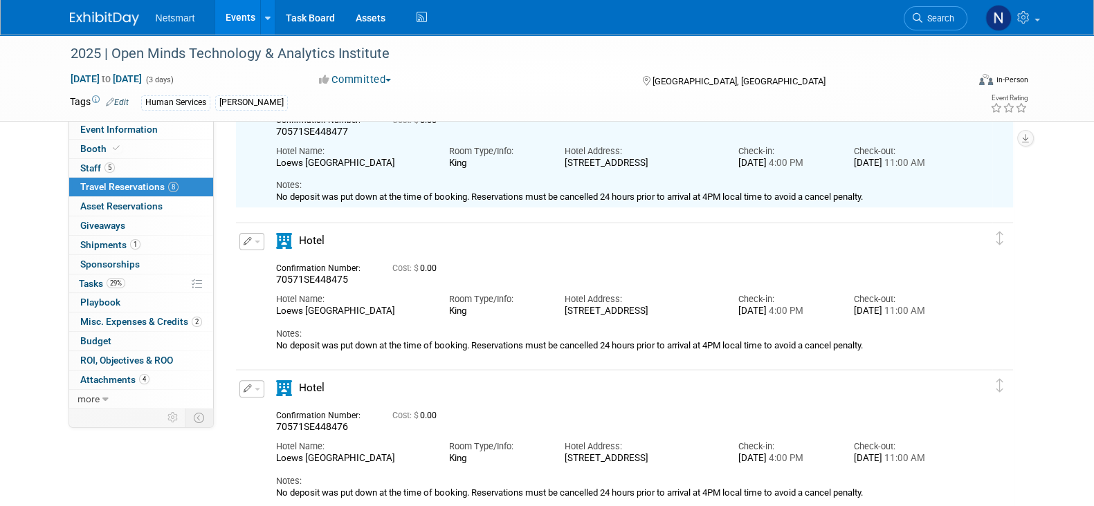
click at [249, 240] on icon "button" at bounding box center [248, 241] width 9 height 8
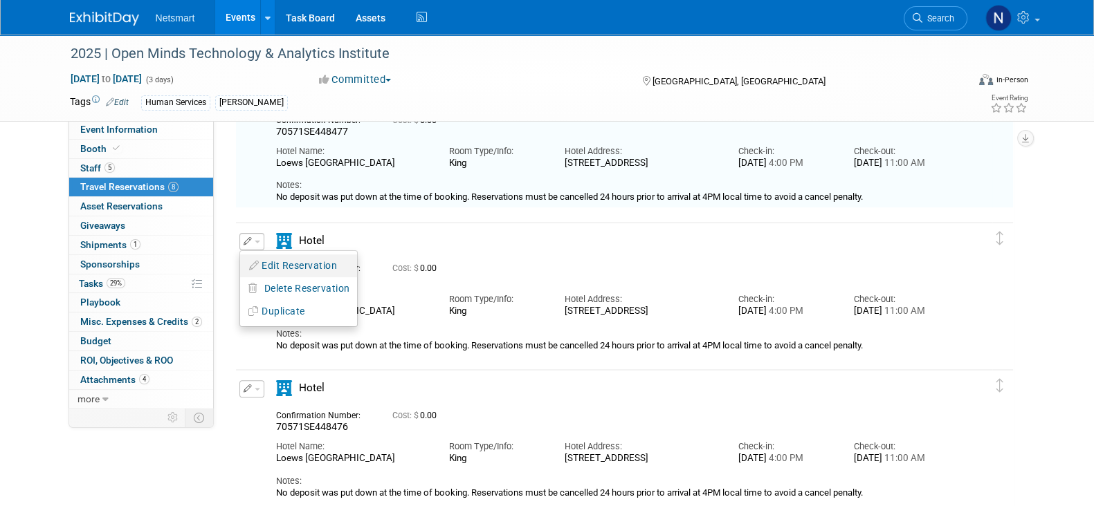
click at [285, 264] on button "Edit Reservation" at bounding box center [298, 266] width 117 height 20
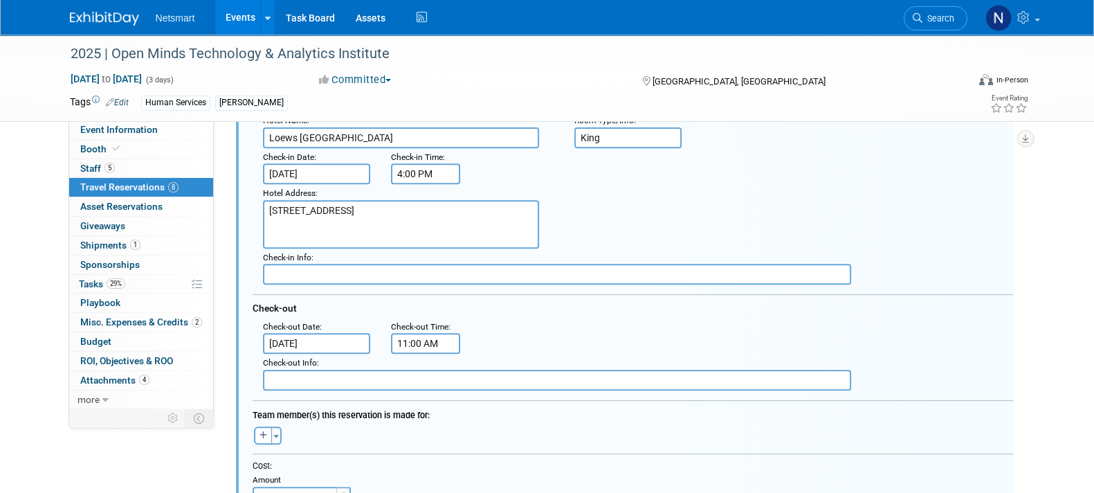
scroll to position [782, 0]
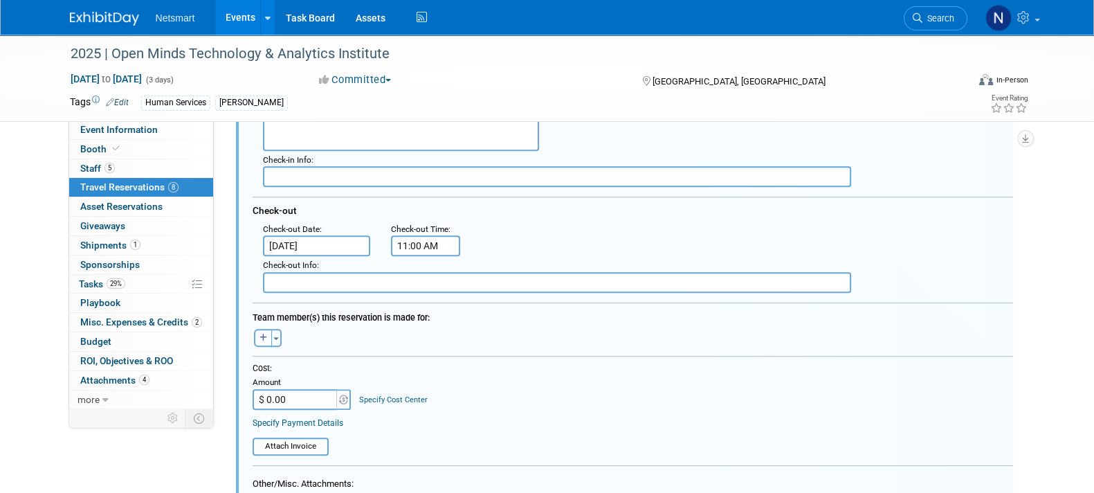
click at [261, 337] on icon "button" at bounding box center [263, 337] width 8 height 8
select select
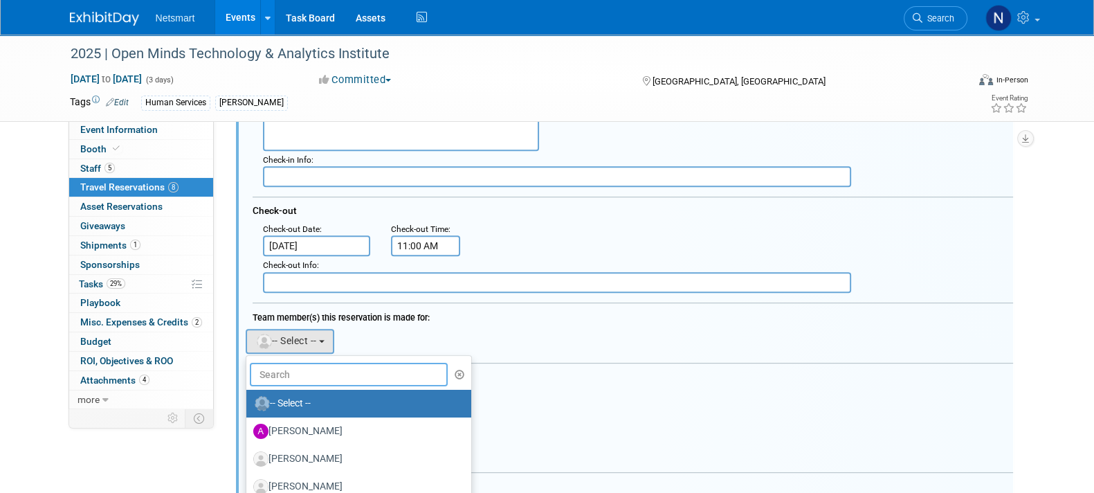
click at [297, 371] on input "text" at bounding box center [349, 375] width 199 height 24
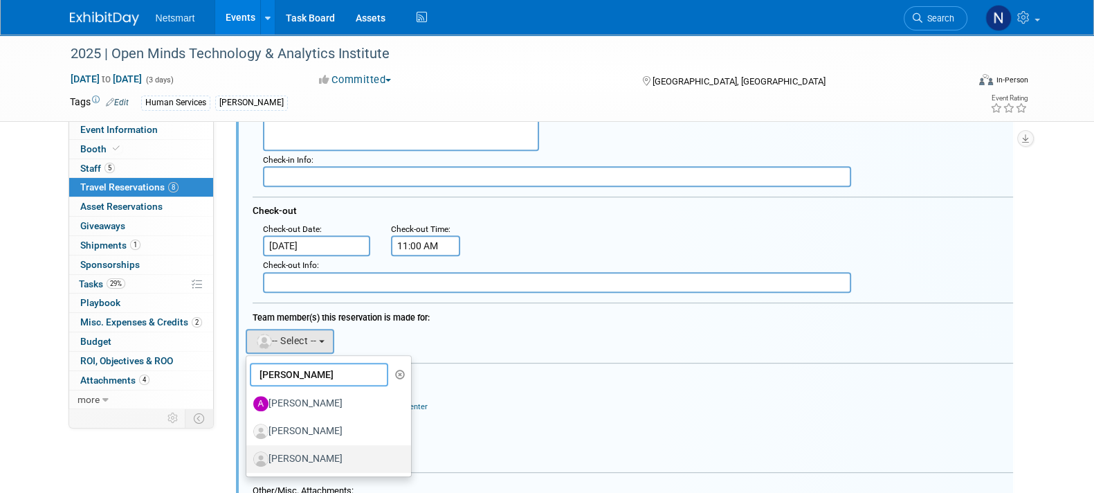
type input "amy"
click at [291, 452] on label "[PERSON_NAME]" at bounding box center [325, 459] width 145 height 22
click at [248, 452] on input "[PERSON_NAME]" at bounding box center [243, 456] width 9 height 9
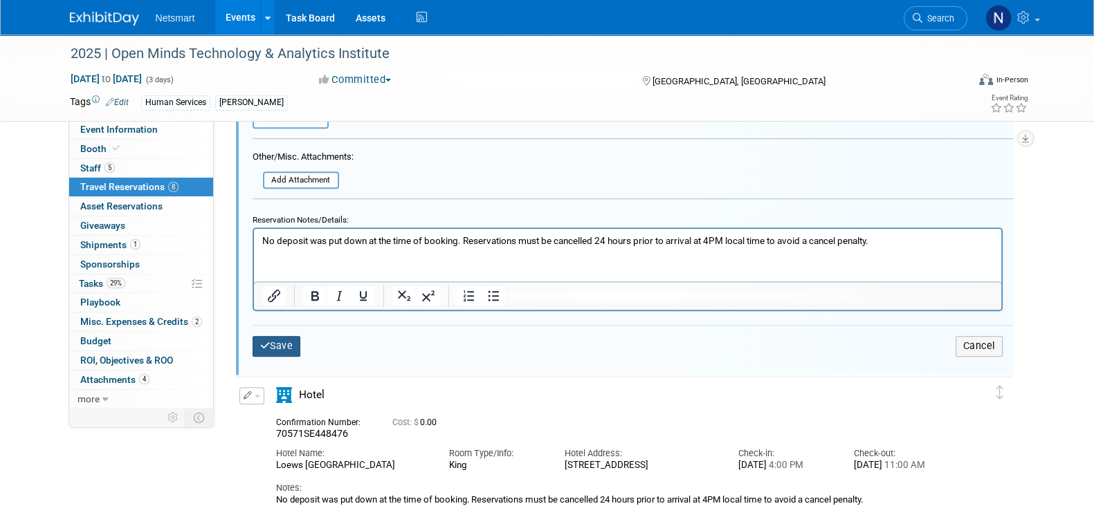
click at [294, 344] on button "Save" at bounding box center [277, 346] width 48 height 20
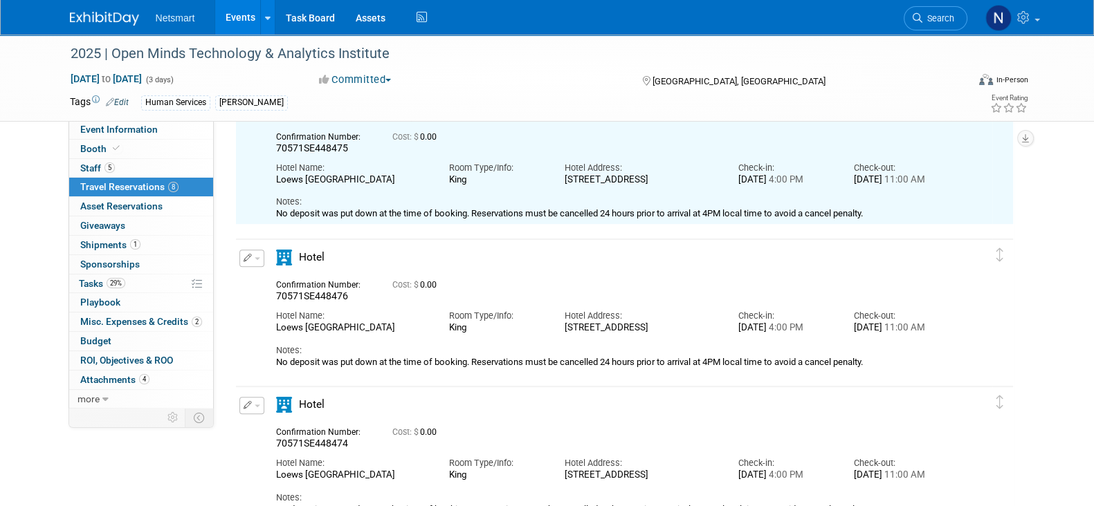
scroll to position [623, 0]
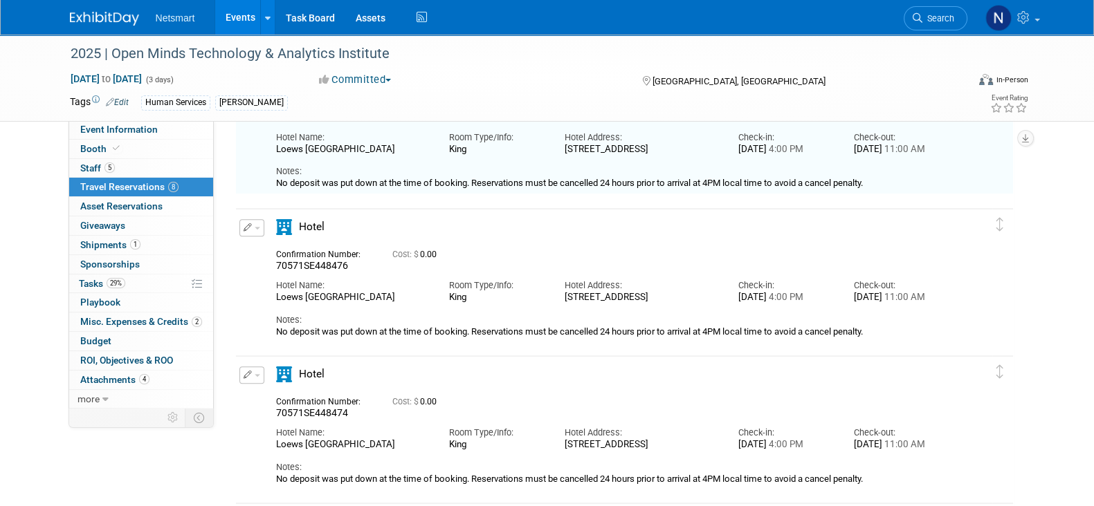
click at [239, 226] on button "button" at bounding box center [251, 227] width 25 height 17
click at [268, 248] on button "Edit Reservation" at bounding box center [298, 252] width 117 height 20
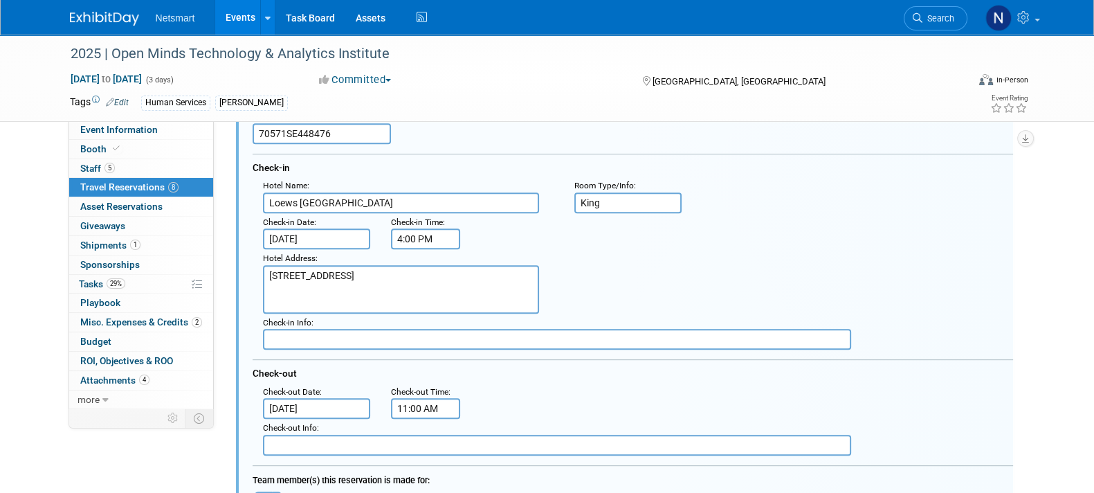
scroll to position [848, 0]
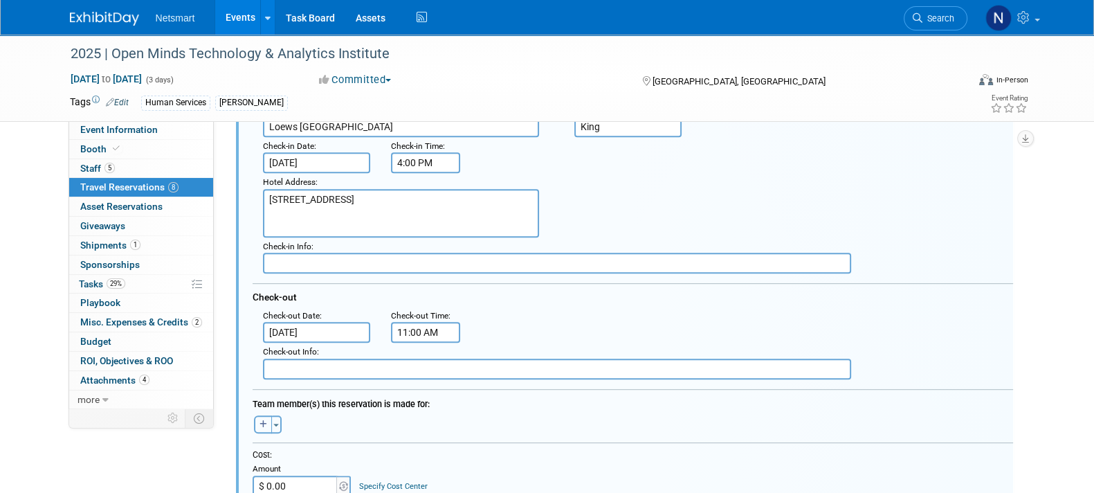
click at [261, 423] on icon "button" at bounding box center [263, 424] width 8 height 8
select select
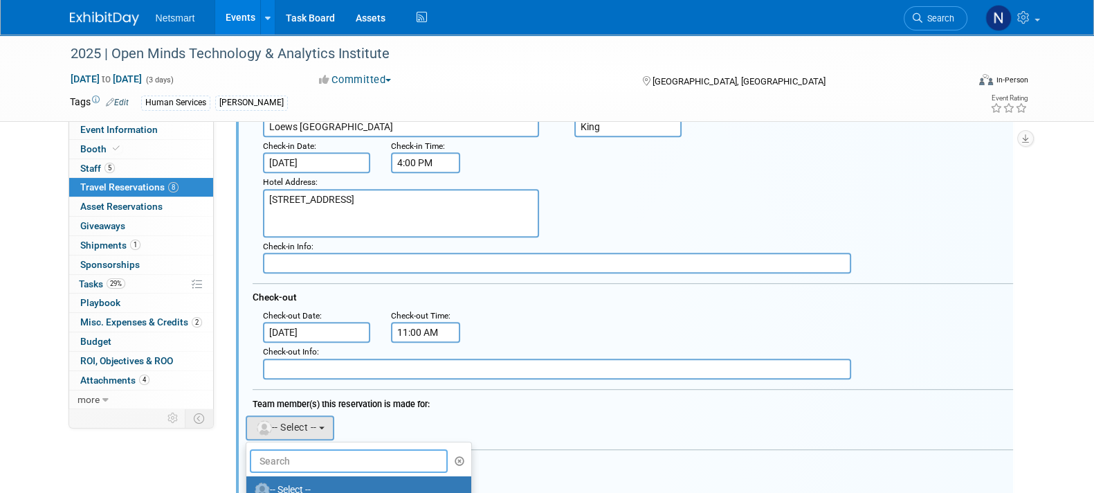
click at [300, 449] on input "text" at bounding box center [349, 461] width 199 height 24
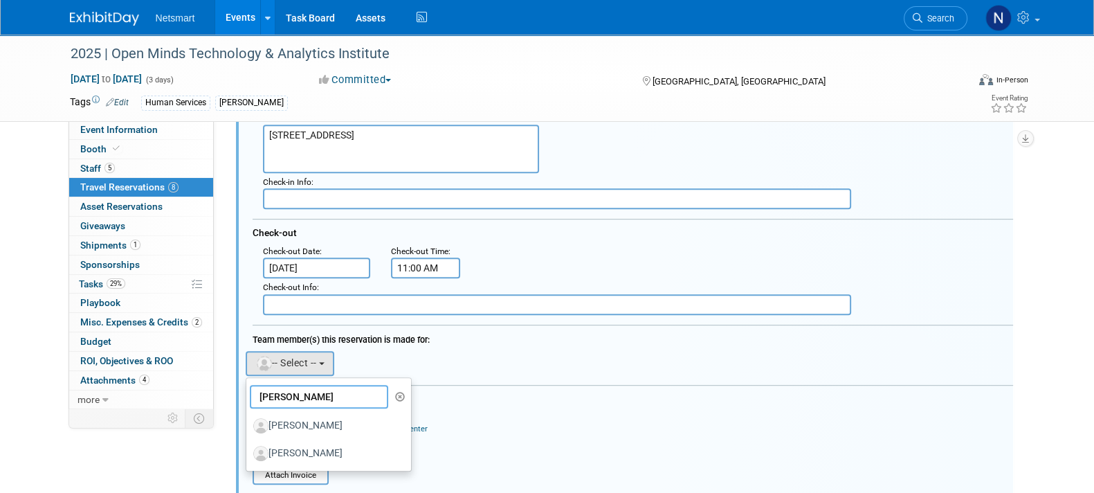
scroll to position [1021, 0]
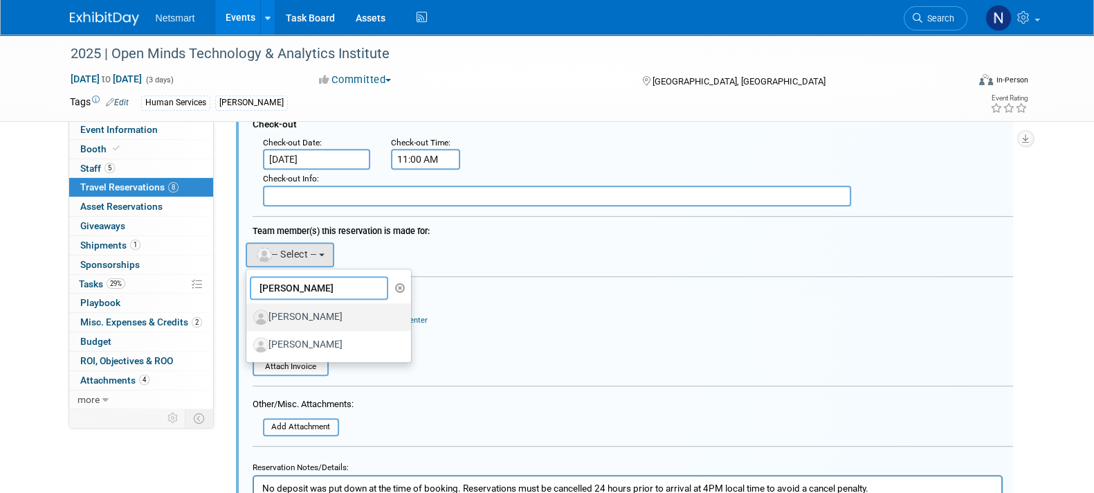
type input "[PERSON_NAME]"
click at [308, 318] on label "[PERSON_NAME]" at bounding box center [325, 317] width 145 height 22
click at [248, 318] on input "[PERSON_NAME]" at bounding box center [243, 315] width 9 height 9
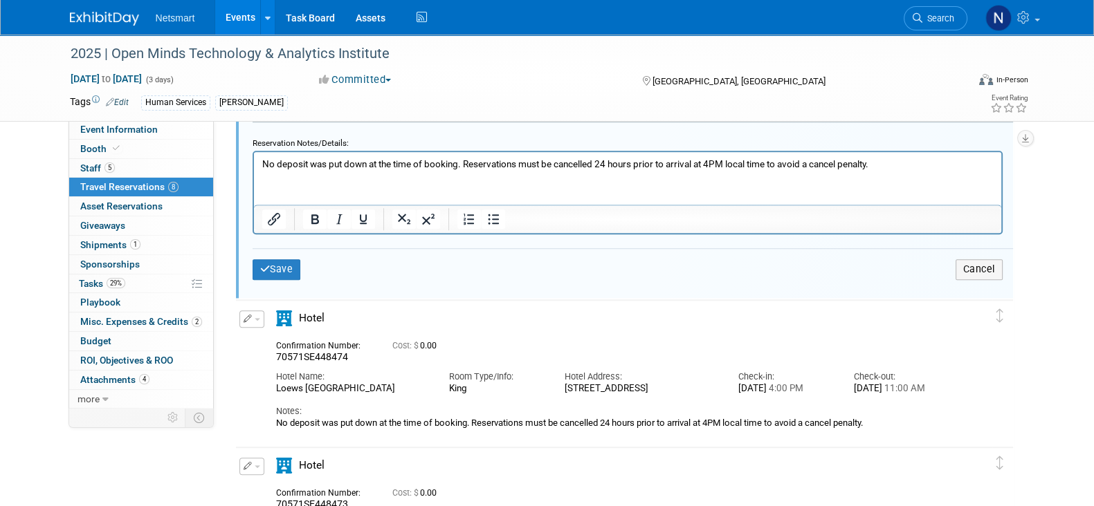
scroll to position [1367, 0]
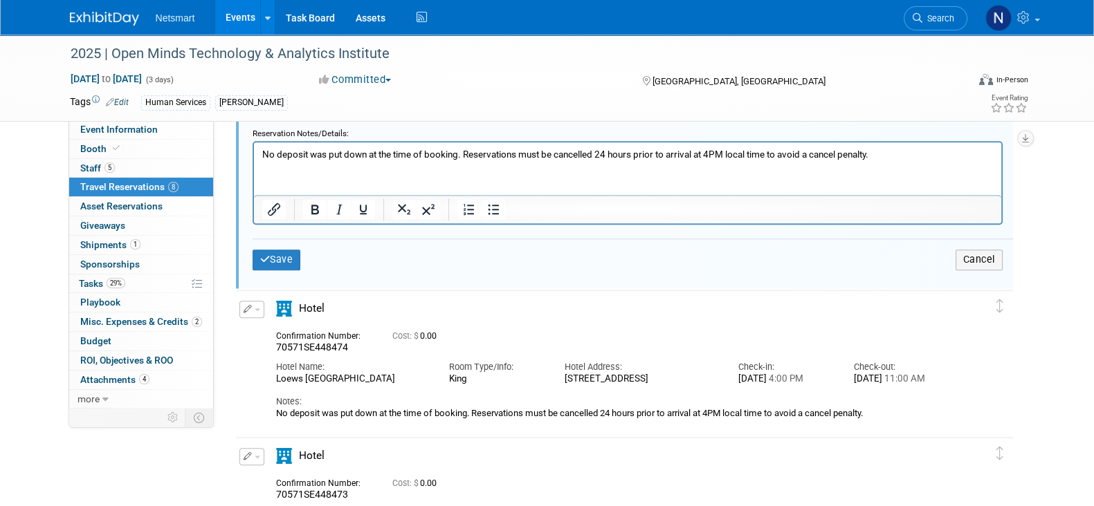
click at [287, 268] on div "Save Cancel" at bounding box center [633, 260] width 760 height 42
click at [282, 262] on button "Save" at bounding box center [277, 260] width 48 height 20
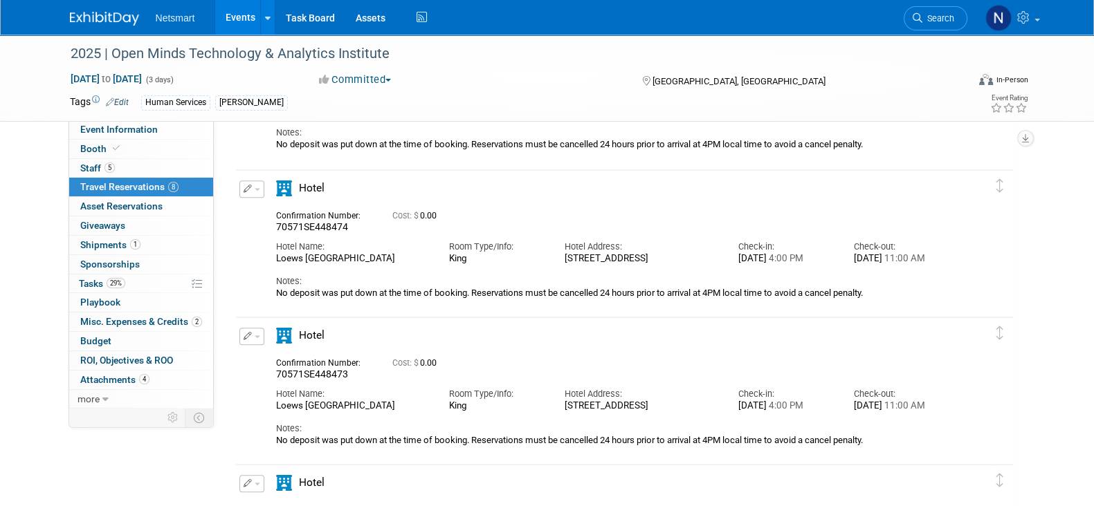
scroll to position [778, 0]
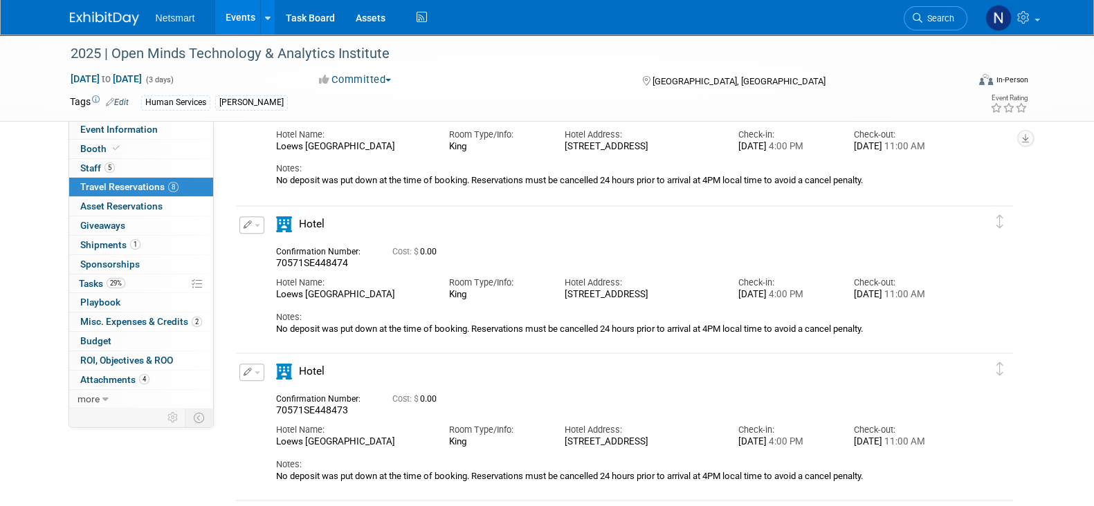
click at [250, 226] on icon "button" at bounding box center [248, 225] width 9 height 8
click at [270, 245] on button "Edit Reservation" at bounding box center [298, 249] width 117 height 20
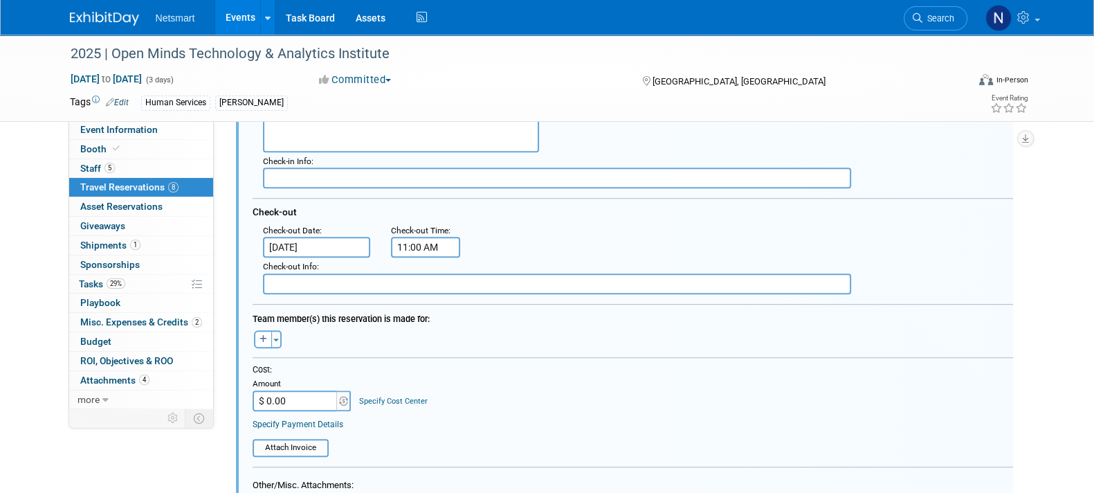
scroll to position [1087, 0]
click at [259, 334] on icon "button" at bounding box center [263, 337] width 8 height 8
select select
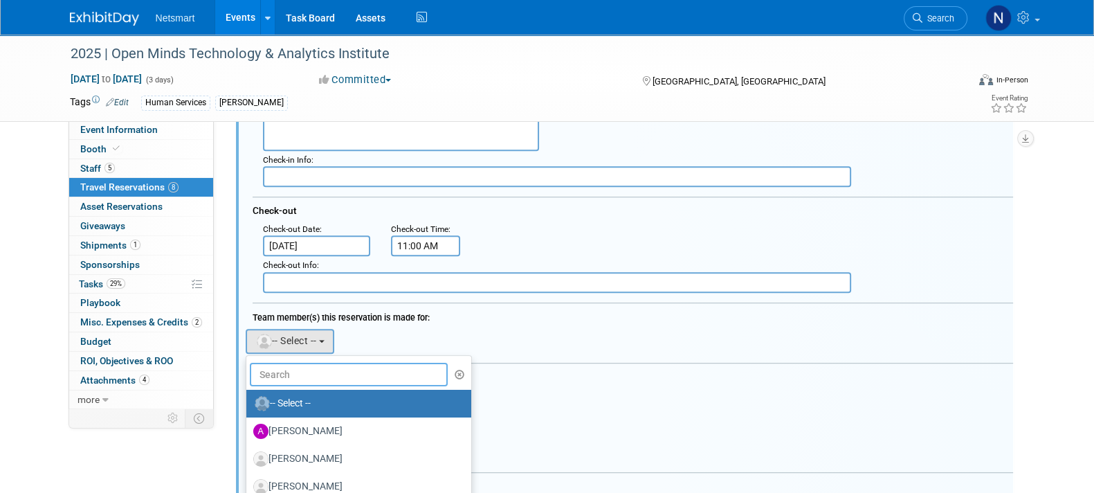
click at [296, 372] on input "text" at bounding box center [349, 375] width 199 height 24
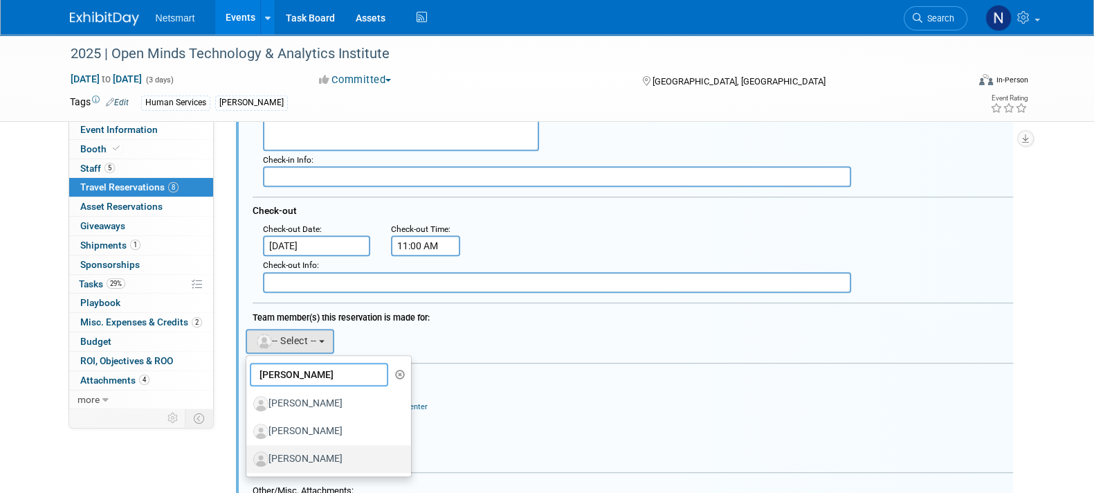
type input "[PERSON_NAME]"
click at [315, 451] on label "[PERSON_NAME]" at bounding box center [325, 459] width 145 height 22
click at [248, 452] on input "[PERSON_NAME]" at bounding box center [243, 456] width 9 height 9
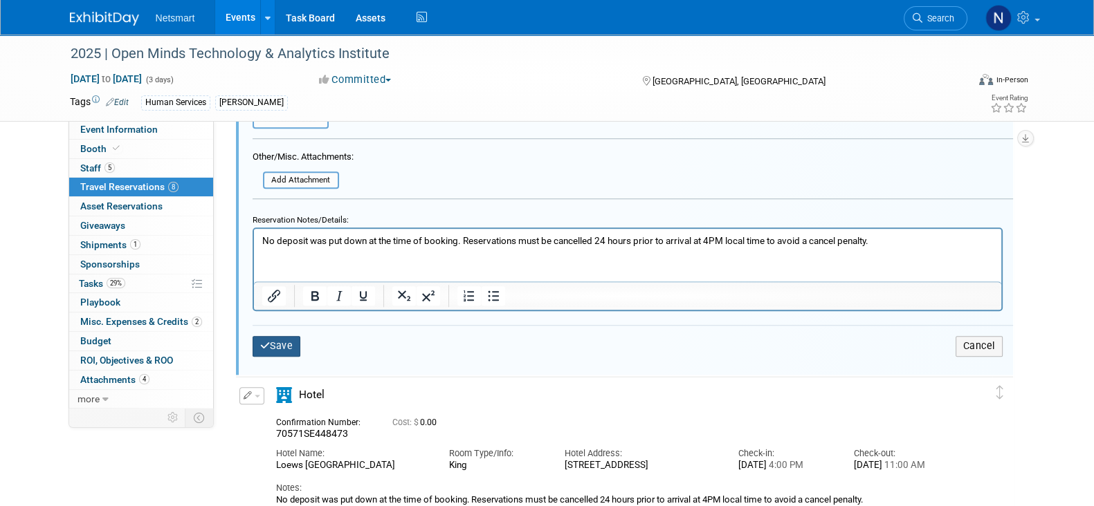
click at [286, 340] on button "Save" at bounding box center [277, 346] width 48 height 20
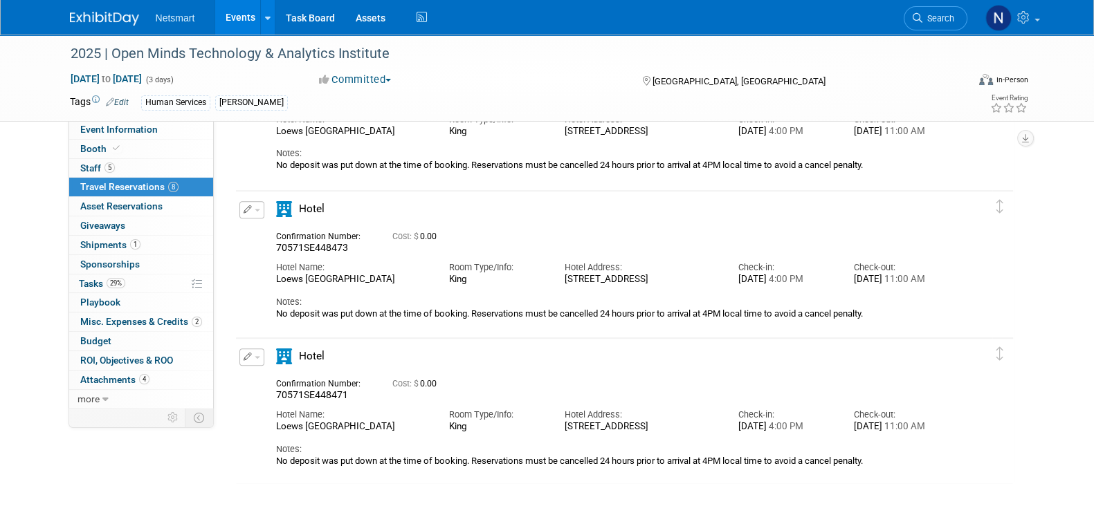
scroll to position [827, 0]
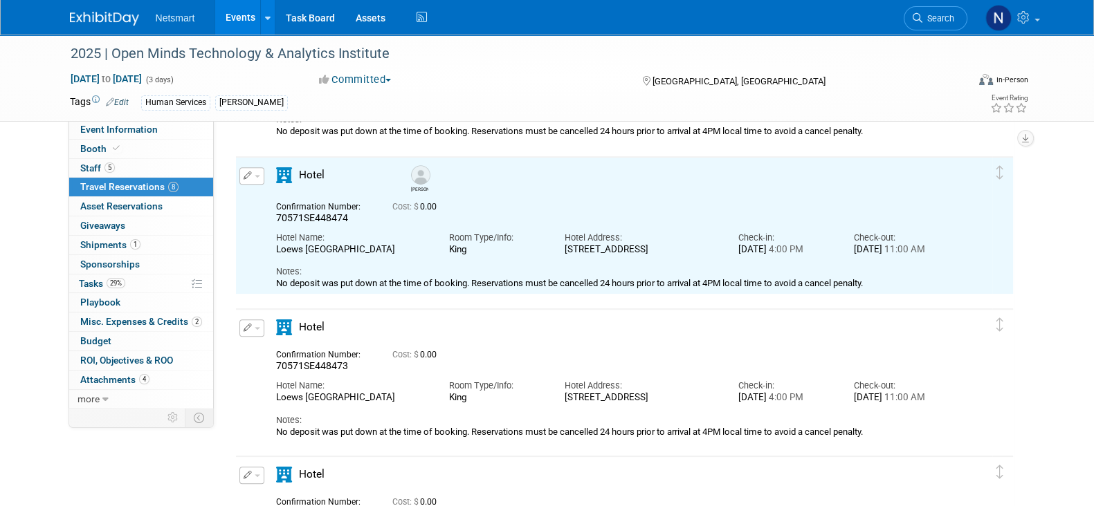
click at [258, 330] on button "button" at bounding box center [251, 328] width 25 height 17
click at [268, 348] on button "Edit Reservation" at bounding box center [298, 352] width 117 height 20
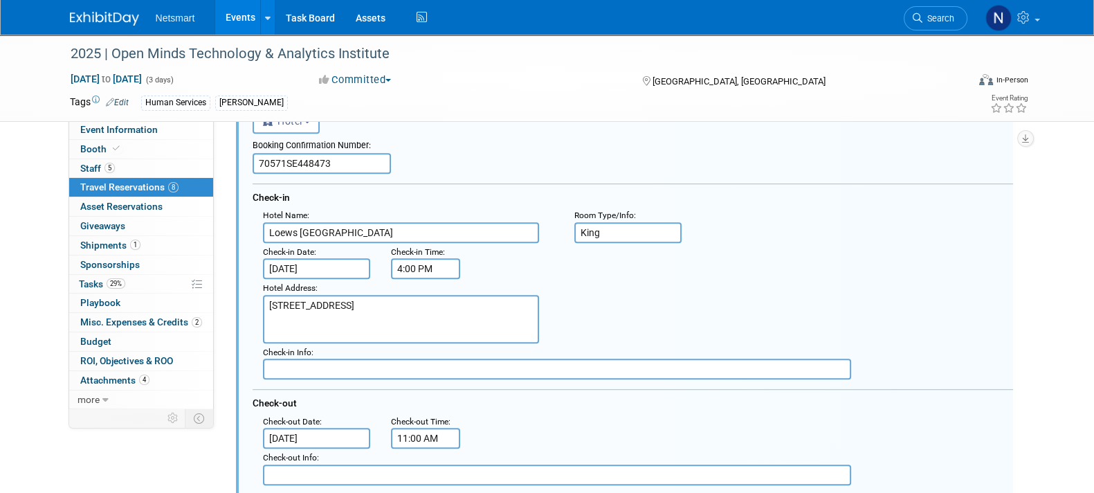
scroll to position [1153, 0]
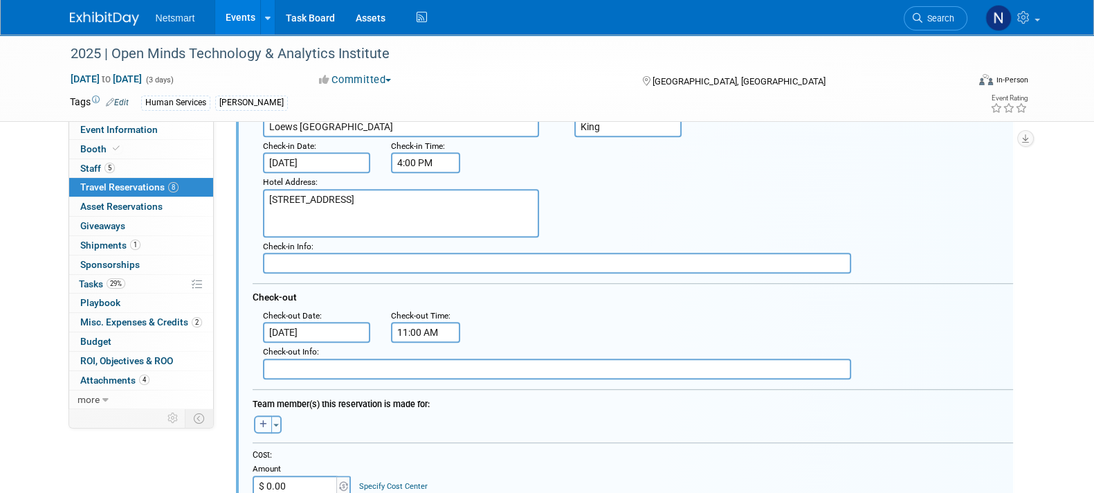
click at [256, 420] on button "button" at bounding box center [263, 424] width 18 height 18
select select
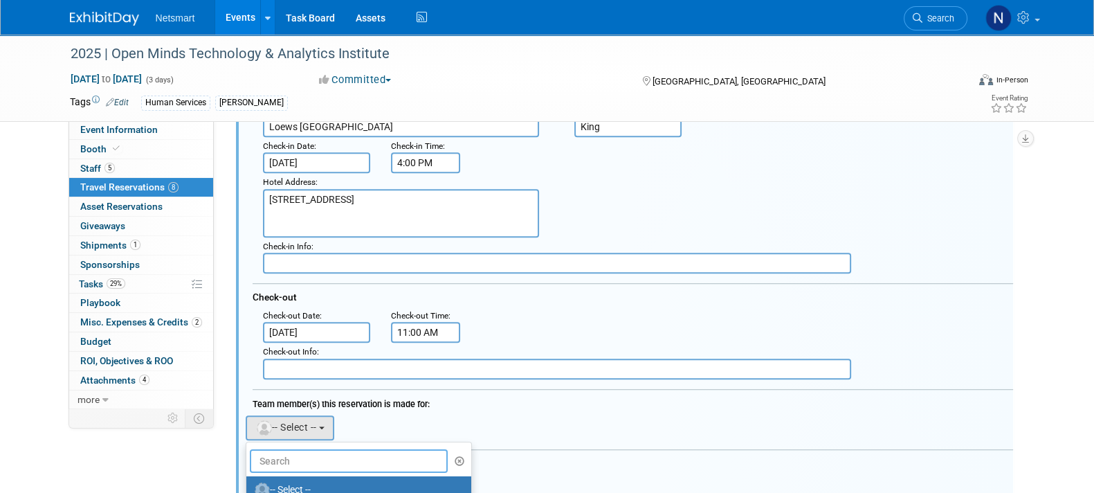
click at [284, 455] on input "text" at bounding box center [349, 461] width 199 height 24
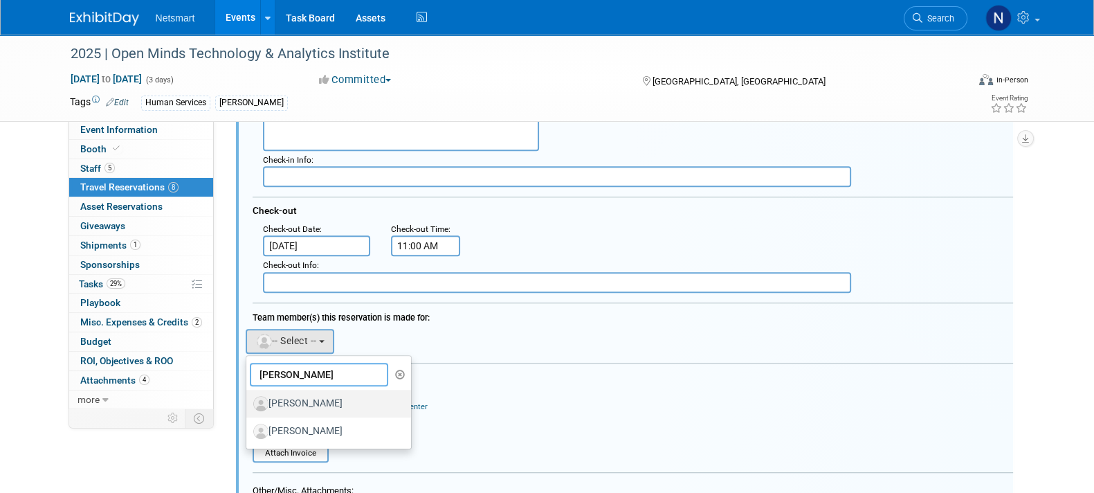
type input "eric"
click at [318, 399] on label "[PERSON_NAME]" at bounding box center [325, 403] width 145 height 22
click at [248, 399] on input "[PERSON_NAME]" at bounding box center [243, 401] width 9 height 9
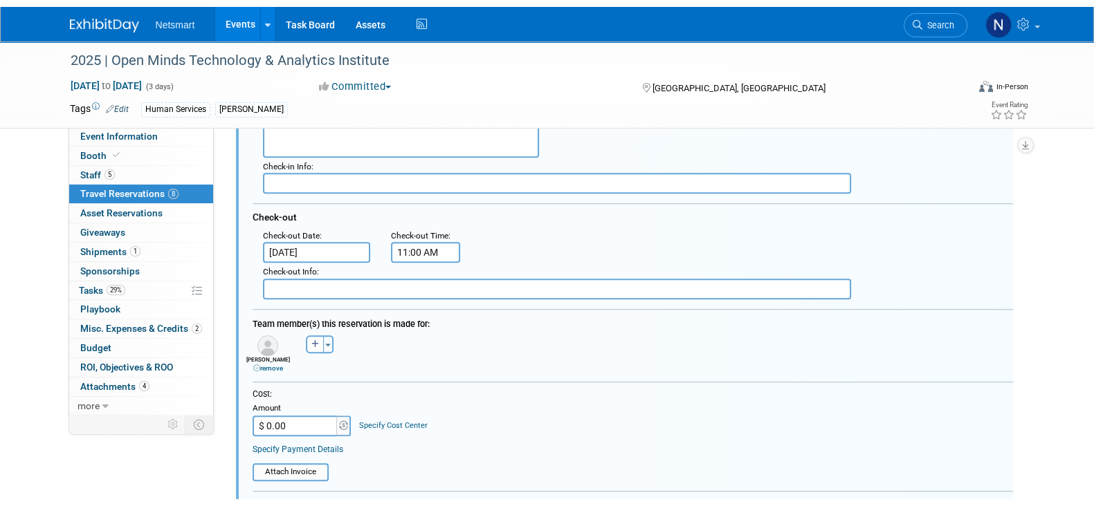
scroll to position [1585, 0]
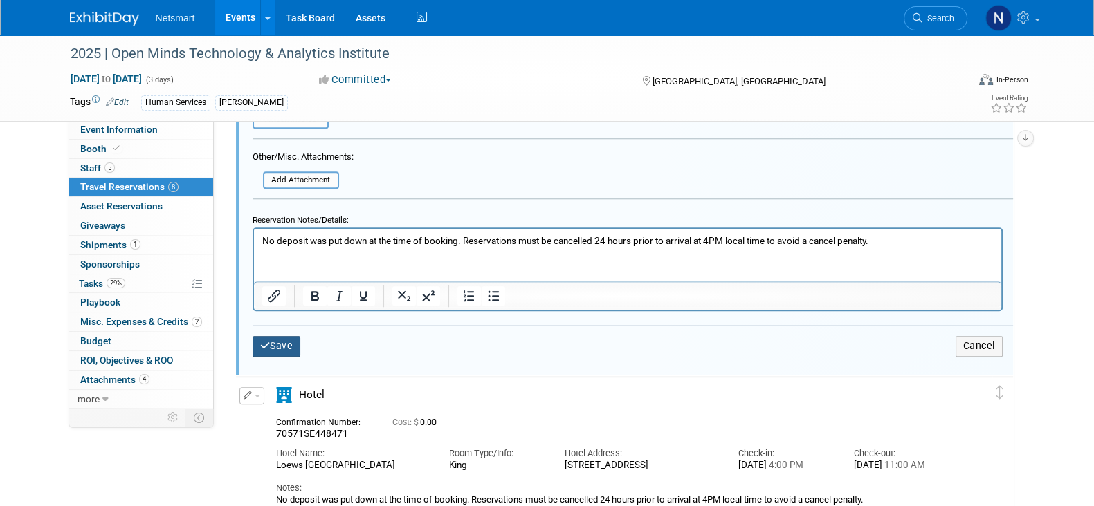
click at [273, 348] on button "Save" at bounding box center [277, 346] width 48 height 20
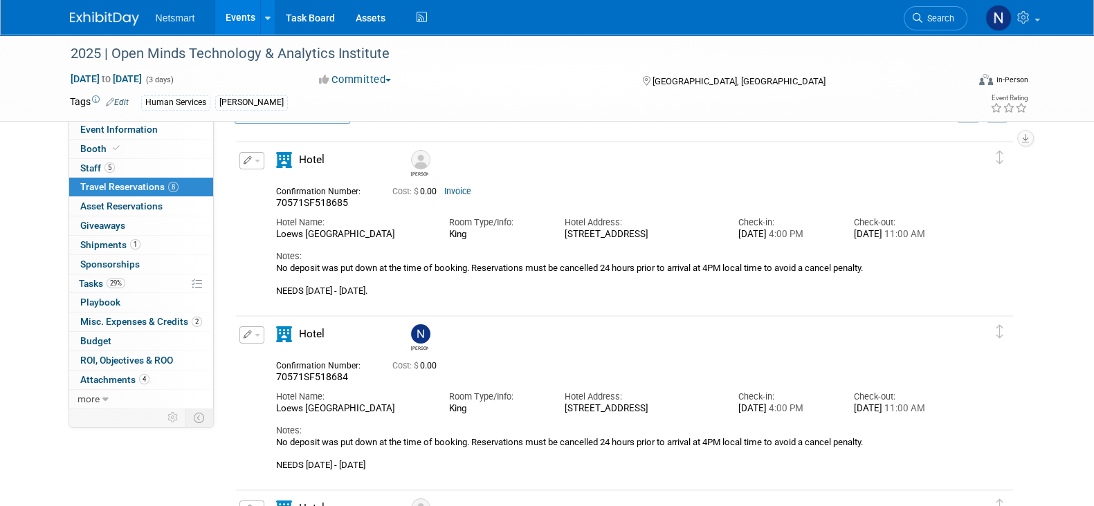
scroll to position [42, 0]
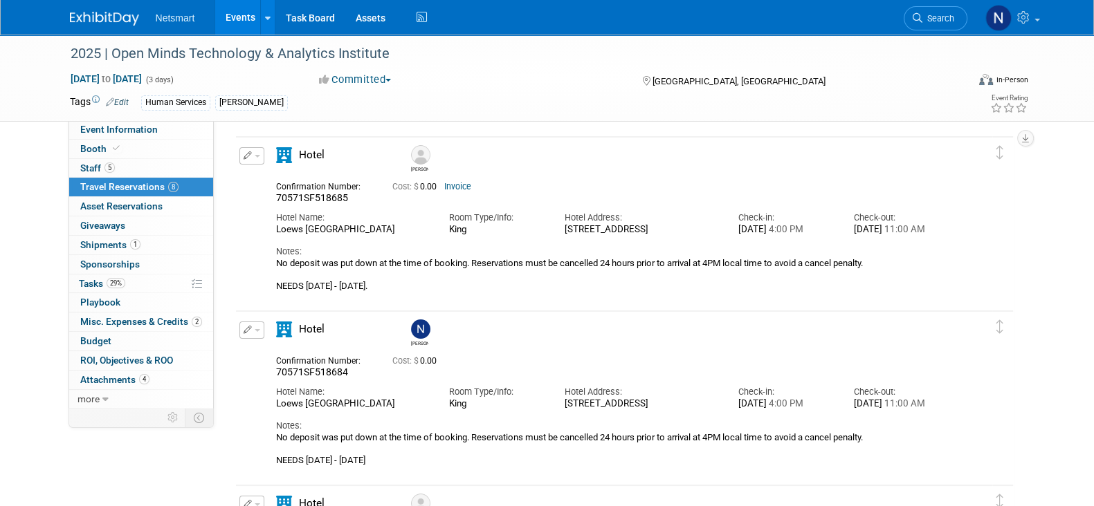
drag, startPoint x: 467, startPoint y: 277, endPoint x: 480, endPoint y: 301, distance: 26.9
click at [480, 292] on div "No deposit was put down at the time of booking. Reservations must be cancelled …" at bounding box center [612, 275] width 672 height 34
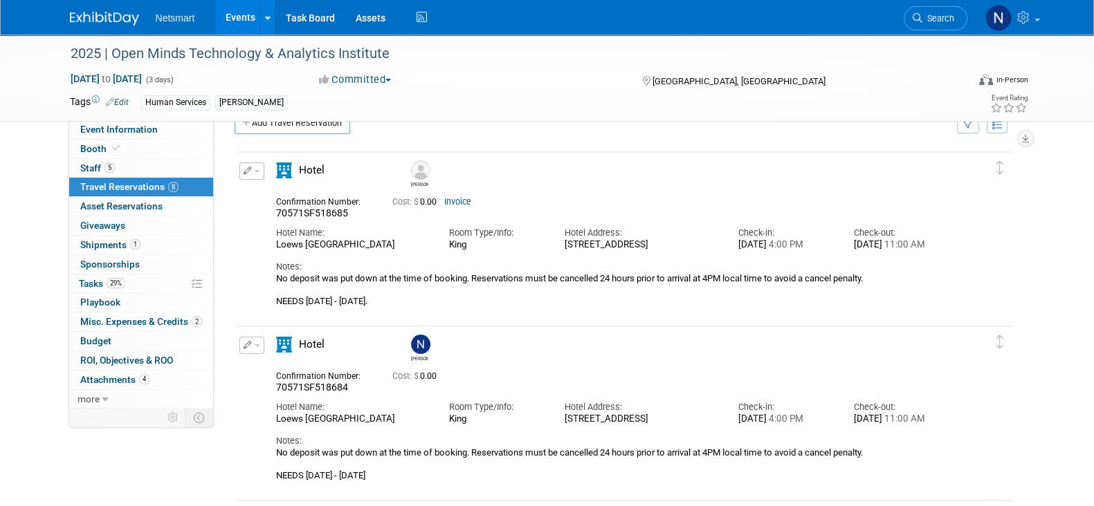
scroll to position [39, 0]
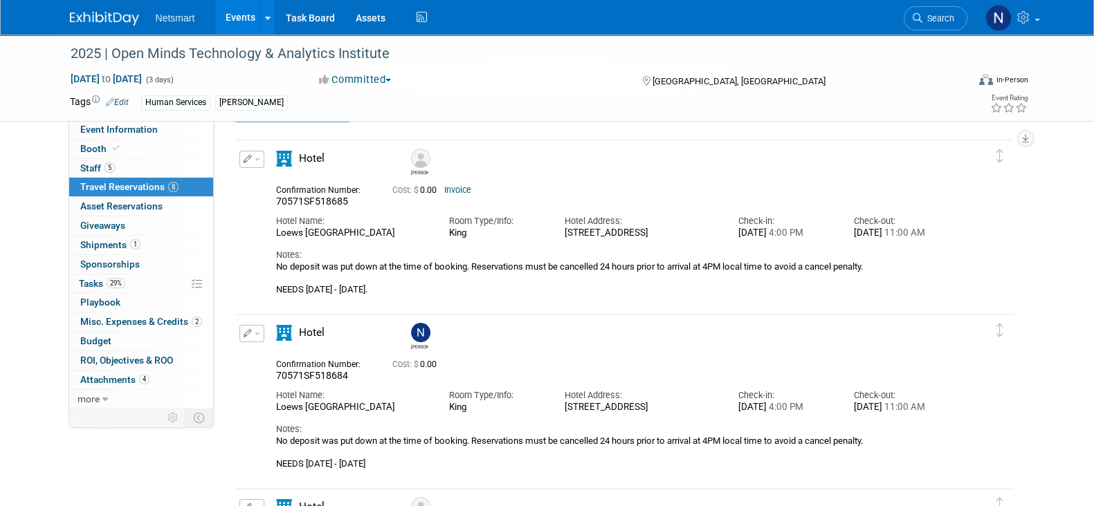
click at [975, 322] on td "Delete Reservation Nina 70571SF518684 Cost: $ 0.00" at bounding box center [614, 395] width 756 height 160
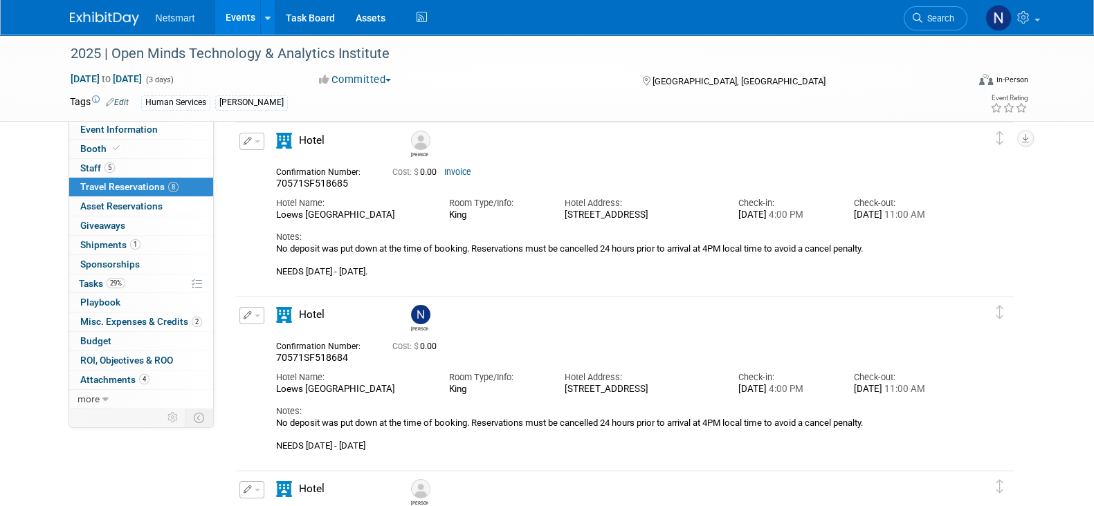
scroll to position [3, 0]
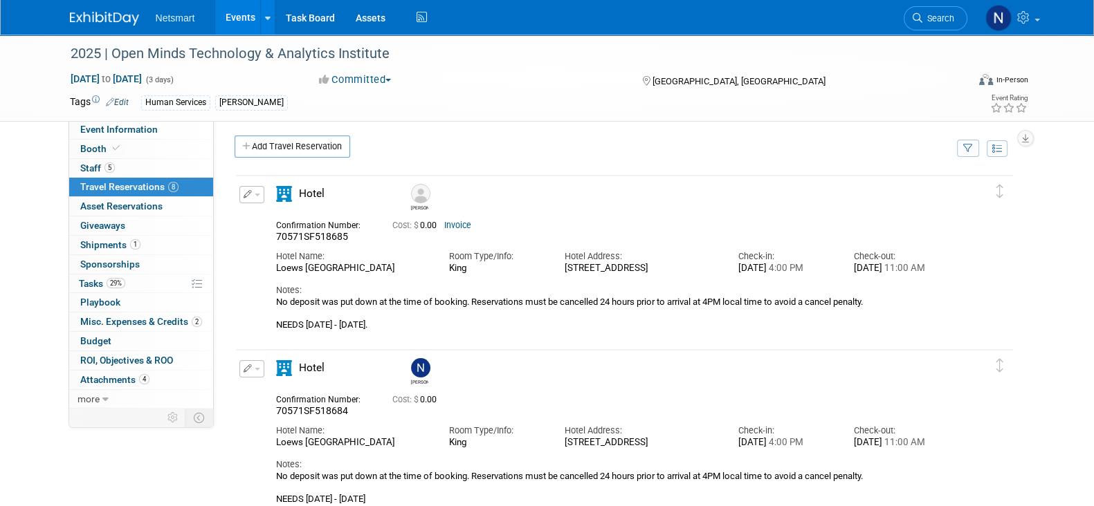
click at [512, 205] on div "[PERSON_NAME]" at bounding box center [664, 196] width 520 height 30
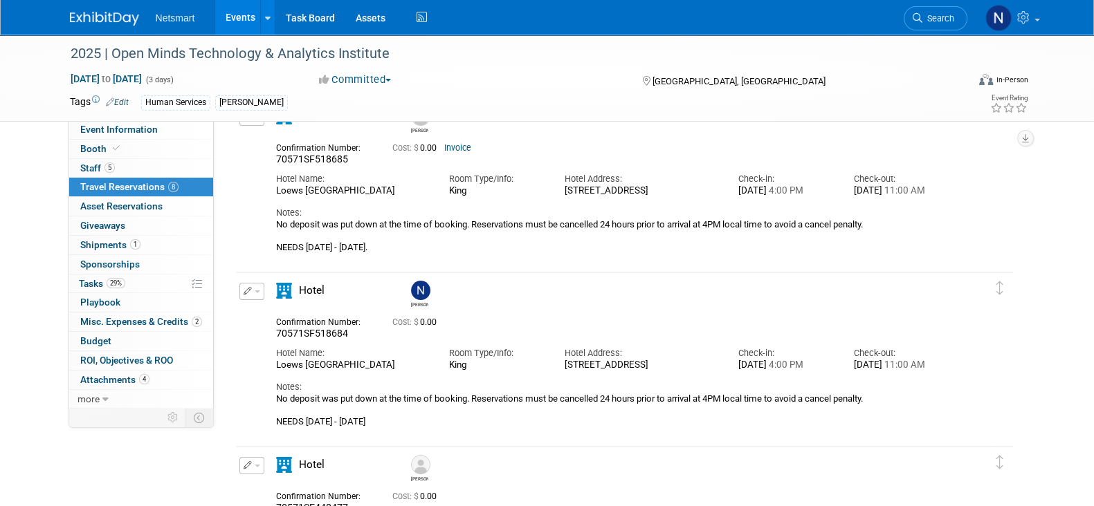
click at [250, 287] on icon "button" at bounding box center [248, 291] width 9 height 8
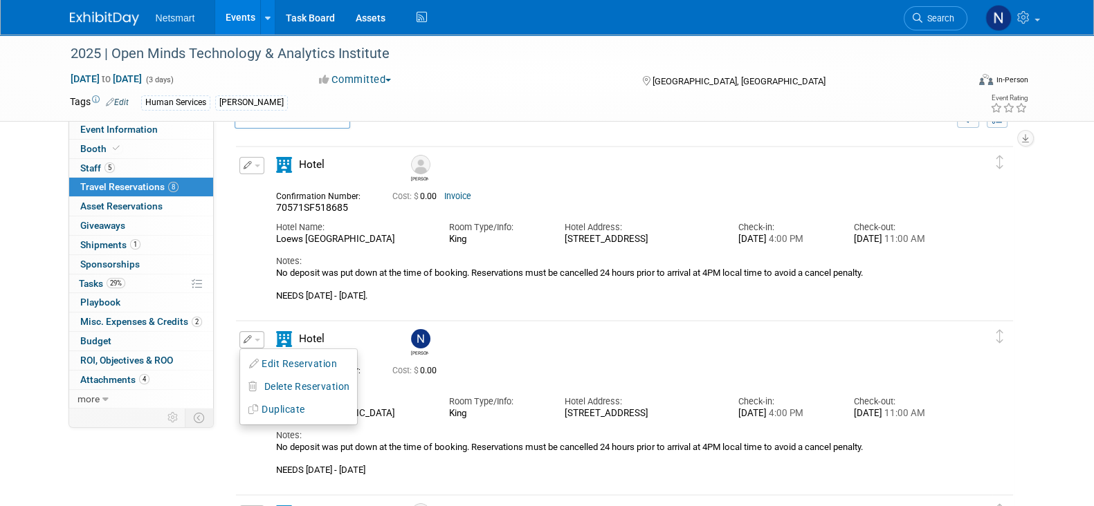
click at [256, 160] on button "button" at bounding box center [251, 165] width 25 height 17
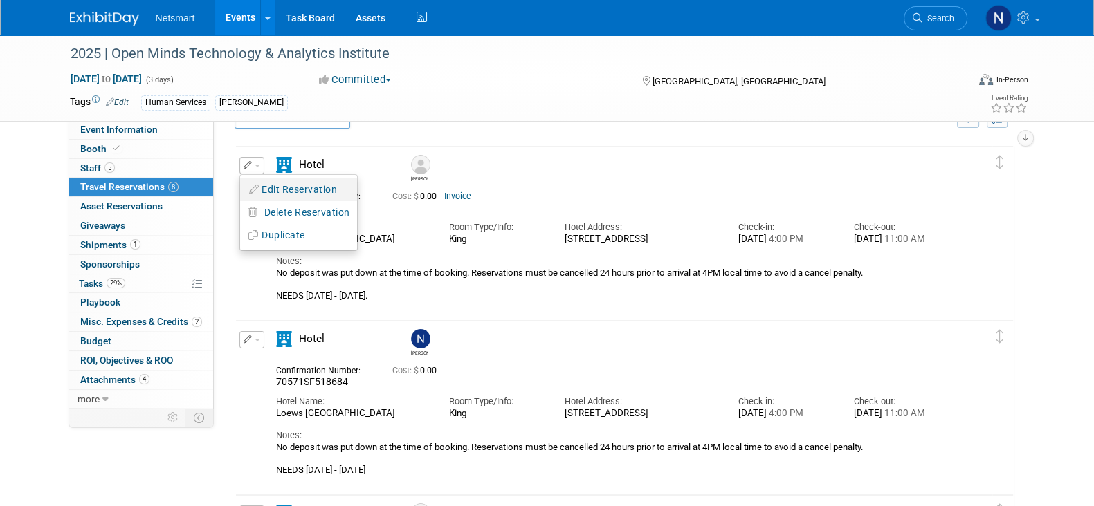
click at [282, 193] on button "Edit Reservation" at bounding box center [298, 190] width 117 height 20
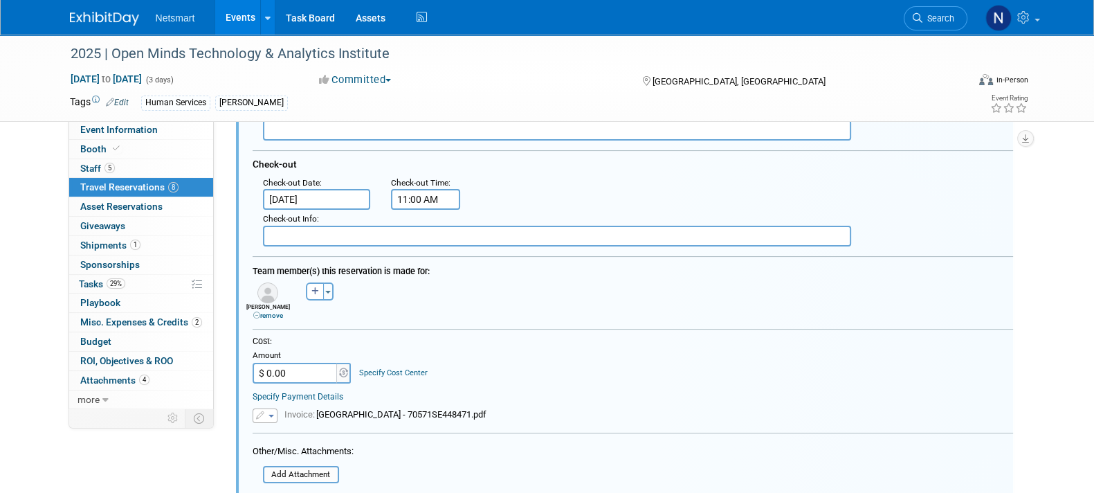
scroll to position [329, 0]
click at [253, 311] on icon at bounding box center [256, 314] width 7 height 7
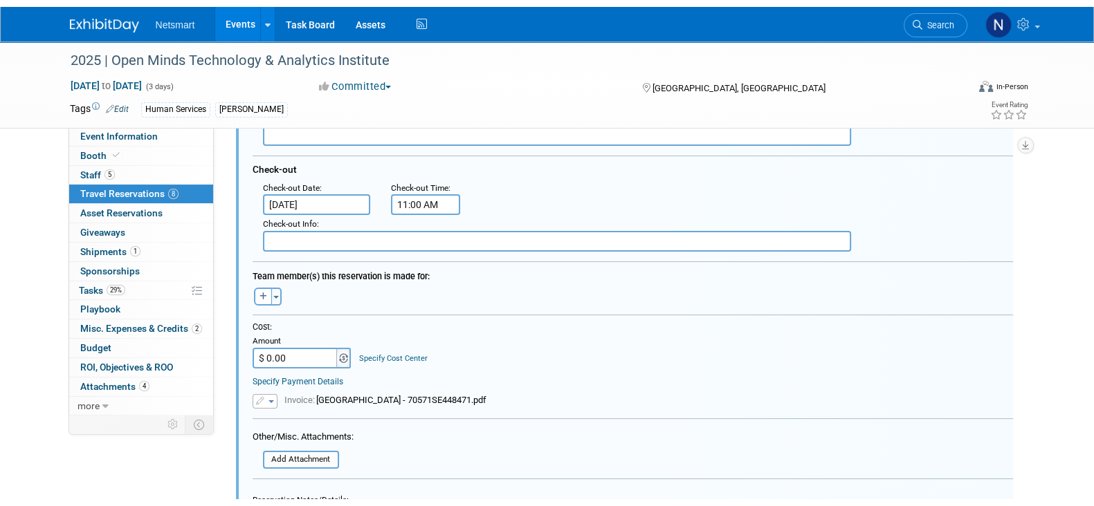
scroll to position [488, 0]
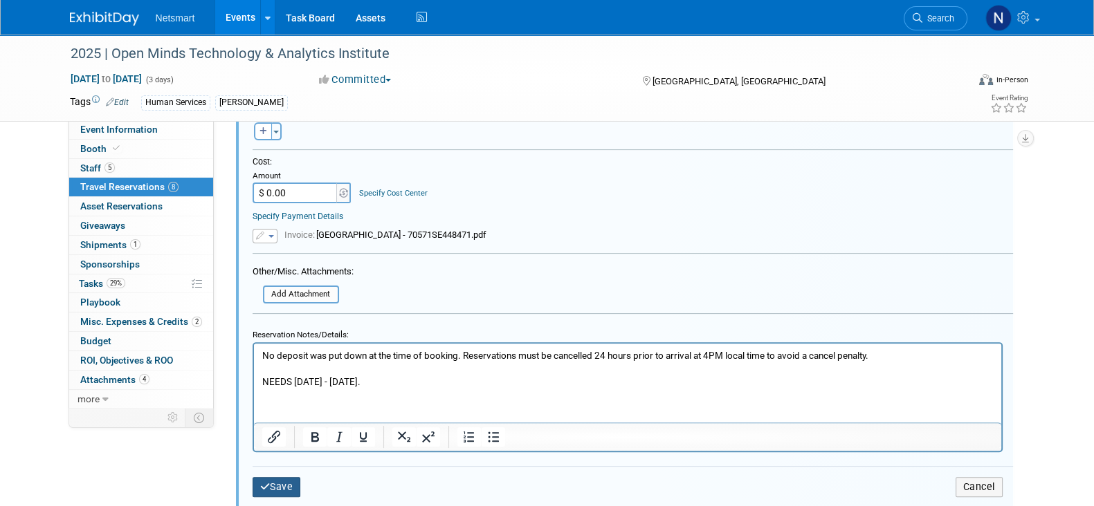
click at [284, 479] on button "Save" at bounding box center [277, 487] width 48 height 20
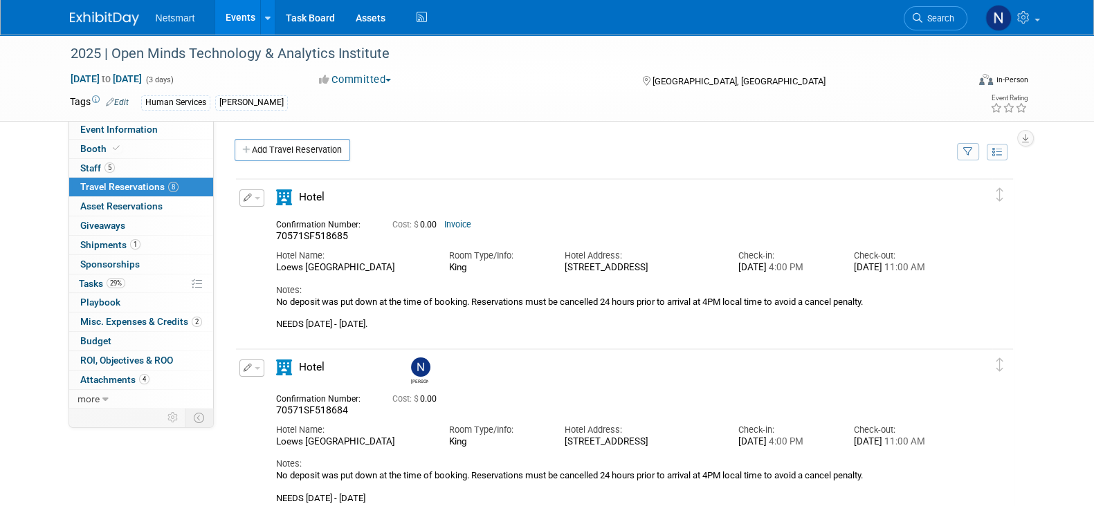
scroll to position [86, 0]
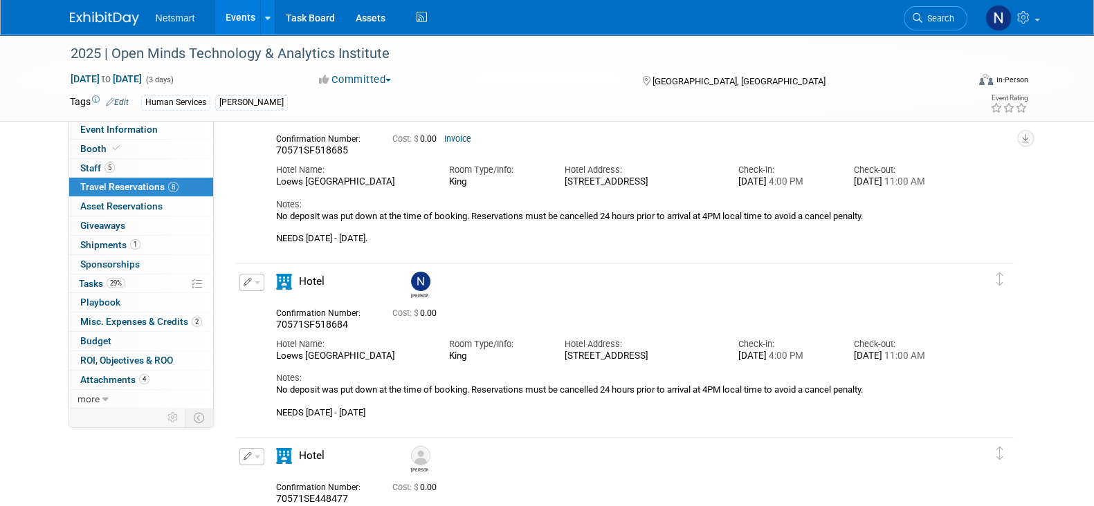
click at [246, 282] on icon "button" at bounding box center [248, 282] width 9 height 8
click at [280, 304] on button "Edit Reservation" at bounding box center [298, 307] width 117 height 20
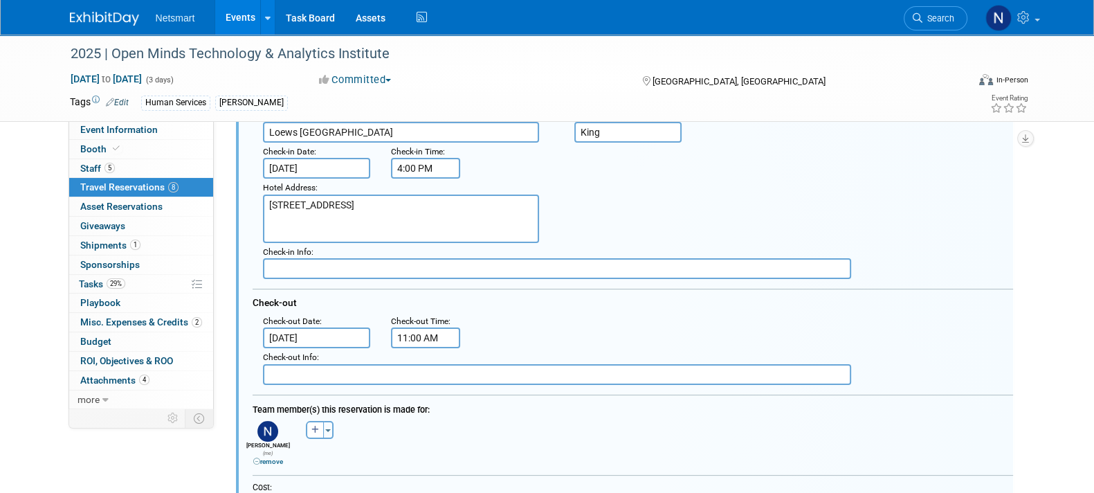
scroll to position [452, 0]
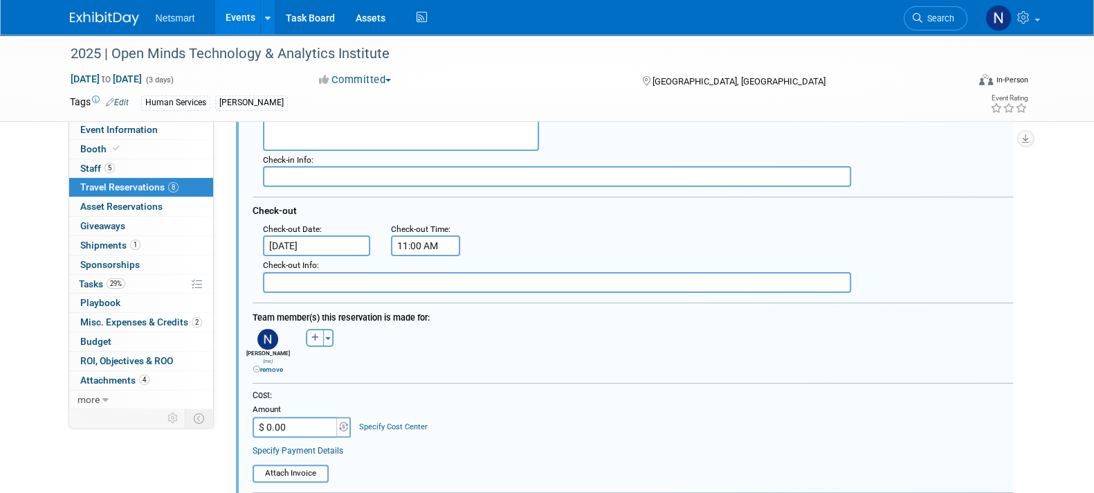
click at [315, 334] on icon "button" at bounding box center [315, 337] width 8 height 8
select select
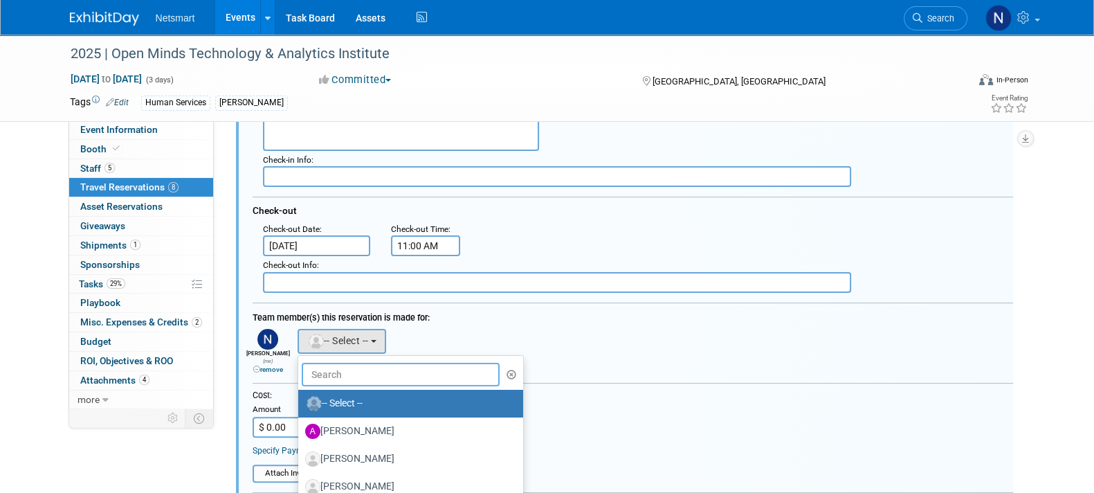
click at [337, 375] on input "text" at bounding box center [401, 375] width 199 height 24
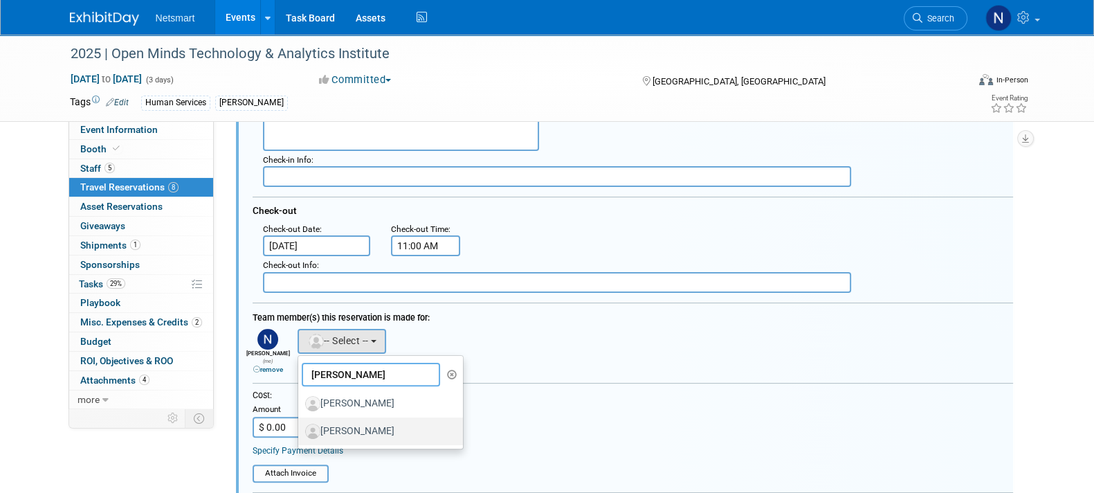
type input "scott"
click at [356, 430] on label "[PERSON_NAME]" at bounding box center [377, 431] width 145 height 22
click at [300, 430] on input "[PERSON_NAME]" at bounding box center [295, 429] width 9 height 9
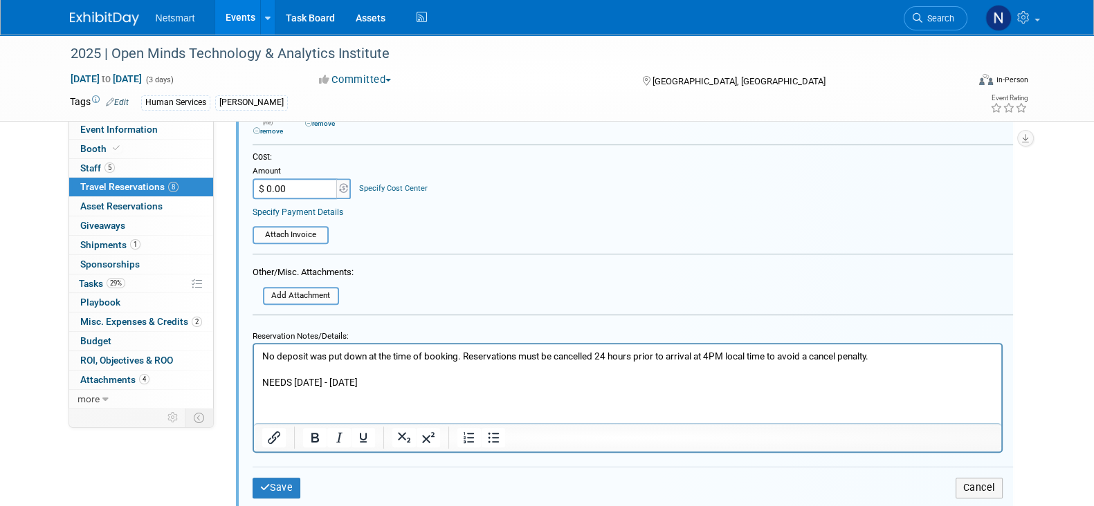
scroll to position [798, 0]
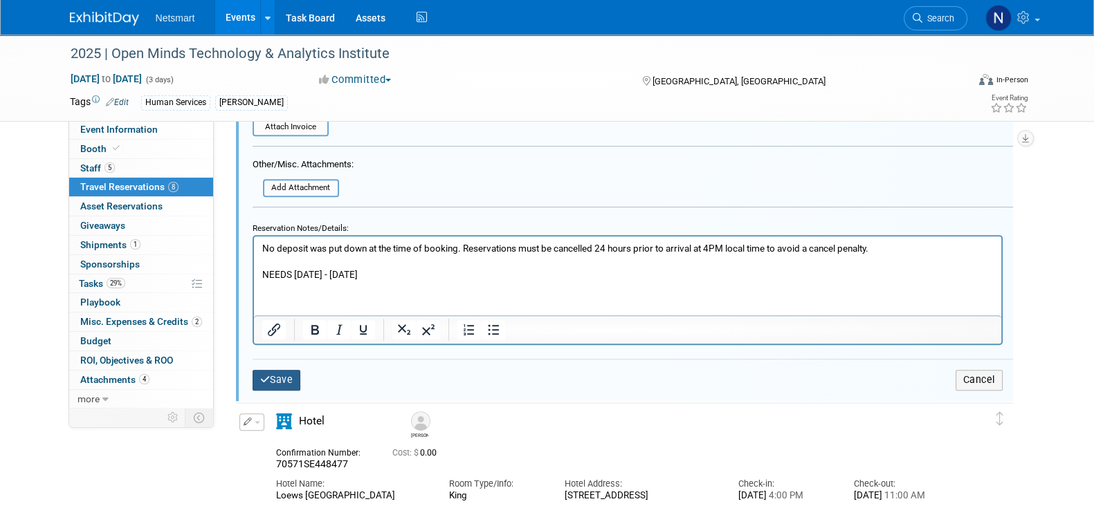
click at [276, 372] on button "Save" at bounding box center [277, 380] width 48 height 20
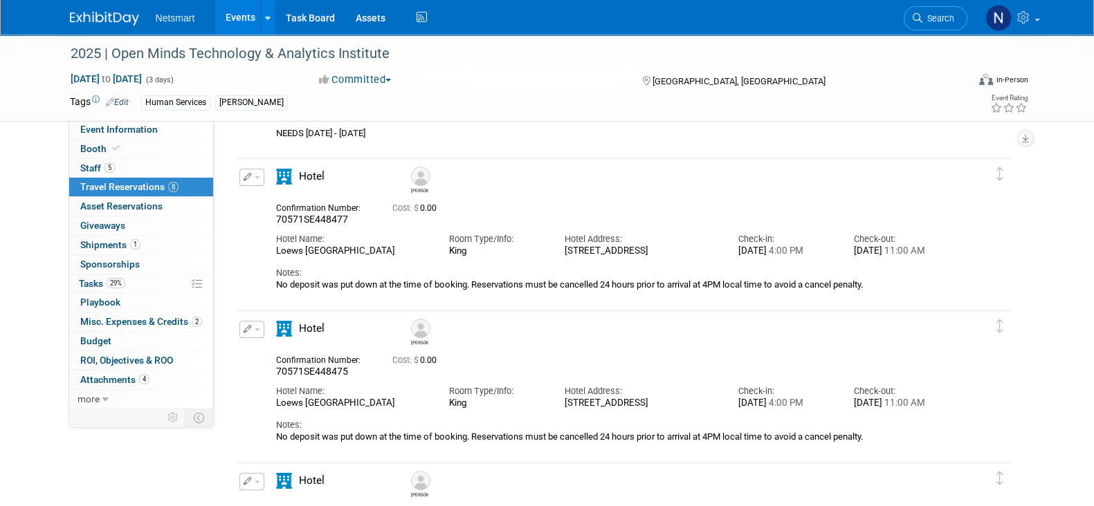
scroll to position [279, 0]
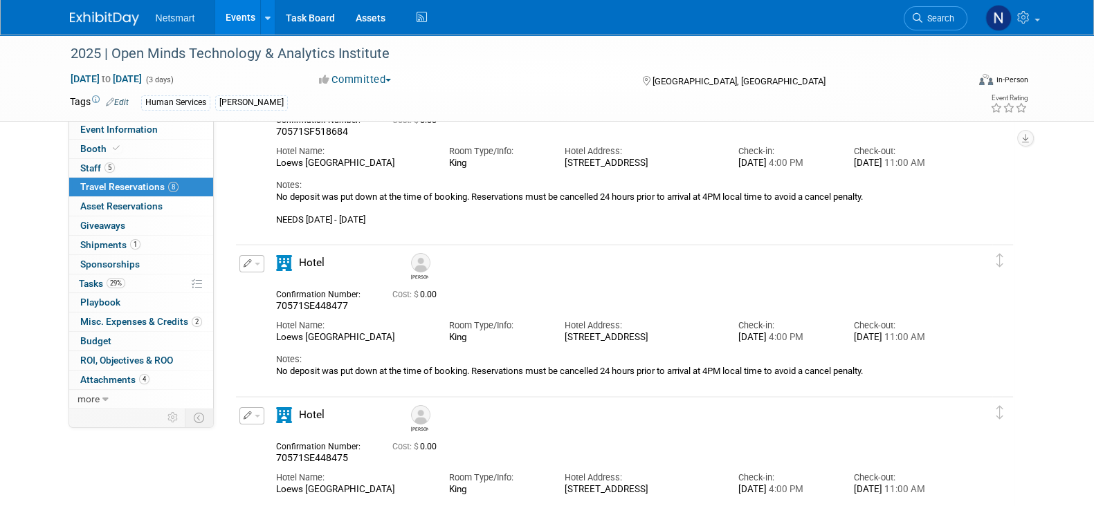
click at [246, 267] on button "button" at bounding box center [251, 263] width 25 height 17
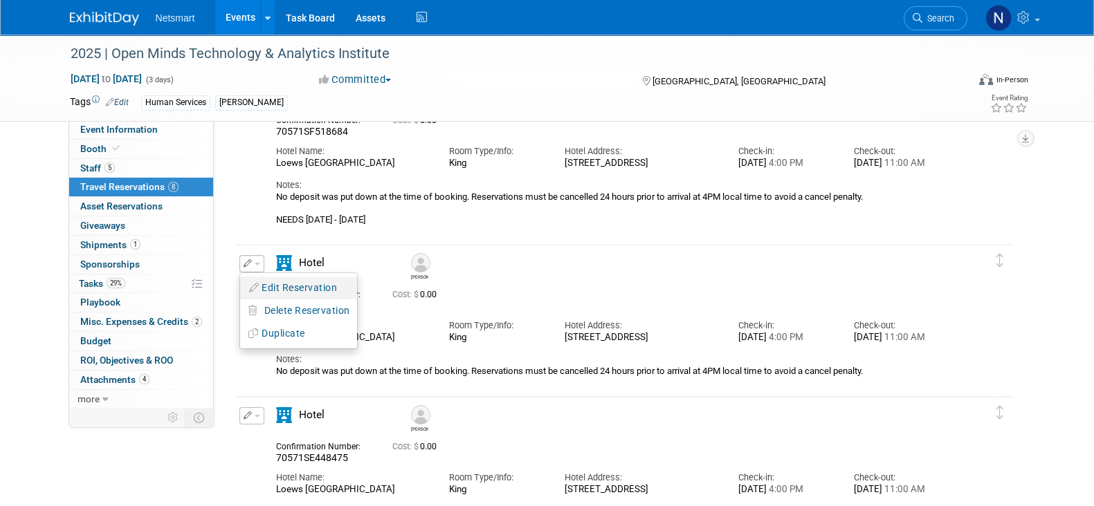
click at [280, 284] on button "Edit Reservation" at bounding box center [298, 288] width 117 height 20
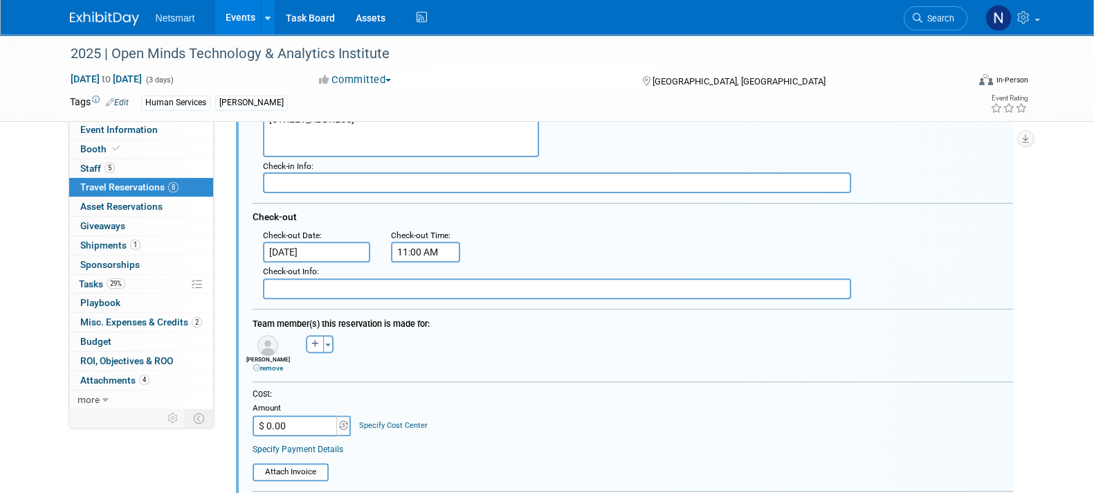
scroll to position [713, 0]
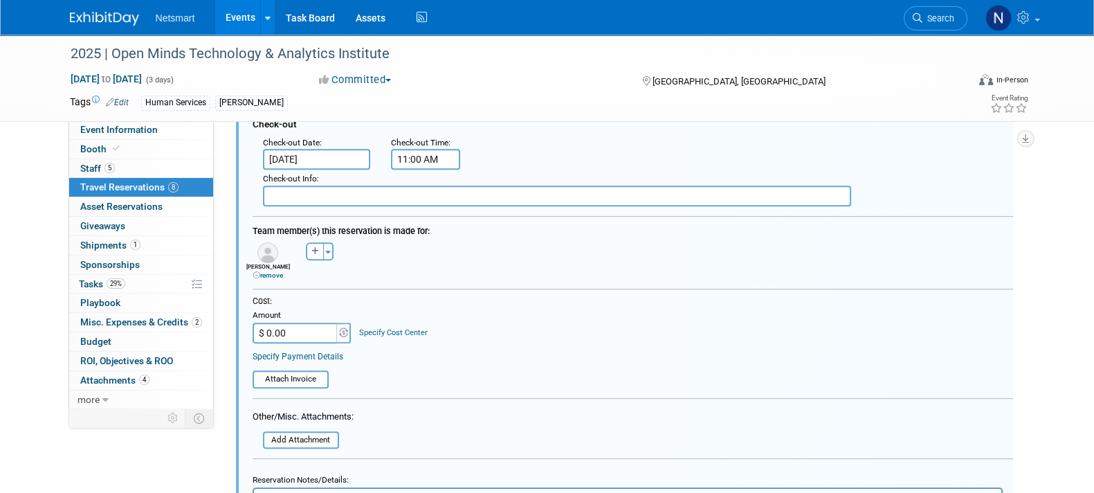
click at [259, 273] on link "remove" at bounding box center [268, 275] width 30 height 8
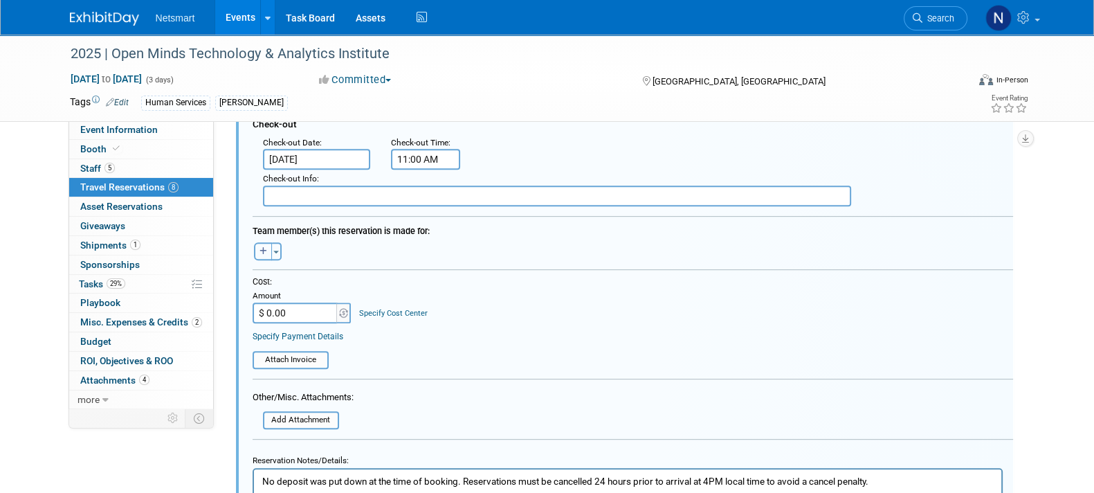
click at [264, 247] on icon "button" at bounding box center [263, 251] width 8 height 8
select select
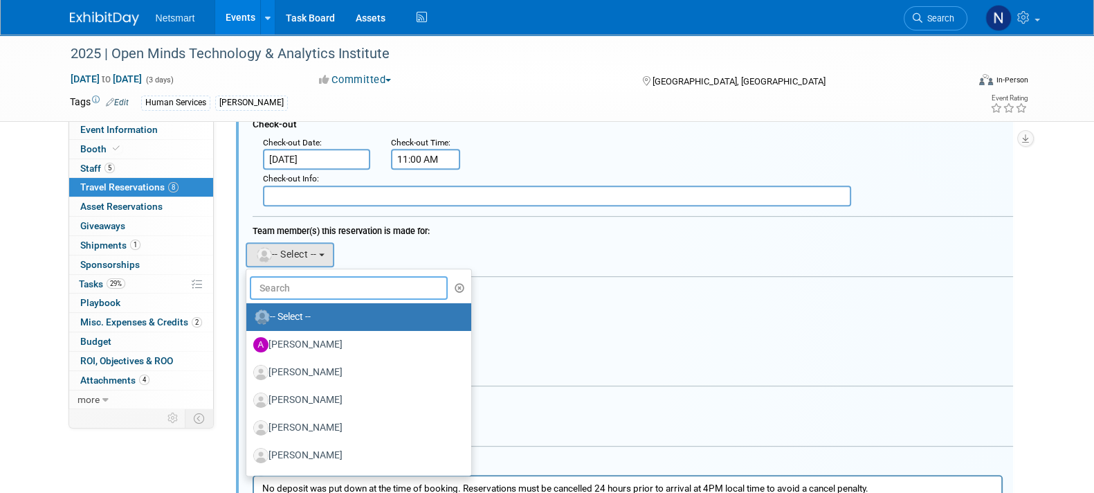
click at [283, 282] on input "text" at bounding box center [349, 288] width 199 height 24
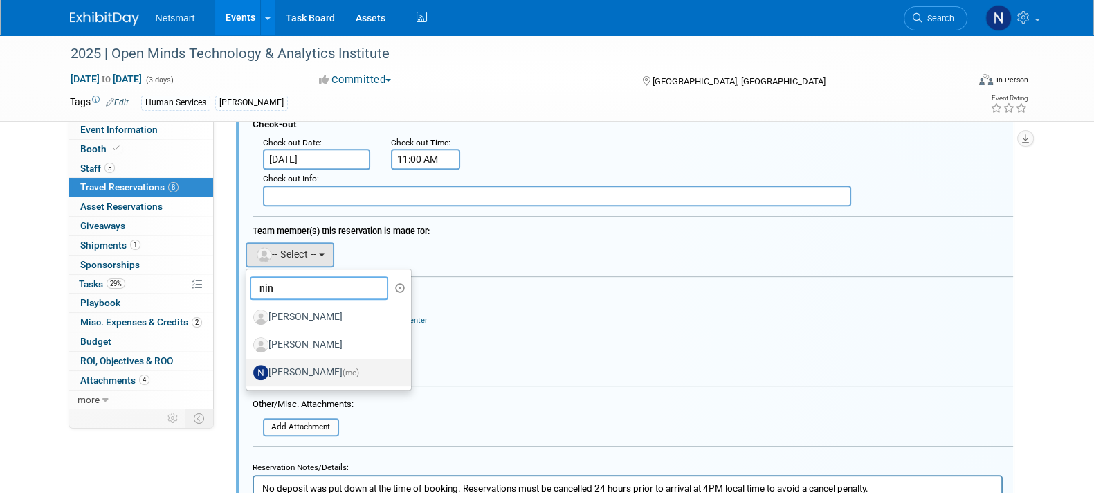
type input "nin"
drag, startPoint x: 296, startPoint y: 365, endPoint x: 311, endPoint y: 361, distance: 14.9
click at [297, 365] on label "[PERSON_NAME] (me)" at bounding box center [325, 372] width 145 height 22
click at [248, 366] on input "[PERSON_NAME] (me)" at bounding box center [243, 370] width 9 height 9
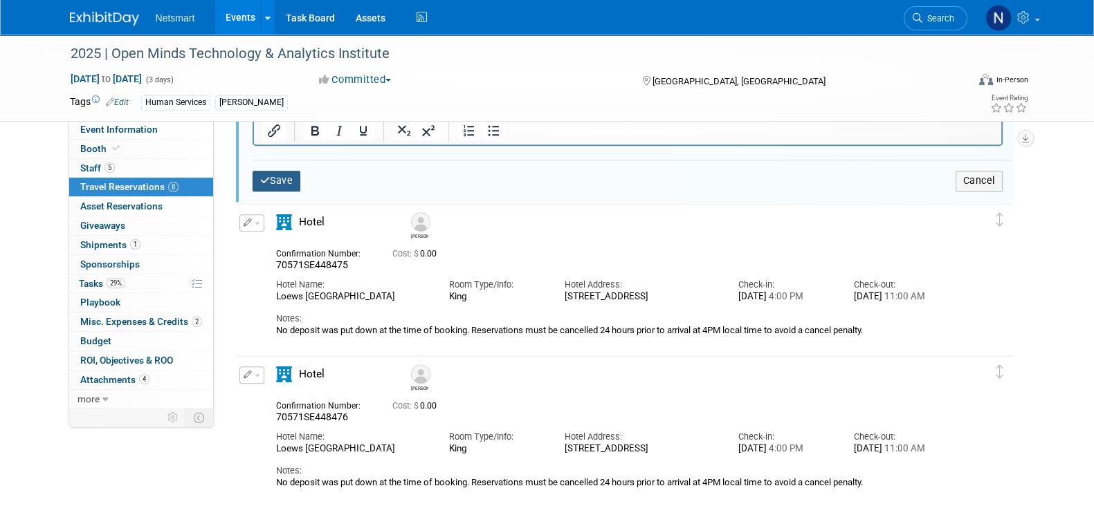
click at [281, 174] on button "Save" at bounding box center [277, 181] width 48 height 20
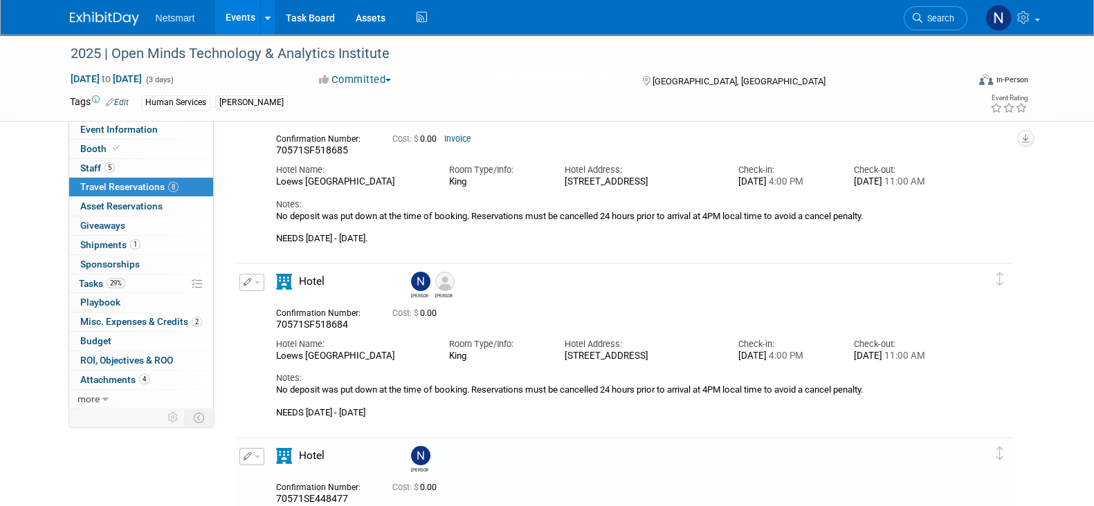
scroll to position [0, 0]
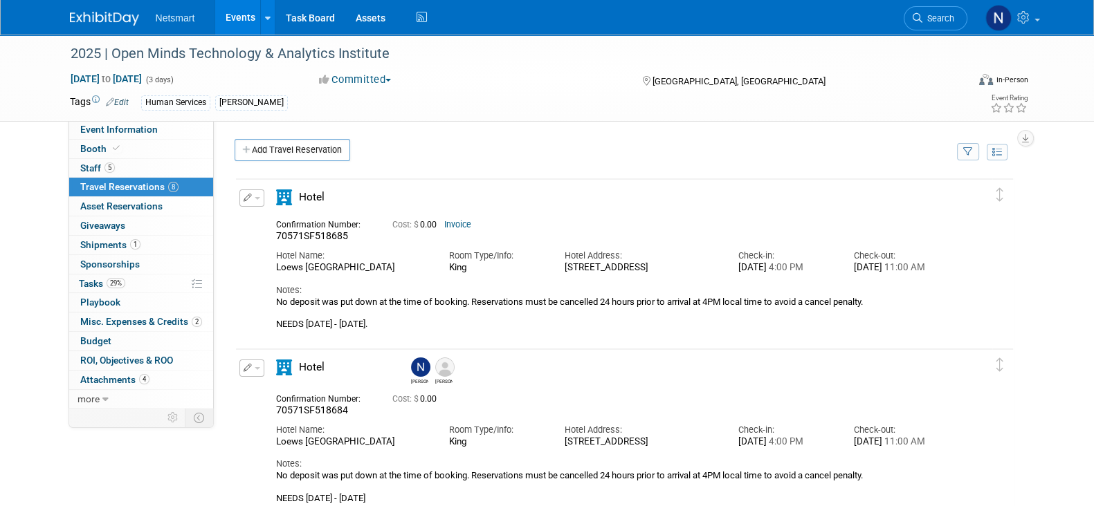
click at [249, 195] on icon "button" at bounding box center [248, 198] width 9 height 8
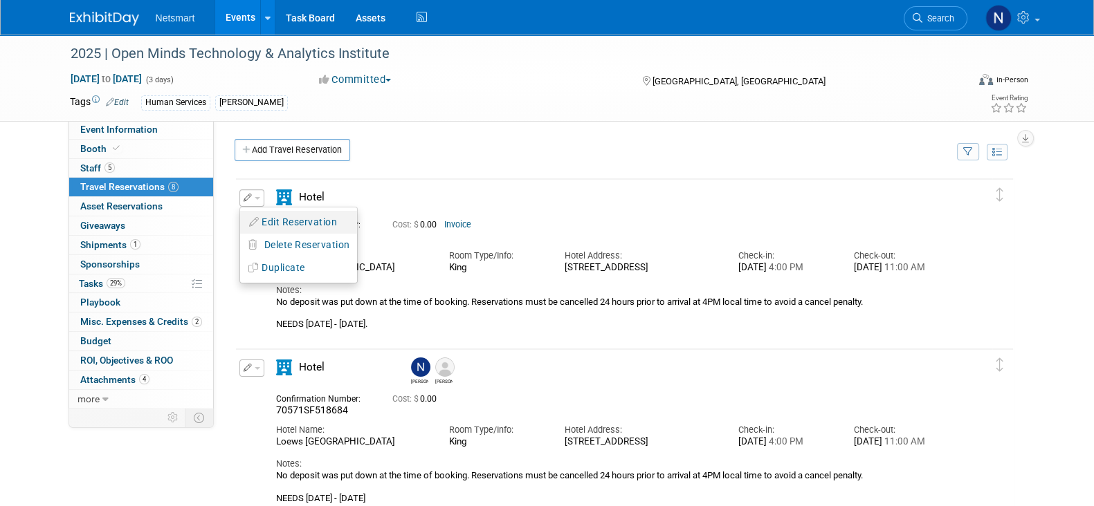
click at [280, 216] on button "Edit Reservation" at bounding box center [298, 222] width 117 height 20
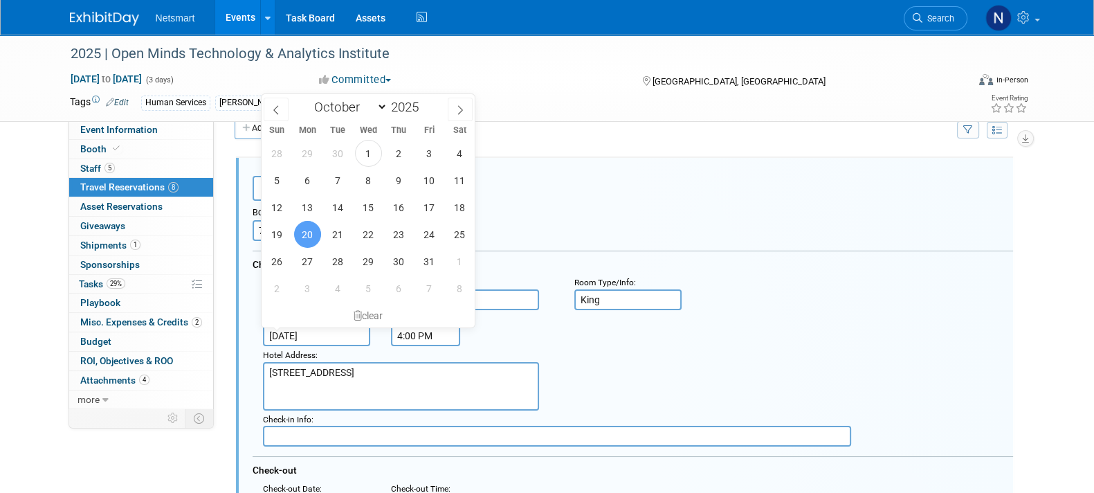
click at [286, 333] on input "[DATE]" at bounding box center [317, 335] width 108 height 21
click at [339, 231] on span "21" at bounding box center [337, 234] width 27 height 27
type input "[DATE]"
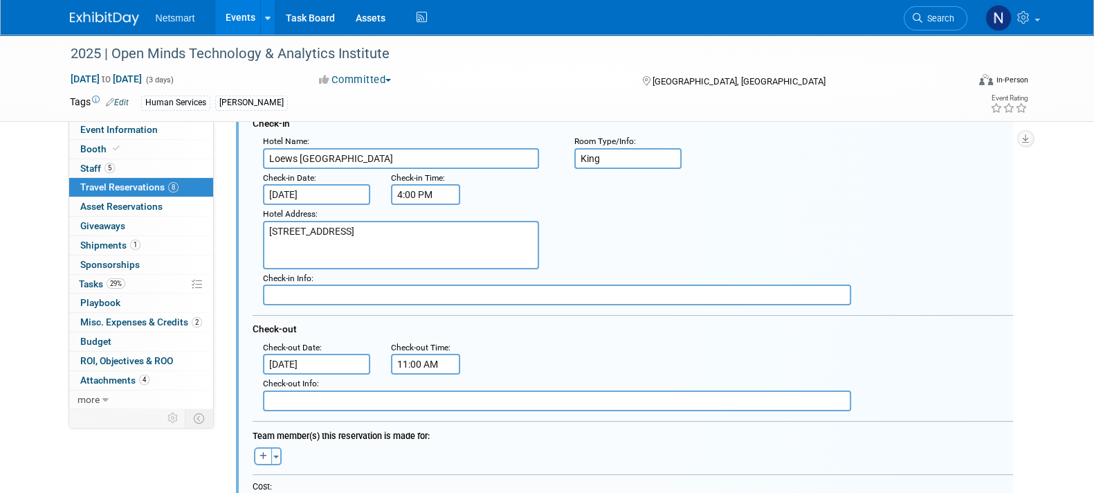
scroll to position [282, 0]
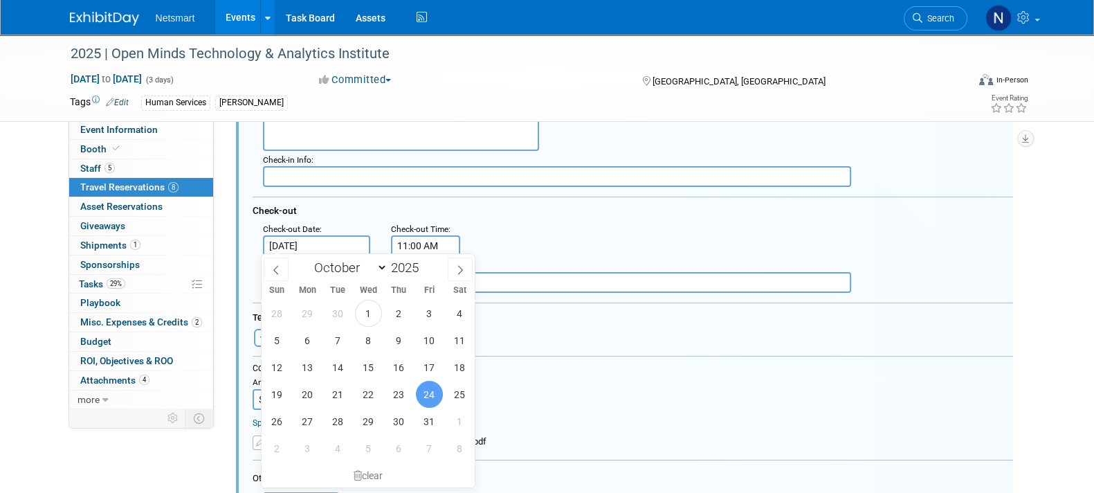
click at [291, 246] on input "[DATE]" at bounding box center [317, 245] width 108 height 21
click at [398, 399] on span "23" at bounding box center [398, 394] width 27 height 27
type input "[DATE]"
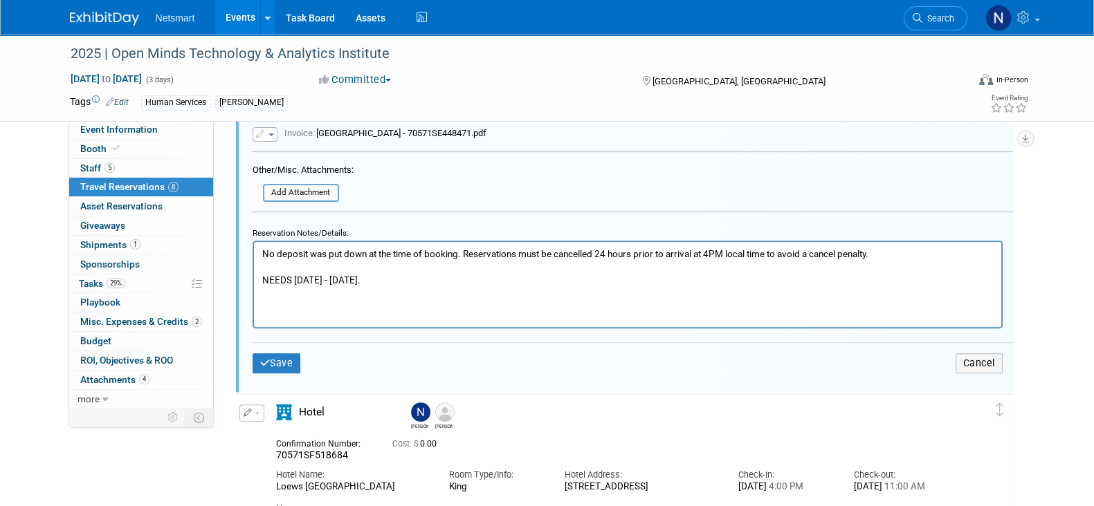
scroll to position [628, 0]
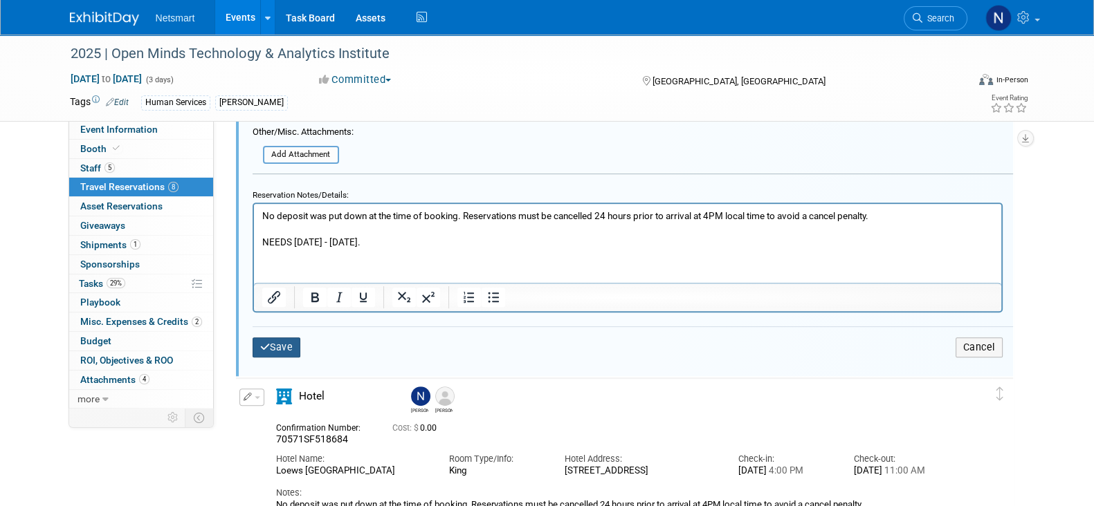
click at [290, 344] on button "Save" at bounding box center [277, 348] width 48 height 20
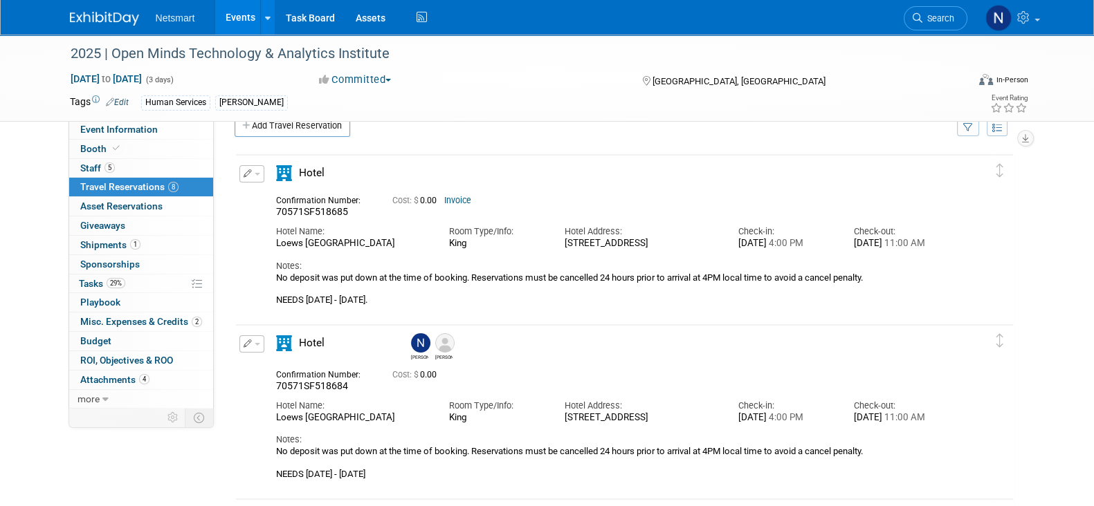
scroll to position [86, 0]
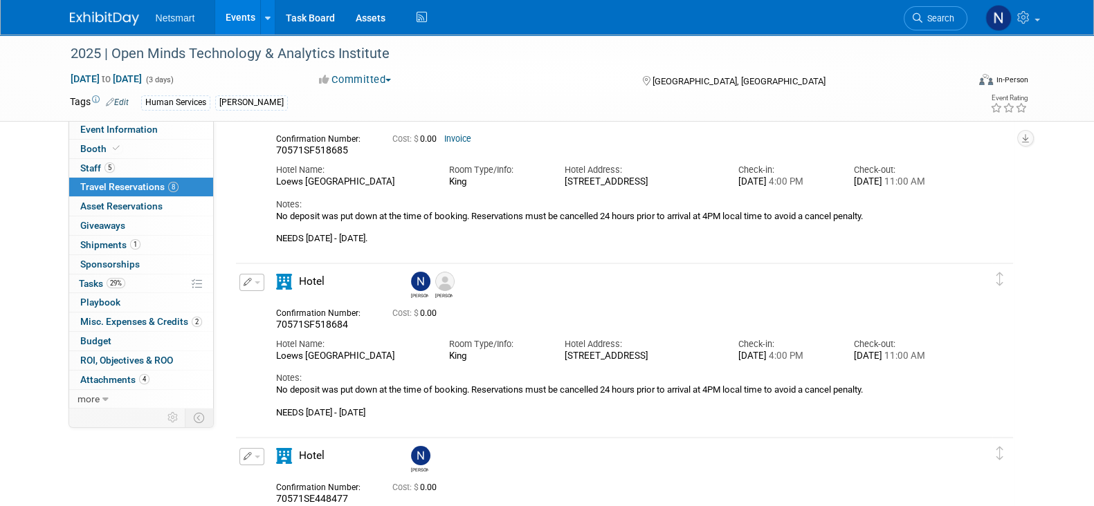
click at [253, 286] on button "button" at bounding box center [251, 282] width 25 height 17
click at [271, 304] on button "Edit Reservation" at bounding box center [298, 307] width 117 height 20
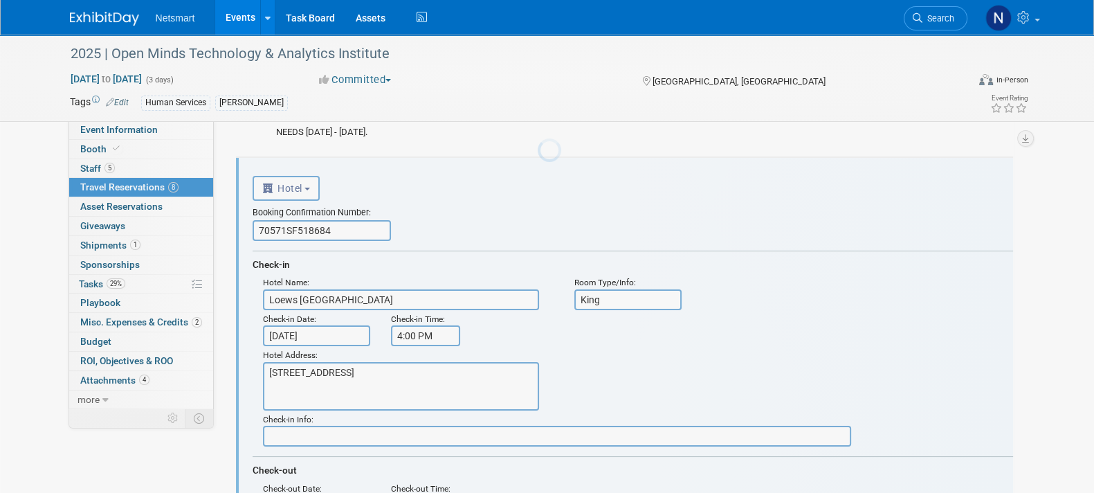
scroll to position [0, 0]
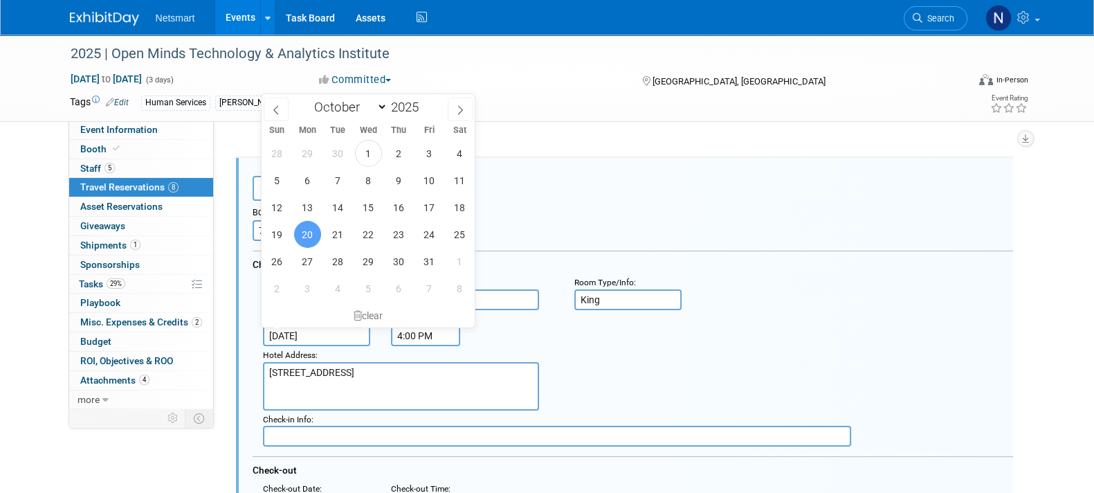
click at [291, 331] on input "[DATE]" at bounding box center [317, 335] width 108 height 21
click at [332, 232] on span "21" at bounding box center [337, 234] width 27 height 27
type input "[DATE]"
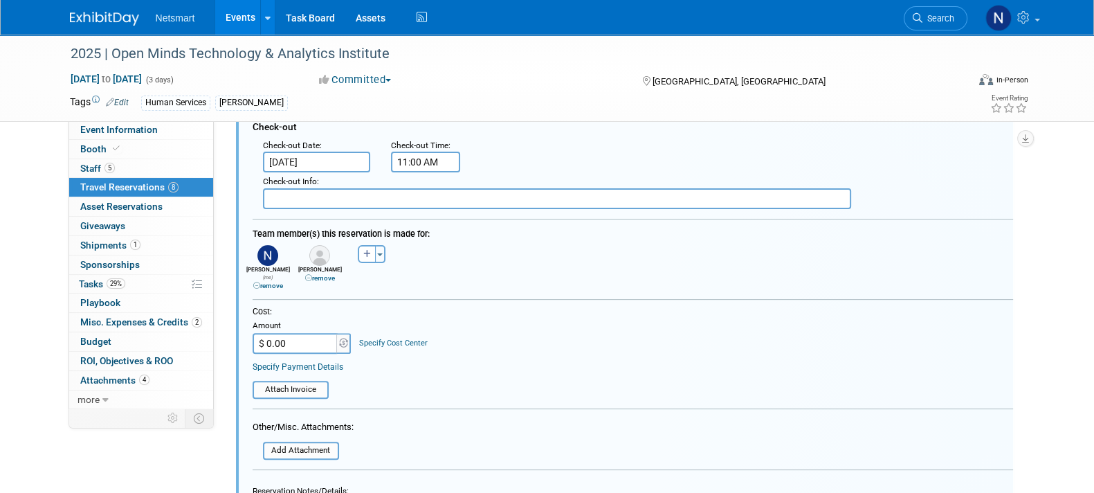
scroll to position [538, 0]
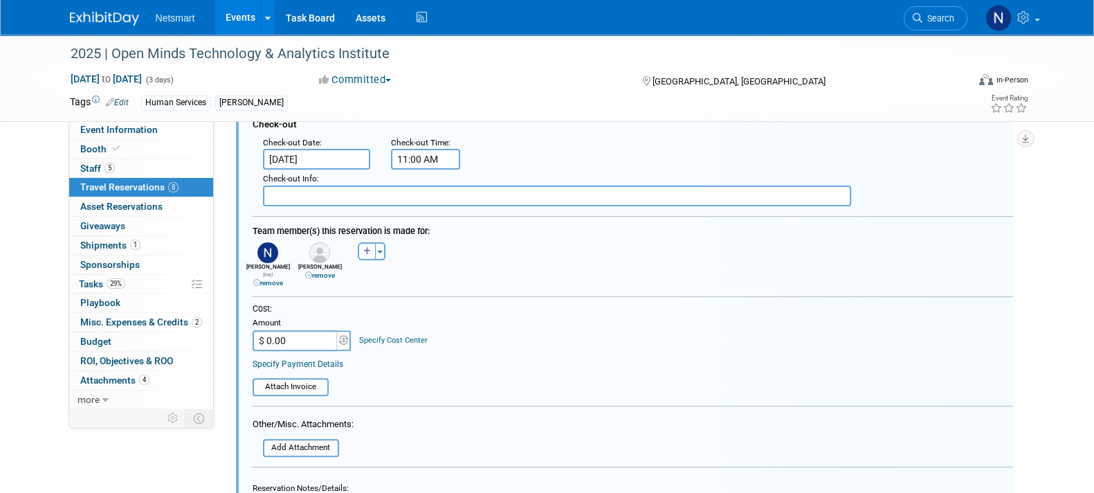
drag, startPoint x: 300, startPoint y: 163, endPoint x: 302, endPoint y: 172, distance: 9.4
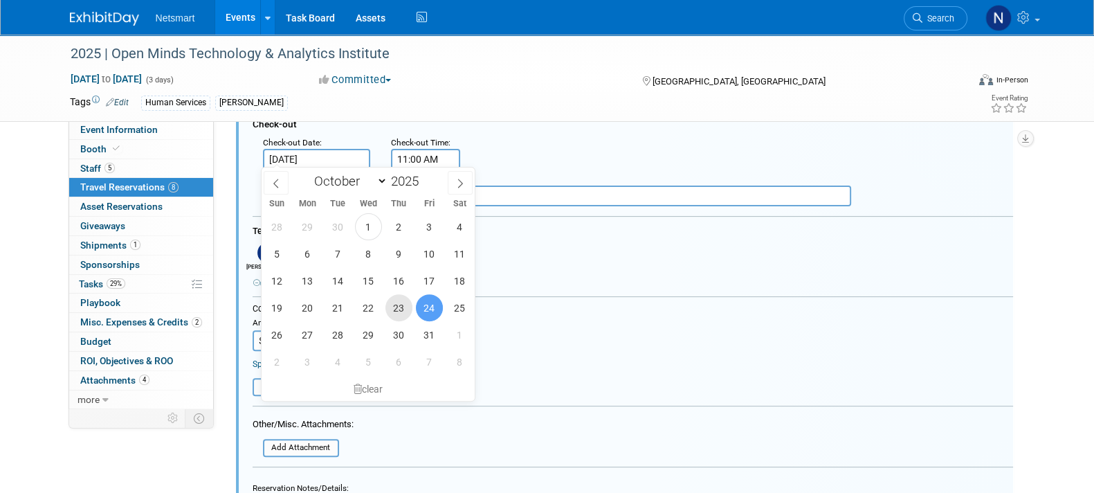
click at [394, 309] on span "23" at bounding box center [398, 307] width 27 height 27
type input "[DATE]"
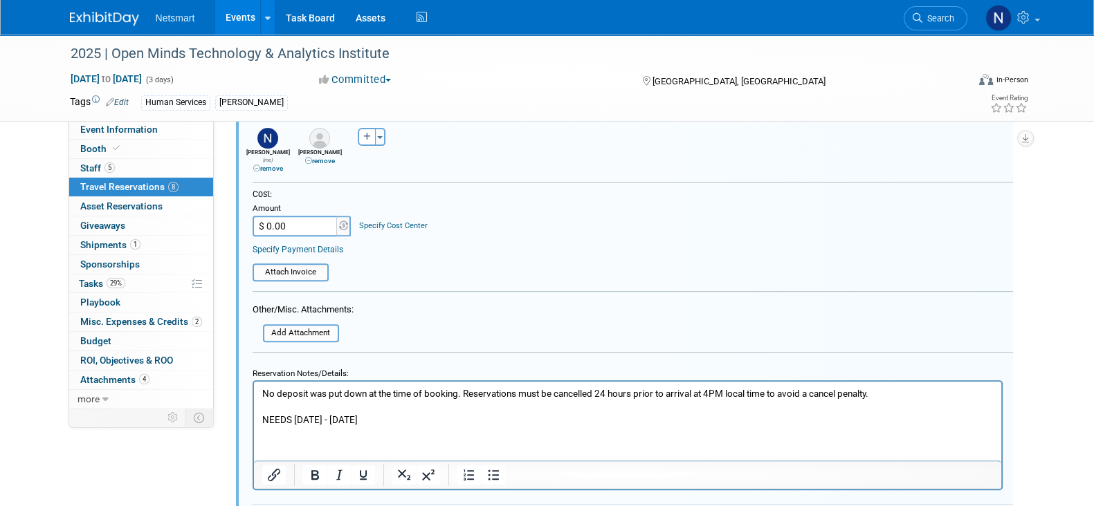
scroll to position [798, 0]
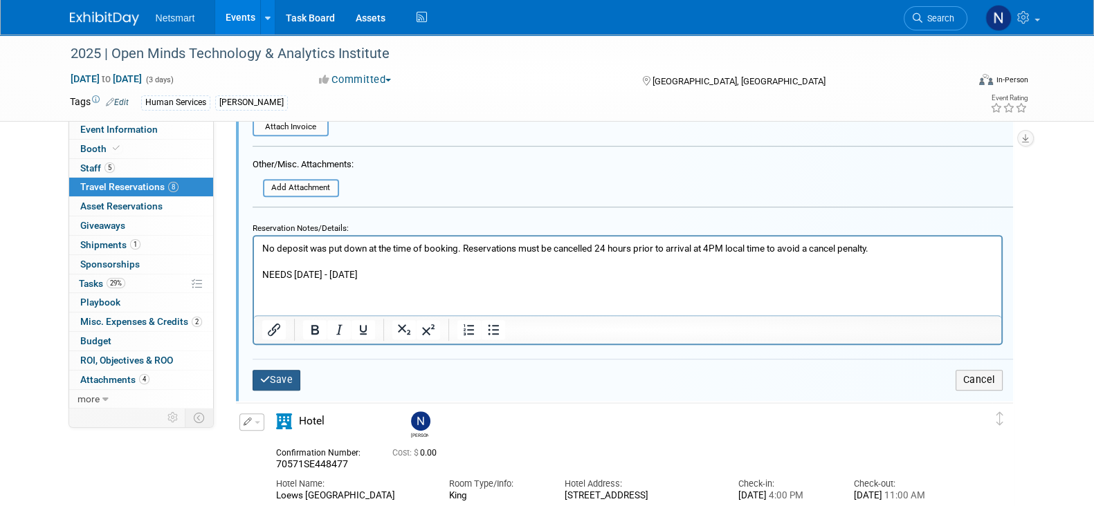
click at [274, 372] on button "Save" at bounding box center [277, 380] width 48 height 20
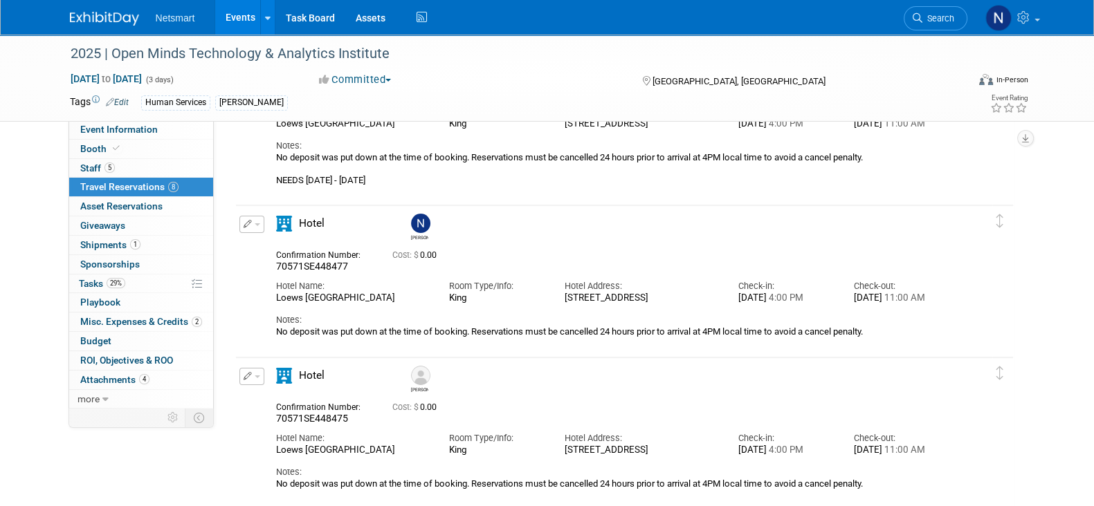
scroll to position [345, 0]
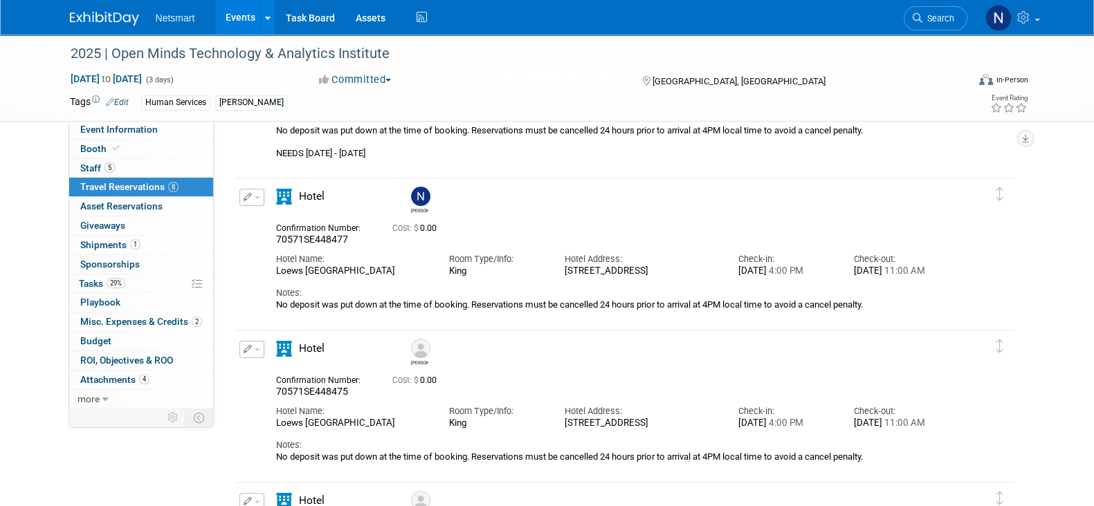
click at [248, 351] on icon "button" at bounding box center [248, 349] width 9 height 8
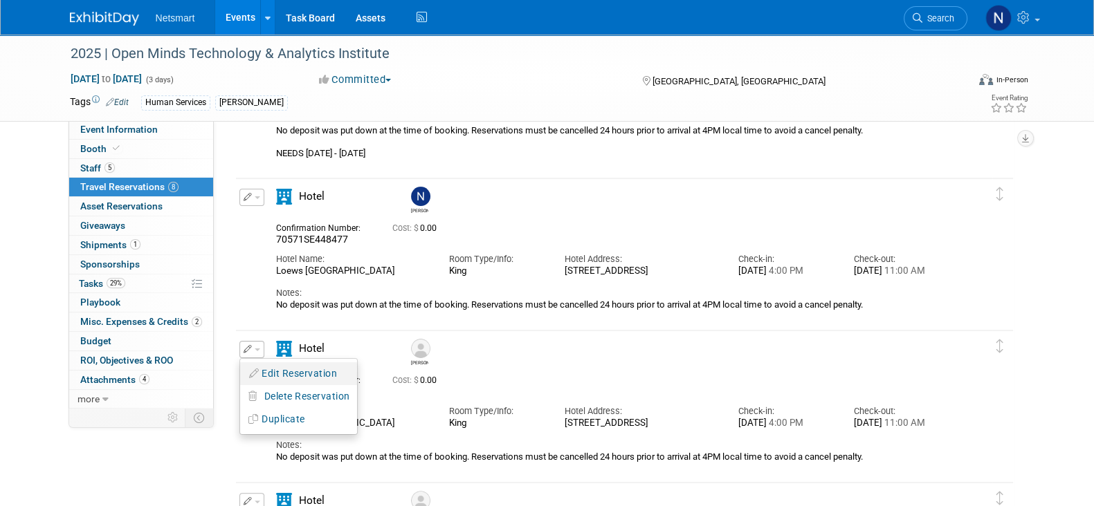
click at [282, 374] on button "Edit Reservation" at bounding box center [298, 374] width 117 height 20
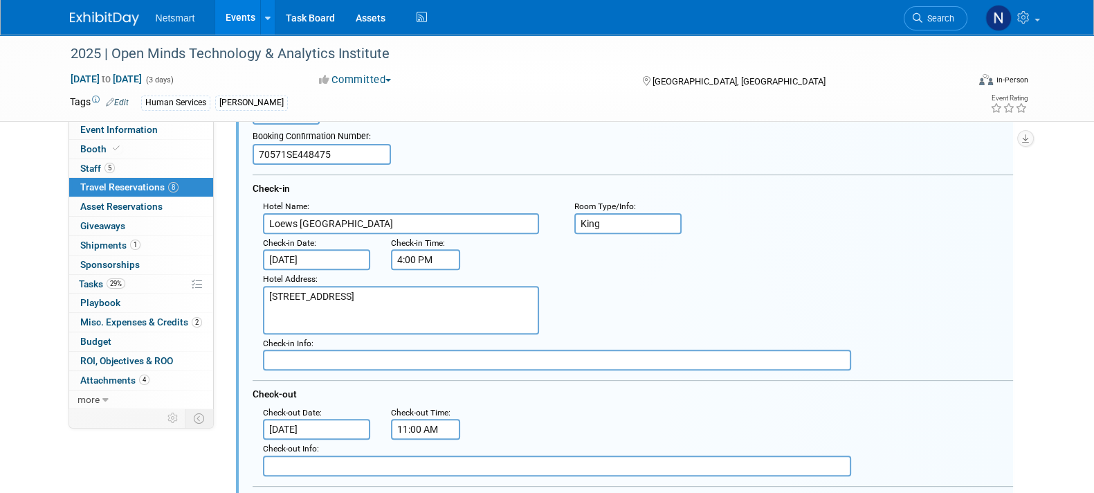
scroll to position [0, 0]
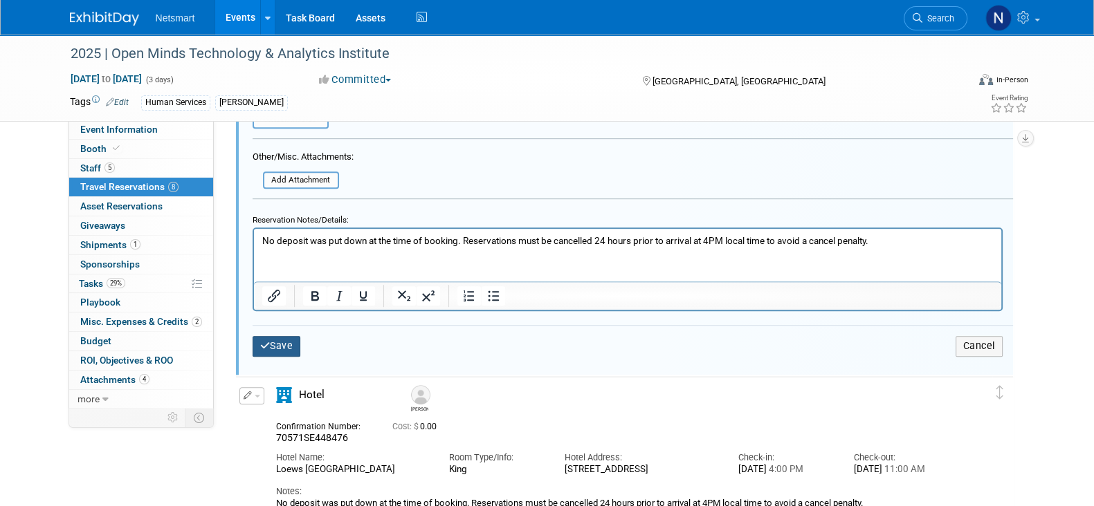
click at [288, 347] on button "Save" at bounding box center [277, 346] width 48 height 20
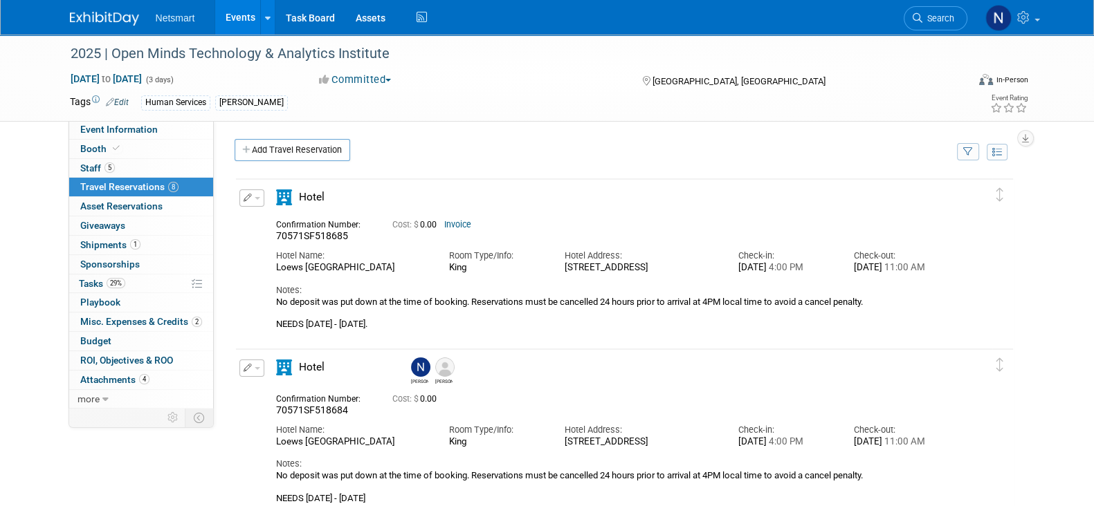
click at [250, 196] on icon "button" at bounding box center [248, 198] width 9 height 8
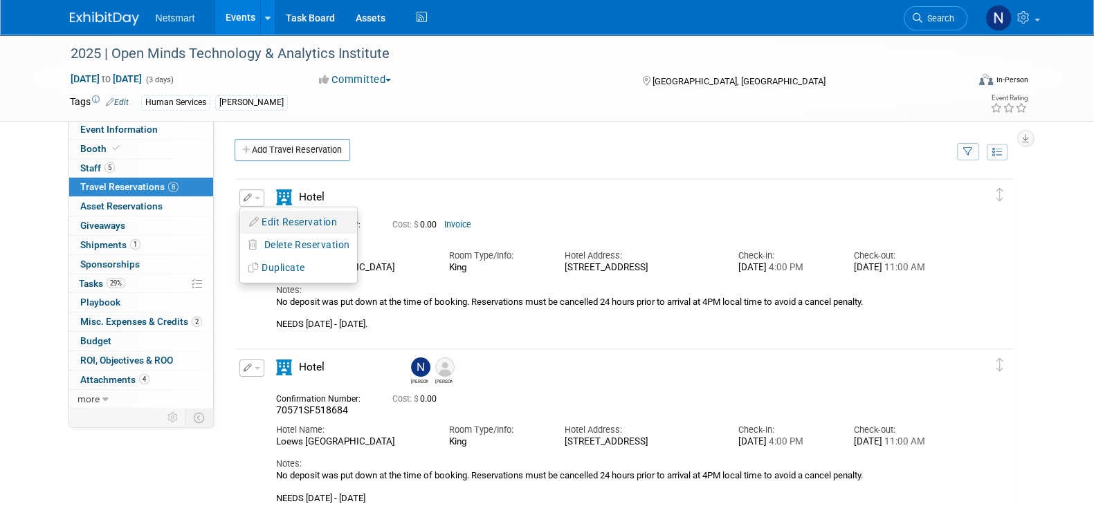
click at [263, 214] on button "Edit Reservation" at bounding box center [298, 222] width 117 height 20
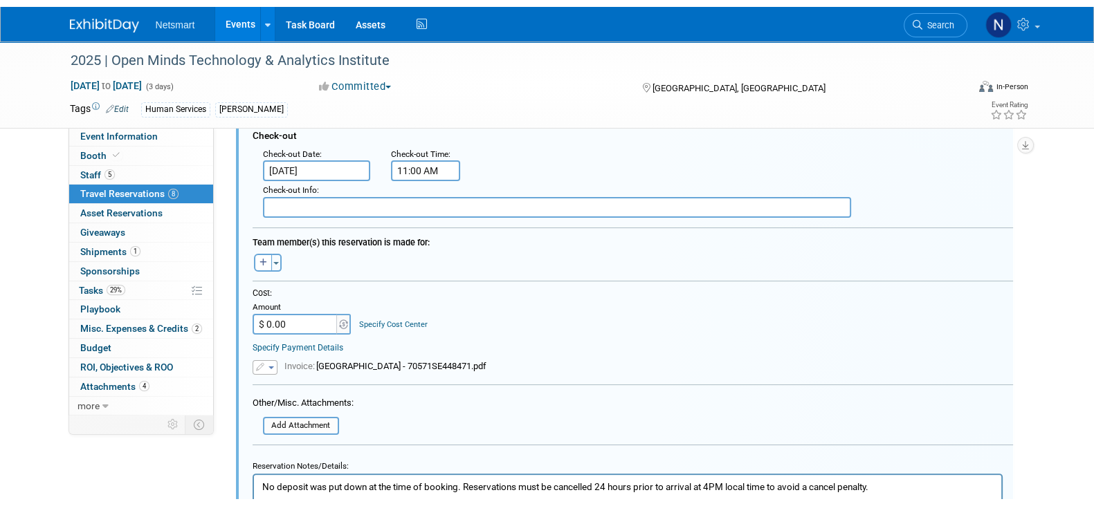
scroll to position [541, 0]
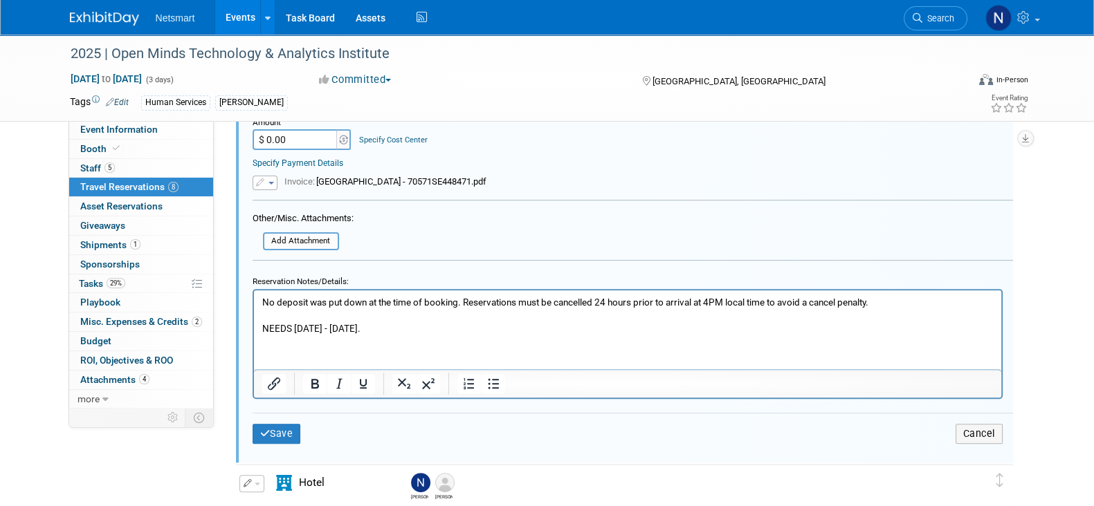
drag, startPoint x: 408, startPoint y: 322, endPoint x: 233, endPoint y: 331, distance: 175.2
click at [253, 331] on html "No deposit was put down at the time of booking. Reservations must be cancelled …" at bounding box center [626, 312] width 747 height 45
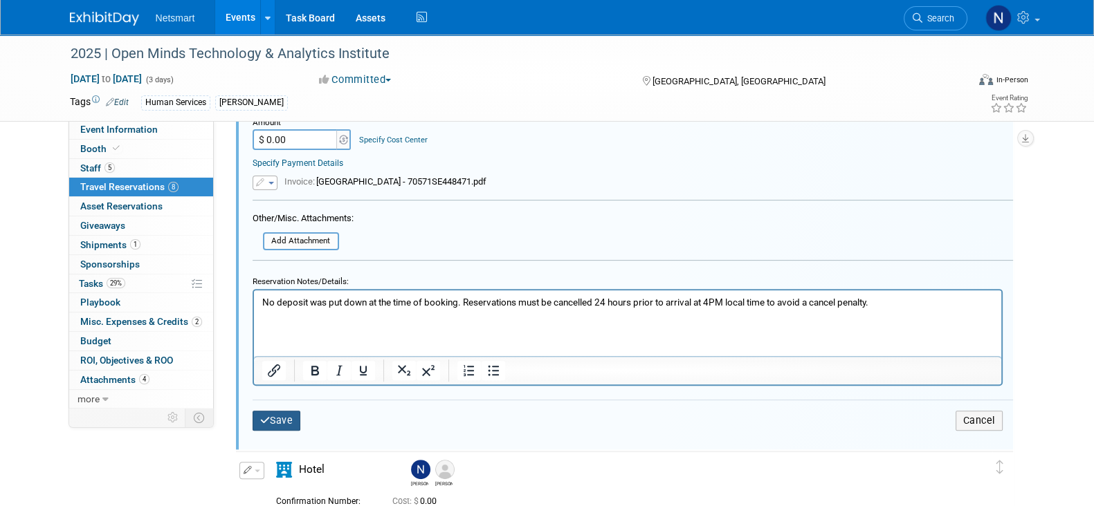
click at [273, 414] on button "Save" at bounding box center [277, 421] width 48 height 20
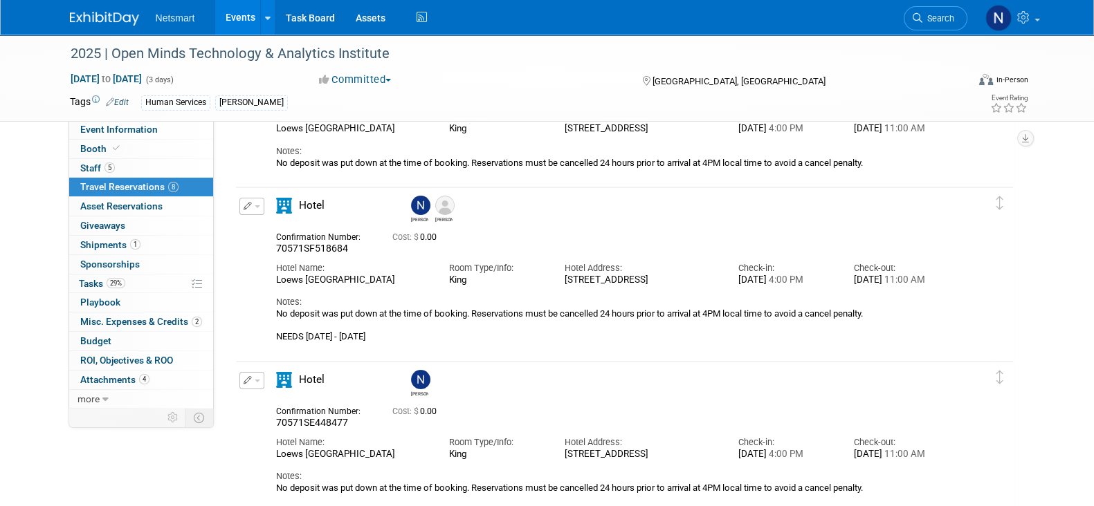
scroll to position [0, 0]
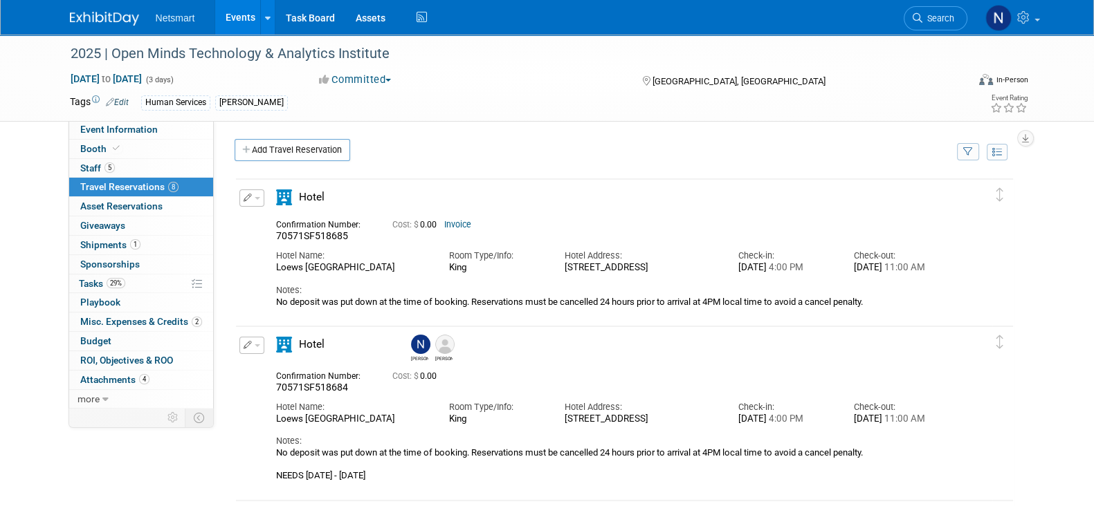
click at [318, 232] on span "70571SF518685" at bounding box center [312, 235] width 72 height 11
click at [559, 194] on div "Hotel" at bounding box center [612, 202] width 693 height 24
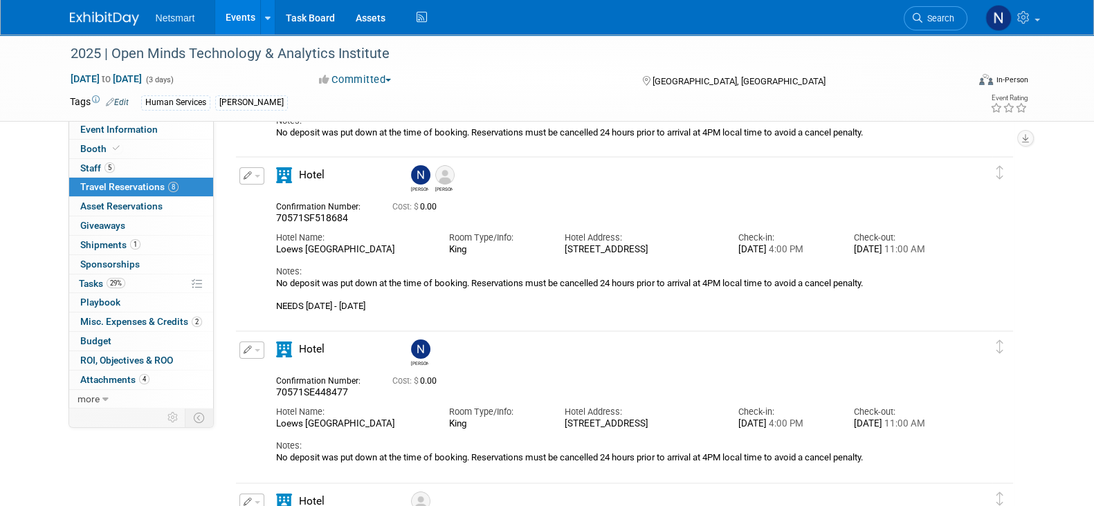
scroll to position [172, 0]
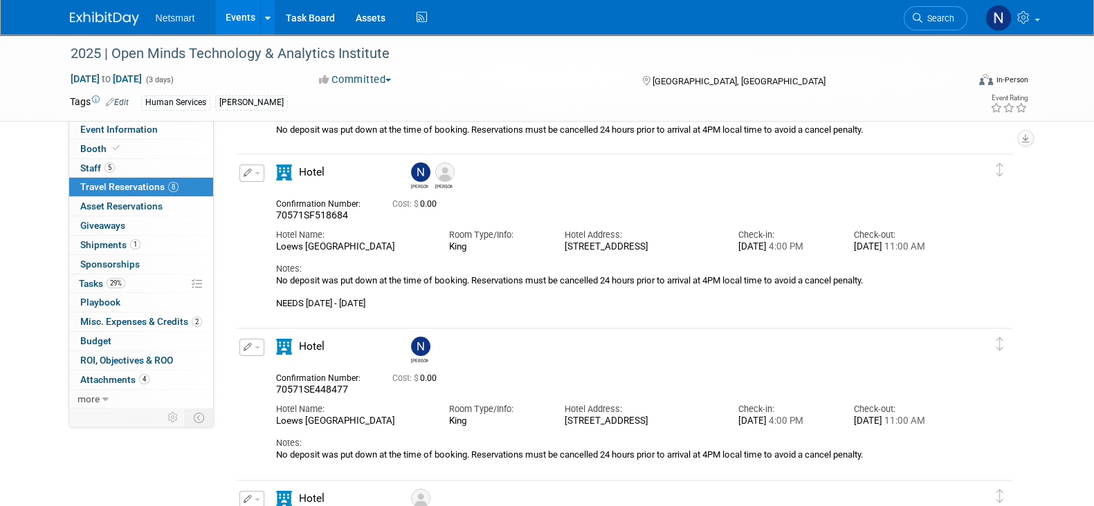
click at [308, 214] on span "70571SF518684" at bounding box center [312, 215] width 72 height 11
copy span "70571SF518684"
click at [301, 222] on div "Hotel Name: Loews Philadelphia Hotel" at bounding box center [352, 237] width 173 height 31
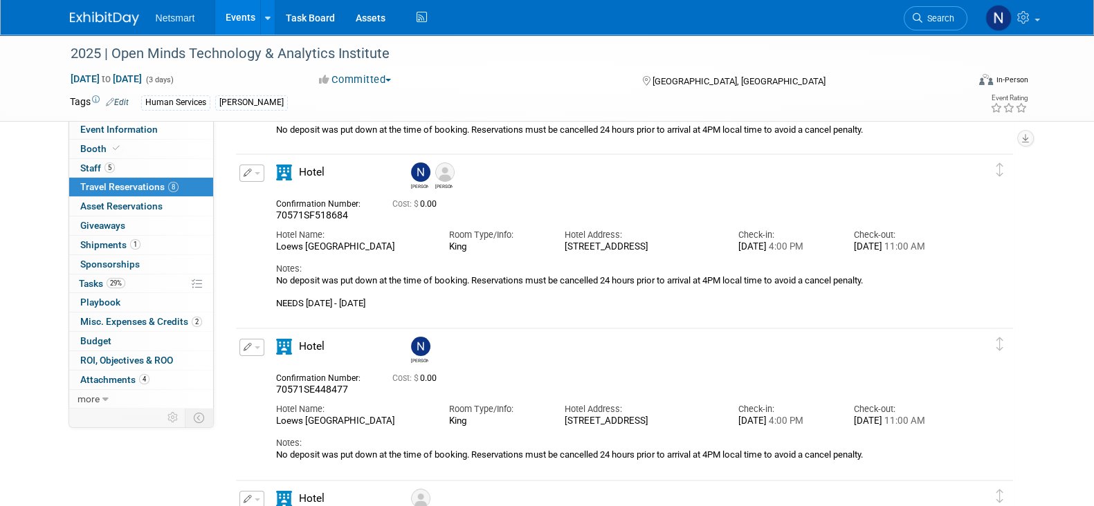
click at [301, 212] on span "70571SF518684" at bounding box center [312, 215] width 72 height 11
copy span "70571SF518684"
click at [392, 230] on div "Hotel Name:" at bounding box center [352, 235] width 152 height 12
click at [312, 217] on span "70571SF518684" at bounding box center [312, 215] width 72 height 11
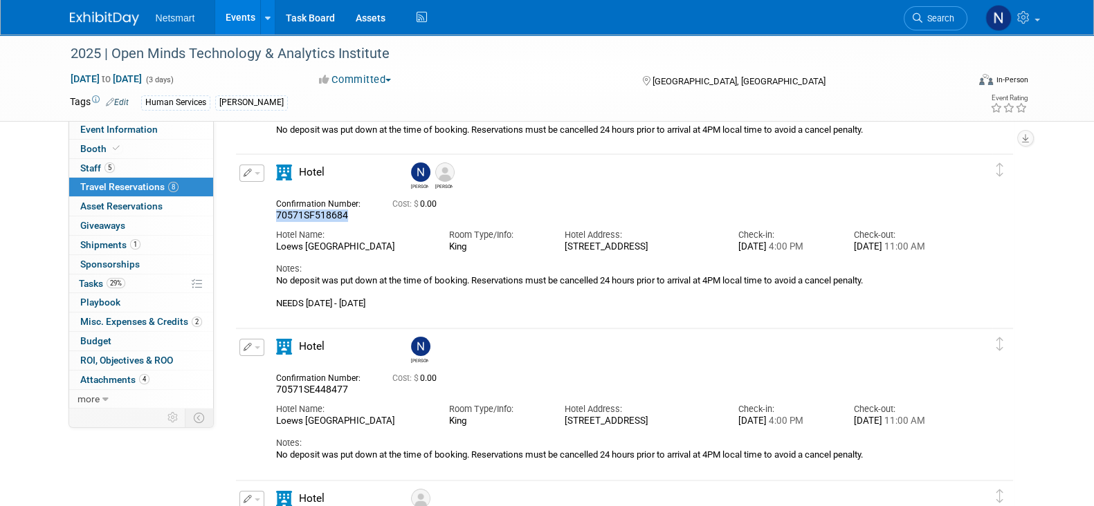
click at [312, 217] on span "70571SF518684" at bounding box center [312, 215] width 72 height 11
copy span "70571SF518684"
click at [119, 131] on span "Event Information" at bounding box center [118, 129] width 77 height 11
select select "Human Services"
select select "1"
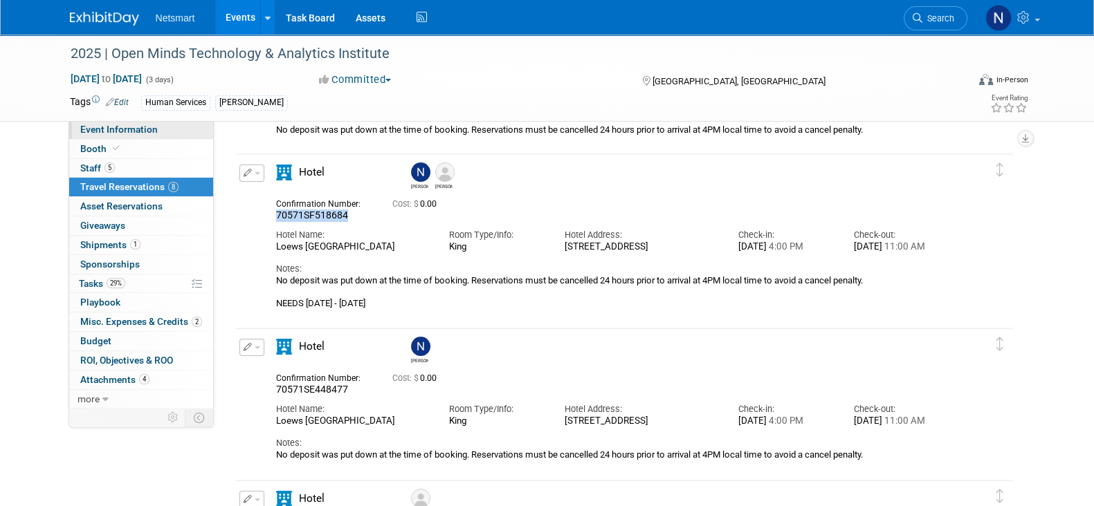
select select "Yes"
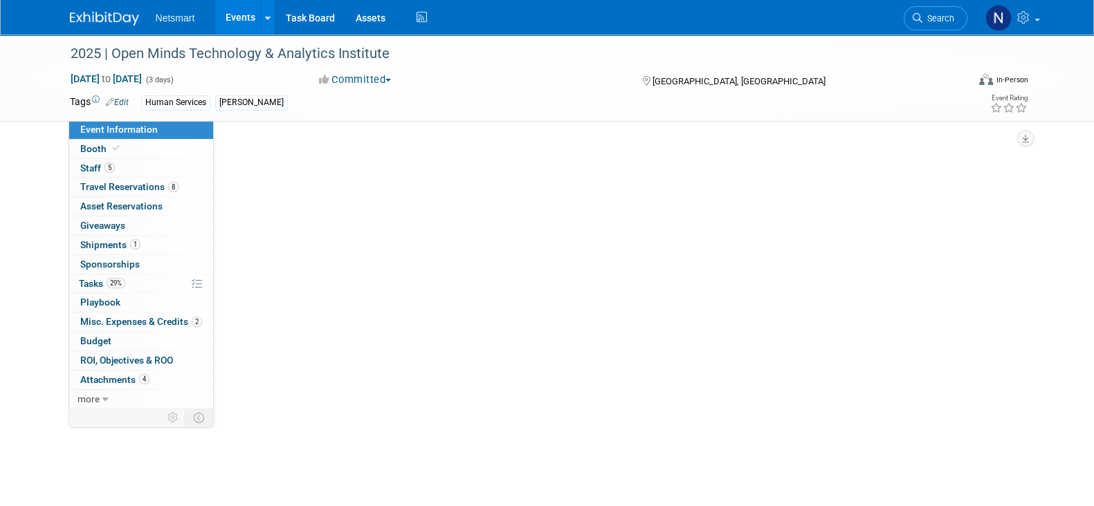
scroll to position [0, 0]
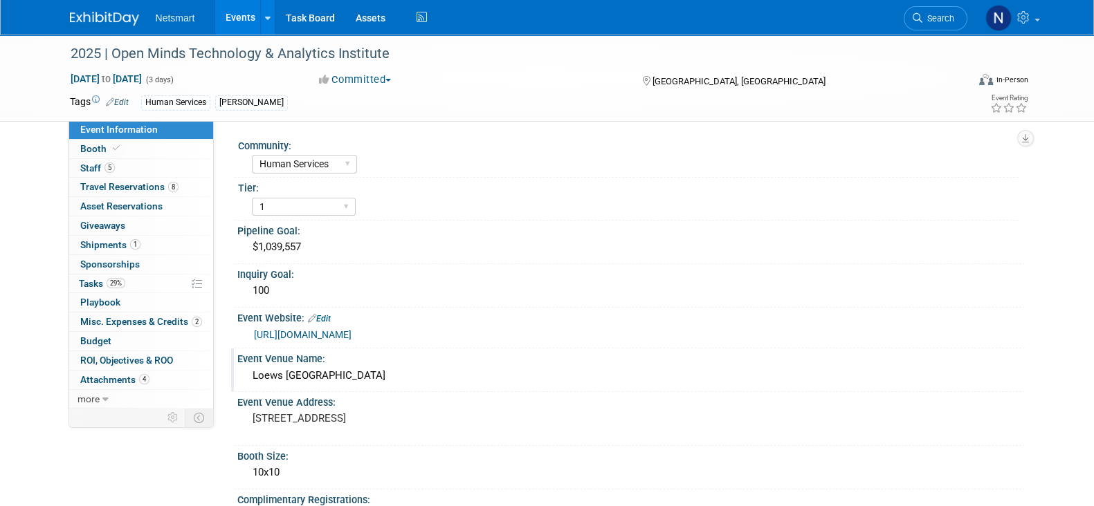
click at [306, 374] on div "Loews [GEOGRAPHIC_DATA]" at bounding box center [631, 375] width 767 height 21
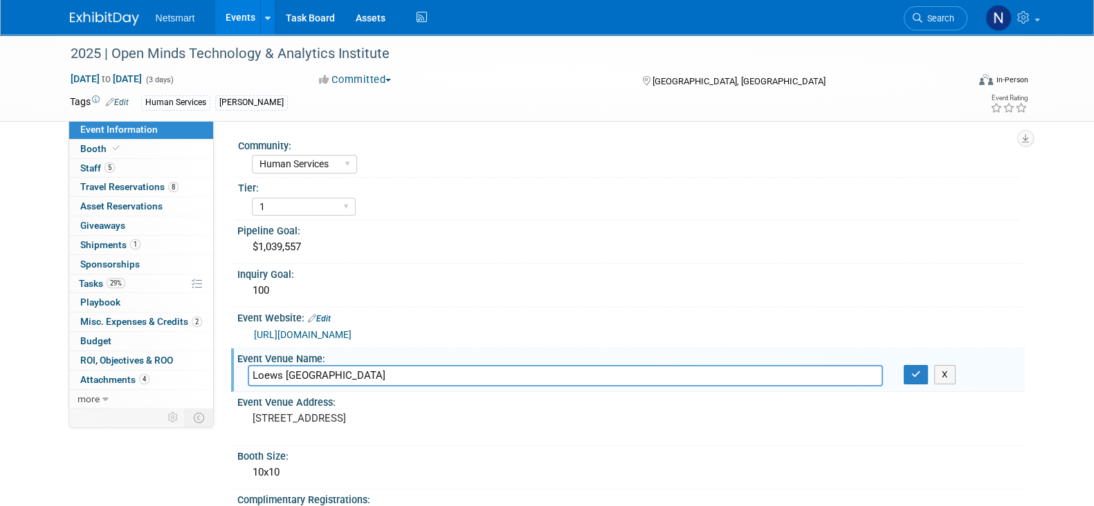
click at [306, 374] on input "Loews [GEOGRAPHIC_DATA]" at bounding box center [565, 375] width 635 height 21
click at [906, 378] on button "button" at bounding box center [916, 374] width 25 height 19
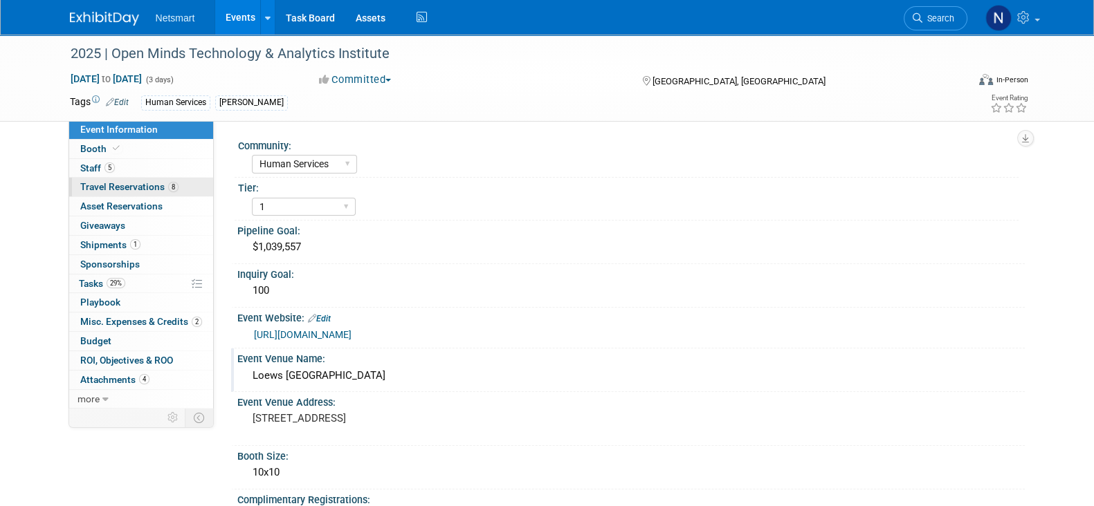
click at [151, 184] on span "Travel Reservations 8" at bounding box center [129, 186] width 98 height 11
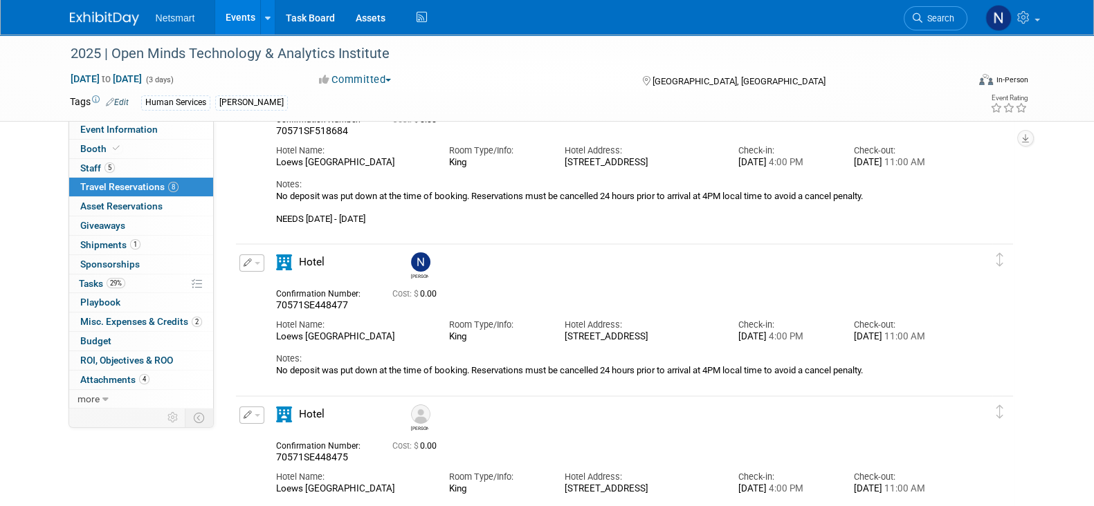
scroll to position [259, 0]
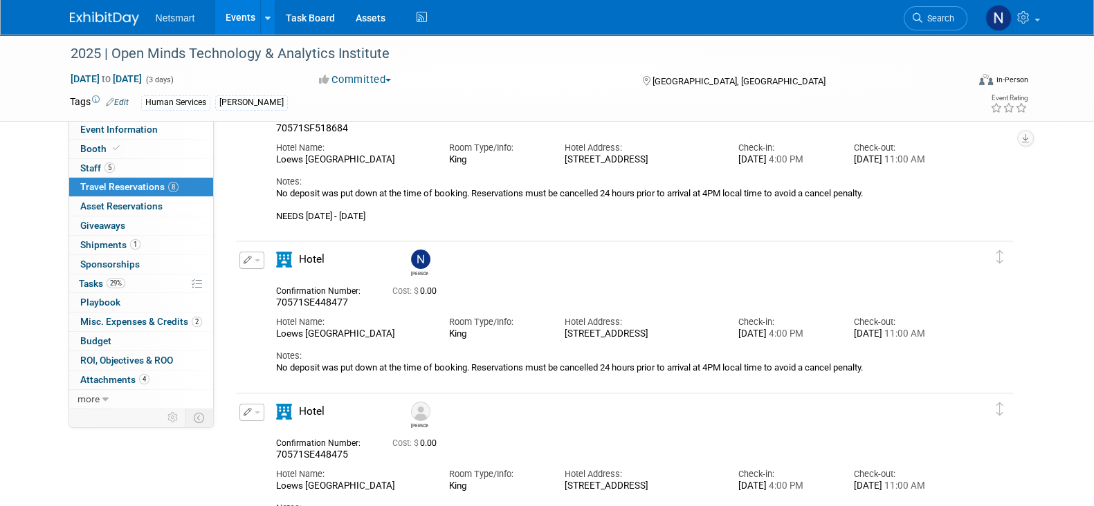
click at [255, 259] on span "button" at bounding box center [258, 260] width 6 height 3
click at [279, 284] on button "Edit Reservation" at bounding box center [298, 285] width 117 height 20
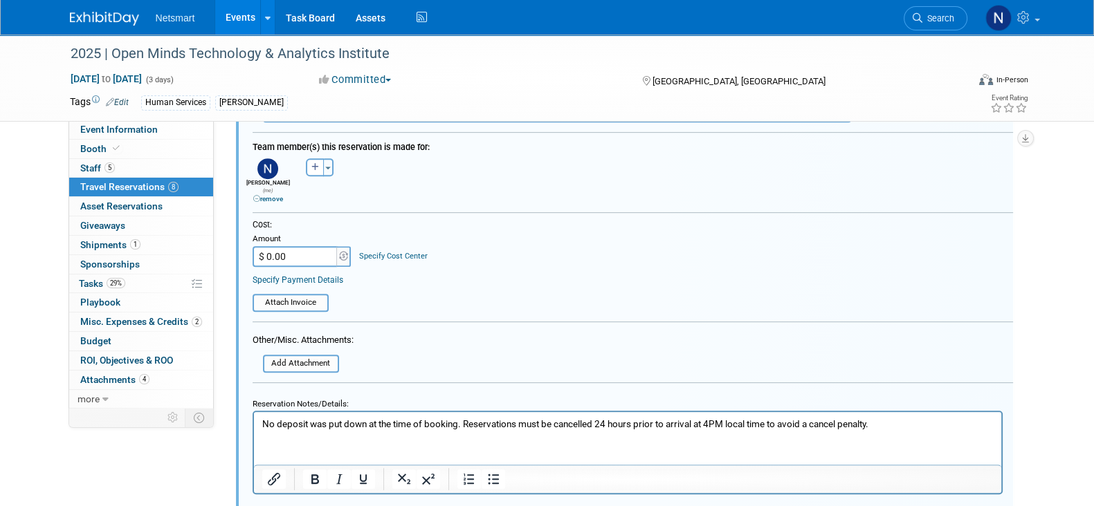
scroll to position [776, 0]
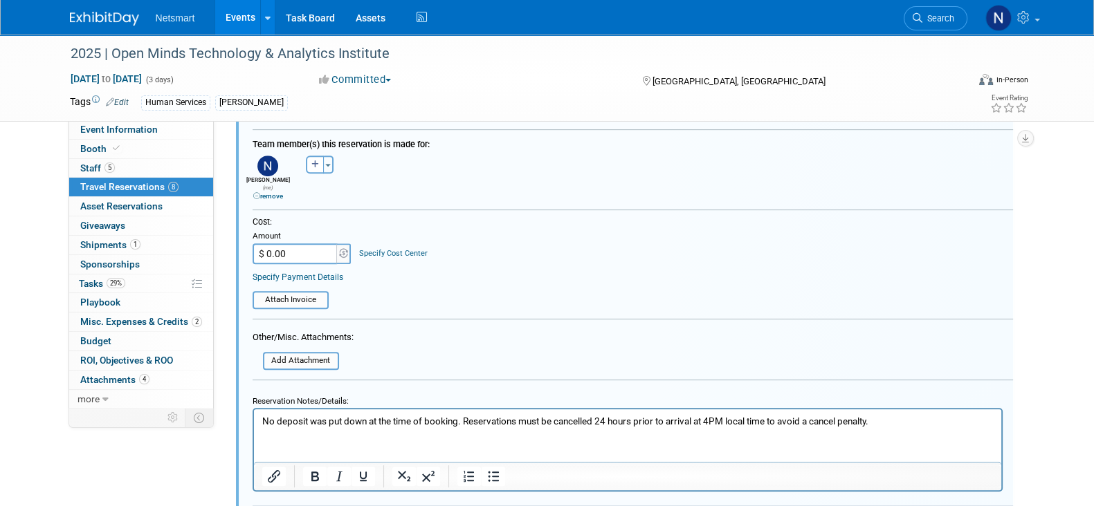
click at [905, 421] on p "No deposit was put down at the time of booking. Reservations must be cancelled …" at bounding box center [627, 421] width 731 height 13
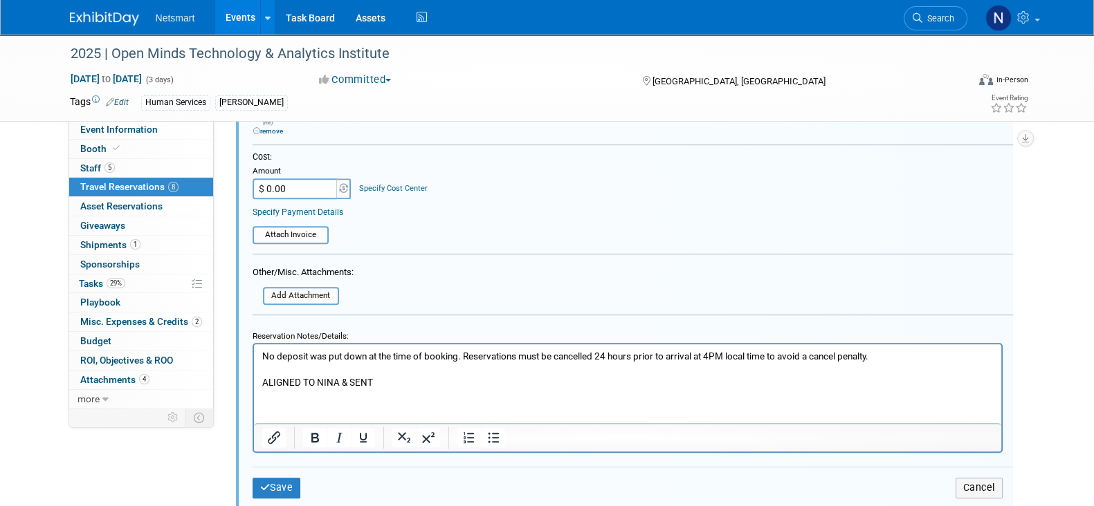
scroll to position [1036, 0]
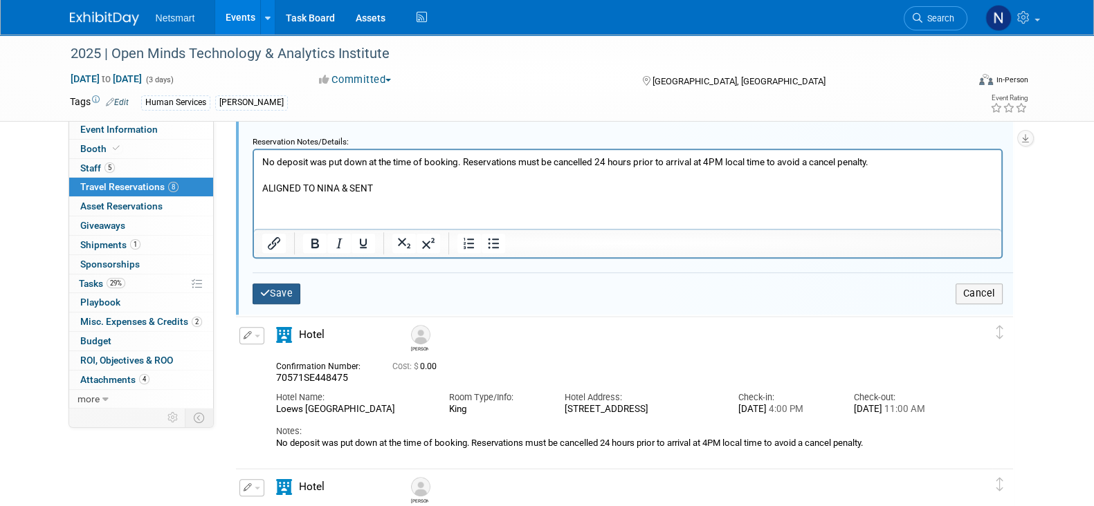
click at [284, 284] on button "Save" at bounding box center [277, 294] width 48 height 20
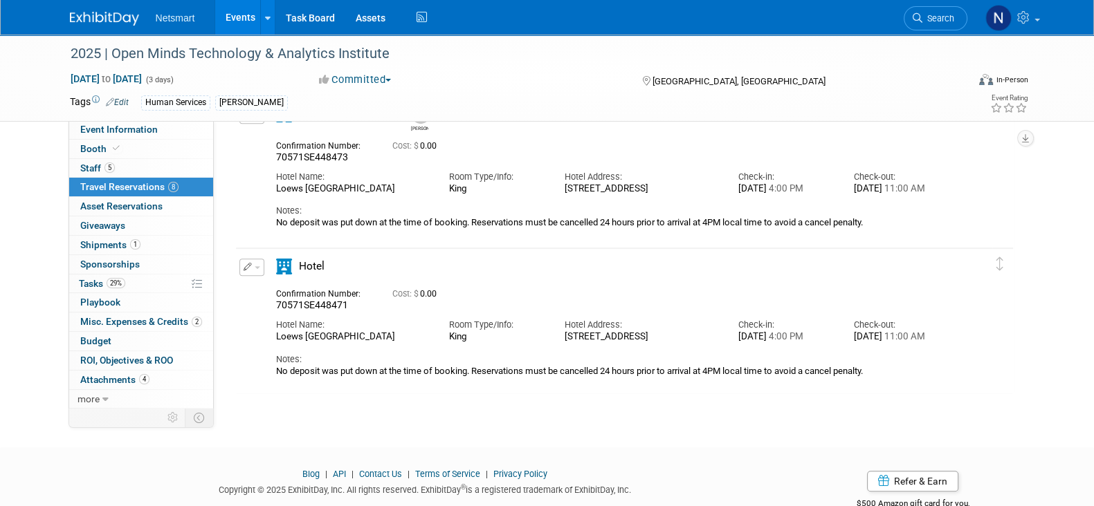
scroll to position [344, 0]
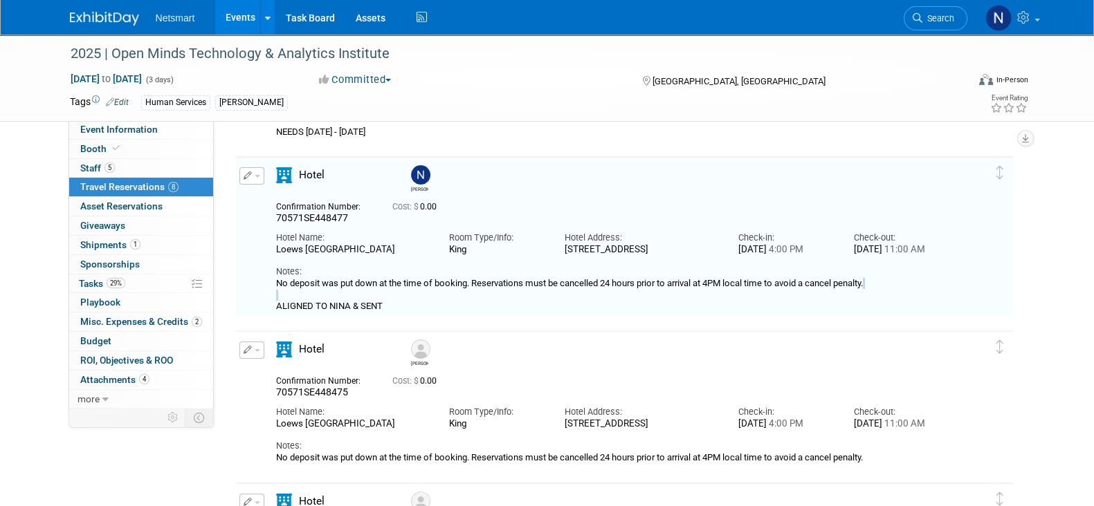
drag, startPoint x: 363, startPoint y: 311, endPoint x: 275, endPoint y: 315, distance: 87.9
click at [276, 312] on div "No deposit was put down at the time of booking. Reservations must be cancelled …" at bounding box center [612, 295] width 672 height 34
drag, startPoint x: 273, startPoint y: 315, endPoint x: 356, endPoint y: 320, distance: 83.2
click at [356, 313] on div "Hotel Nina 70571SE448477 Cost: $ 0.00 Hotel Name: Room Type/Info:" at bounding box center [612, 239] width 693 height 145
drag, startPoint x: 374, startPoint y: 315, endPoint x: 263, endPoint y: 313, distance: 111.4
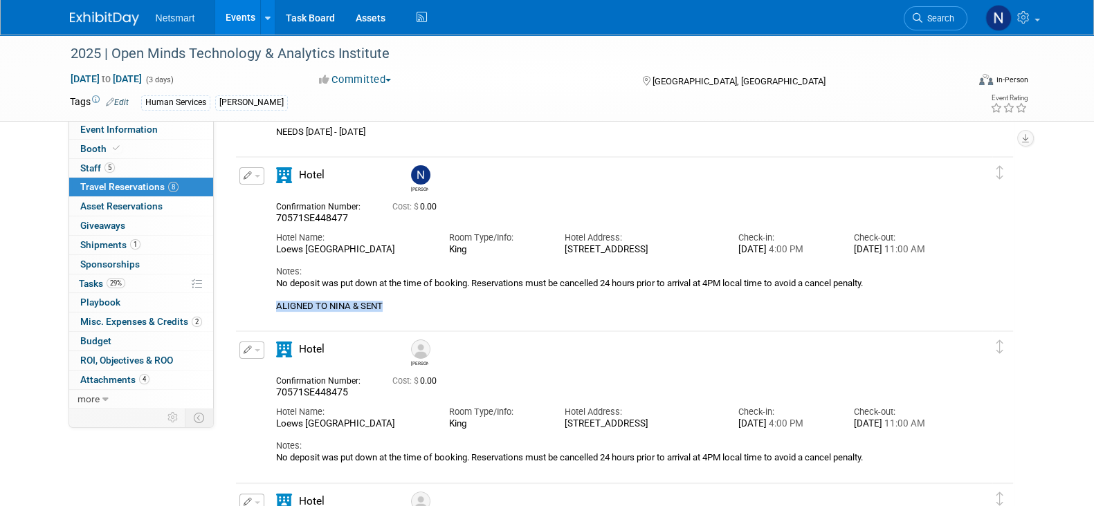
click at [263, 313] on div "Edit Reservation Nina 0.00" at bounding box center [614, 239] width 756 height 145
copy div "ALIGNED TO NINA & SENT"
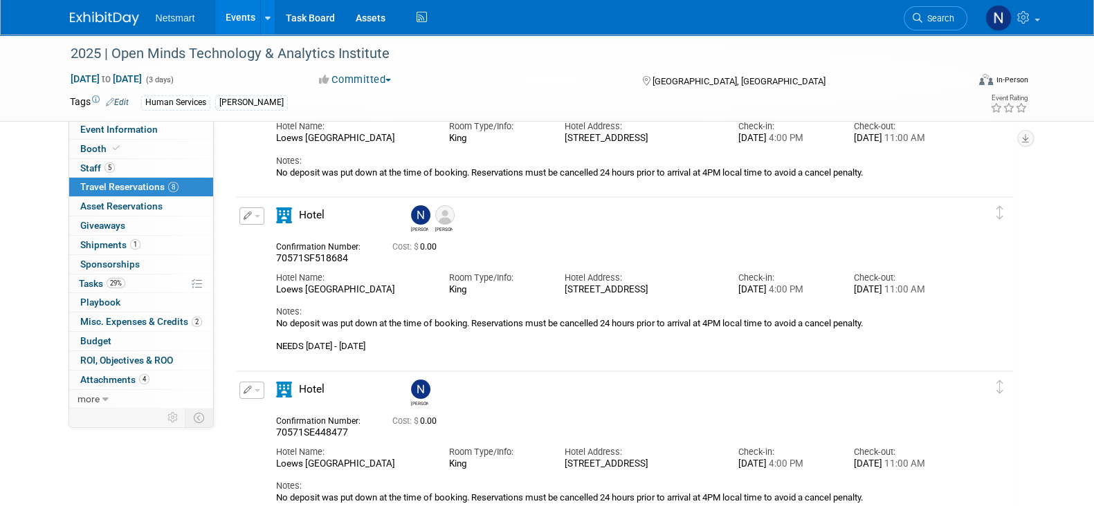
scroll to position [84, 0]
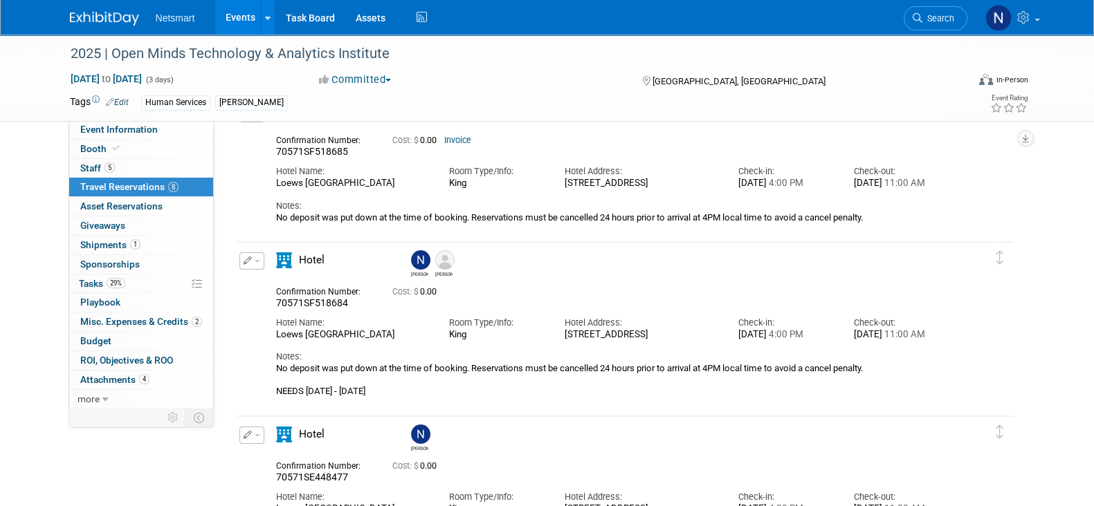
click at [250, 261] on icon "button" at bounding box center [248, 261] width 9 height 8
click at [525, 358] on div "Notes: No deposit was put down at the time of booking. Reservations must be can…" at bounding box center [612, 368] width 672 height 57
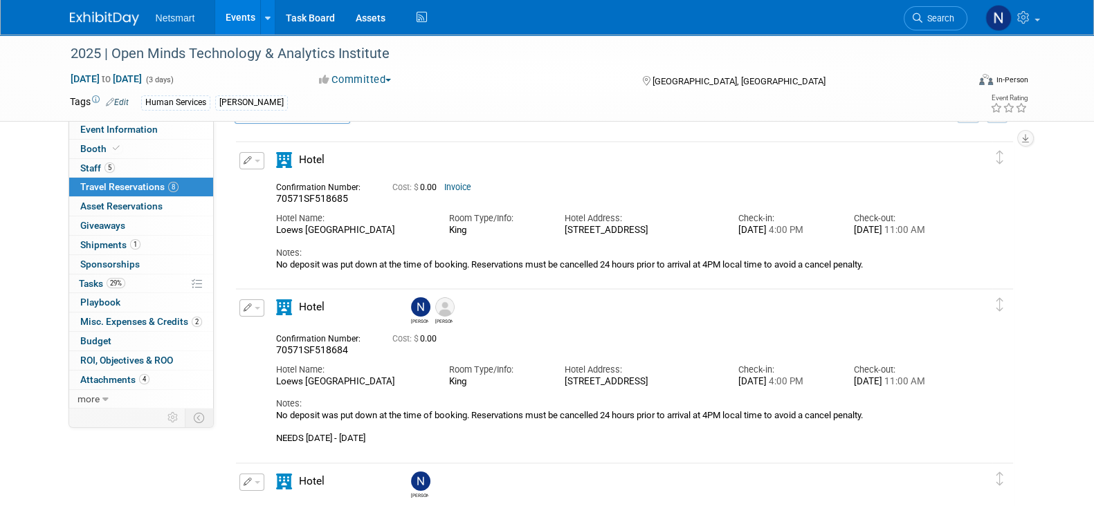
scroll to position [0, 0]
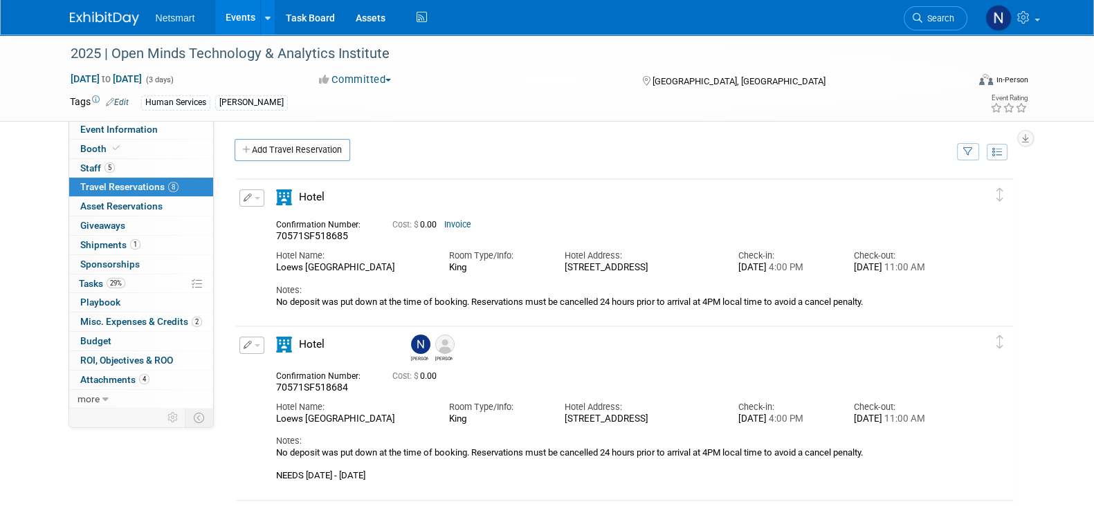
click at [531, 216] on div "Cost: $ 0.00 Invoice" at bounding box center [641, 223] width 499 height 15
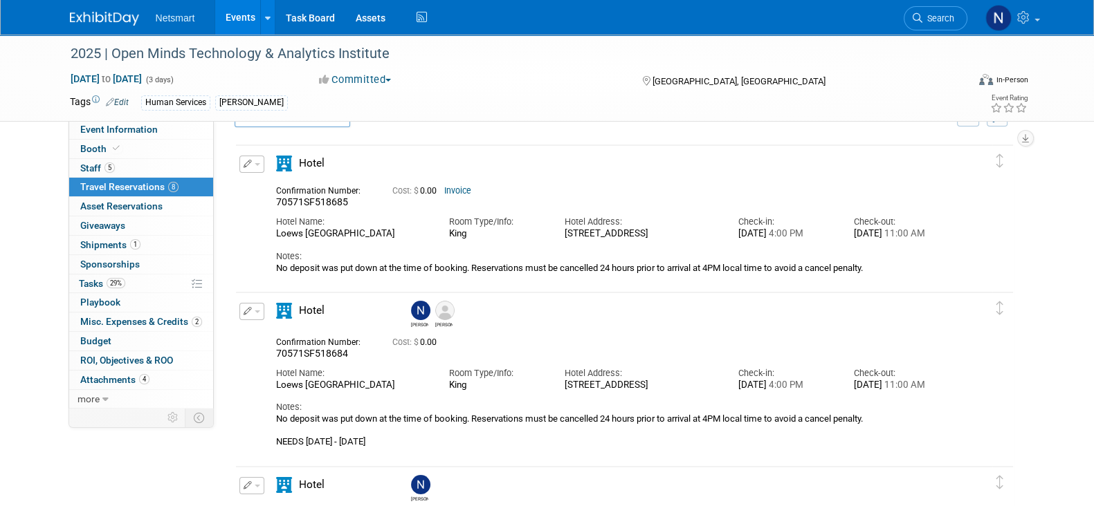
scroll to position [86, 0]
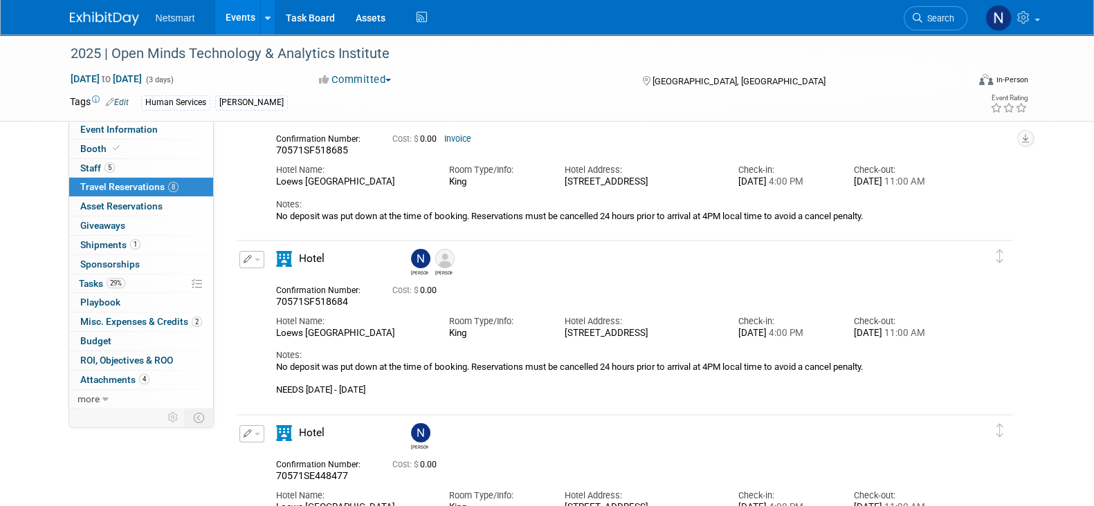
click at [255, 259] on span "button" at bounding box center [258, 260] width 6 height 3
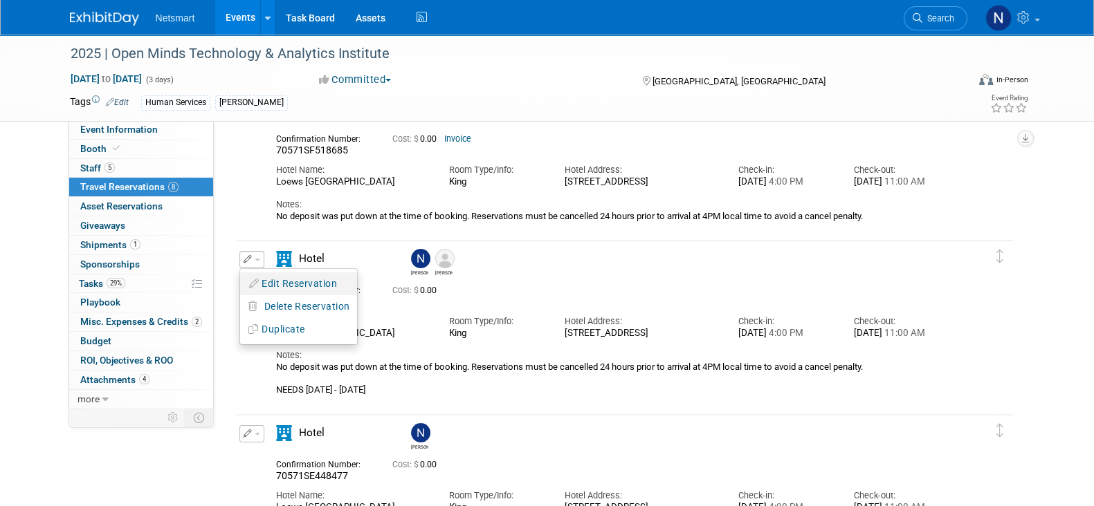
click at [283, 281] on button "Edit Reservation" at bounding box center [298, 284] width 117 height 20
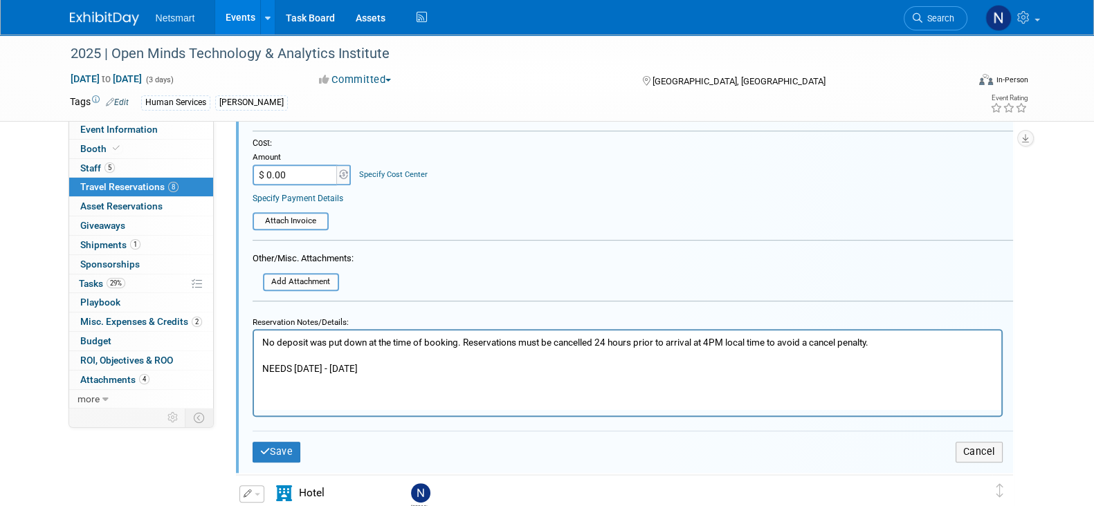
scroll to position [688, 0]
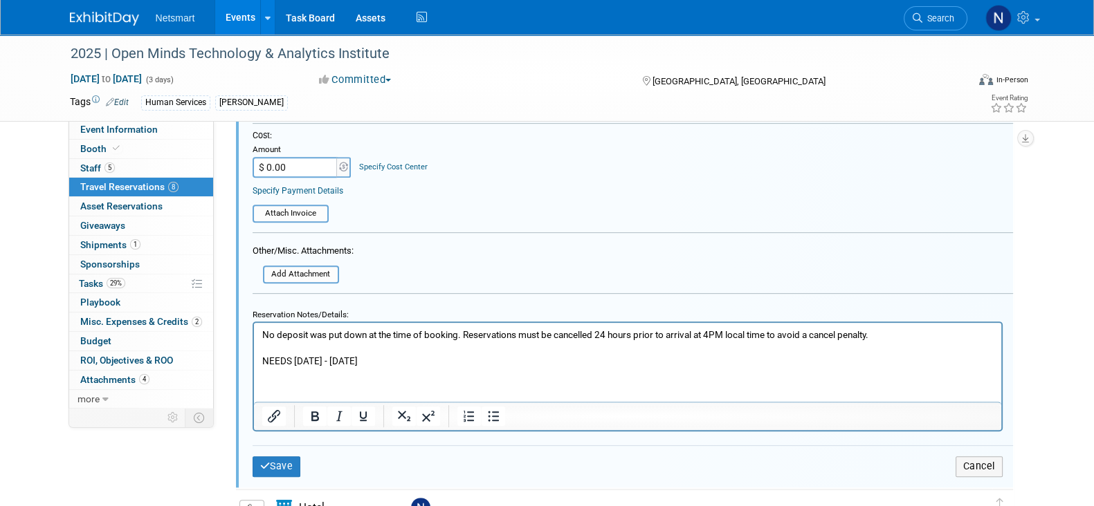
drag, startPoint x: 395, startPoint y: 368, endPoint x: 387, endPoint y: 365, distance: 8.1
click at [378, 367] on html "No deposit was put down at the time of booking. Reservations must be cancelled …" at bounding box center [626, 345] width 747 height 45
drag, startPoint x: 393, startPoint y: 361, endPoint x: 235, endPoint y: 355, distance: 157.9
click at [253, 355] on html "No deposit was put down at the time of booking. Reservations must be cancelled …" at bounding box center [626, 345] width 747 height 45
click at [280, 457] on button "Save" at bounding box center [277, 467] width 48 height 20
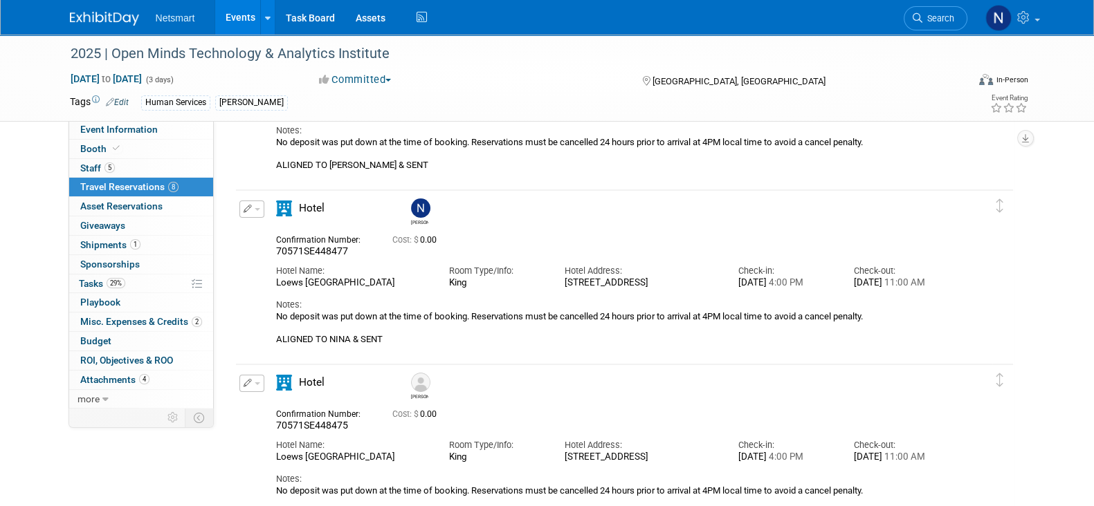
scroll to position [345, 0]
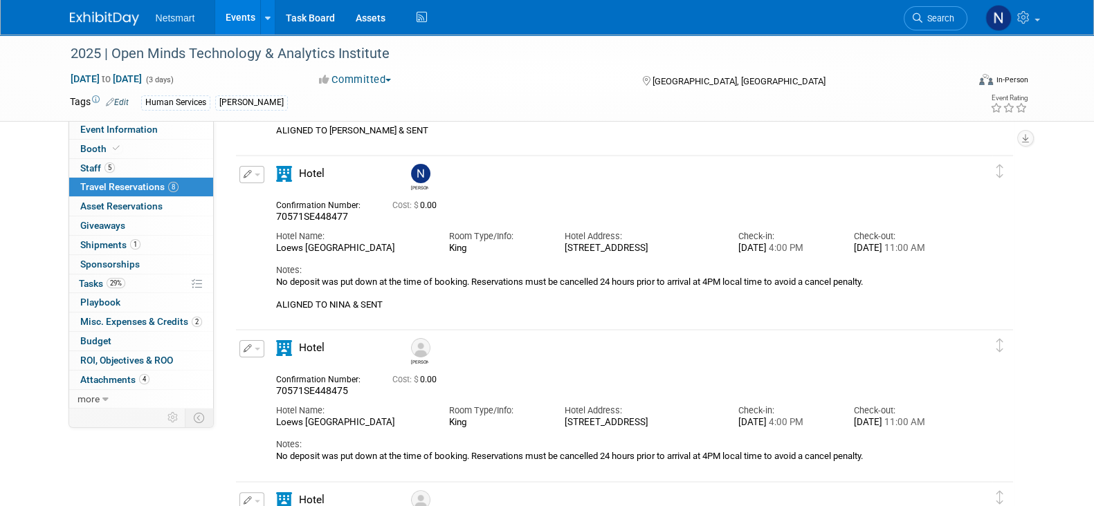
click at [325, 213] on span "70571SE448477" at bounding box center [312, 216] width 72 height 11
click at [324, 213] on span "70571SE448477" at bounding box center [312, 216] width 72 height 11
copy span "70571SE448477"
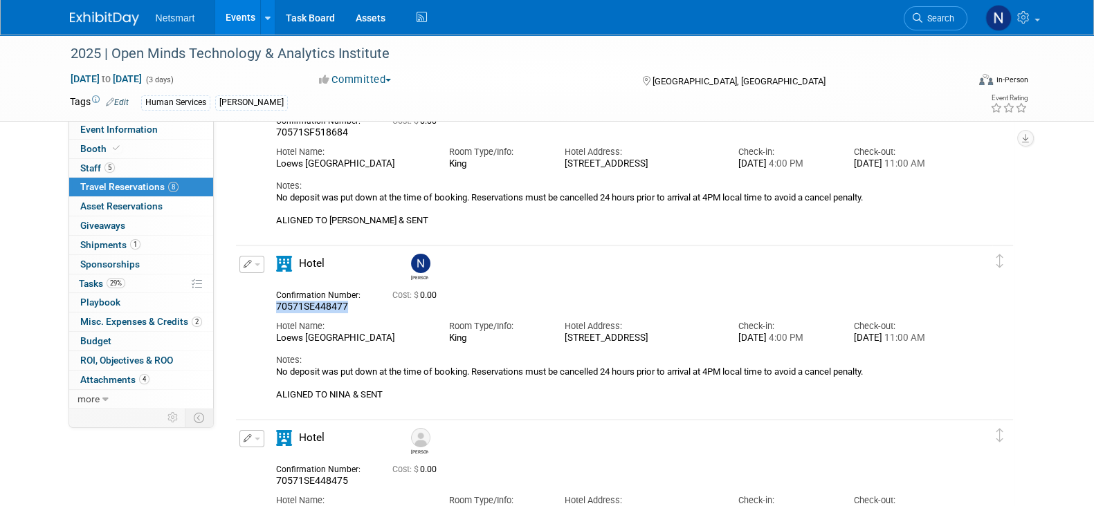
scroll to position [259, 0]
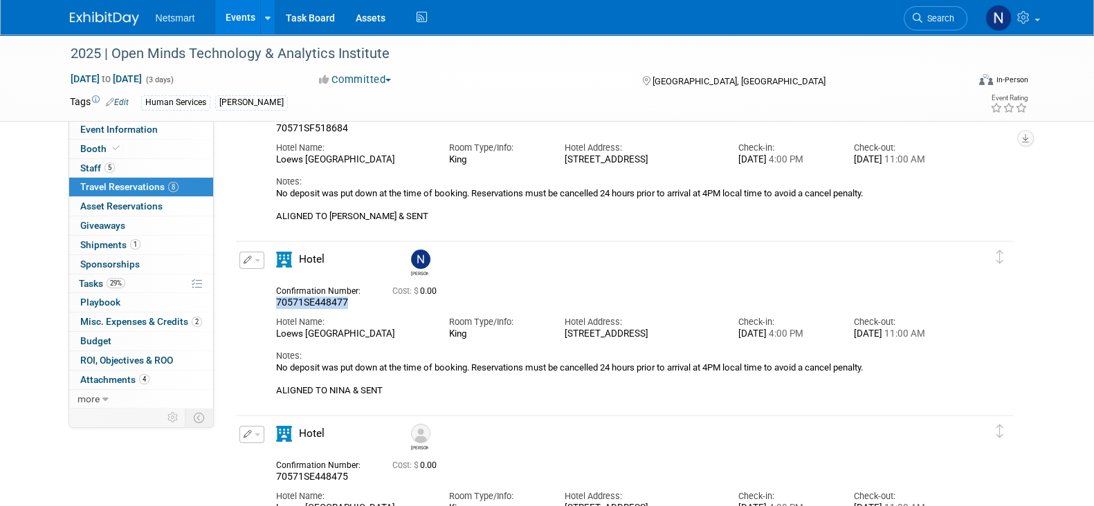
click at [315, 302] on span "70571SE448477" at bounding box center [312, 302] width 72 height 11
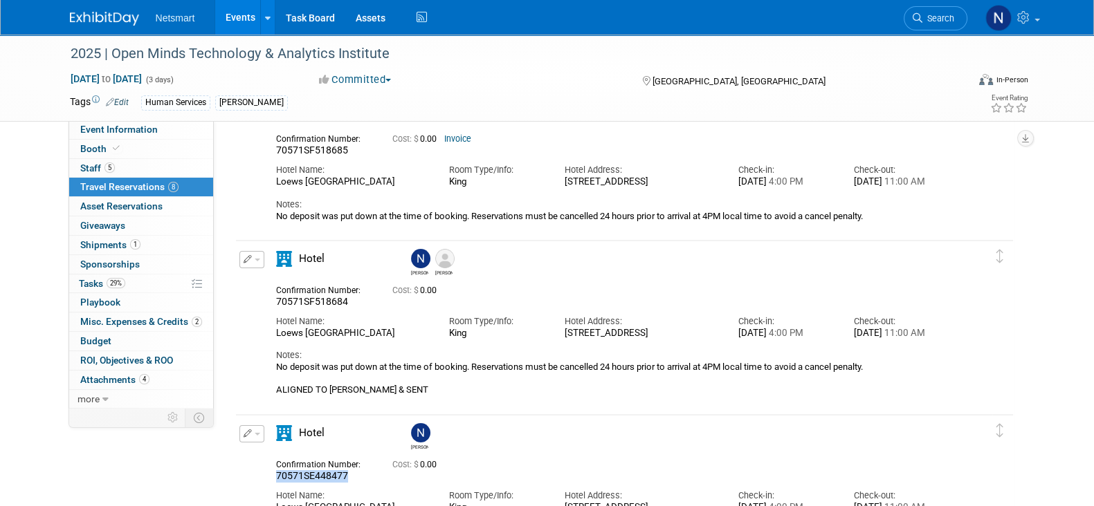
scroll to position [172, 0]
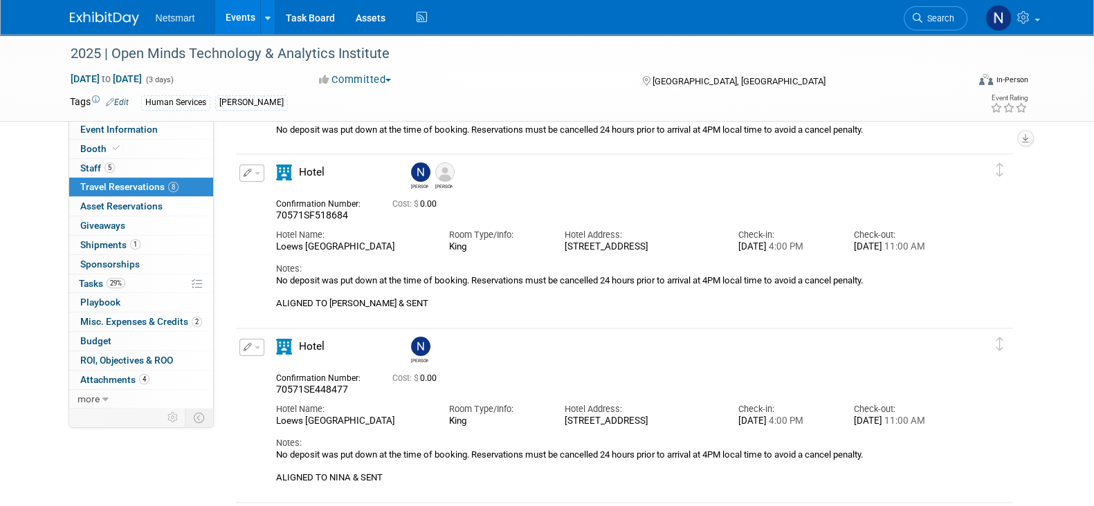
click at [329, 397] on div "Hotel Name: Loews Philadelphia Hotel" at bounding box center [352, 411] width 173 height 31
click at [314, 390] on span "70571SE448477" at bounding box center [312, 389] width 72 height 11
copy span "70571SE448477"
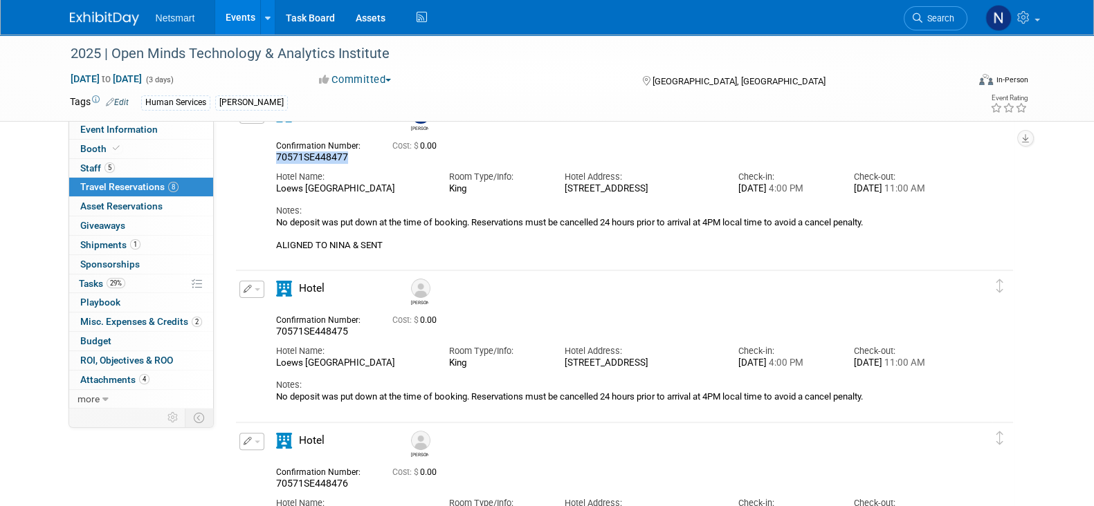
scroll to position [432, 0]
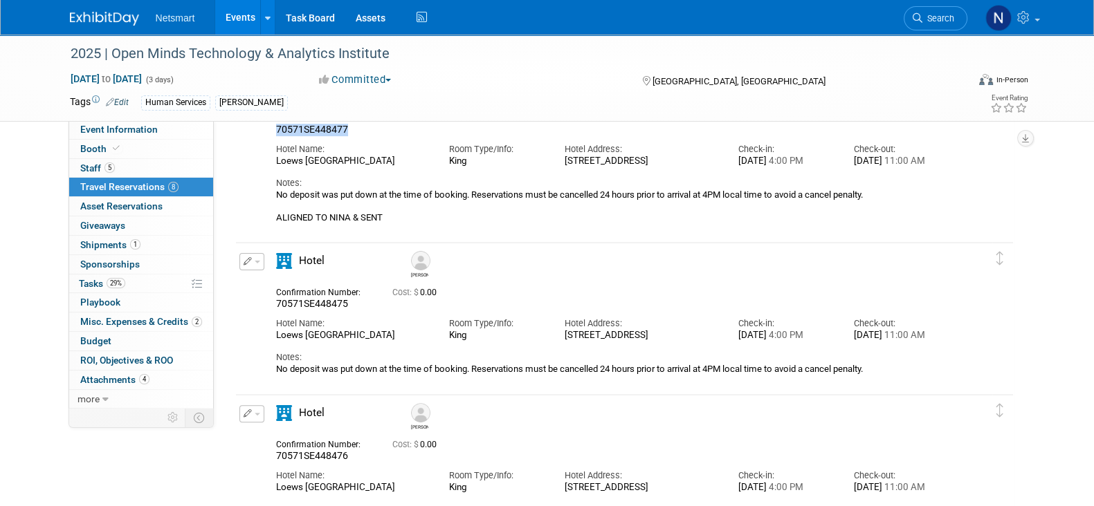
click at [249, 262] on icon "button" at bounding box center [248, 261] width 9 height 8
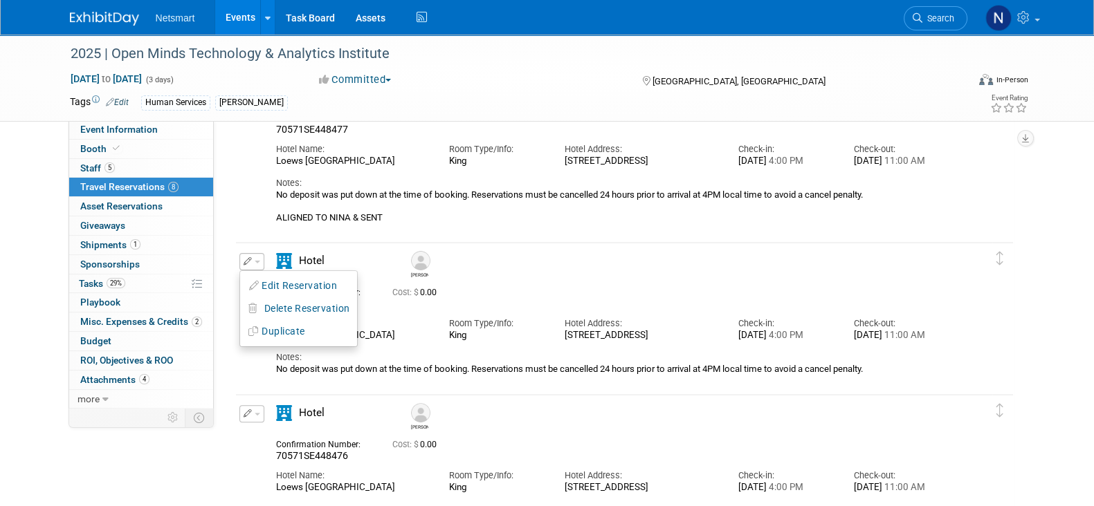
click at [764, 278] on div "[PERSON_NAME]" at bounding box center [664, 265] width 520 height 34
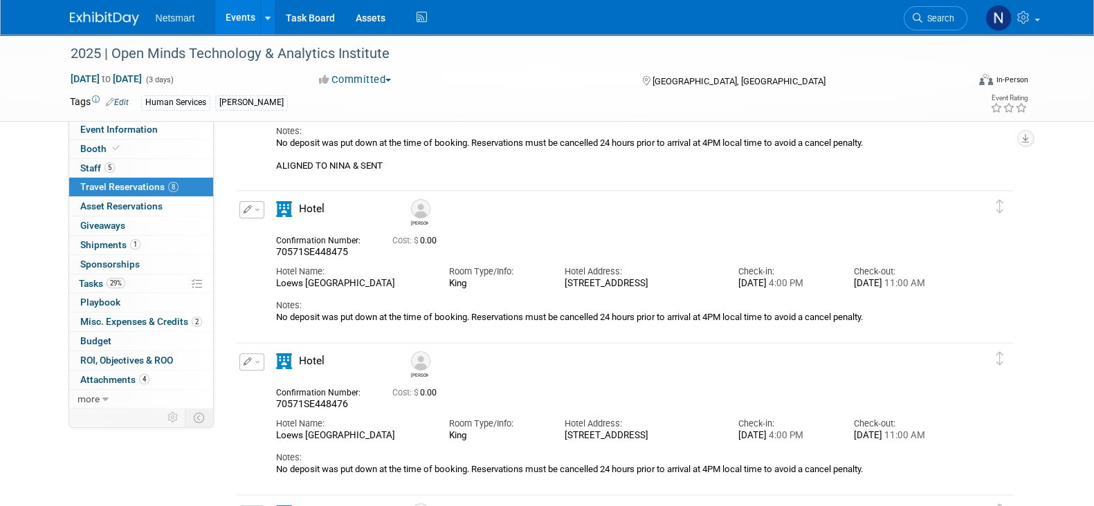
scroll to position [485, 0]
click at [738, 229] on div "Confirmation Number: 70571SE448475 Cost: $ 0.00 Hotel Name: Room Type/Info: Hot…" at bounding box center [612, 276] width 672 height 94
click at [167, 164] on link "5 Staff 5" at bounding box center [141, 168] width 144 height 19
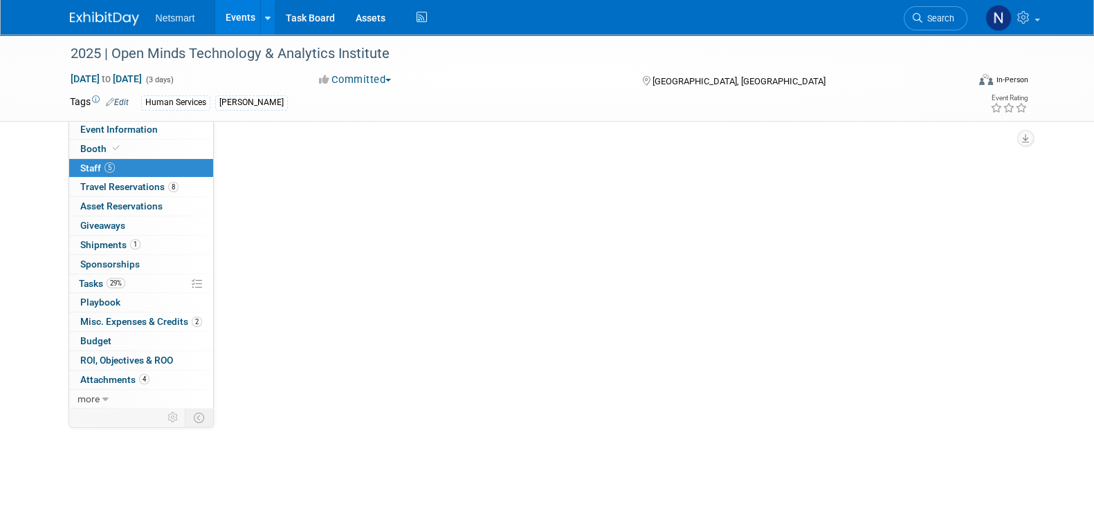
scroll to position [0, 0]
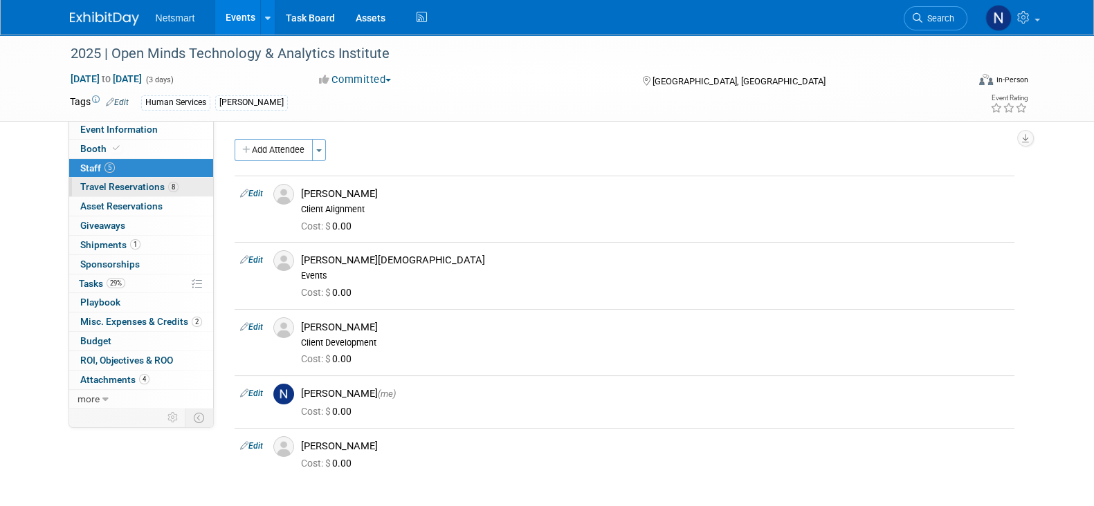
click at [128, 187] on span "Travel Reservations 8" at bounding box center [129, 186] width 98 height 11
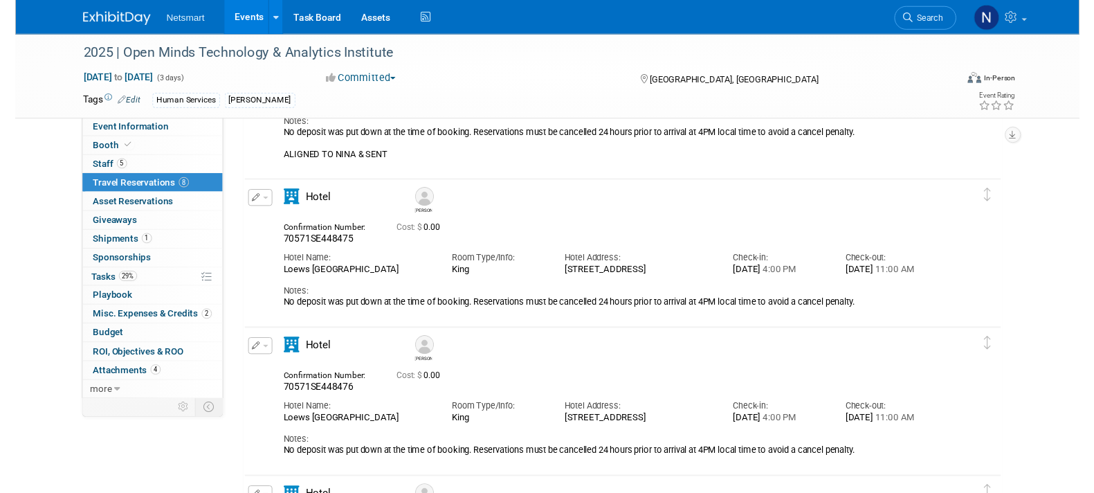
scroll to position [519, 0]
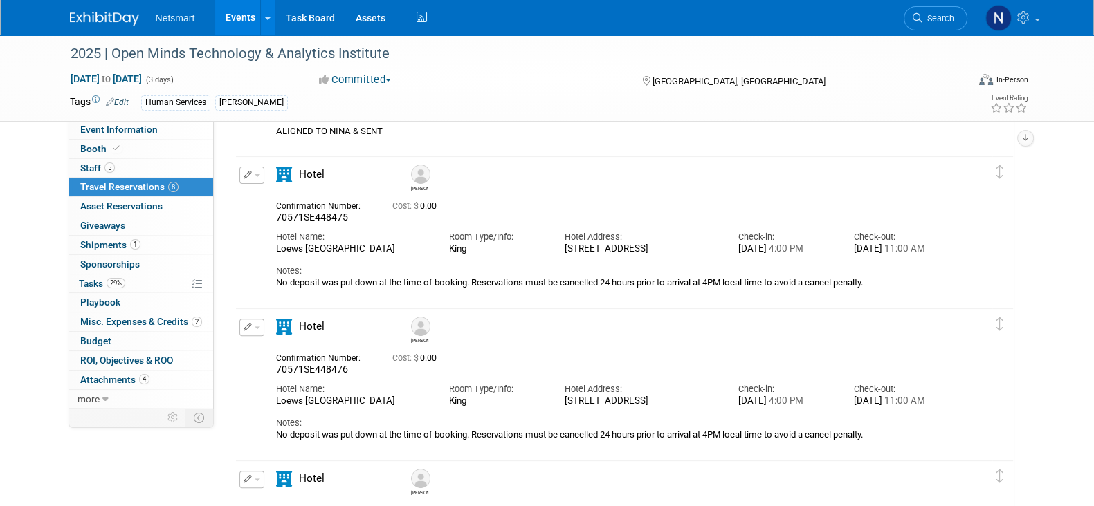
click at [248, 175] on icon "button" at bounding box center [248, 175] width 9 height 8
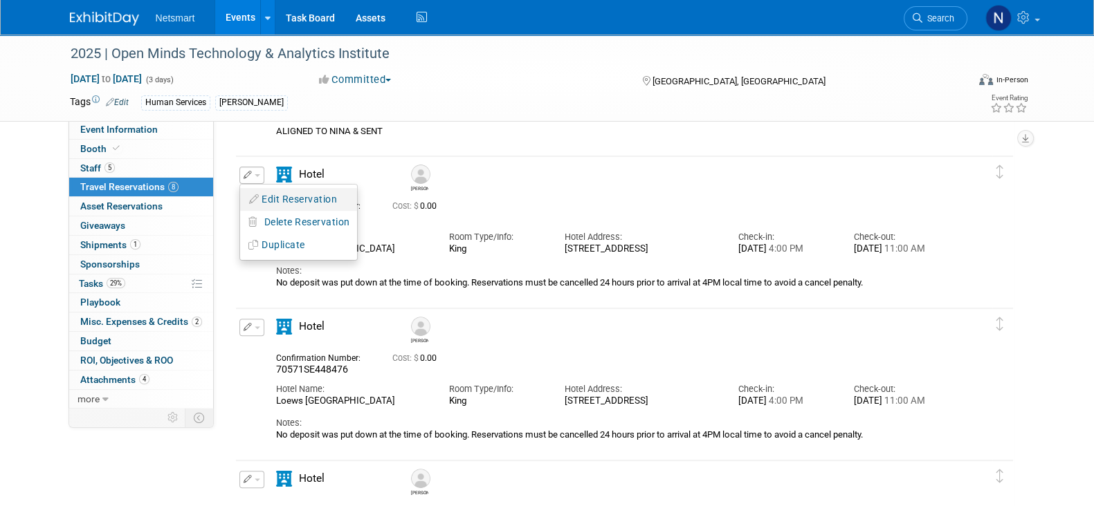
click at [281, 196] on button "Edit Reservation" at bounding box center [298, 200] width 117 height 20
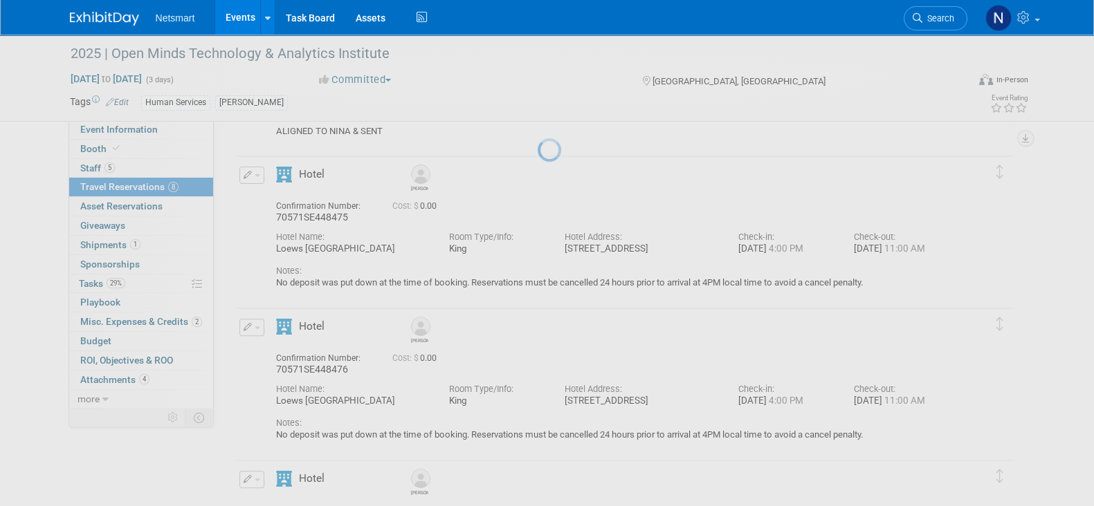
select select "9"
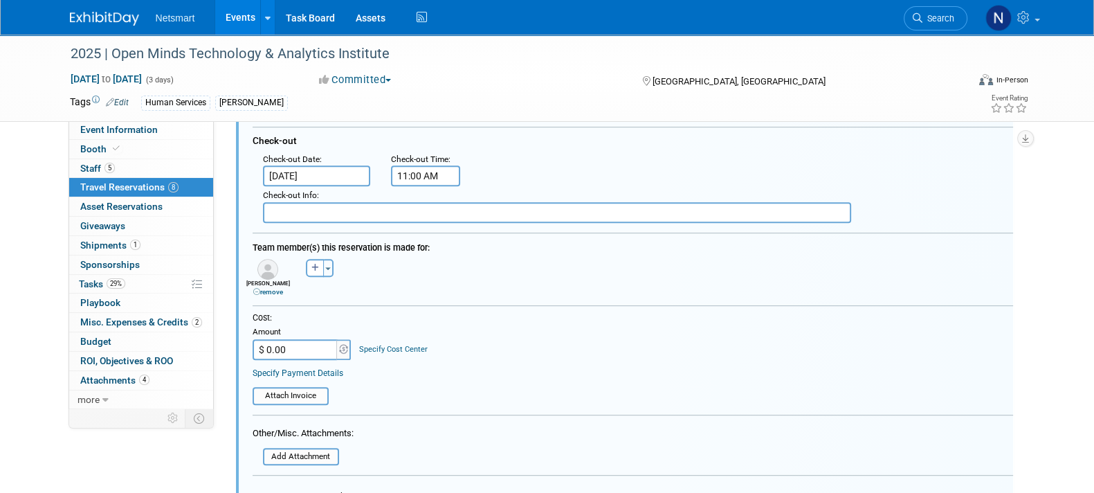
scroll to position [865, 0]
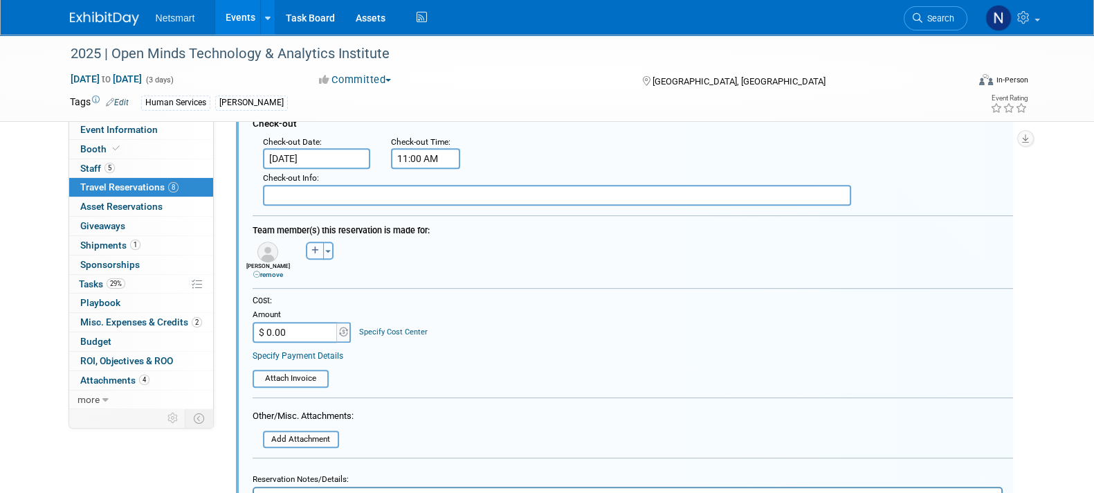
click at [313, 247] on icon "button" at bounding box center [315, 250] width 8 height 8
select select
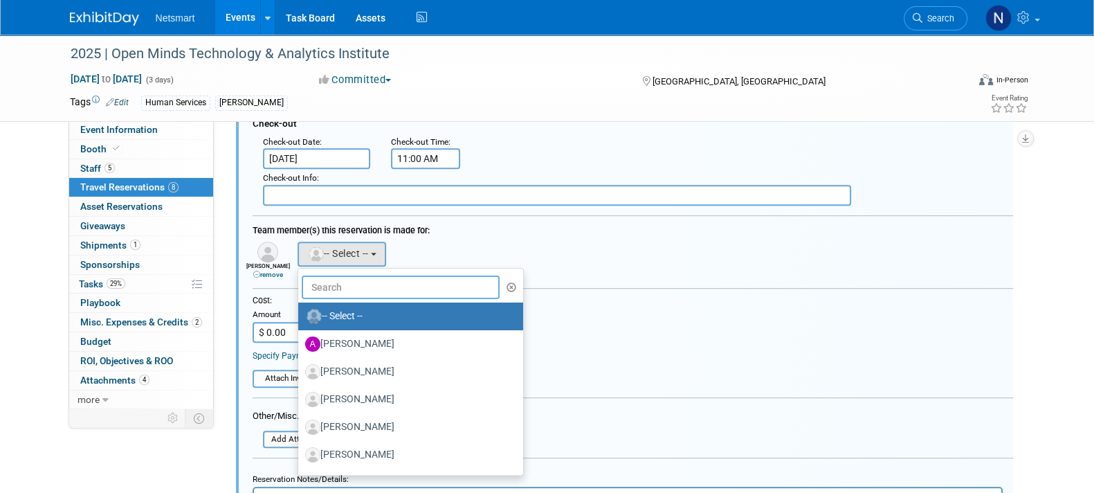
click at [345, 284] on input "text" at bounding box center [401, 287] width 199 height 24
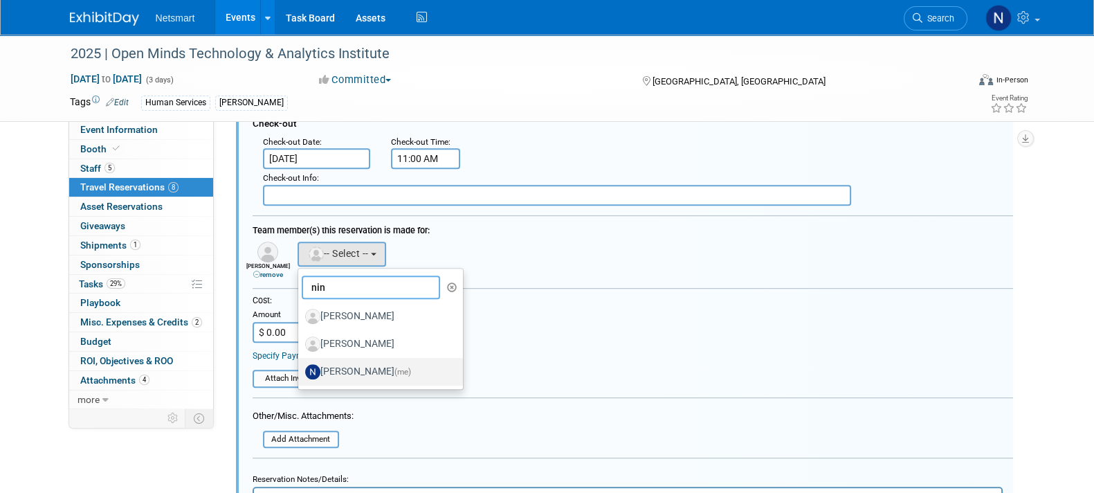
type input "nin"
drag, startPoint x: 352, startPoint y: 365, endPoint x: 360, endPoint y: 361, distance: 8.4
click at [351, 365] on label "[PERSON_NAME] (me)" at bounding box center [377, 371] width 145 height 22
click at [300, 365] on input "[PERSON_NAME] (me)" at bounding box center [295, 369] width 9 height 9
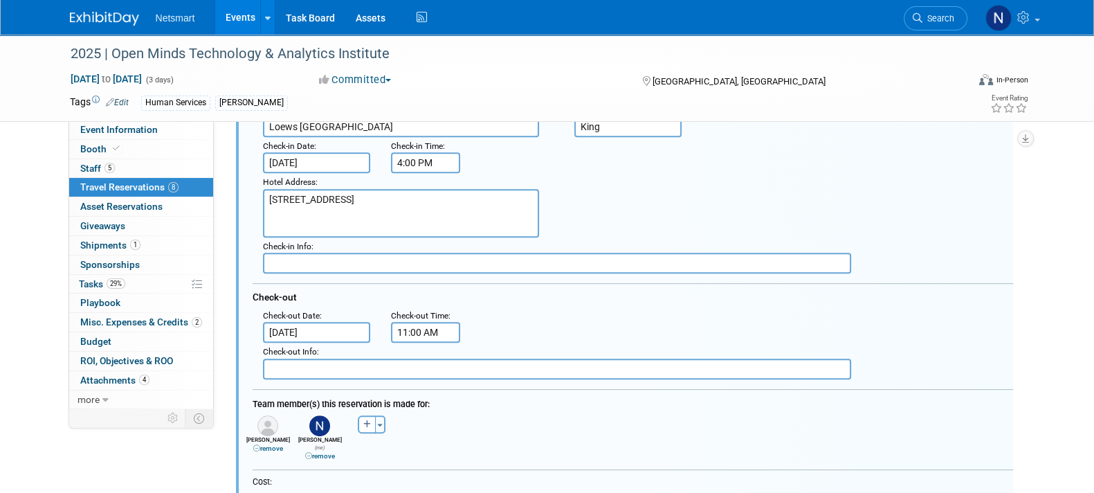
scroll to position [605, 0]
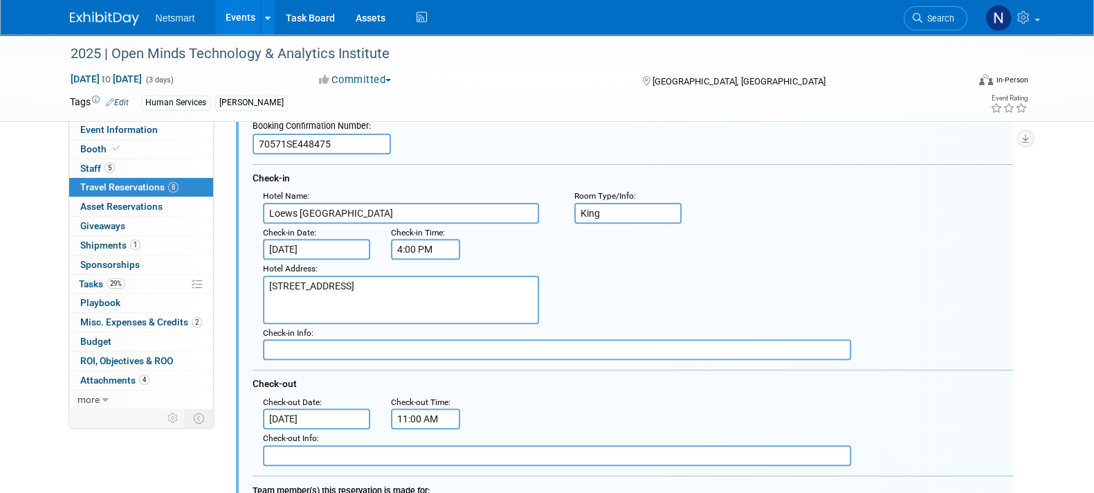
click at [304, 247] on input "[DATE]" at bounding box center [317, 249] width 108 height 21
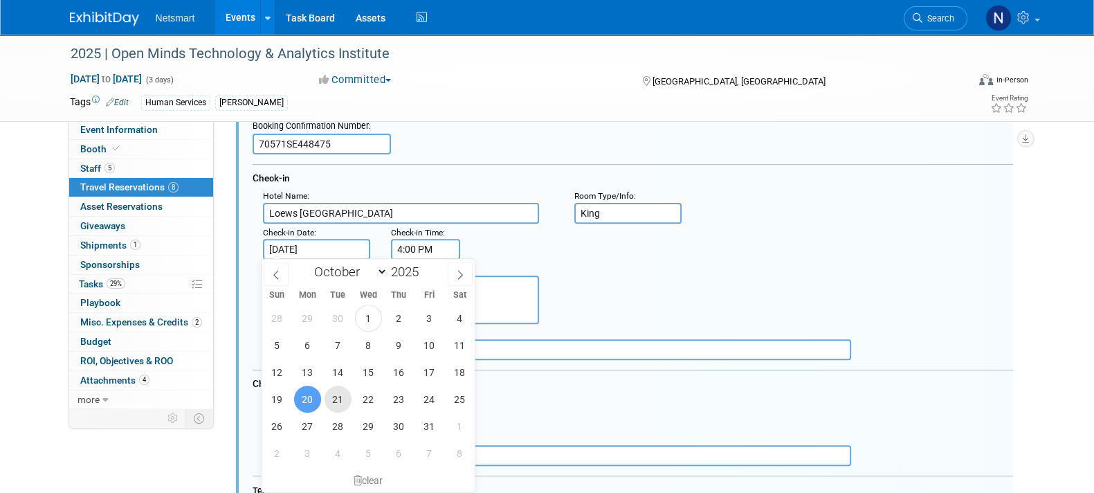
click at [333, 398] on span "21" at bounding box center [337, 398] width 27 height 27
type input "[DATE]"
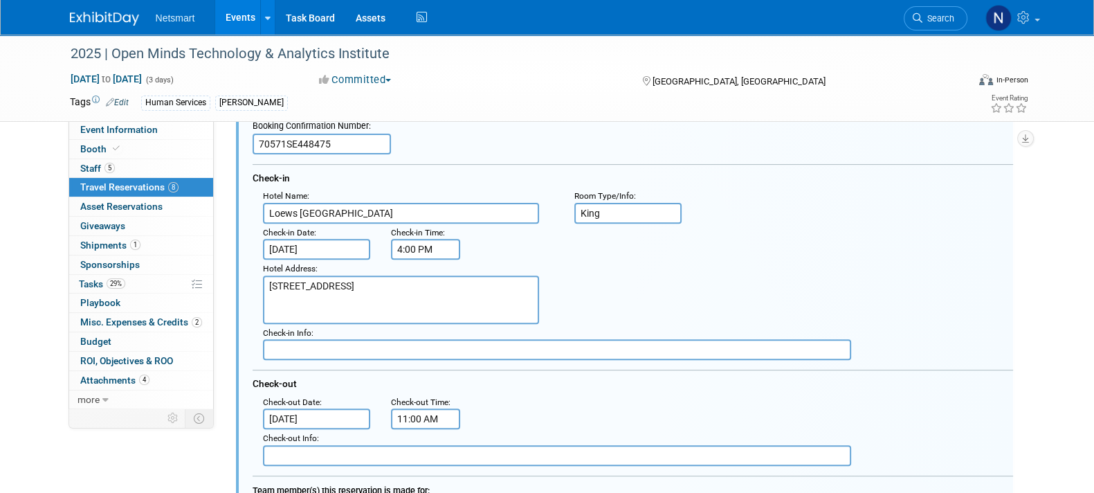
click at [301, 412] on input "[DATE]" at bounding box center [317, 418] width 108 height 21
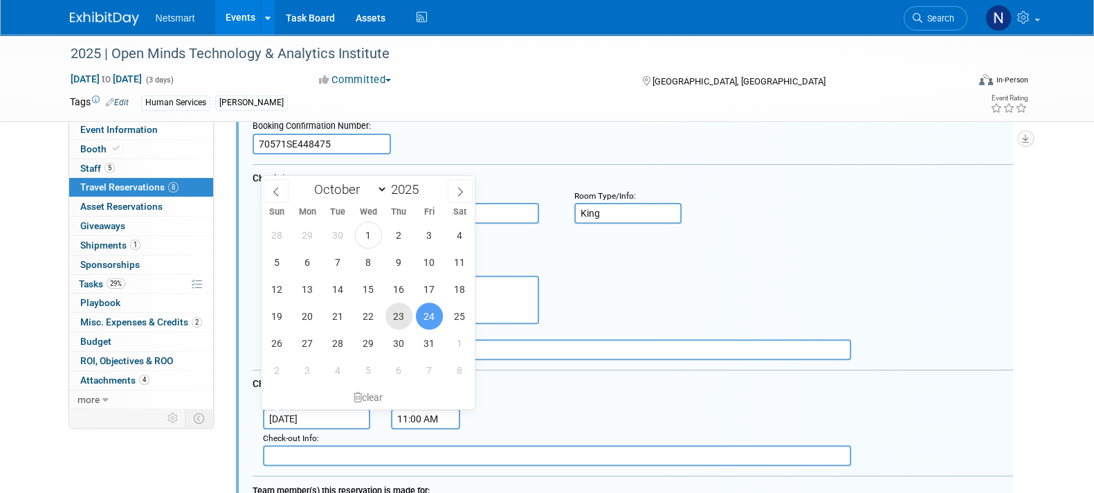
click at [399, 316] on span "23" at bounding box center [398, 315] width 27 height 27
type input "[DATE]"
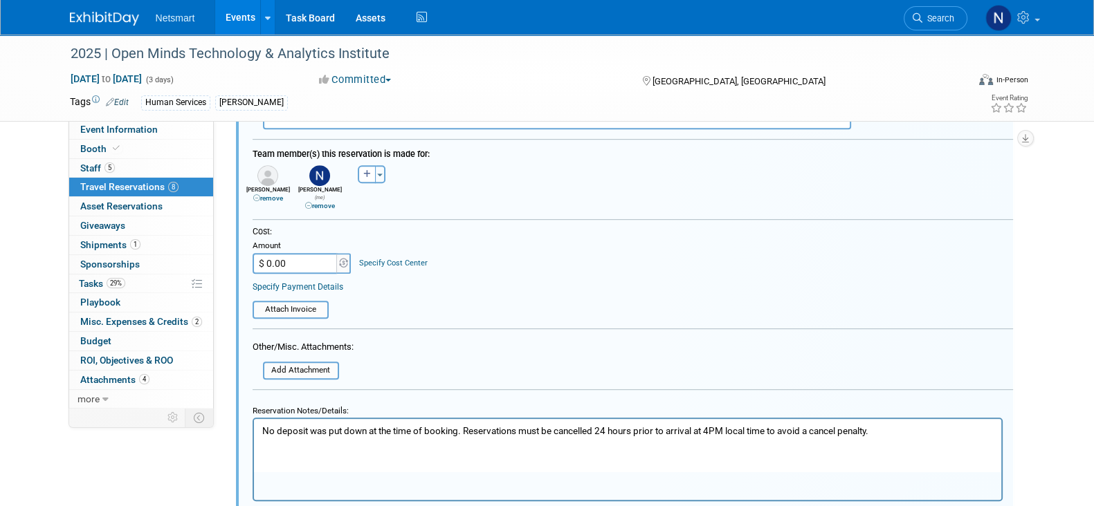
scroll to position [1038, 0]
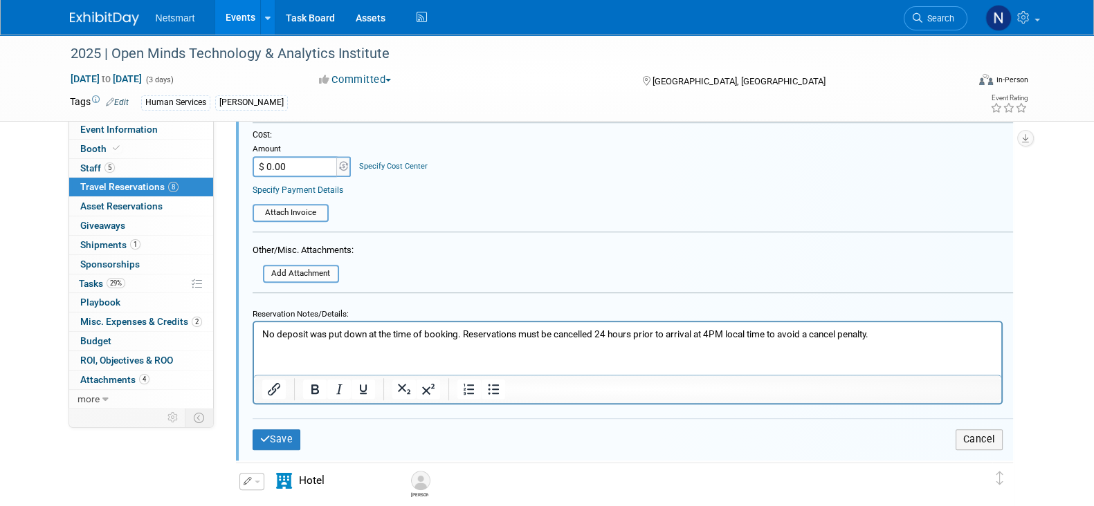
click at [315, 341] on html "No deposit was put down at the time of booking. Reservations must be cancelled …" at bounding box center [626, 331] width 747 height 19
click at [280, 430] on button "Save" at bounding box center [277, 440] width 48 height 20
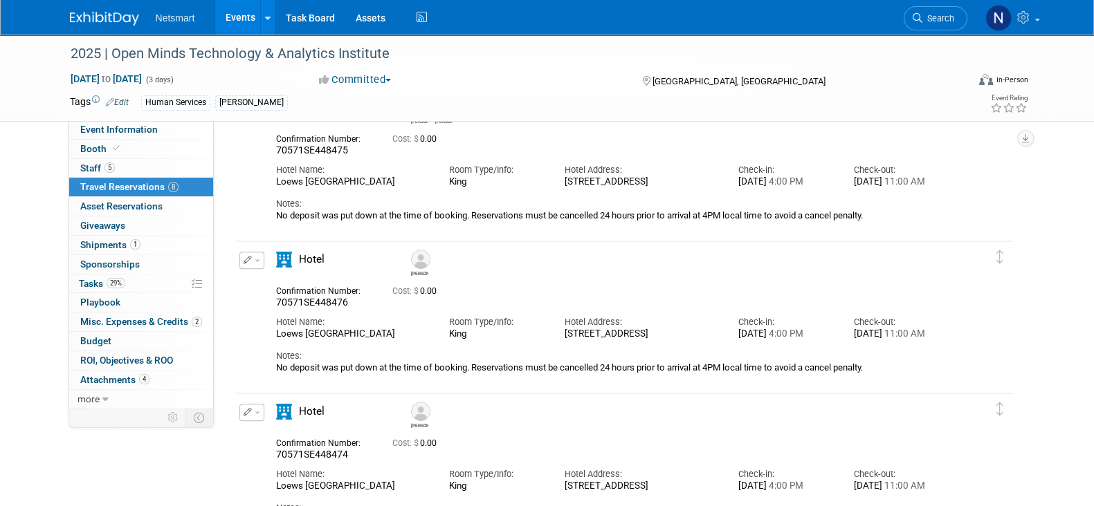
scroll to position [580, 0]
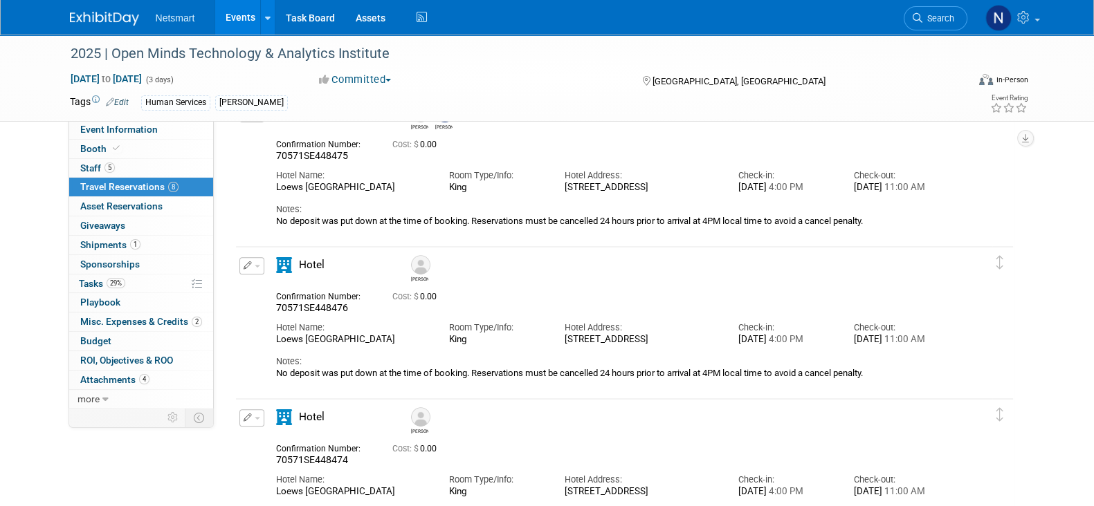
click at [255, 266] on span "button" at bounding box center [258, 266] width 6 height 3
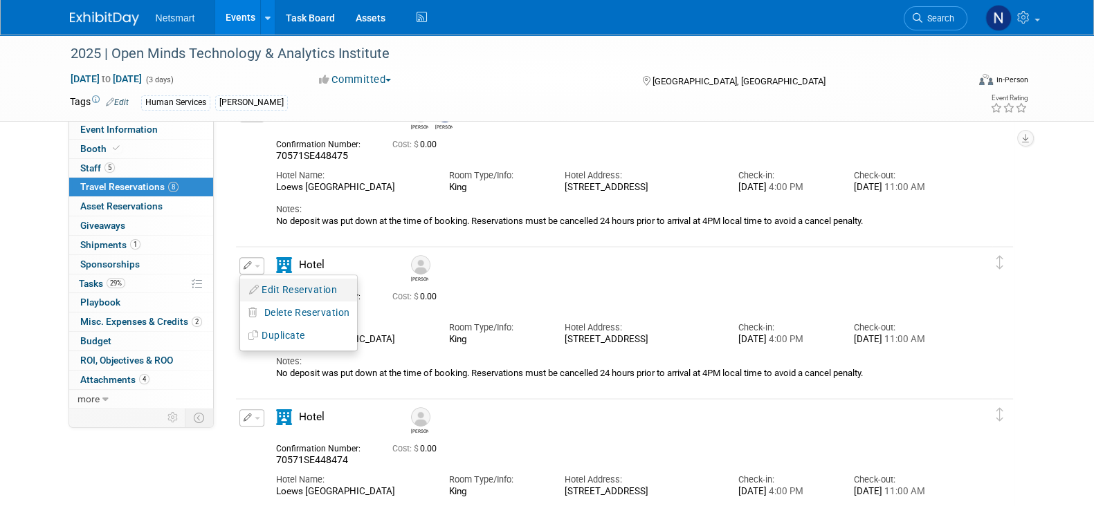
click at [275, 285] on button "Edit Reservation" at bounding box center [298, 290] width 117 height 20
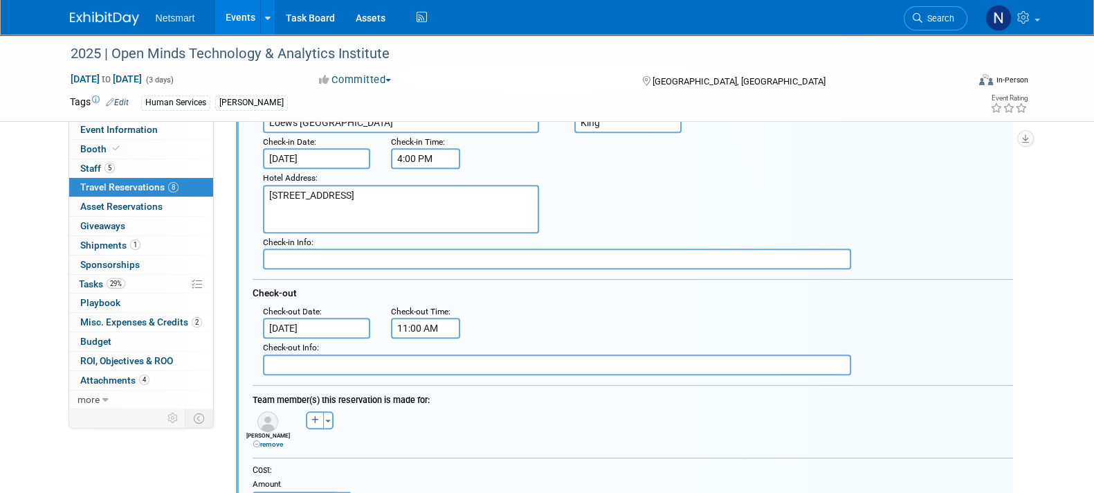
scroll to position [848, 0]
click at [294, 161] on input "[DATE]" at bounding box center [317, 158] width 108 height 21
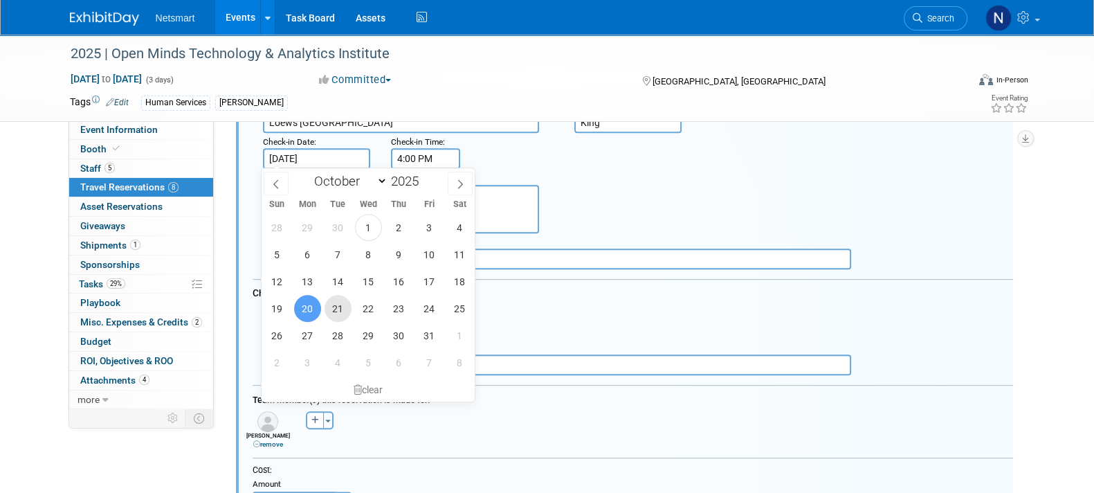
click at [329, 309] on span "21" at bounding box center [337, 308] width 27 height 27
type input "[DATE]"
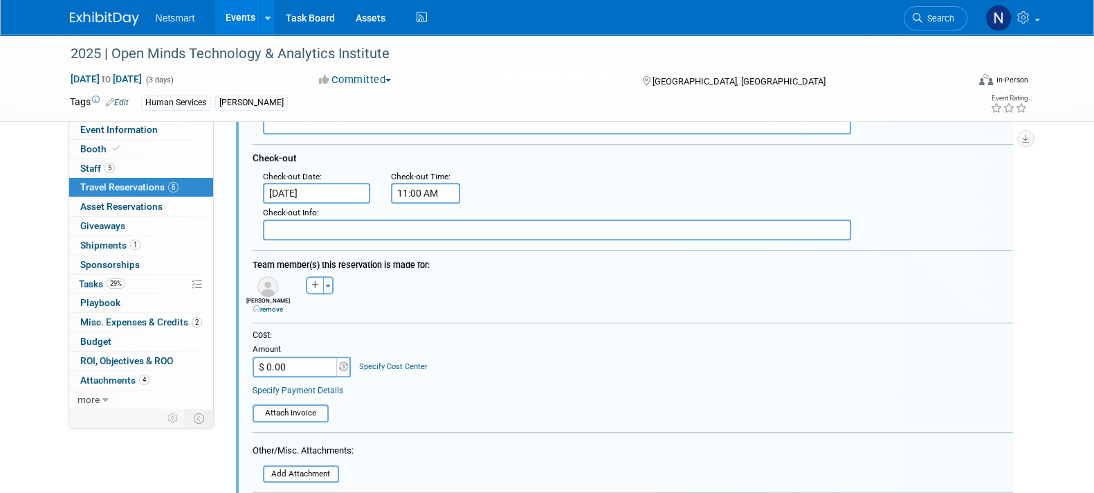
scroll to position [986, 0]
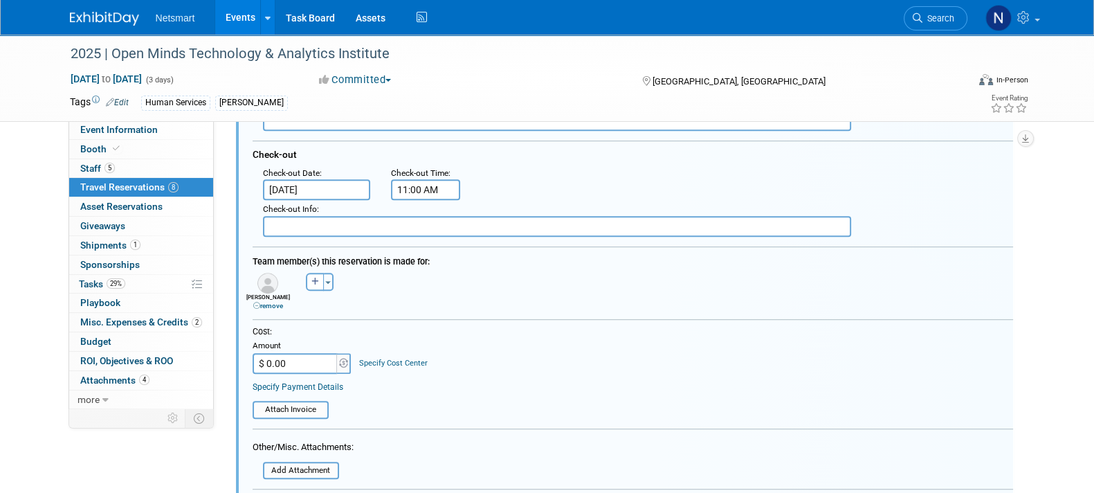
click at [313, 184] on input "[DATE]" at bounding box center [317, 189] width 108 height 21
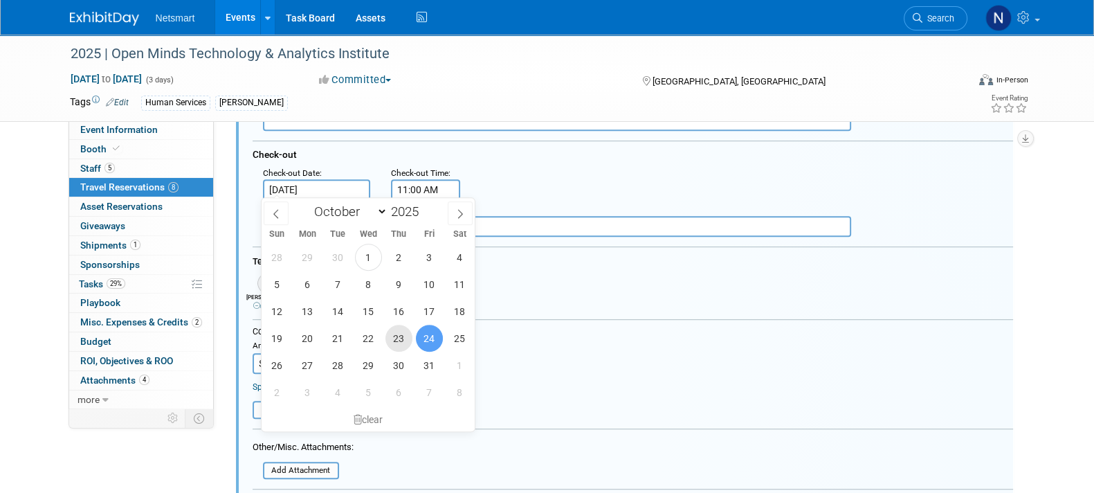
click at [396, 340] on span "23" at bounding box center [398, 337] width 27 height 27
type input "[DATE]"
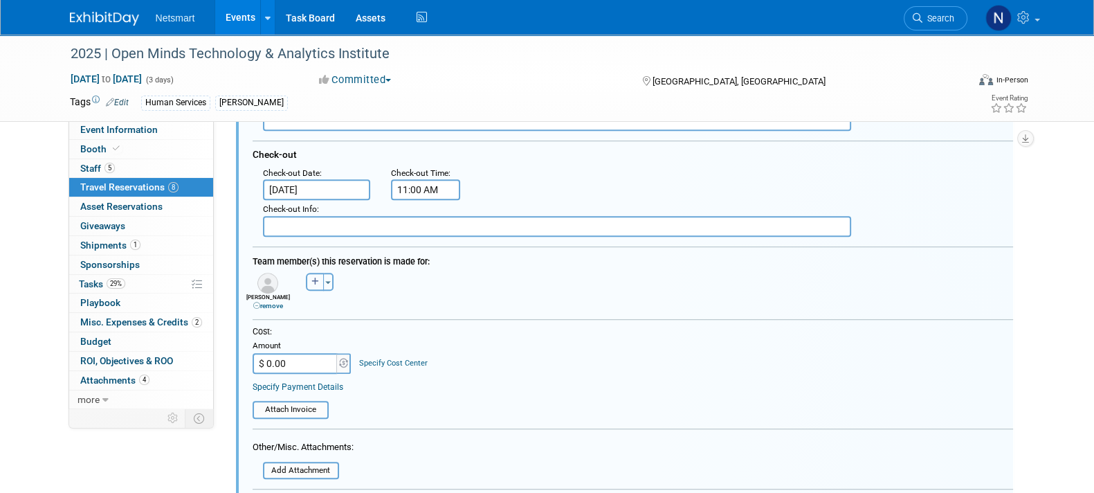
click at [312, 277] on icon "button" at bounding box center [315, 281] width 8 height 8
select select
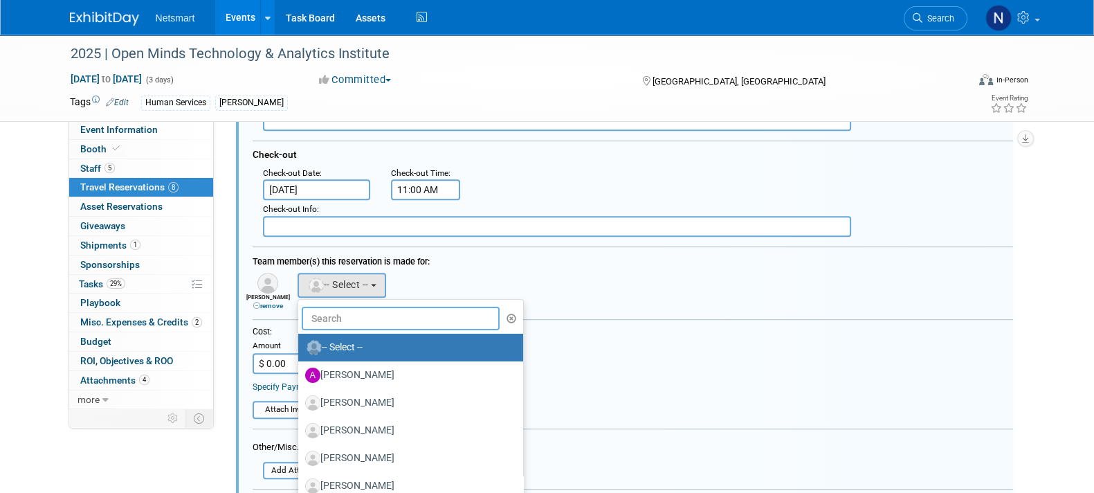
click at [345, 312] on input "text" at bounding box center [401, 318] width 199 height 24
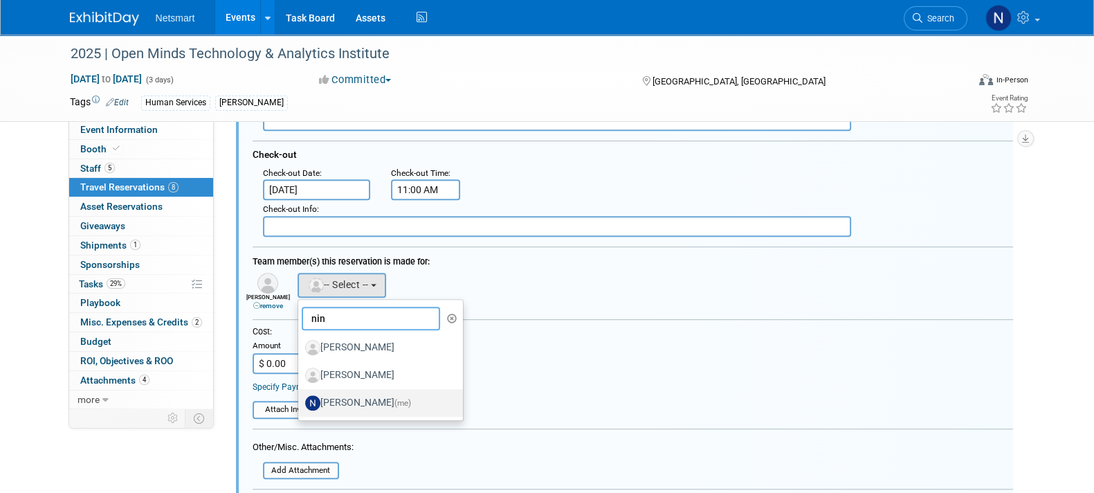
type input "nin"
click at [354, 392] on label "[PERSON_NAME] (me)" at bounding box center [377, 403] width 145 height 22
click at [300, 396] on input "[PERSON_NAME] (me)" at bounding box center [295, 400] width 9 height 9
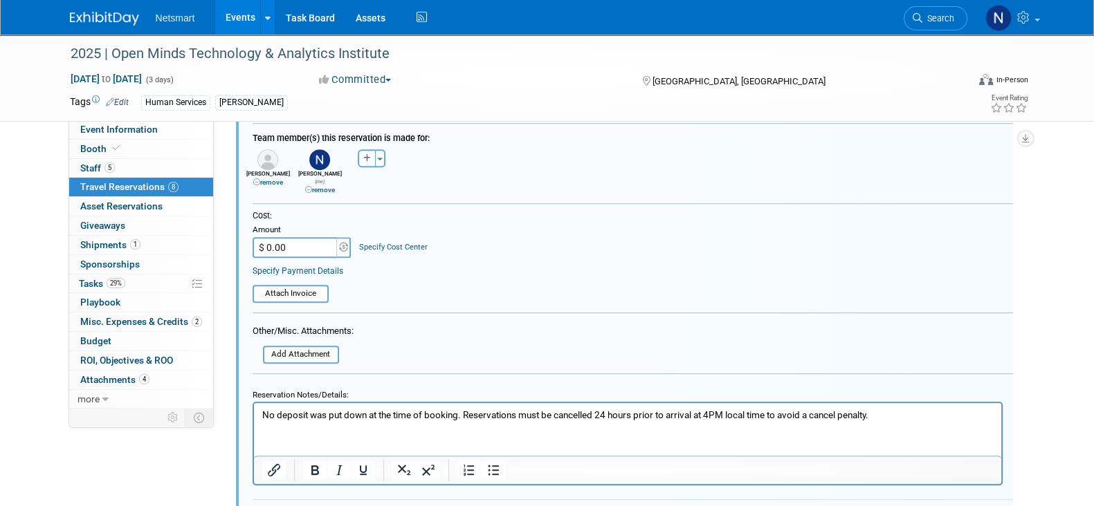
scroll to position [1228, 0]
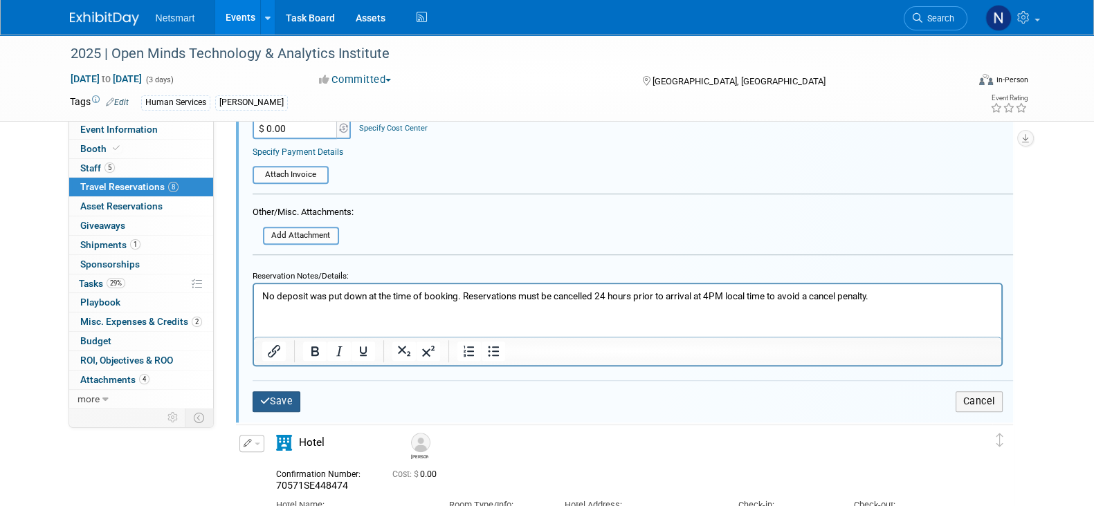
click at [287, 392] on button "Save" at bounding box center [277, 402] width 48 height 20
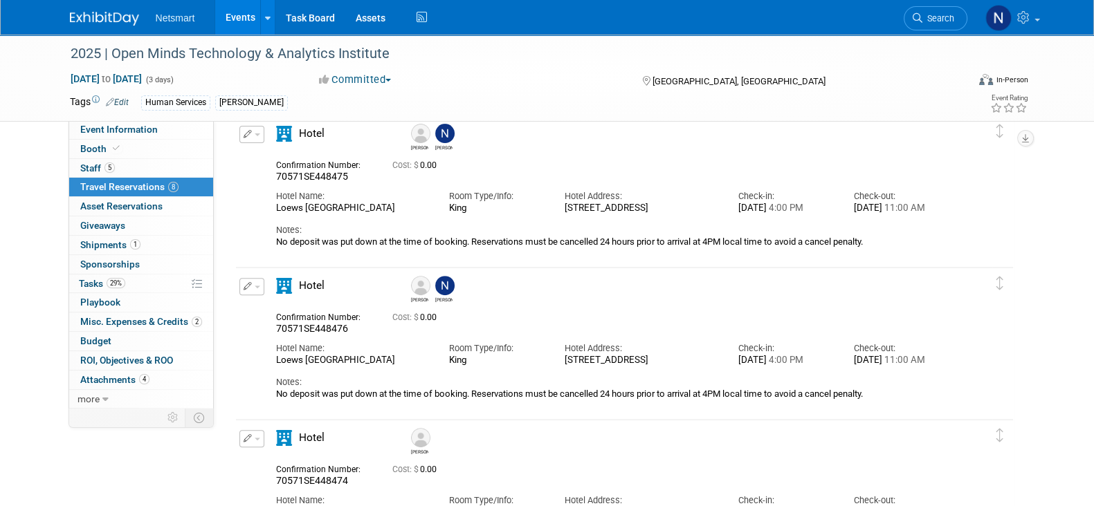
scroll to position [563, 0]
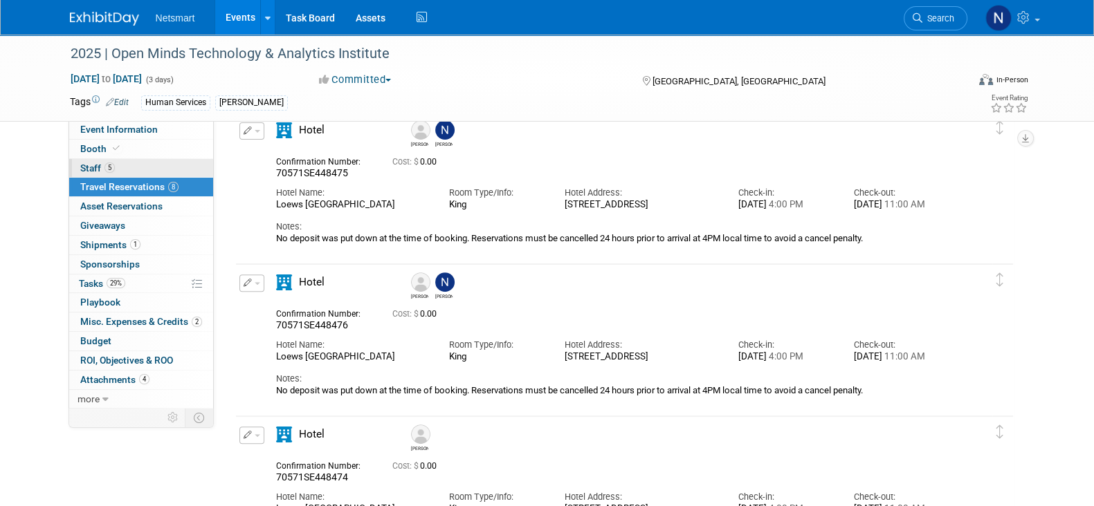
click at [135, 164] on link "5 Staff 5" at bounding box center [141, 168] width 144 height 19
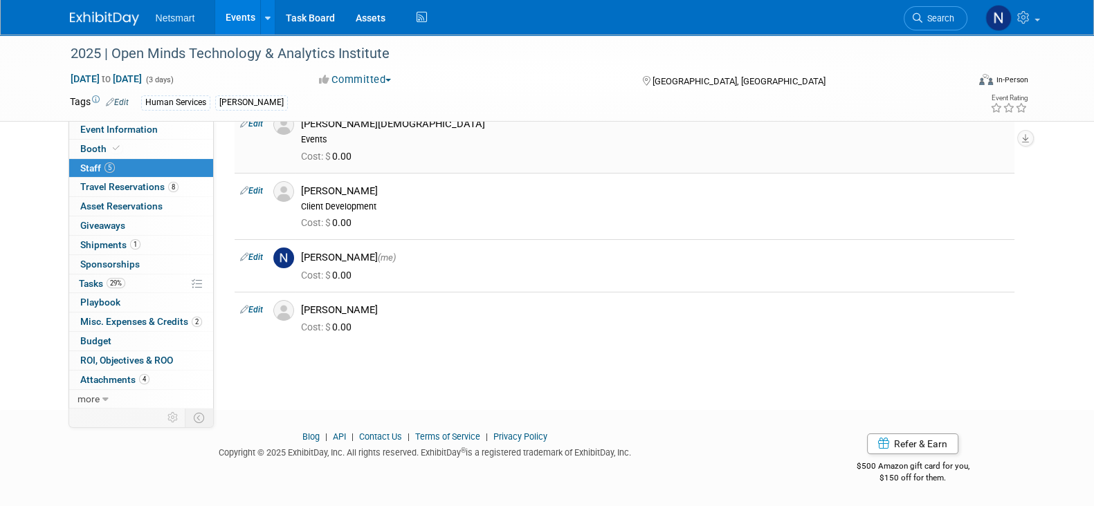
scroll to position [102, 0]
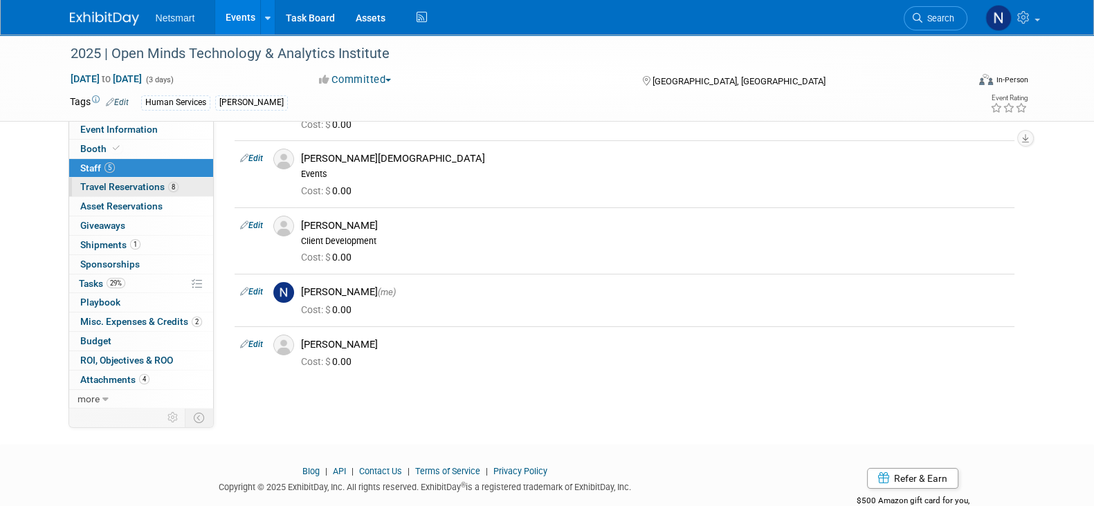
click at [175, 188] on span "8" at bounding box center [173, 187] width 10 height 10
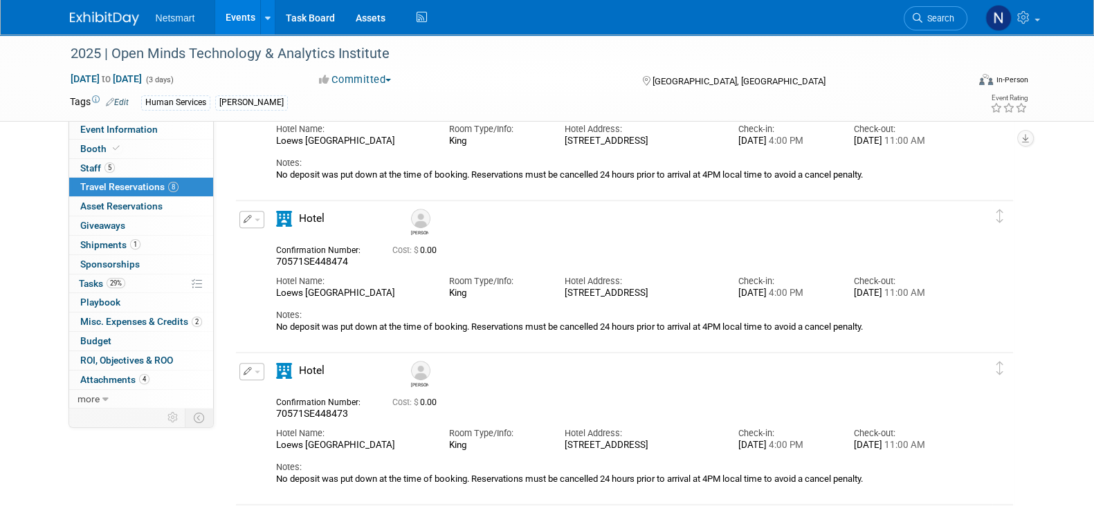
scroll to position [778, 0]
click at [248, 223] on icon "button" at bounding box center [248, 220] width 9 height 8
click at [277, 244] on button "Edit Reservation" at bounding box center [298, 245] width 117 height 20
select select "f3f301f0-2d1f-420f-a636-88ec4ba3367e"
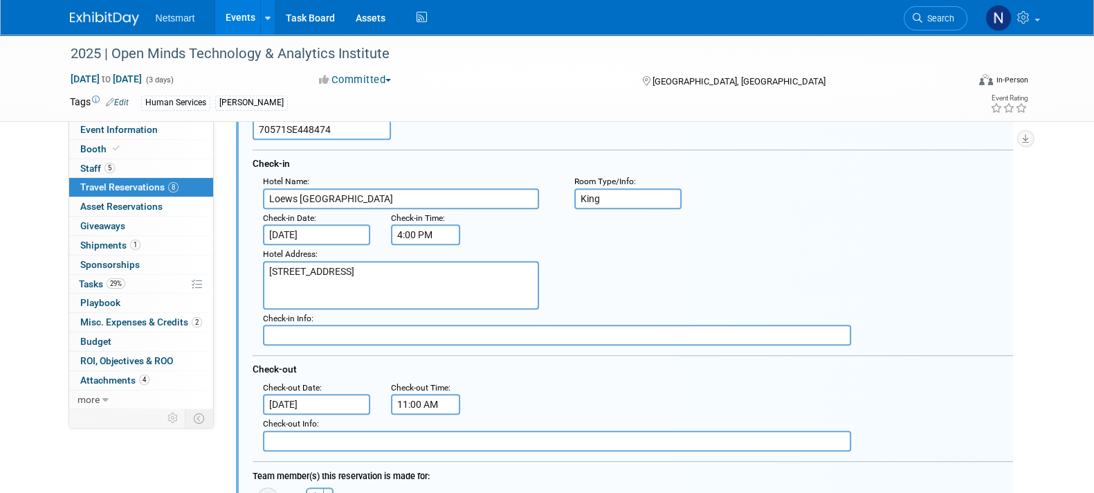
scroll to position [996, 0]
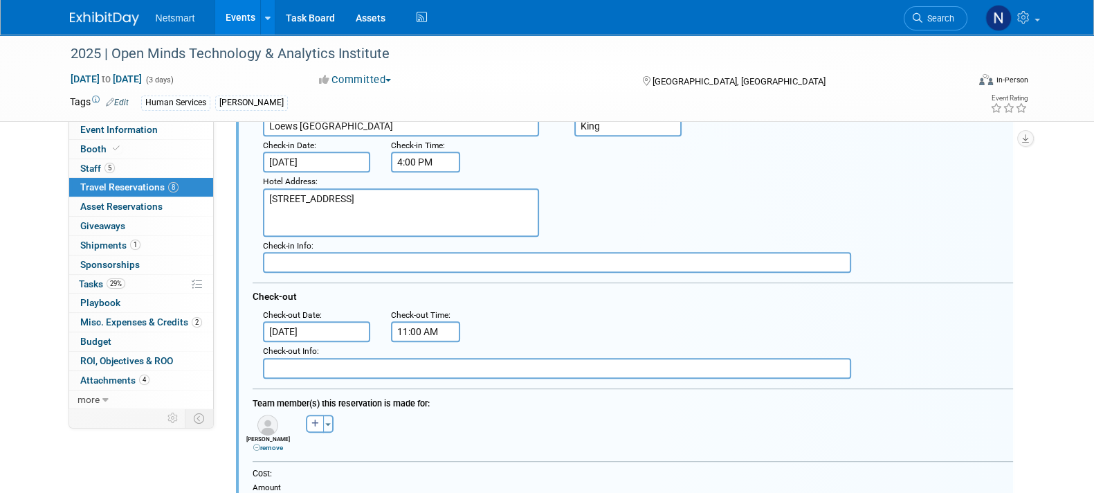
click at [275, 443] on link "remove" at bounding box center [268, 447] width 30 height 8
click at [257, 421] on button "button" at bounding box center [263, 423] width 18 height 18
select select
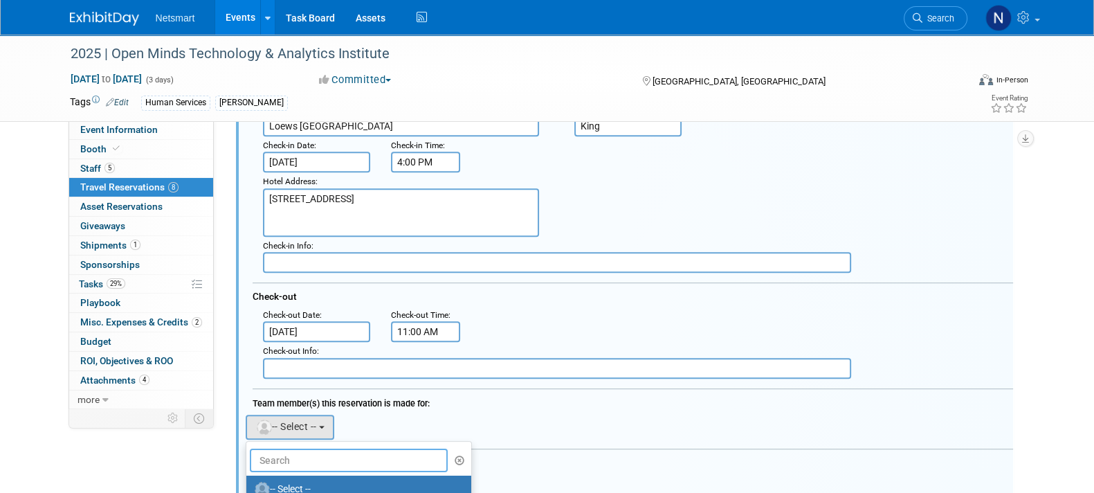
click at [277, 451] on input "text" at bounding box center [349, 460] width 199 height 24
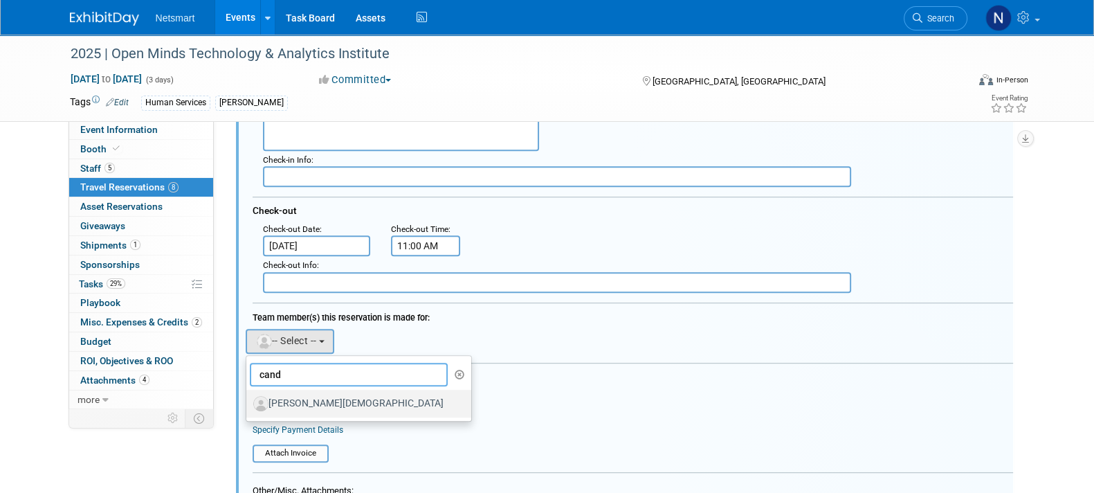
type input "cand"
click at [324, 402] on label "[PERSON_NAME][DEMOGRAPHIC_DATA]" at bounding box center [355, 403] width 204 height 22
click at [248, 402] on input "[PERSON_NAME][DEMOGRAPHIC_DATA]" at bounding box center [243, 401] width 9 height 9
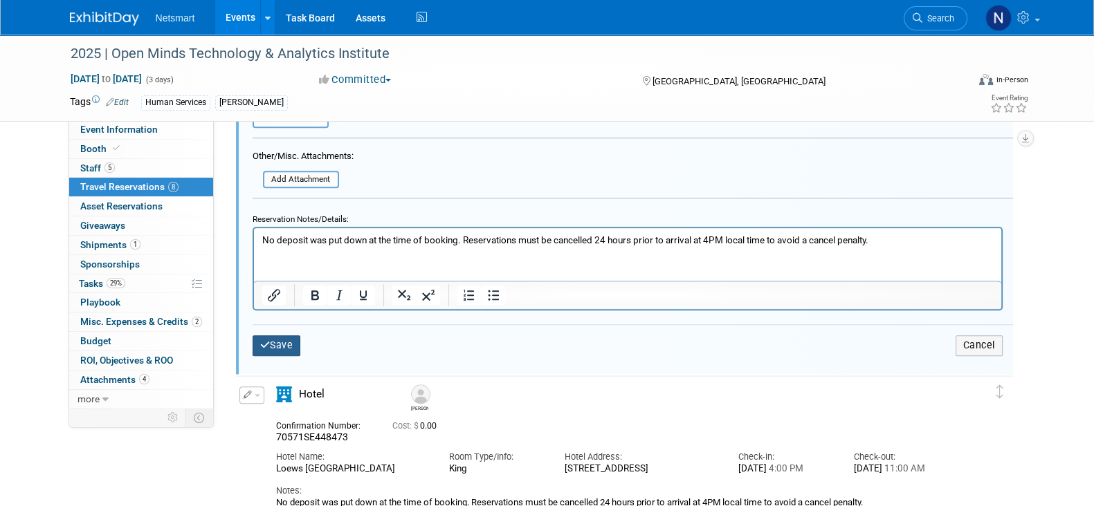
click at [277, 339] on button "Save" at bounding box center [277, 346] width 48 height 20
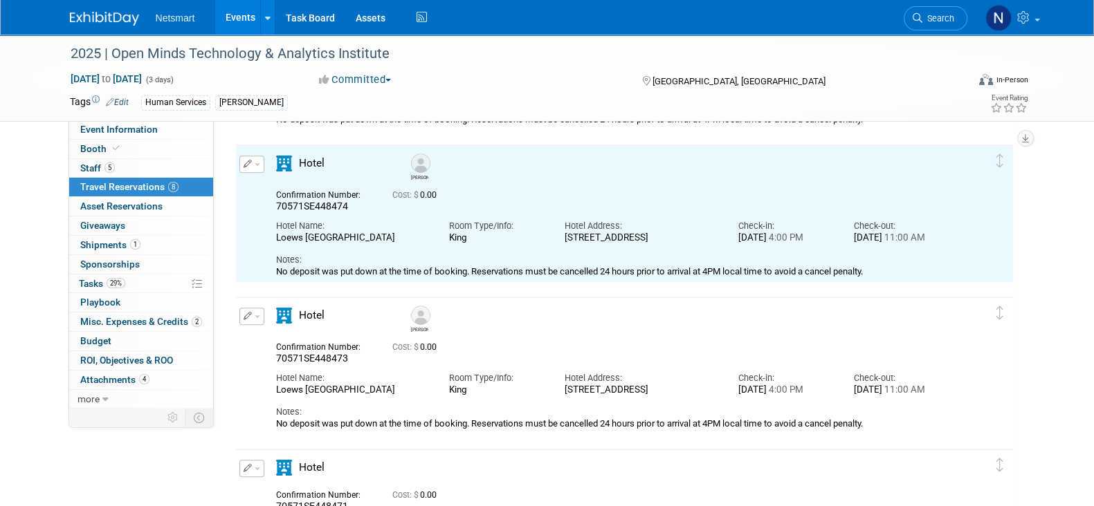
scroll to position [823, 0]
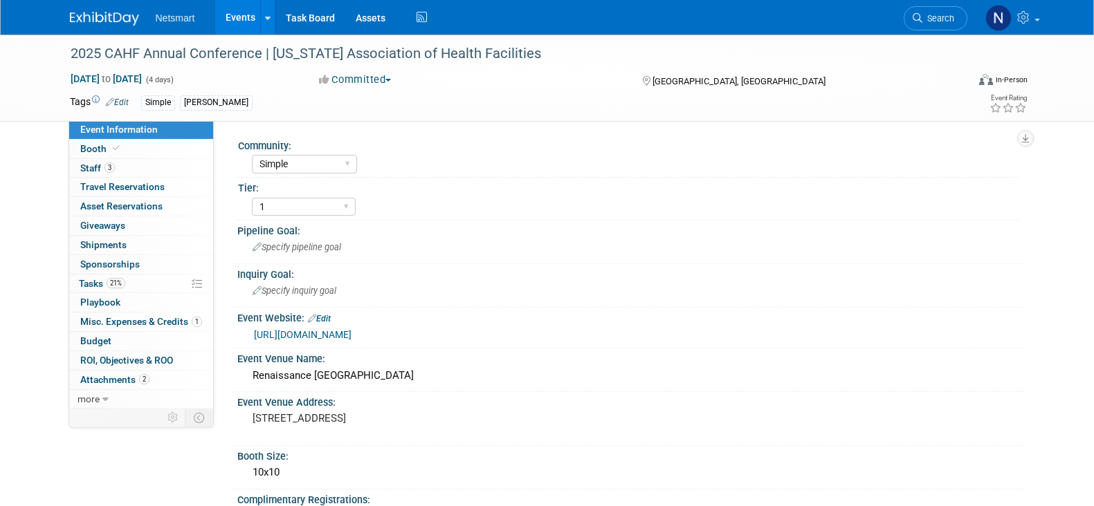
select select "Simple"
select select "1"
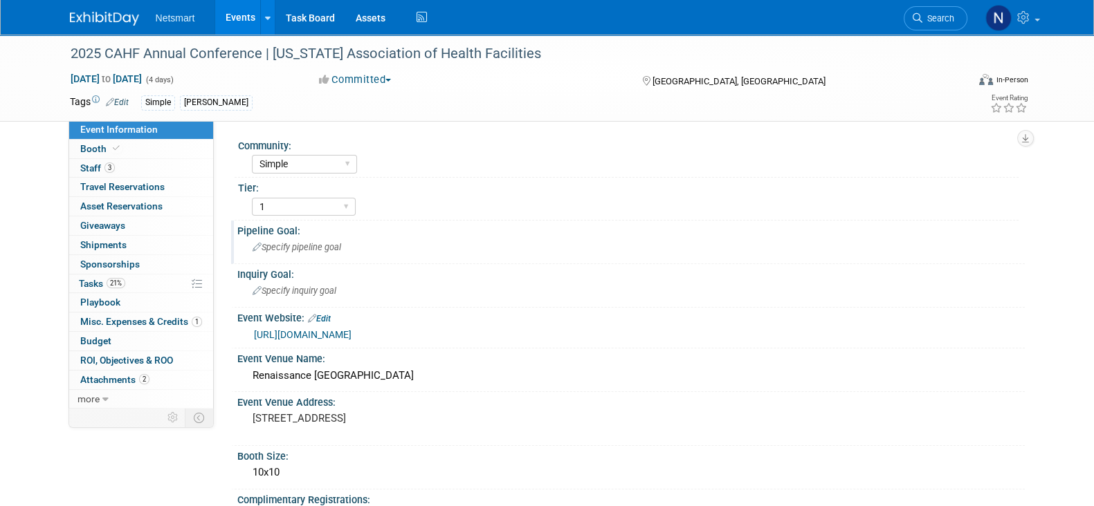
click at [991, 246] on div "Specify pipeline goal" at bounding box center [631, 247] width 767 height 21
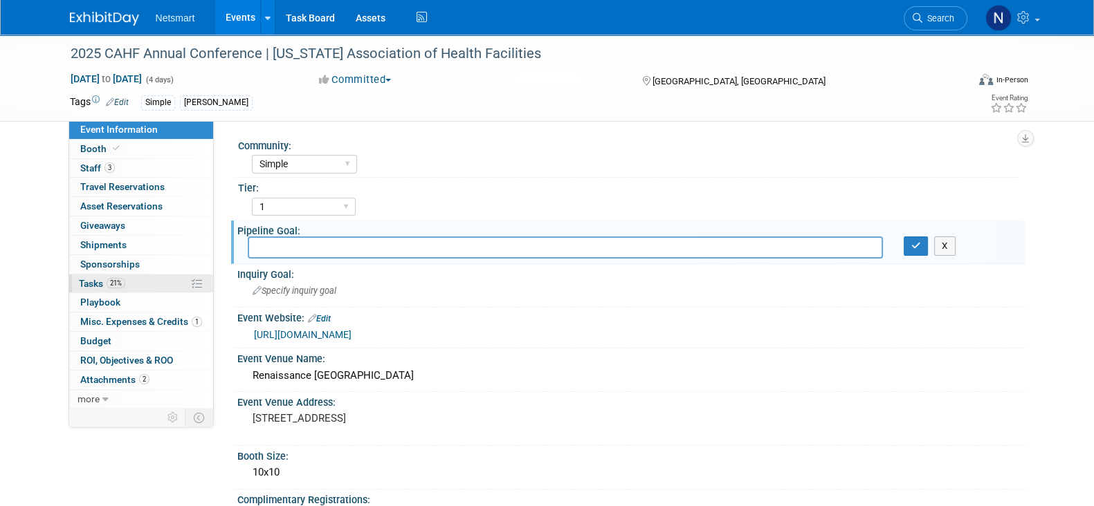
click at [121, 284] on span "21%" at bounding box center [116, 283] width 19 height 10
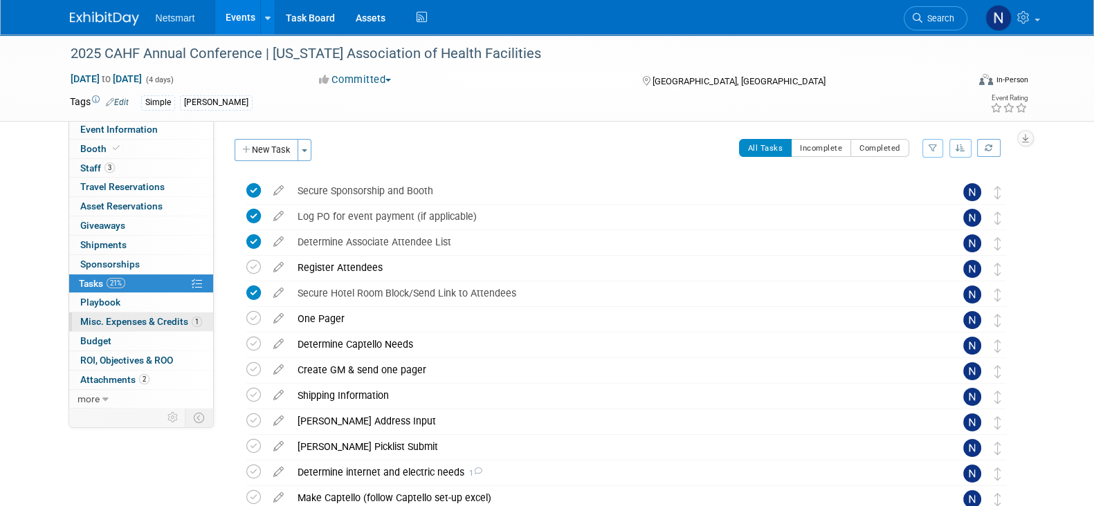
click at [138, 321] on span "Misc. Expenses & Credits 1" at bounding box center [141, 321] width 122 height 11
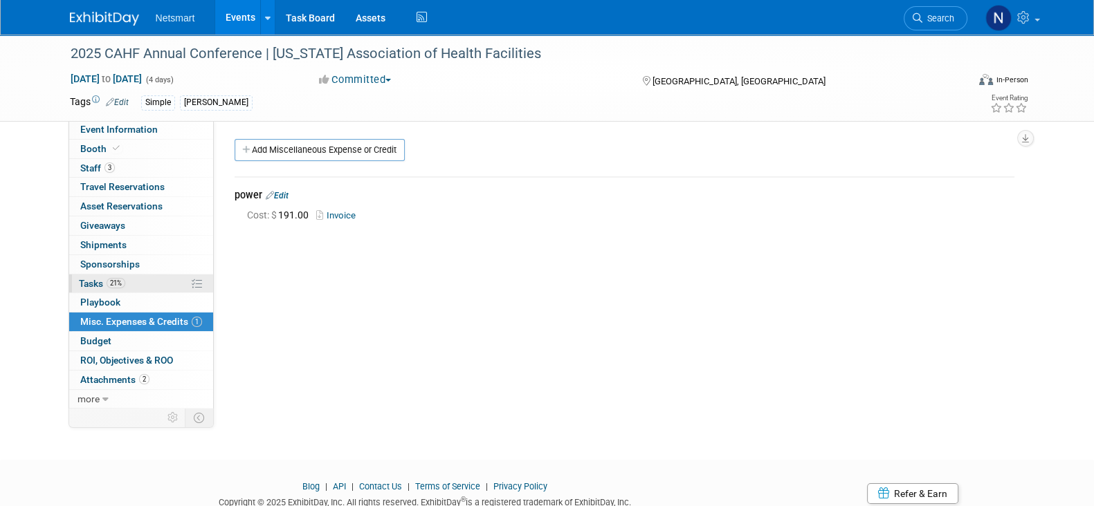
click at [131, 282] on link "21% Tasks 21%" at bounding box center [141, 284] width 144 height 19
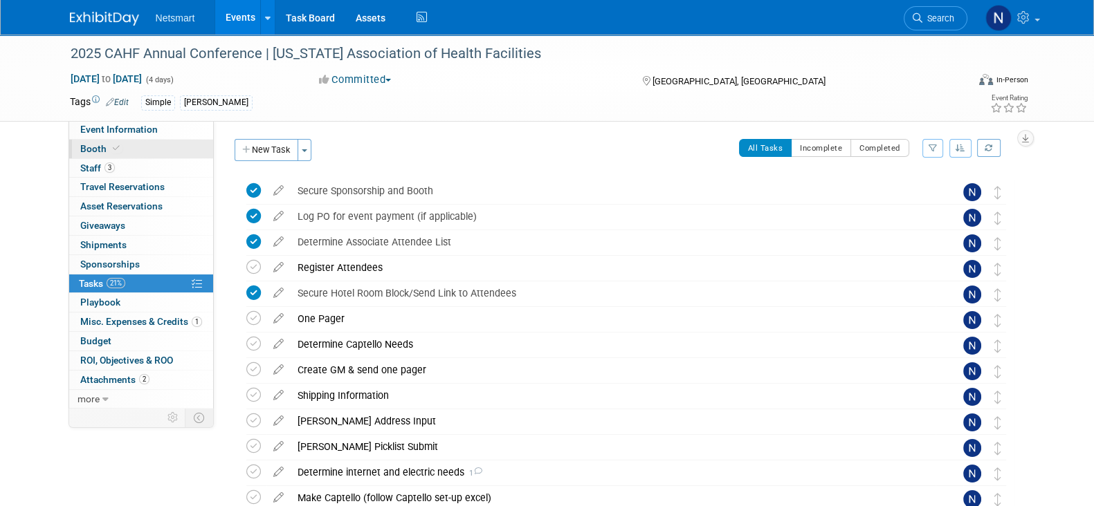
click at [120, 154] on link "Booth" at bounding box center [141, 149] width 144 height 19
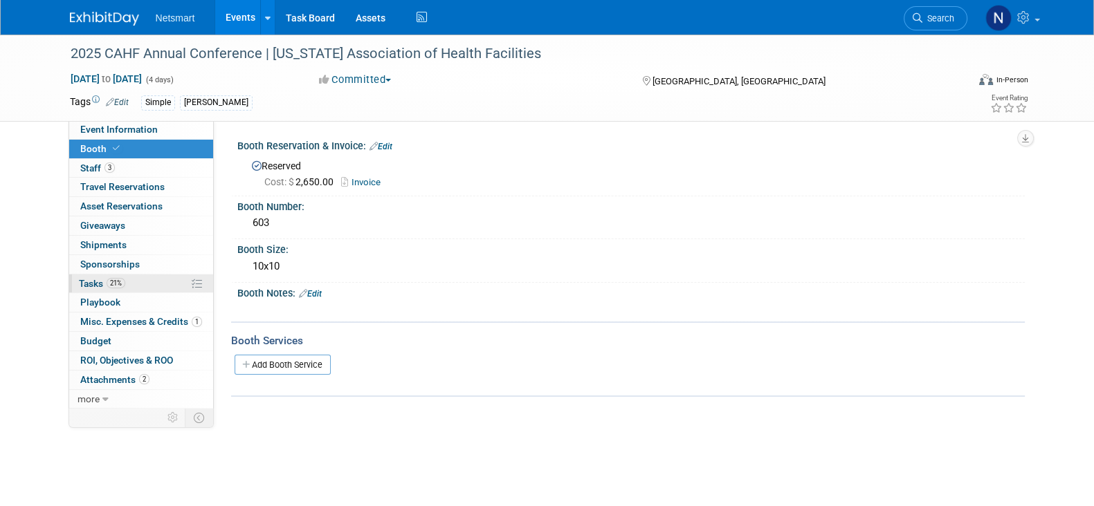
click at [158, 288] on link "21% Tasks 21%" at bounding box center [141, 284] width 144 height 19
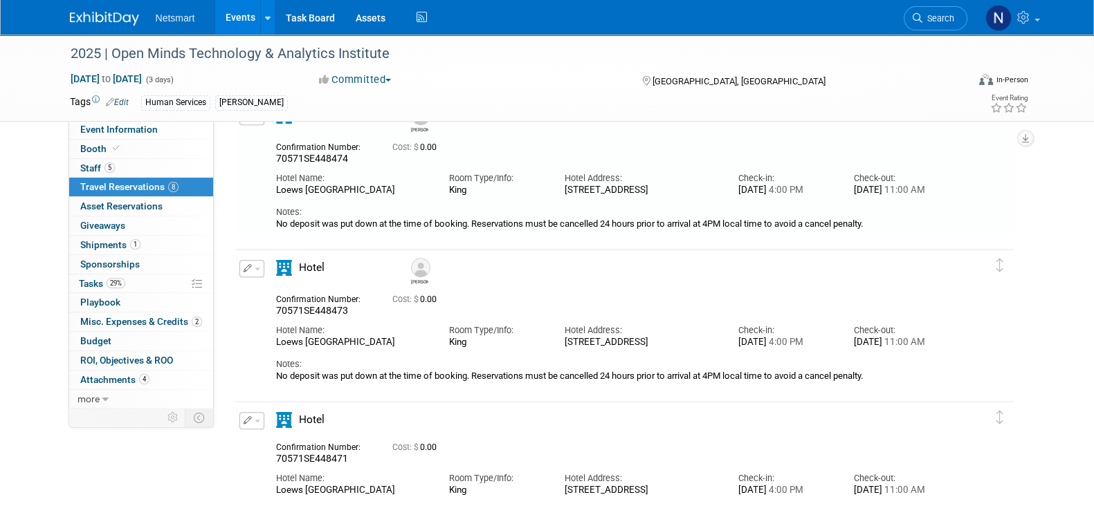
scroll to position [910, 0]
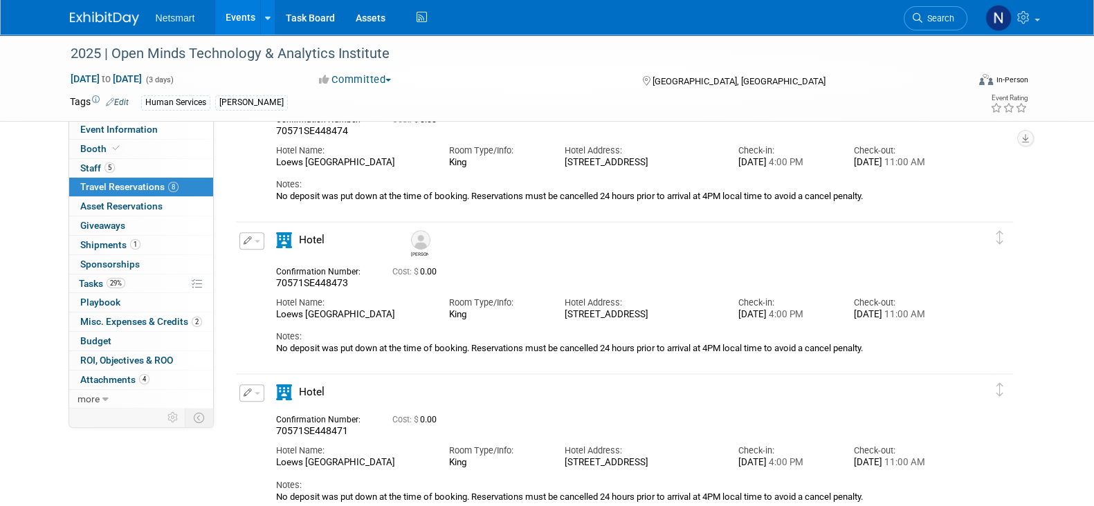
click at [251, 391] on button "button" at bounding box center [251, 393] width 25 height 17
click at [275, 417] on button "Edit Reservation" at bounding box center [298, 417] width 117 height 20
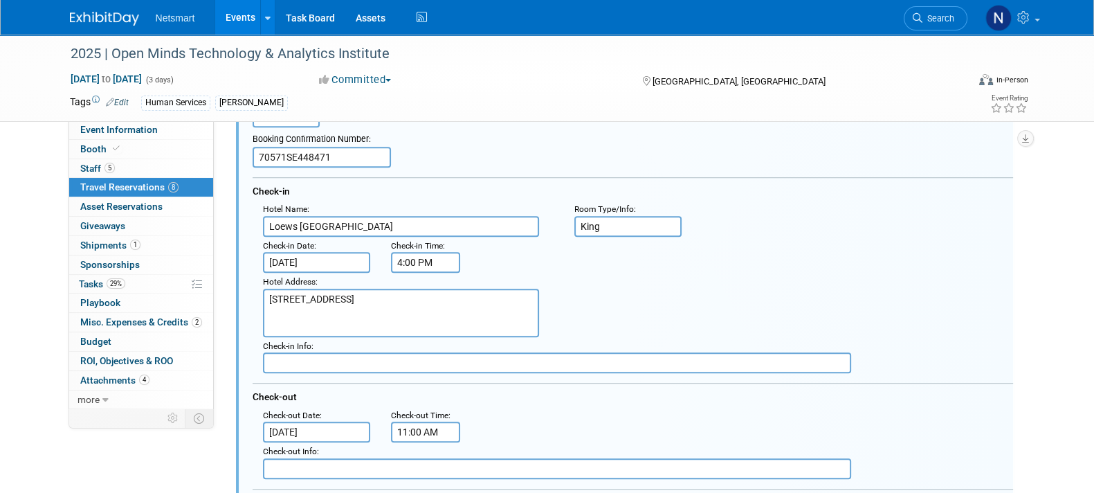
scroll to position [1300, 0]
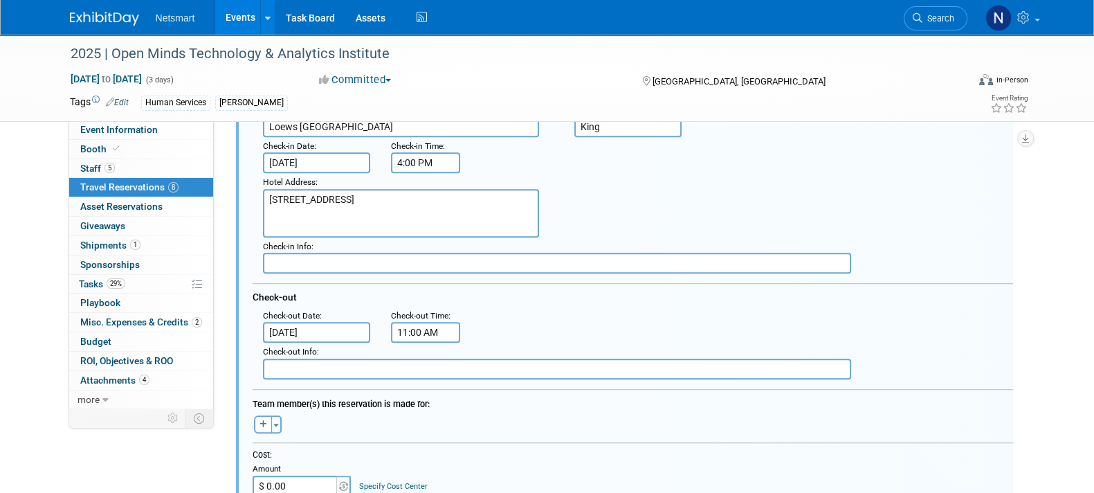
click at [291, 327] on input "[DATE]" at bounding box center [317, 332] width 108 height 21
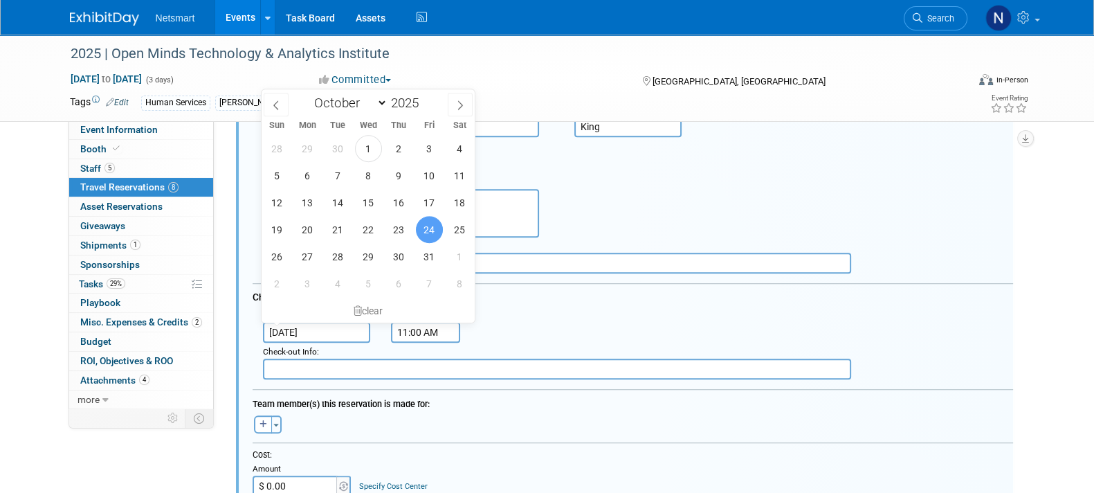
drag, startPoint x: 568, startPoint y: 313, endPoint x: 550, endPoint y: 313, distance: 18.0
click at [568, 313] on div ": Check-out Date : [DATE] Check-out Time : 11:00 AM" at bounding box center [638, 324] width 771 height 37
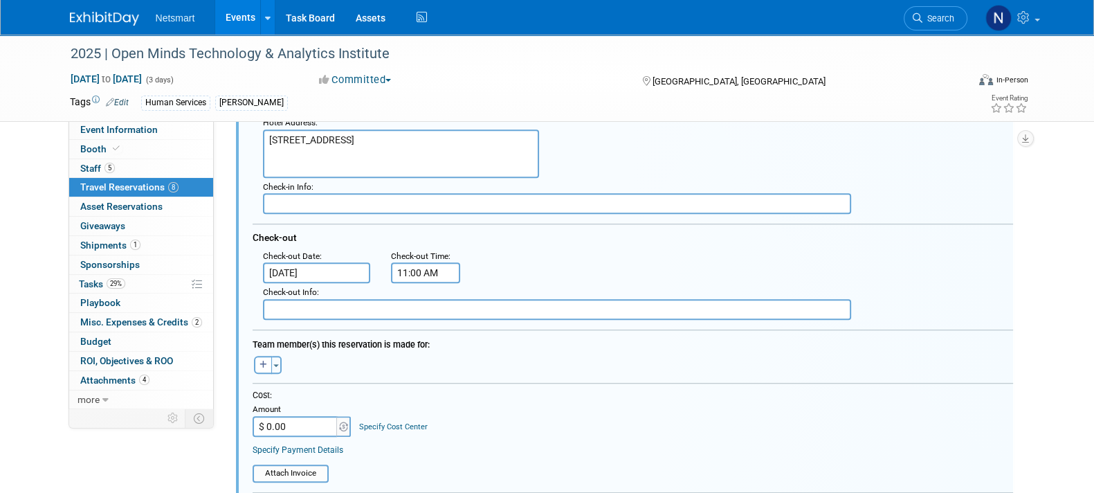
scroll to position [1386, 0]
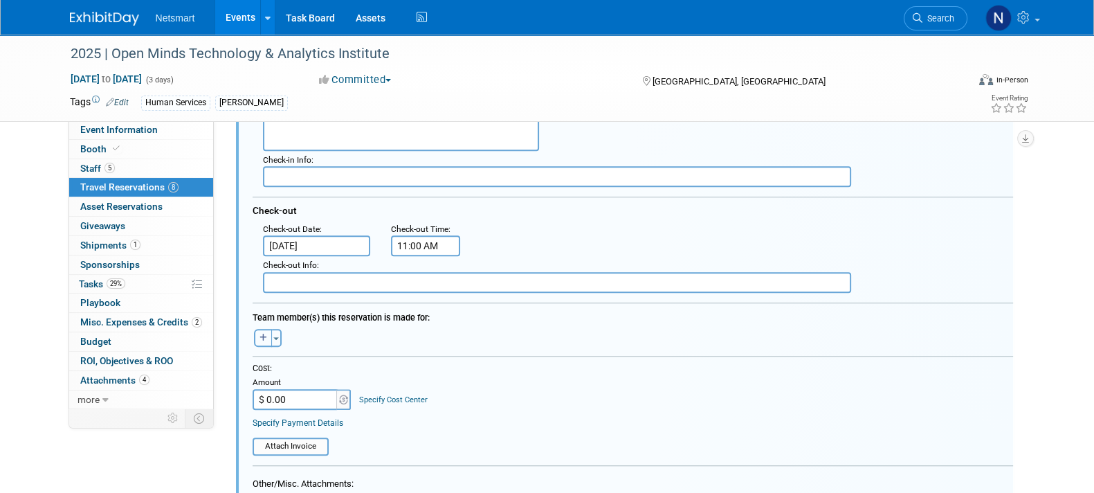
click at [259, 333] on icon "button" at bounding box center [263, 337] width 8 height 8
select select
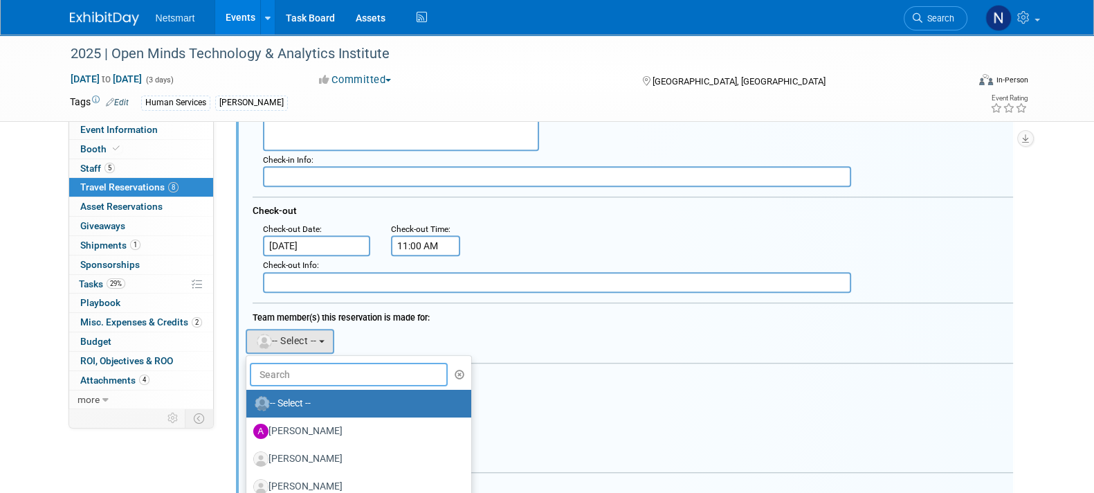
click at [303, 365] on input "text" at bounding box center [349, 375] width 199 height 24
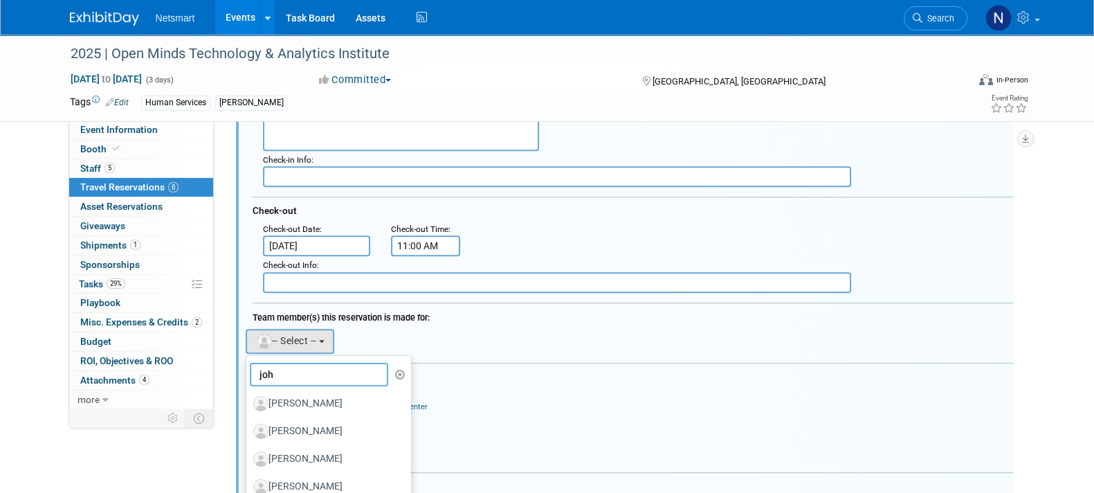
type input "[PERSON_NAME]"
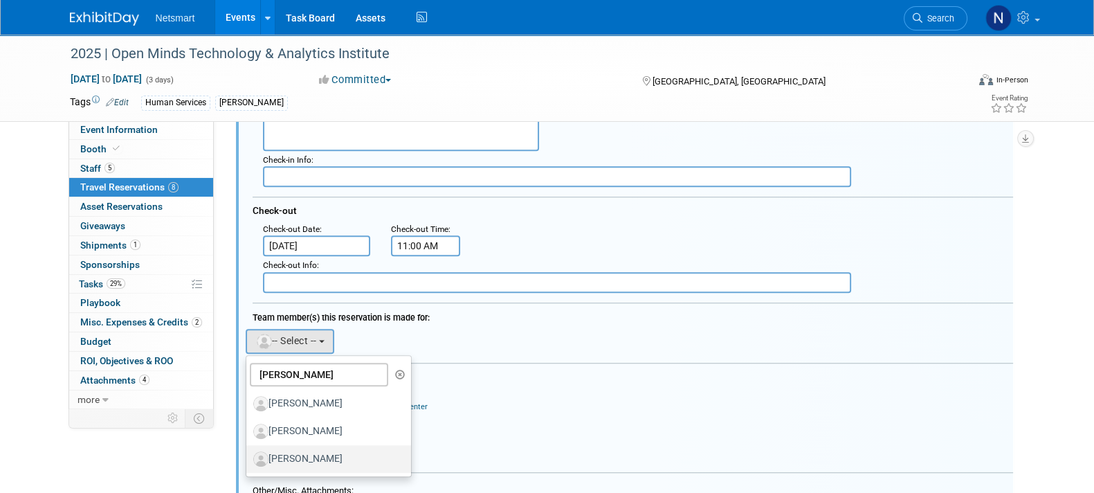
click at [322, 450] on label "[PERSON_NAME]" at bounding box center [325, 459] width 145 height 22
click at [248, 452] on input "[PERSON_NAME]" at bounding box center [243, 456] width 9 height 9
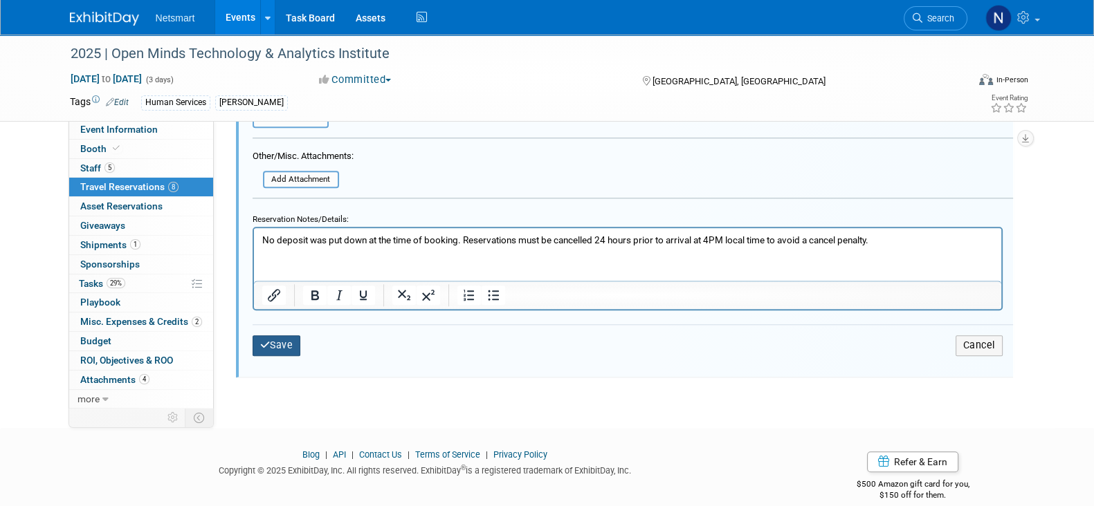
click at [275, 338] on button "Save" at bounding box center [277, 346] width 48 height 20
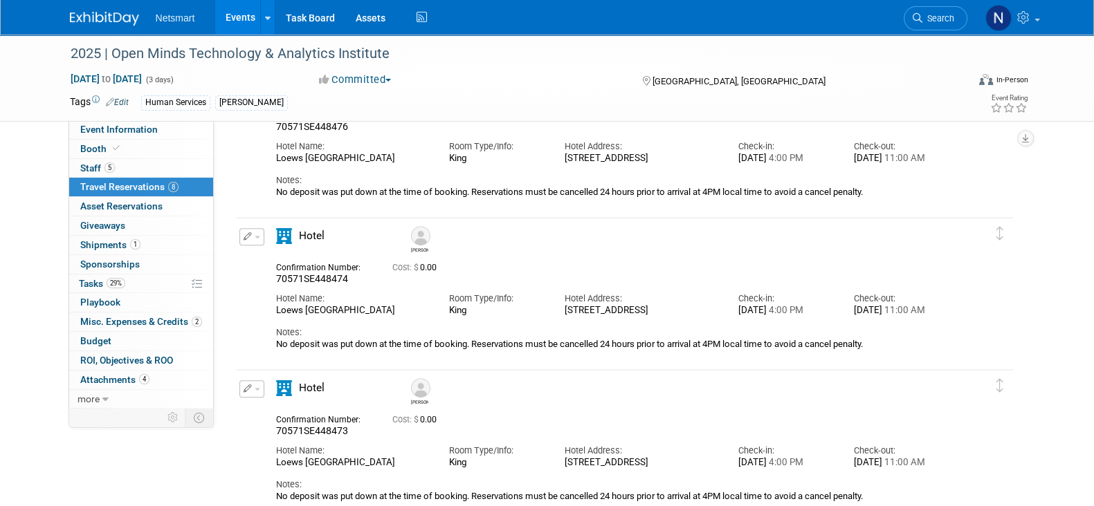
scroll to position [762, 0]
click at [978, 307] on div "Edit Reservation [PERSON_NAME] 0.00" at bounding box center [614, 289] width 756 height 122
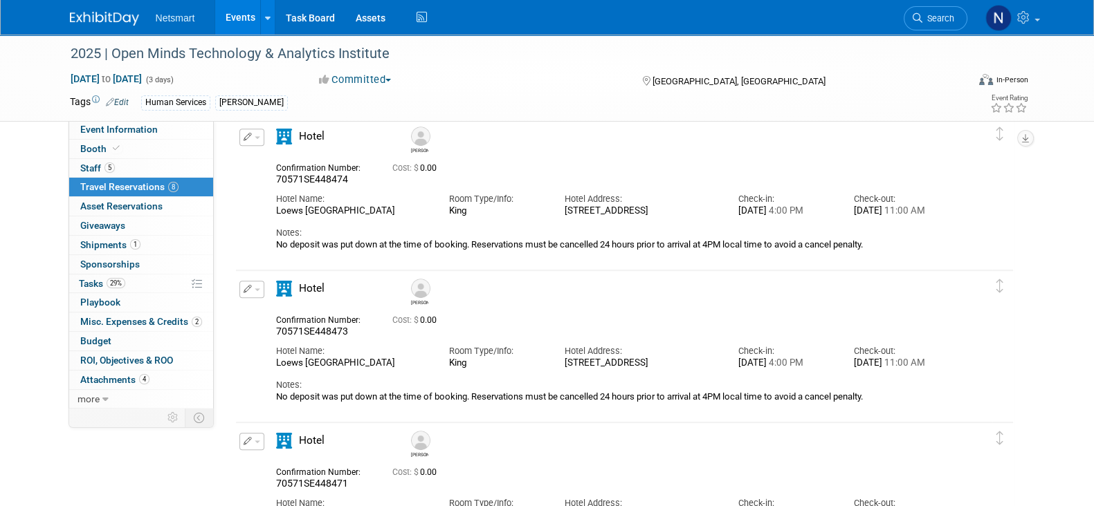
scroll to position [785, 0]
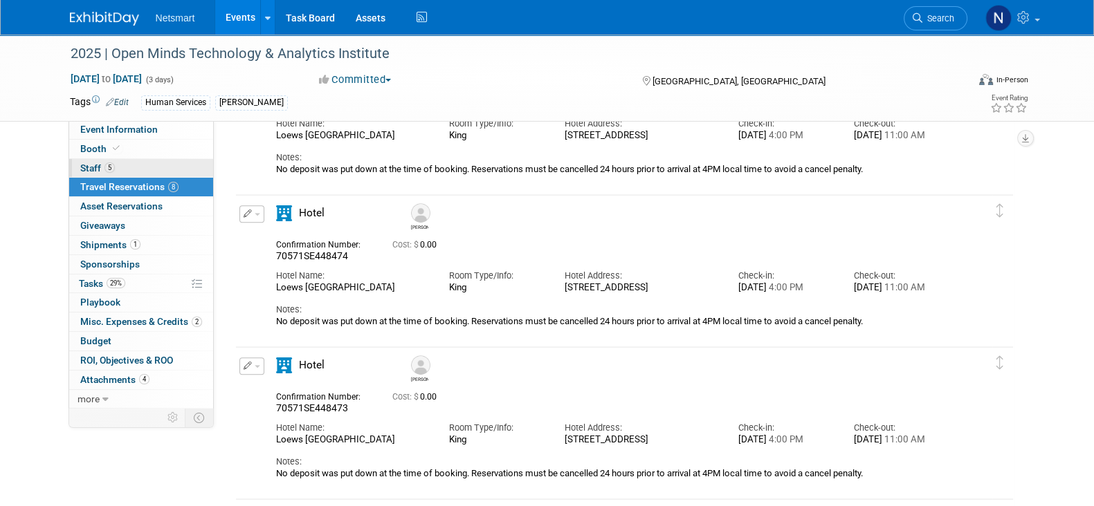
click at [125, 164] on link "5 Staff 5" at bounding box center [141, 168] width 144 height 19
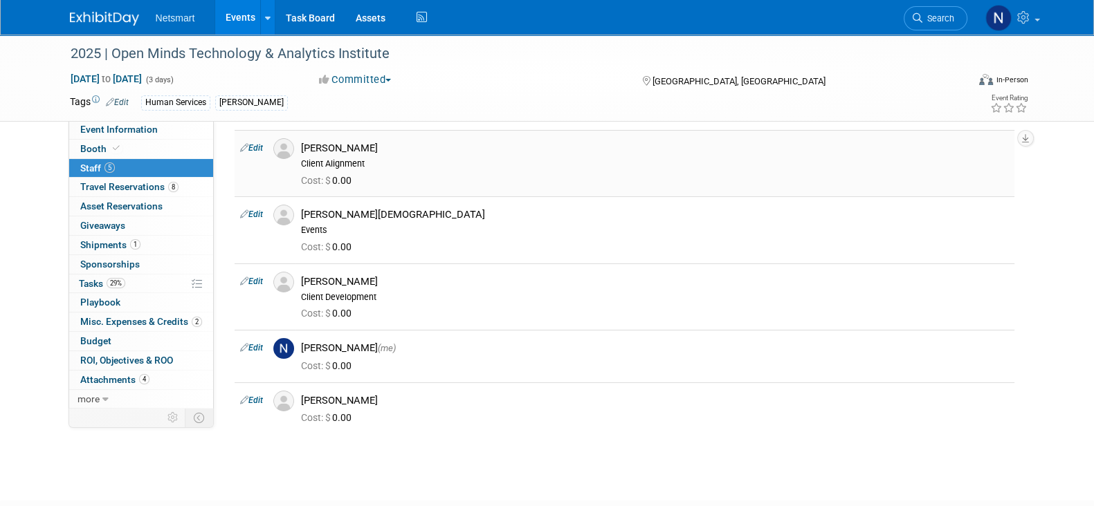
scroll to position [46, 0]
click at [148, 186] on span "Travel Reservations 8" at bounding box center [129, 186] width 98 height 11
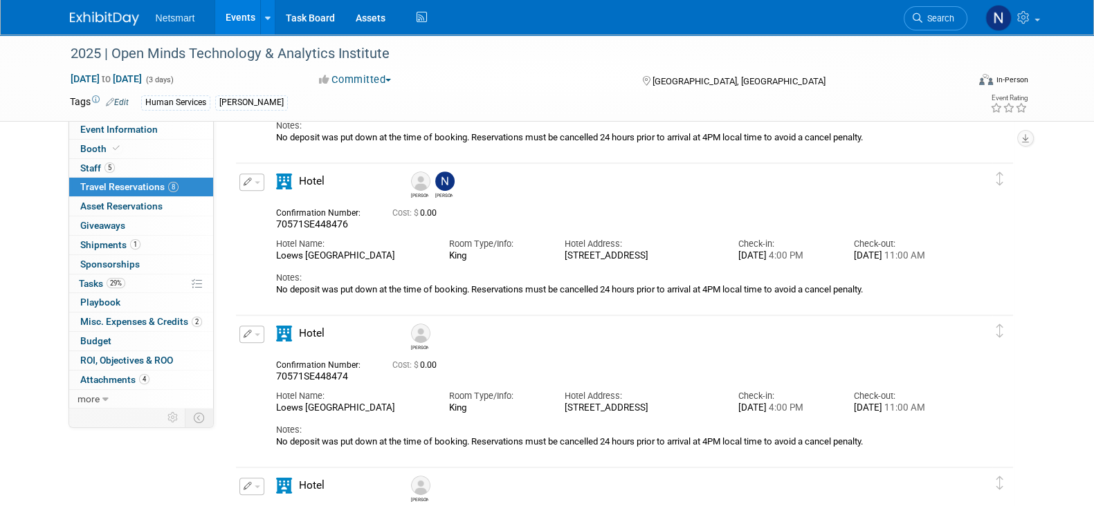
scroll to position [691, 0]
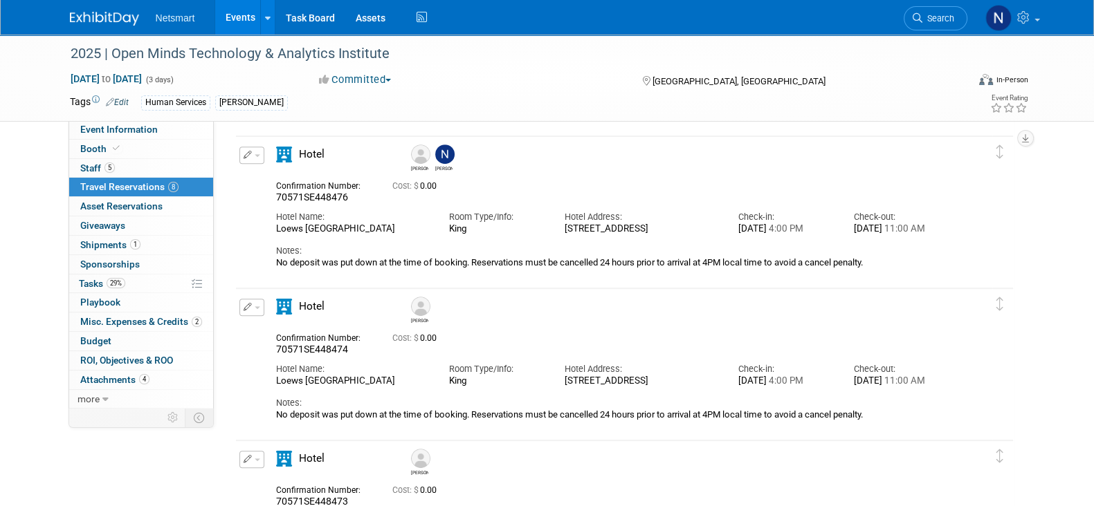
click at [245, 305] on icon "button" at bounding box center [248, 307] width 9 height 8
click at [306, 331] on button "Edit Reservation" at bounding box center [298, 332] width 117 height 20
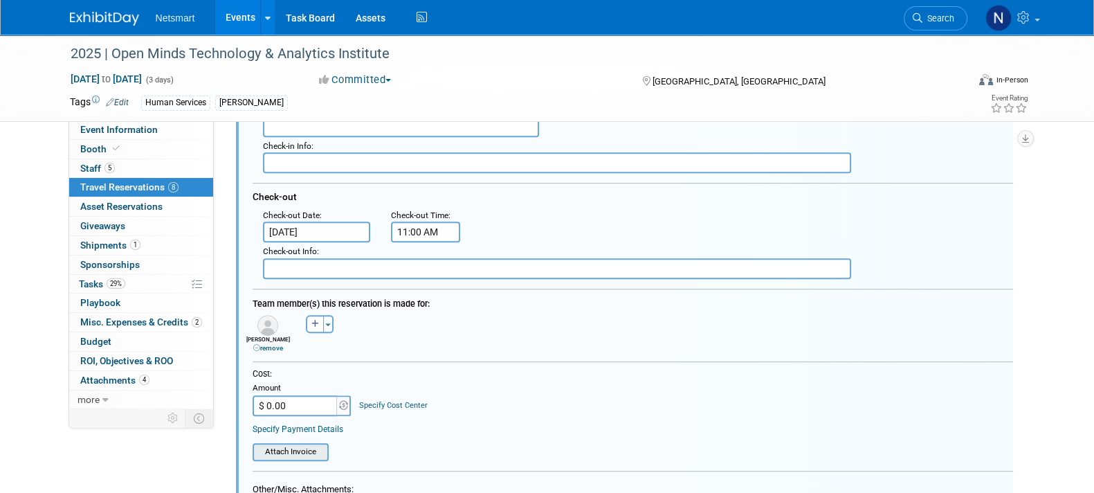
scroll to position [1169, 0]
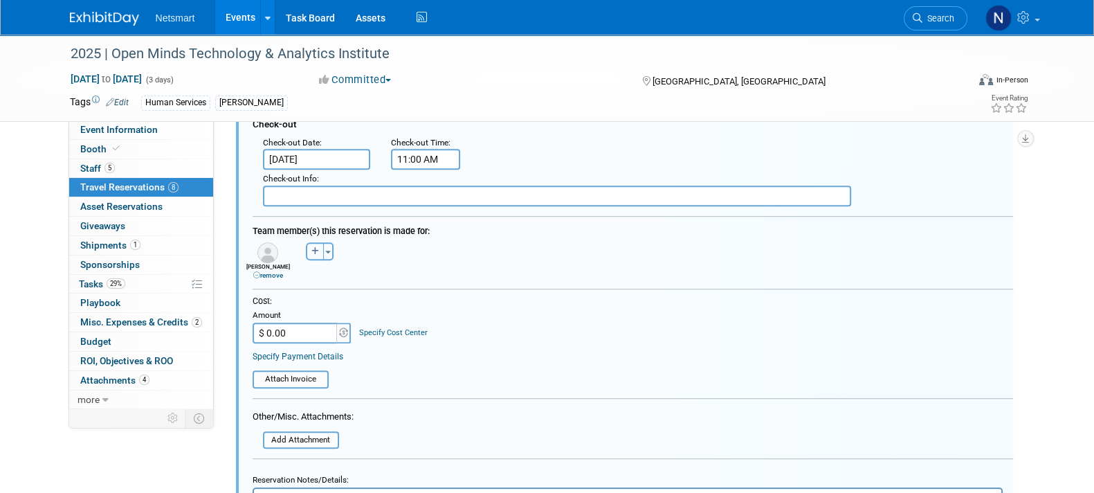
click at [314, 247] on icon "button" at bounding box center [315, 251] width 8 height 8
select select
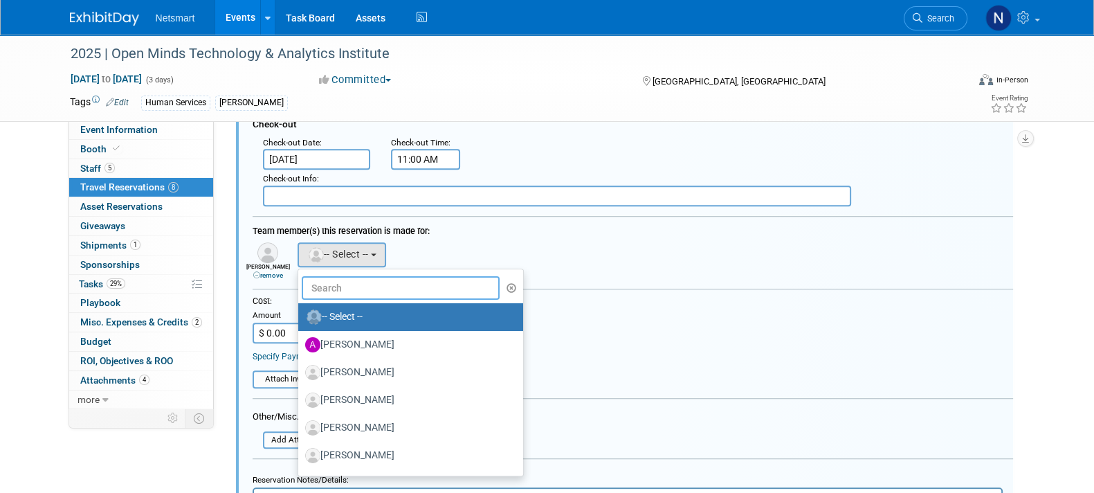
click at [353, 280] on input "text" at bounding box center [401, 288] width 199 height 24
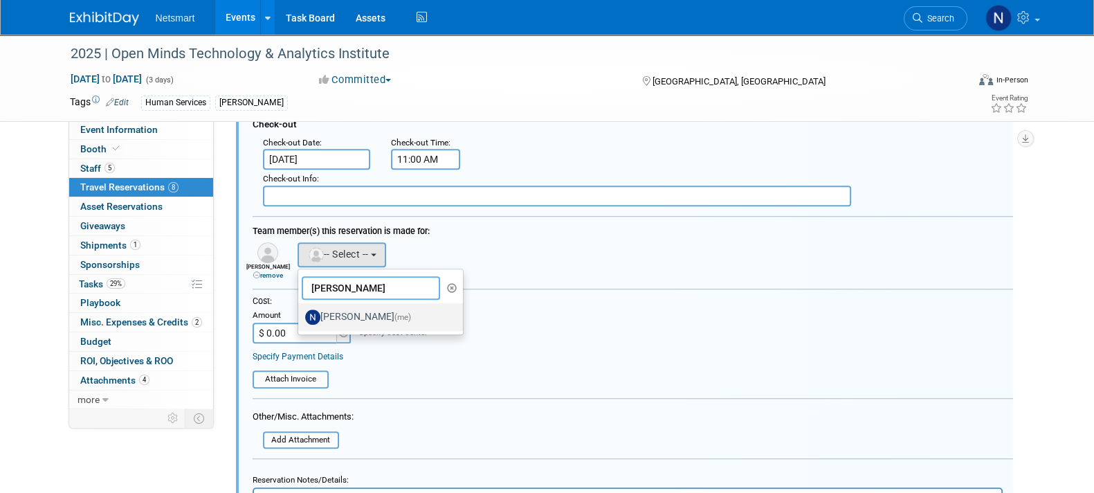
type input "[PERSON_NAME]"
click at [350, 315] on label "[PERSON_NAME] (me)" at bounding box center [377, 317] width 145 height 22
click at [300, 315] on input "[PERSON_NAME] (me)" at bounding box center [295, 315] width 9 height 9
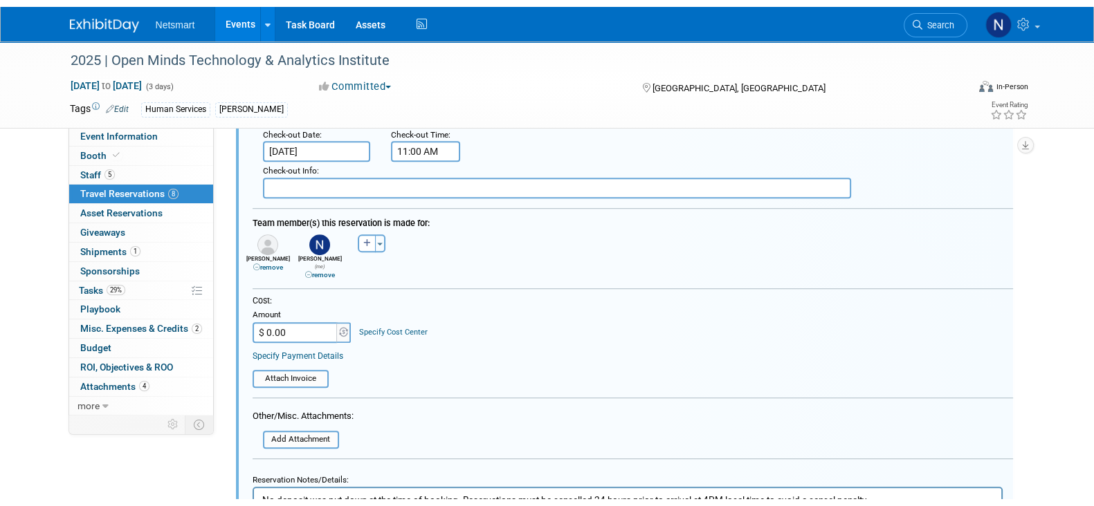
scroll to position [1341, 0]
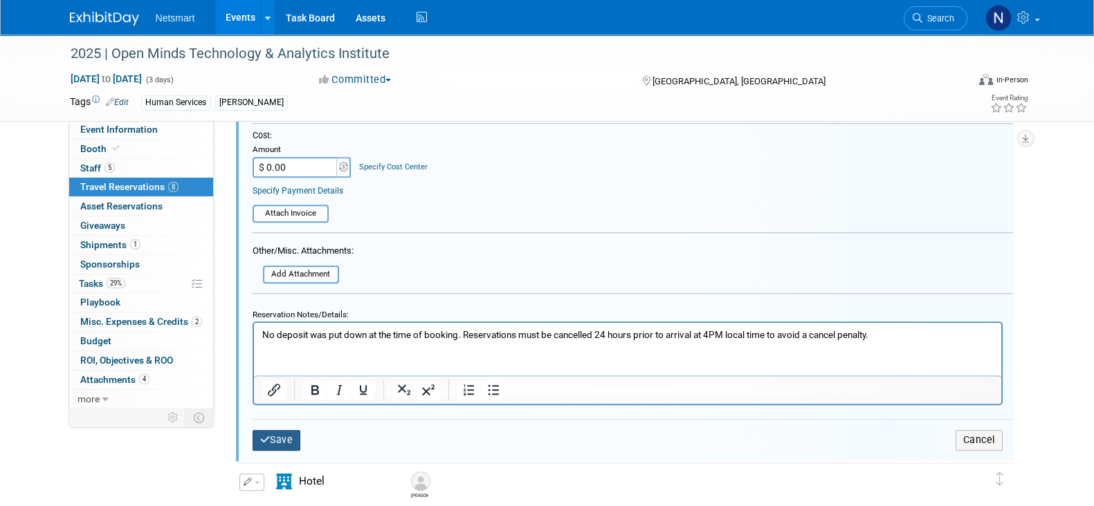
click at [286, 430] on button "Save" at bounding box center [277, 440] width 48 height 20
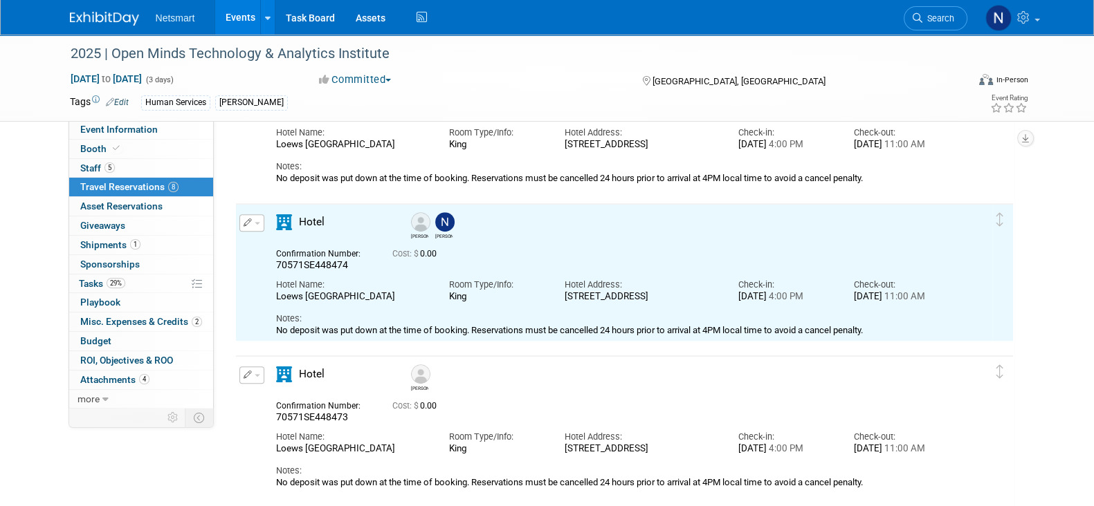
scroll to position [737, 0]
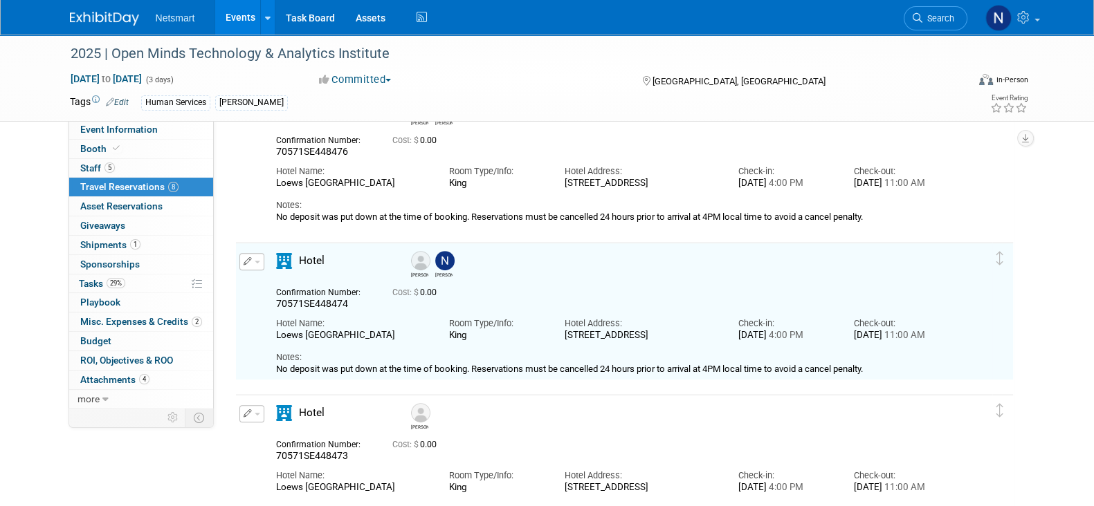
click at [1052, 259] on div "2025 | Open Minds Technology & Analytics Institute [DATE] to [DATE] (3 days) [D…" at bounding box center [547, 12] width 1094 height 1429
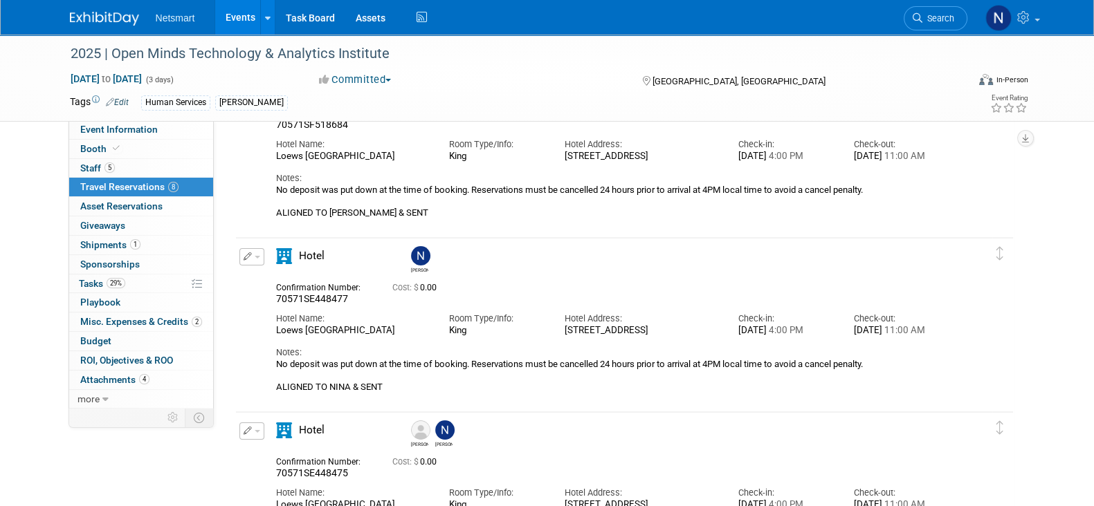
scroll to position [342, 0]
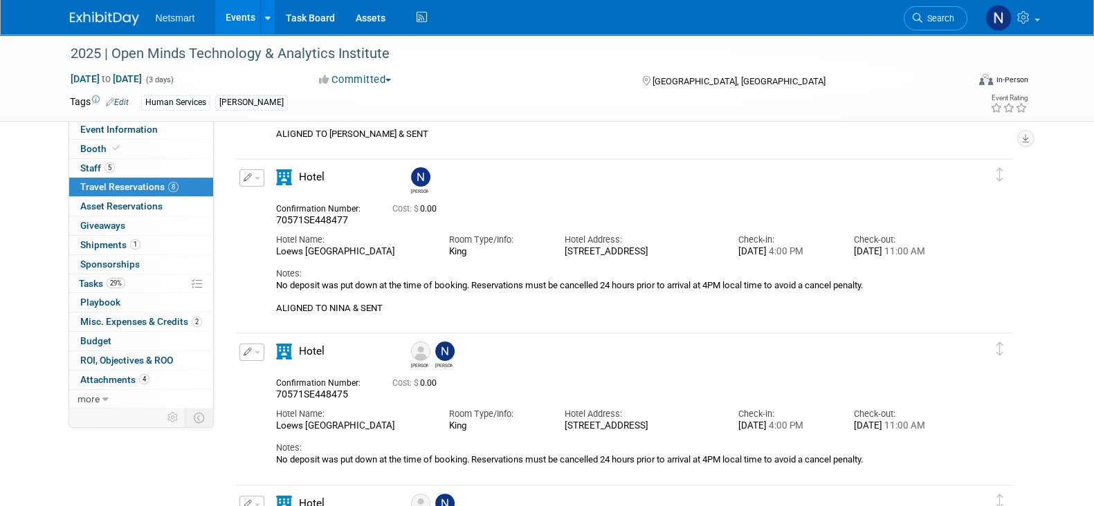
click at [315, 397] on span "70571SE448475" at bounding box center [312, 394] width 72 height 11
copy span "70571SE448475"
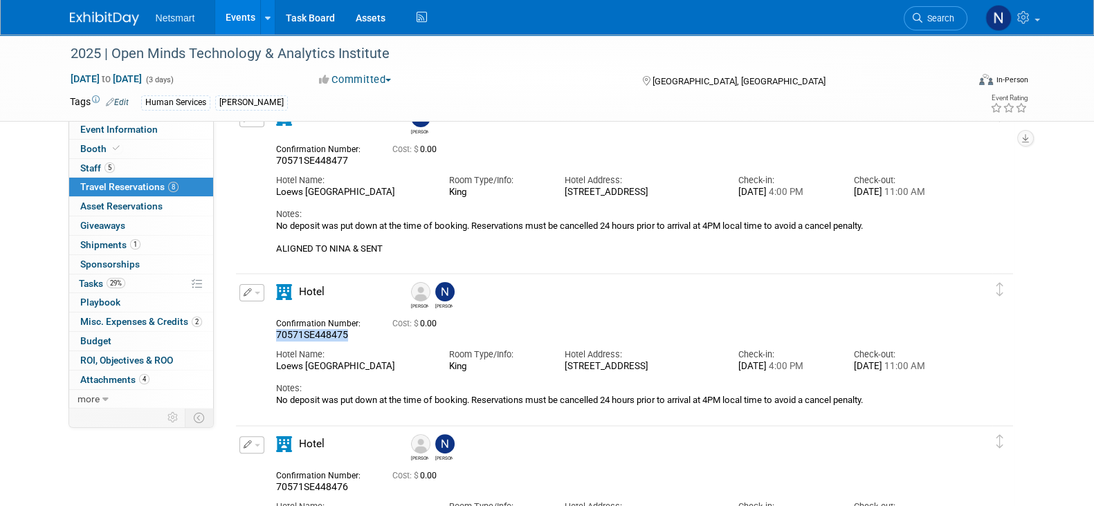
scroll to position [429, 0]
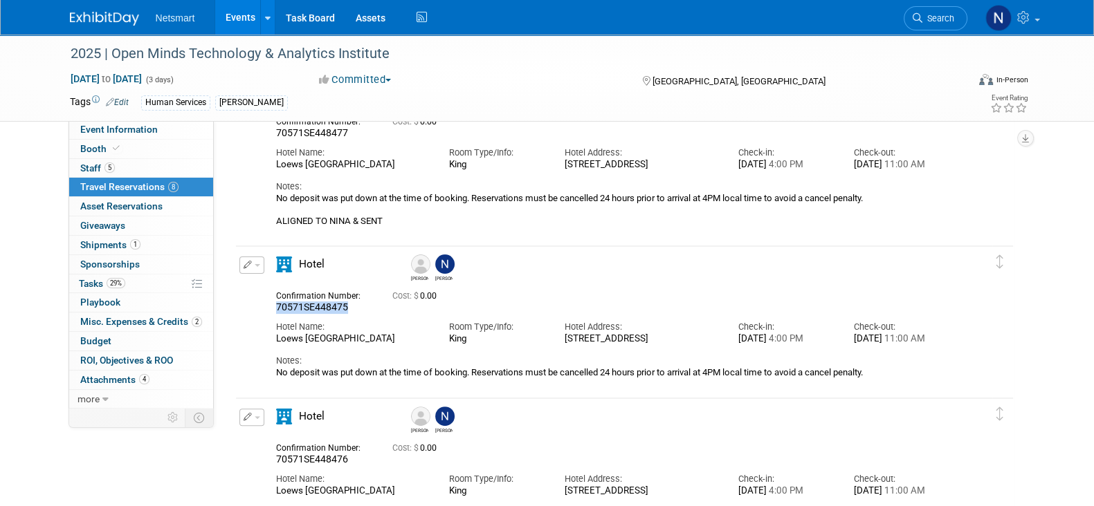
click at [248, 266] on icon "button" at bounding box center [248, 265] width 9 height 8
click at [283, 292] on button "Edit Reservation" at bounding box center [298, 290] width 117 height 20
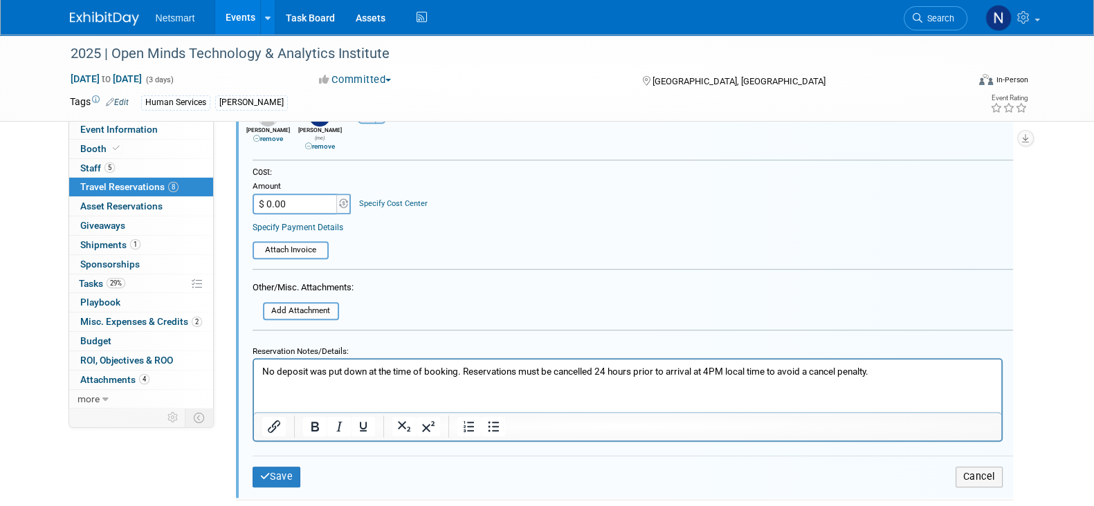
scroll to position [1038, 0]
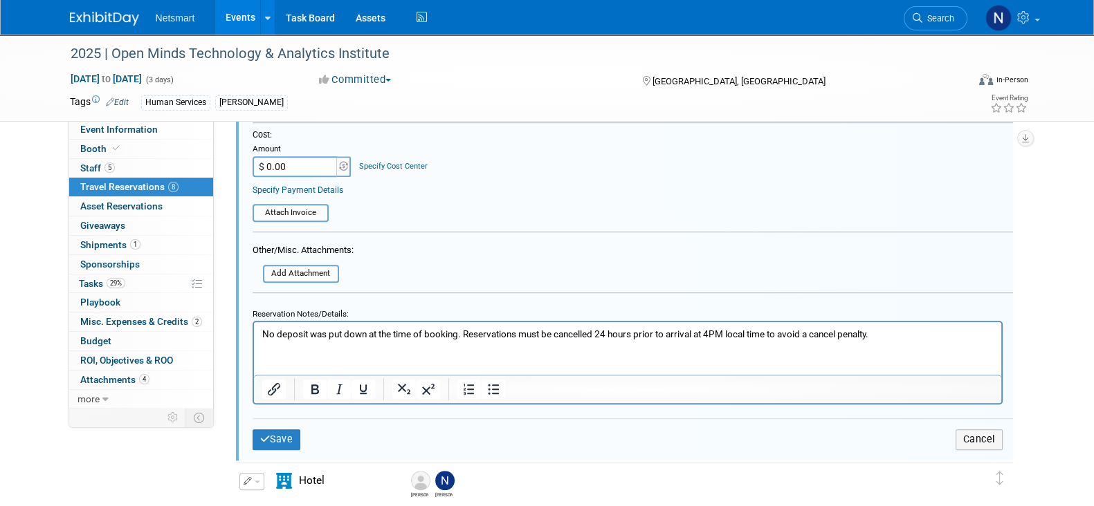
click at [907, 333] on p "No deposit was put down at the time of booking. Reservations must be cancelled …" at bounding box center [627, 334] width 731 height 13
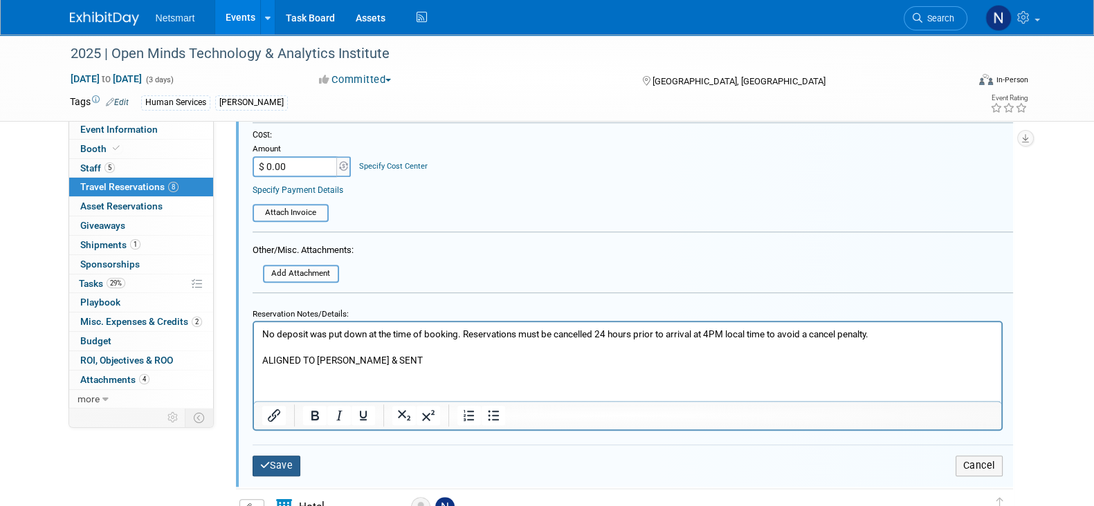
click at [288, 458] on button "Save" at bounding box center [277, 466] width 48 height 20
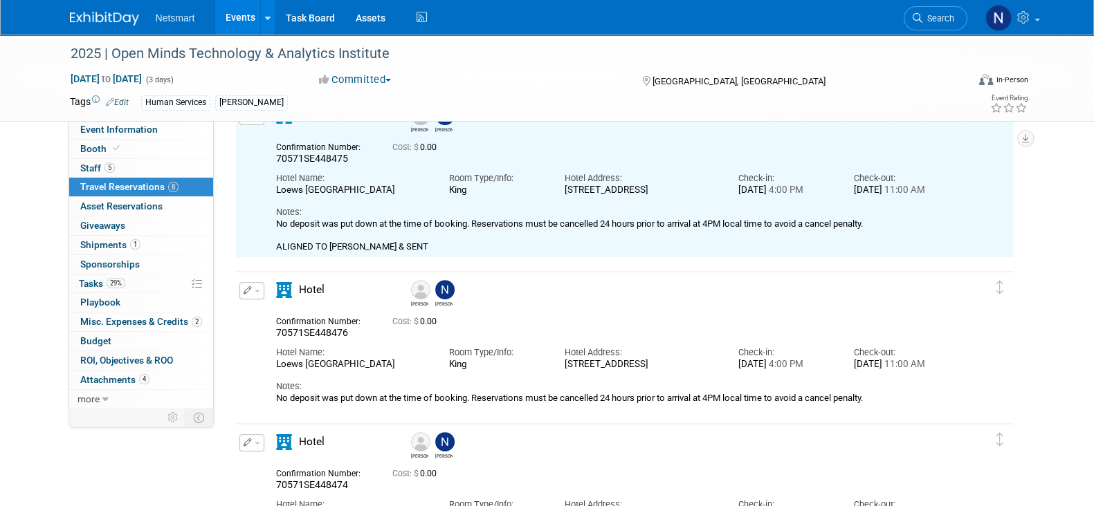
scroll to position [605, 0]
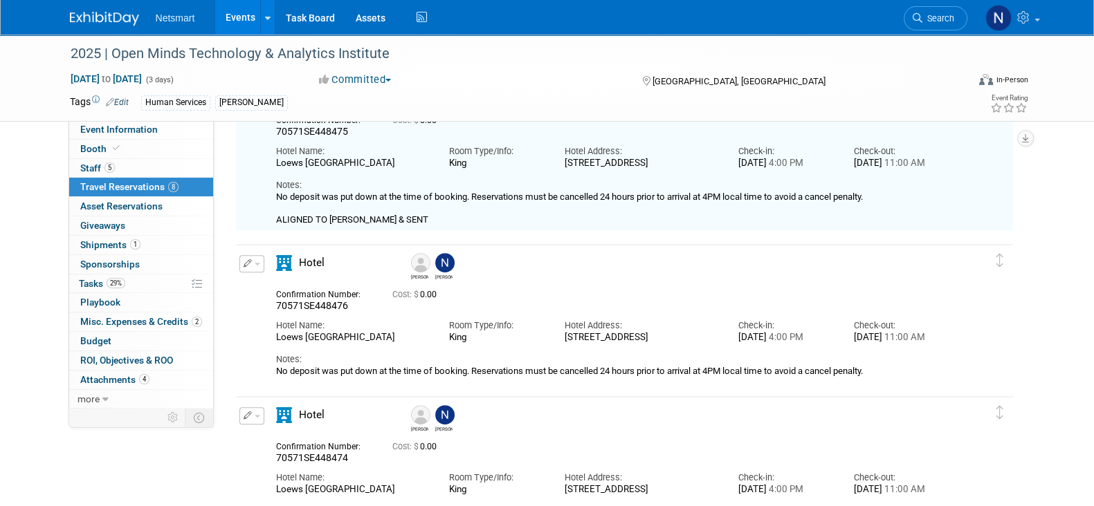
click at [316, 303] on span "70571SE448476" at bounding box center [312, 305] width 72 height 11
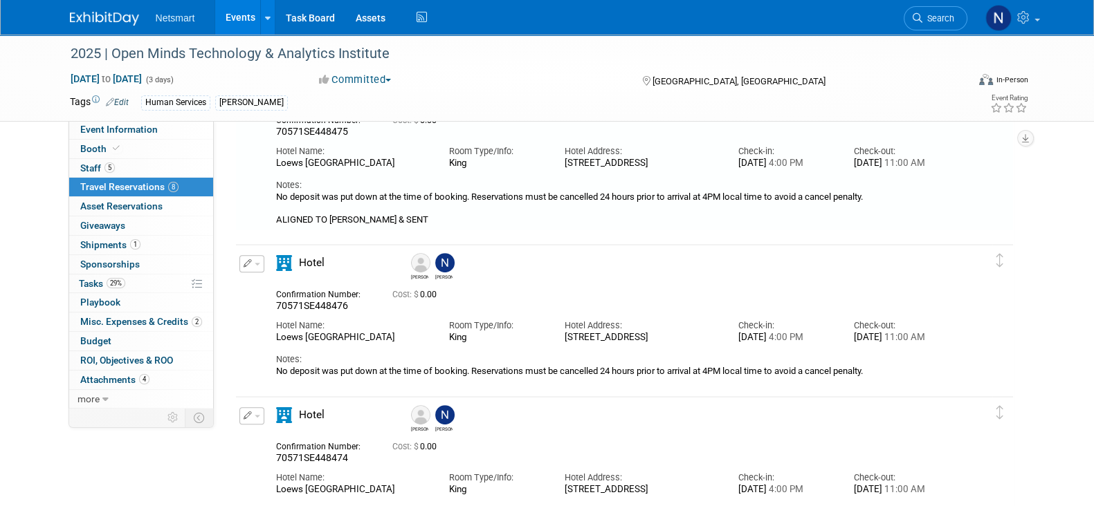
click at [314, 302] on span "70571SE448476" at bounding box center [312, 305] width 72 height 11
copy span "70571SE448476"
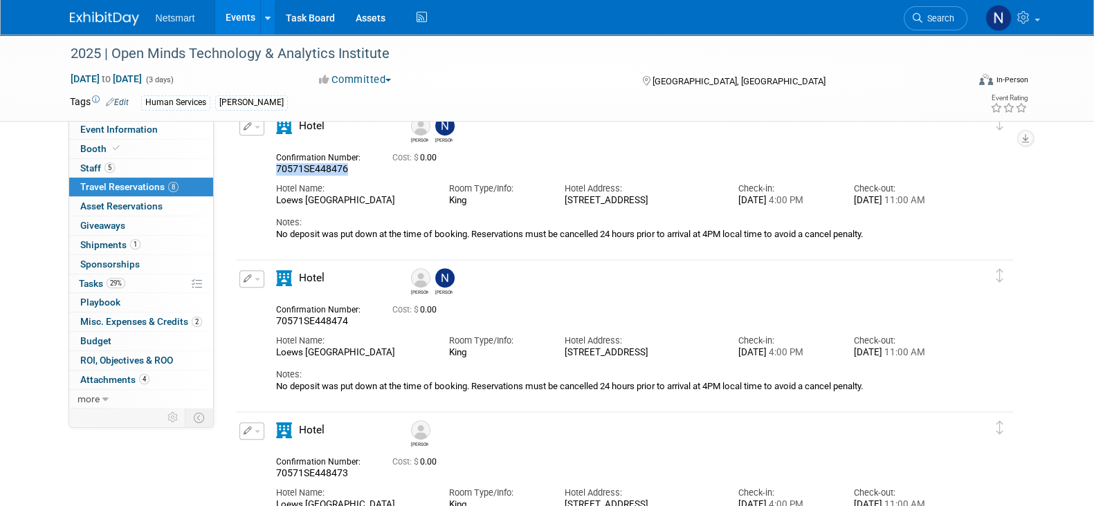
scroll to position [691, 0]
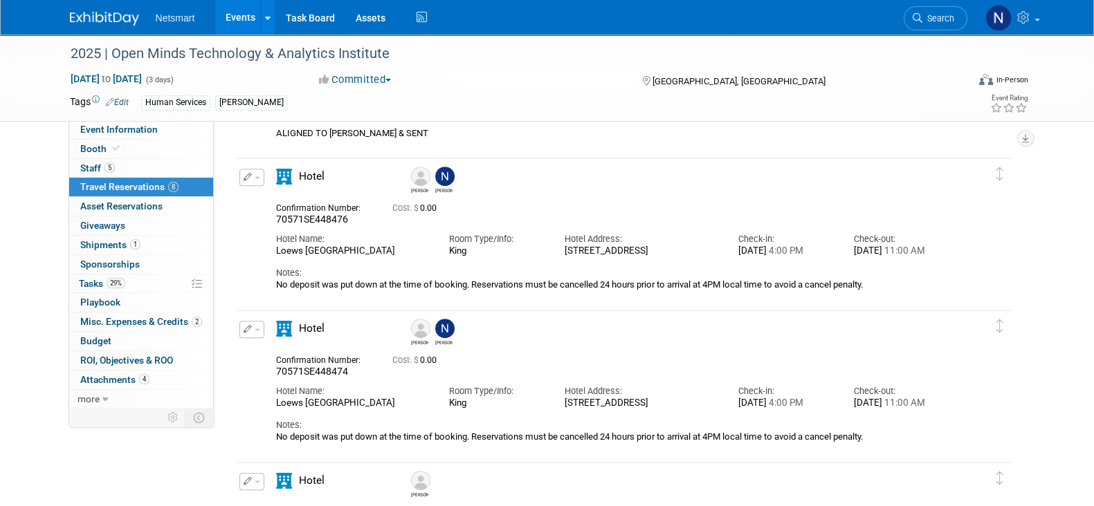
click at [506, 183] on div "[PERSON_NAME] [PERSON_NAME]" at bounding box center [664, 178] width 520 height 30
click at [325, 223] on span "70571SE448476" at bounding box center [312, 219] width 72 height 11
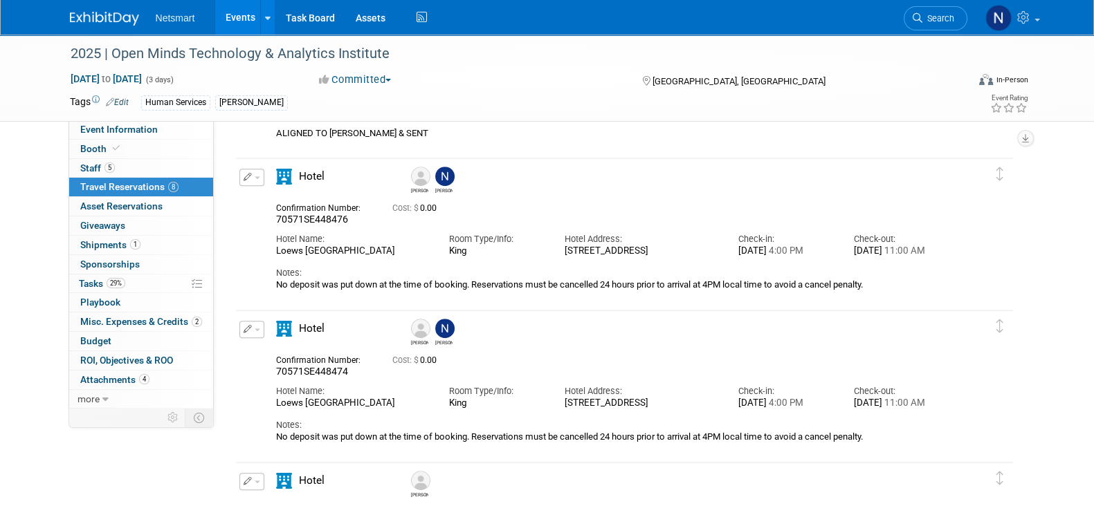
click at [325, 223] on span "70571SE448476" at bounding box center [312, 219] width 72 height 11
click at [384, 223] on div "Confirmation Number: 70571SE448476 Cost: $ 0.00" at bounding box center [612, 212] width 693 height 27
click at [252, 181] on button "button" at bounding box center [251, 177] width 25 height 17
click at [282, 194] on button "Edit Reservation" at bounding box center [298, 202] width 117 height 20
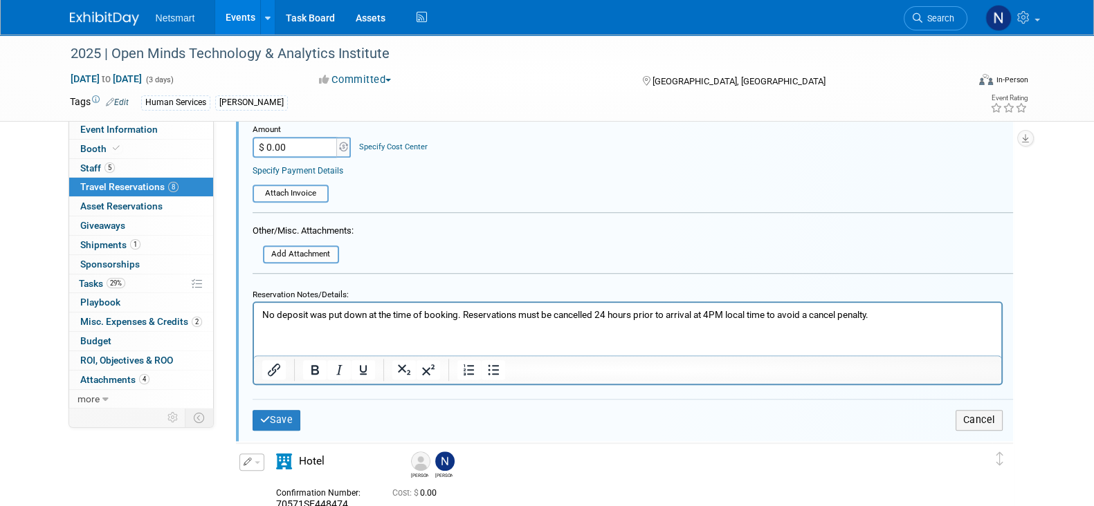
scroll to position [1290, 0]
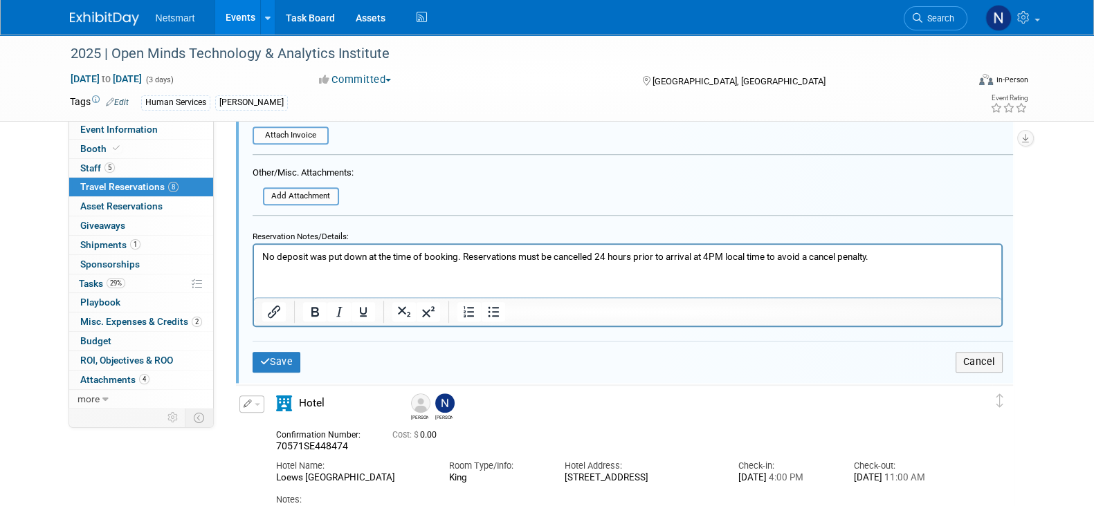
click at [926, 257] on p "No deposit was put down at the time of booking. Reservations must be cancelled …" at bounding box center [627, 256] width 731 height 13
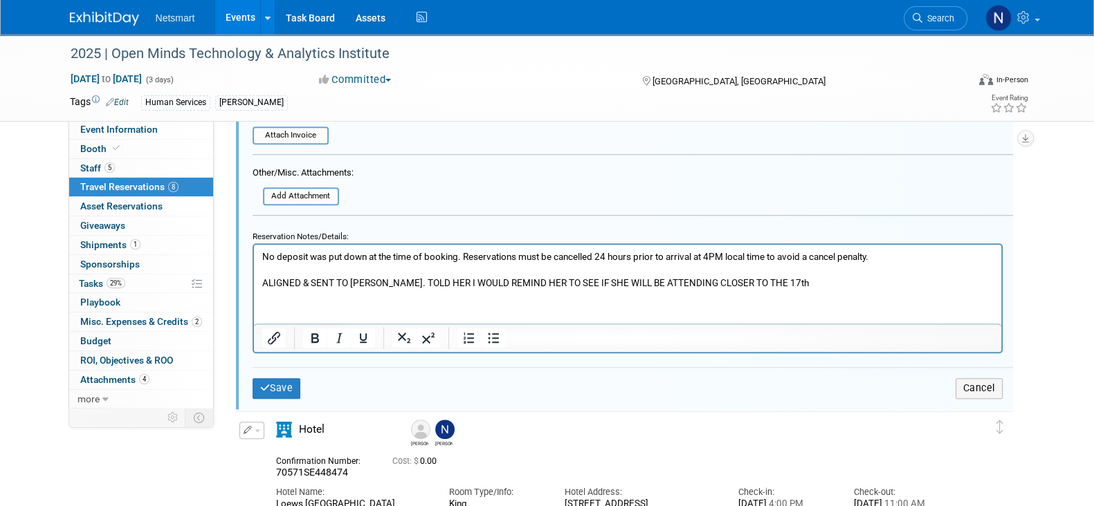
click at [268, 378] on button "Save" at bounding box center [277, 388] width 48 height 20
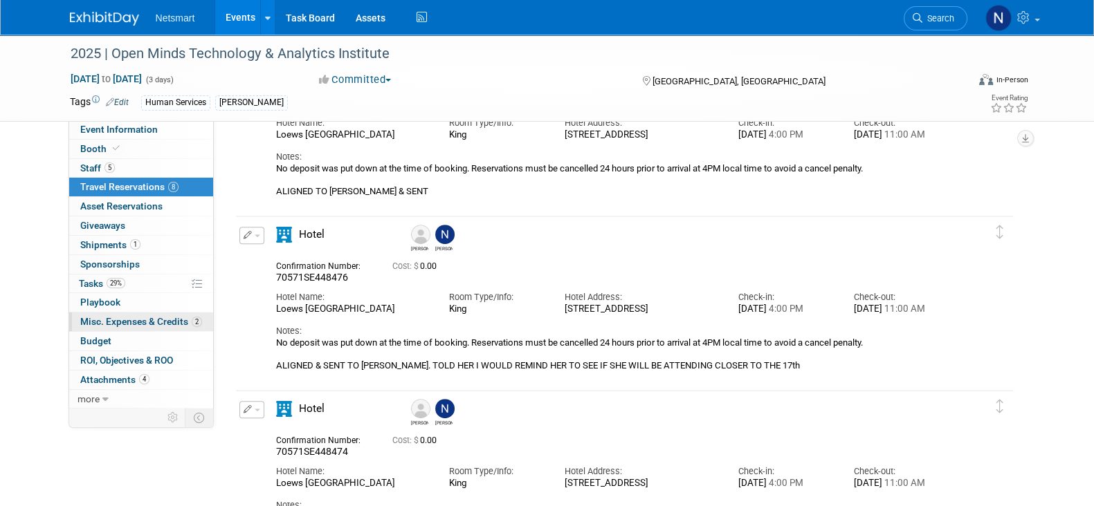
scroll to position [606, 0]
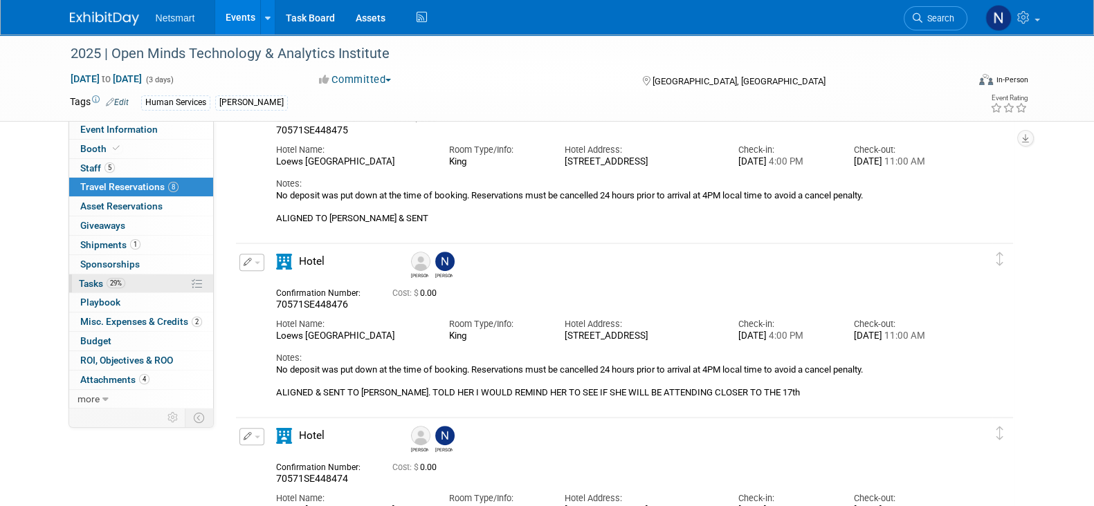
click at [126, 280] on link "29% Tasks 29%" at bounding box center [141, 284] width 144 height 19
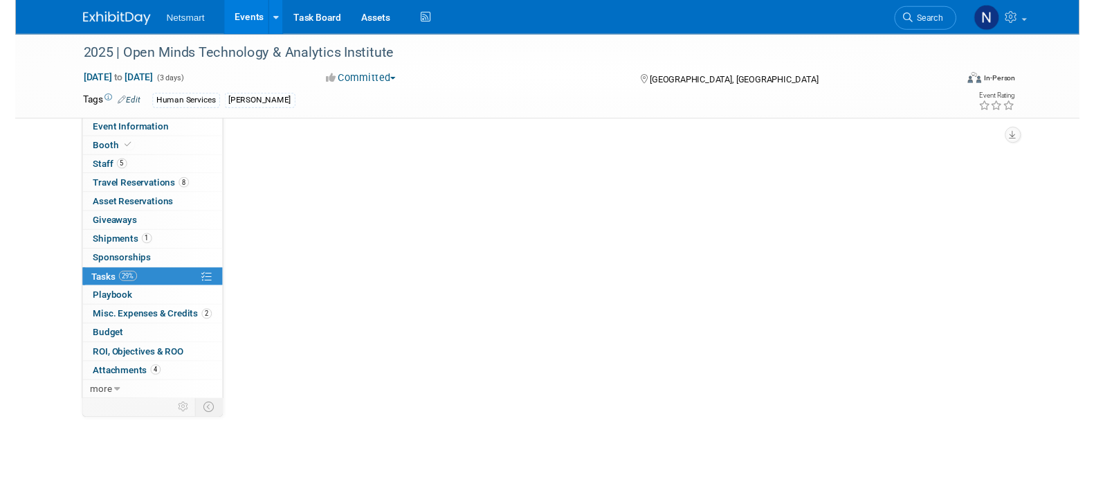
scroll to position [0, 0]
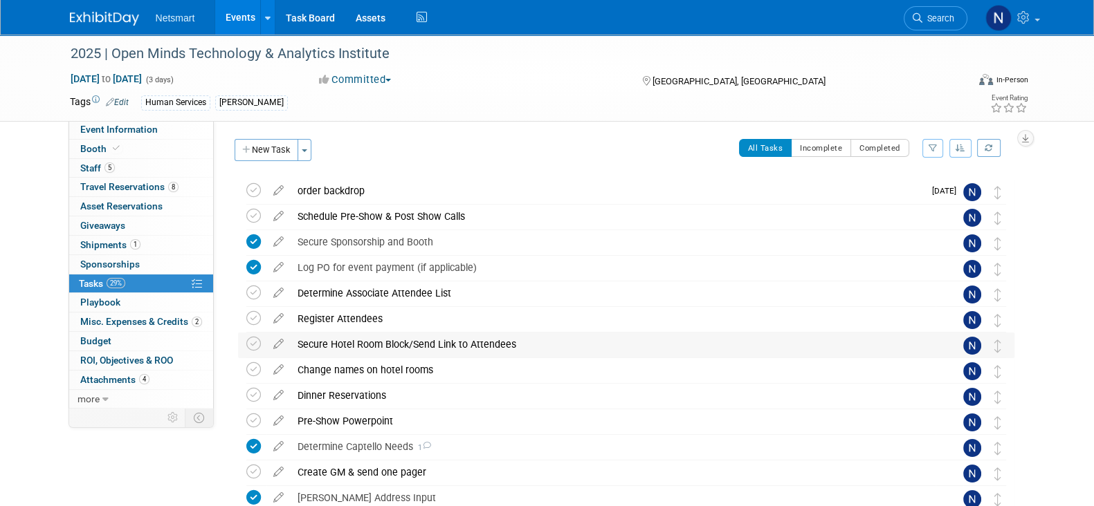
click at [336, 342] on div "Secure Hotel Room Block/Send Link to Attendees" at bounding box center [613, 345] width 645 height 24
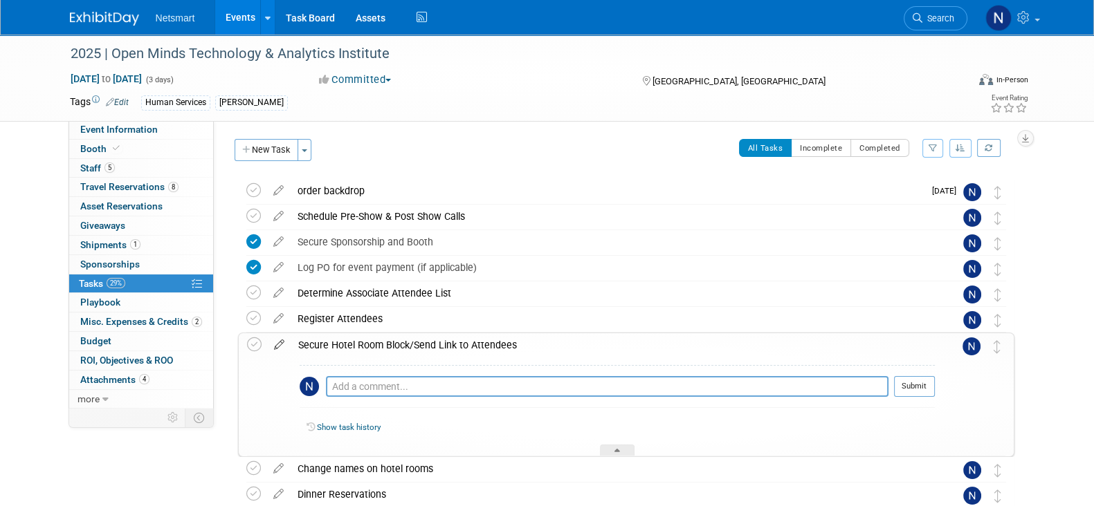
click at [280, 344] on icon at bounding box center [279, 341] width 24 height 17
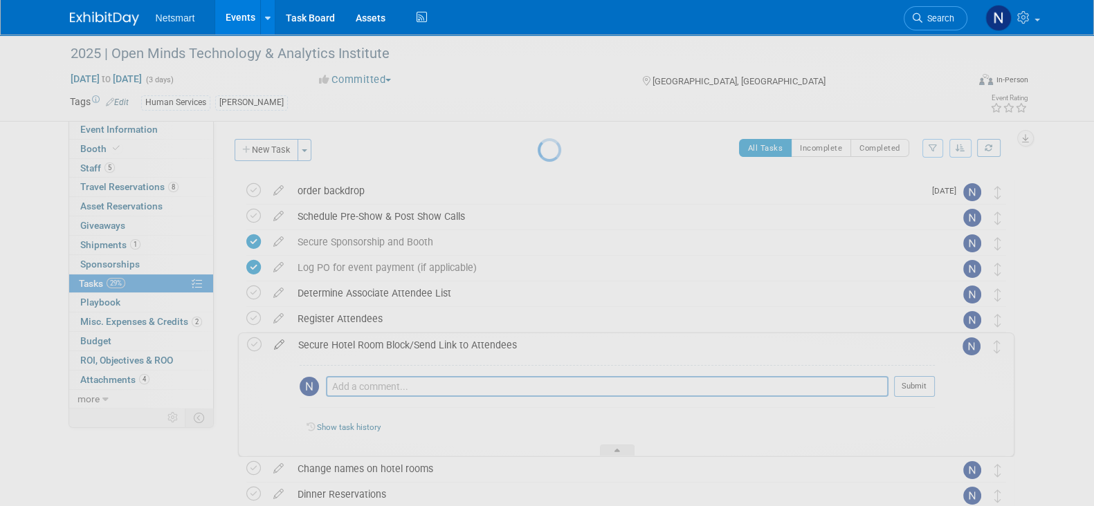
select select "9"
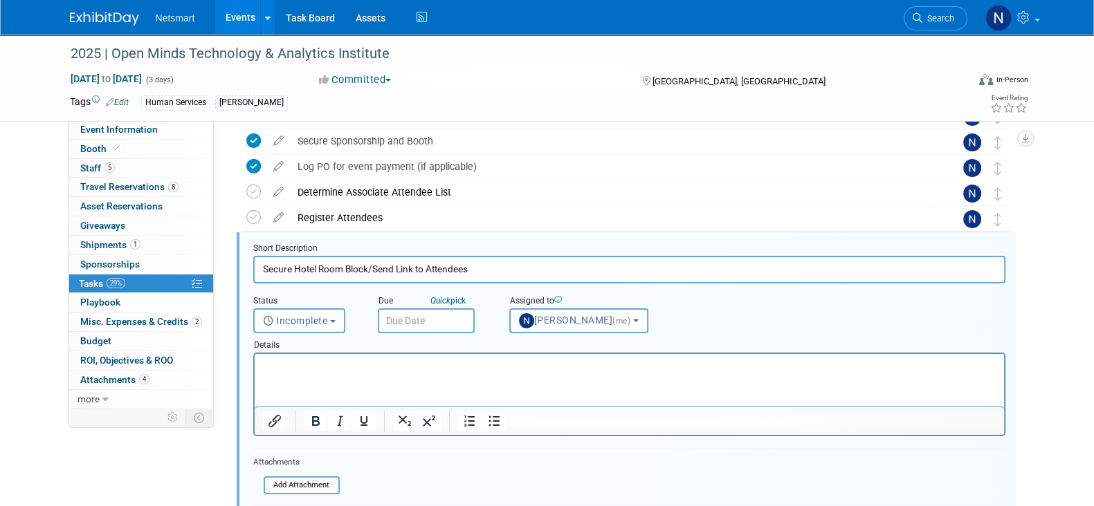
scroll to position [131, 0]
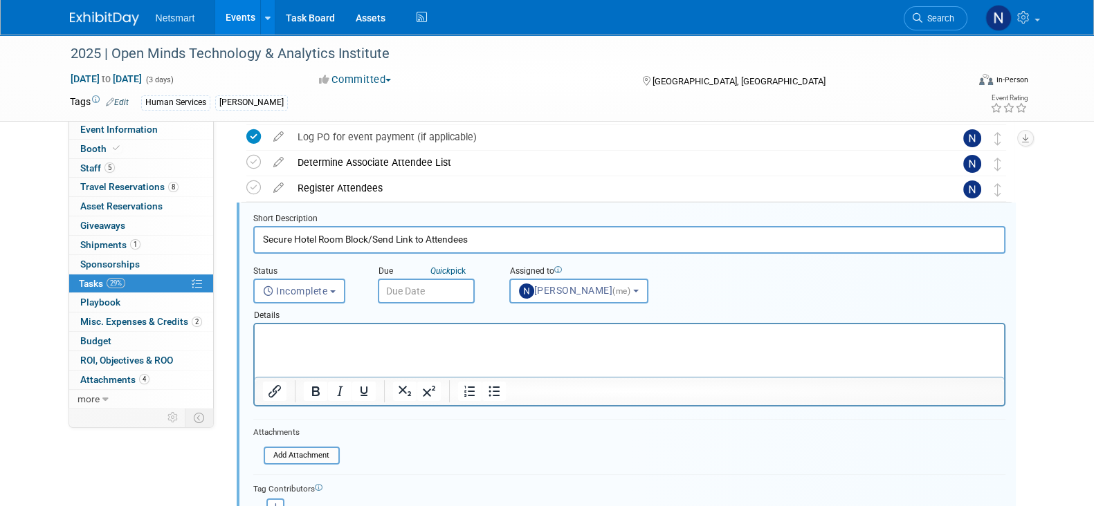
click at [430, 292] on input "text" at bounding box center [426, 291] width 97 height 25
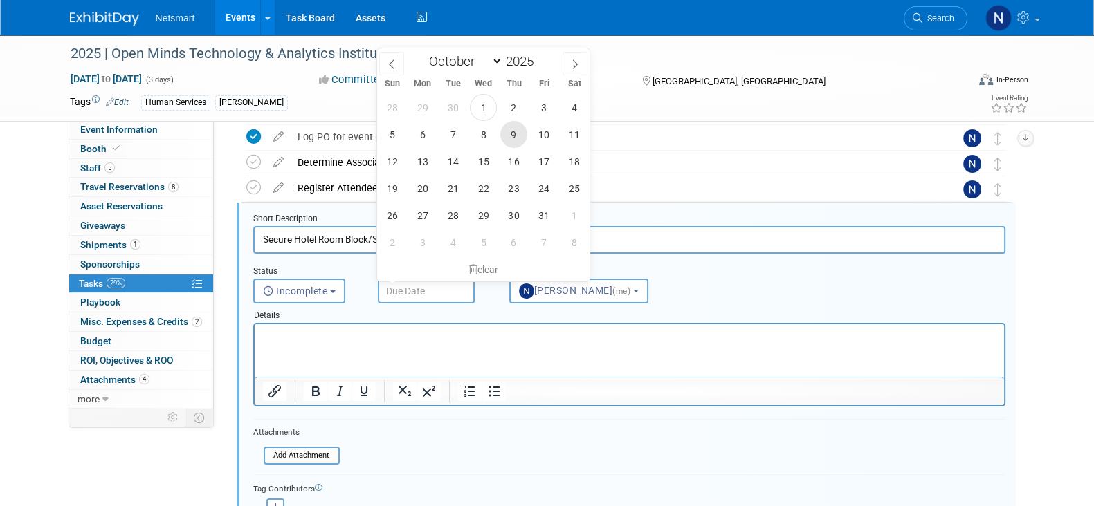
click at [513, 136] on span "9" at bounding box center [513, 134] width 27 height 27
type input "[DATE]"
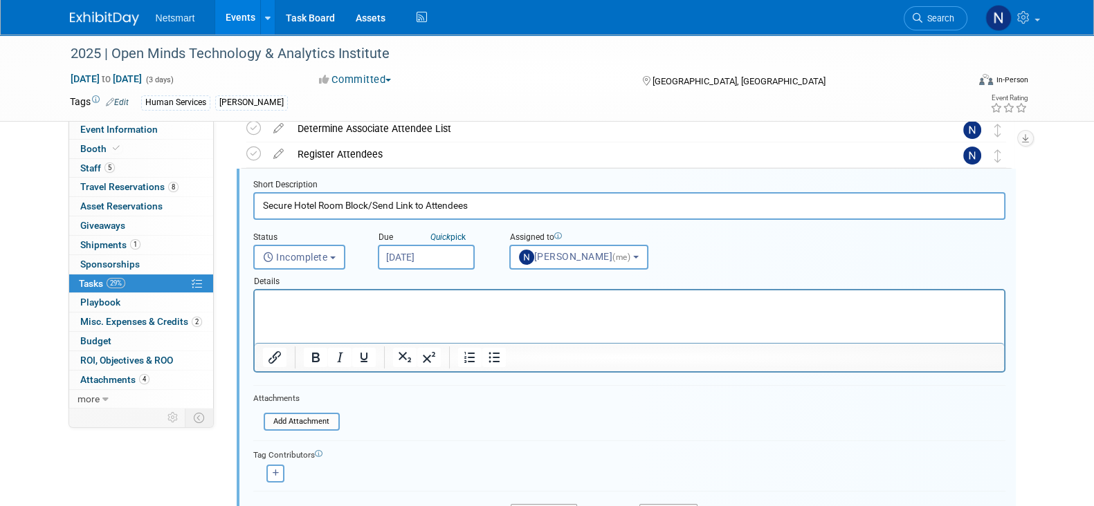
scroll to position [217, 0]
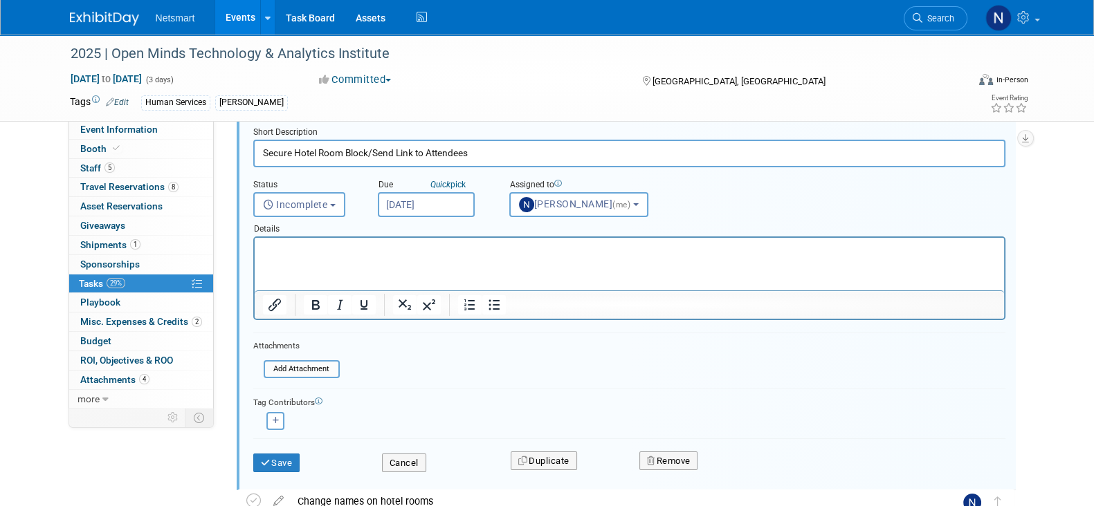
click at [358, 257] on html at bounding box center [628, 247] width 749 height 19
click at [263, 460] on icon "submit" at bounding box center [266, 463] width 11 height 9
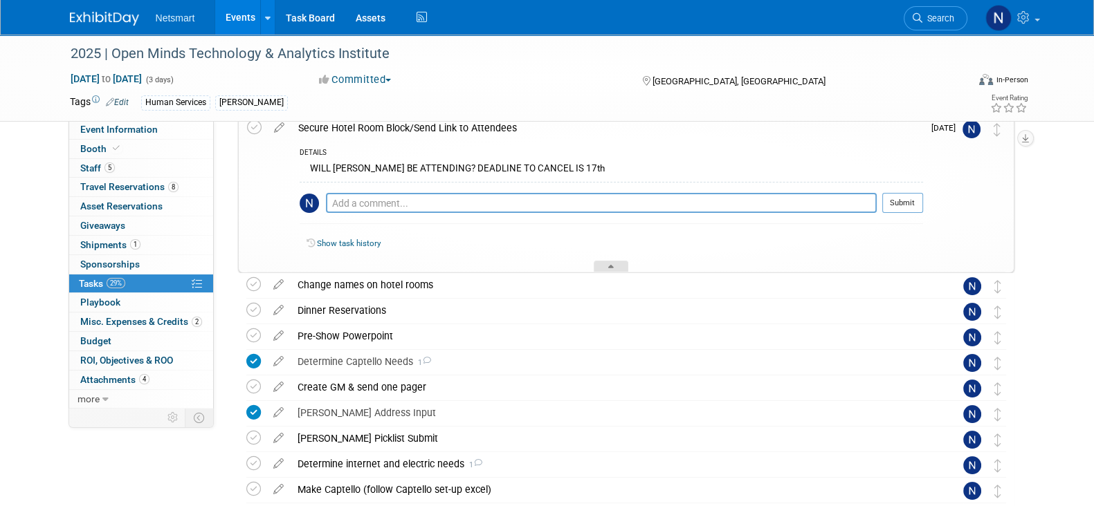
click at [613, 268] on icon at bounding box center [611, 269] width 6 height 8
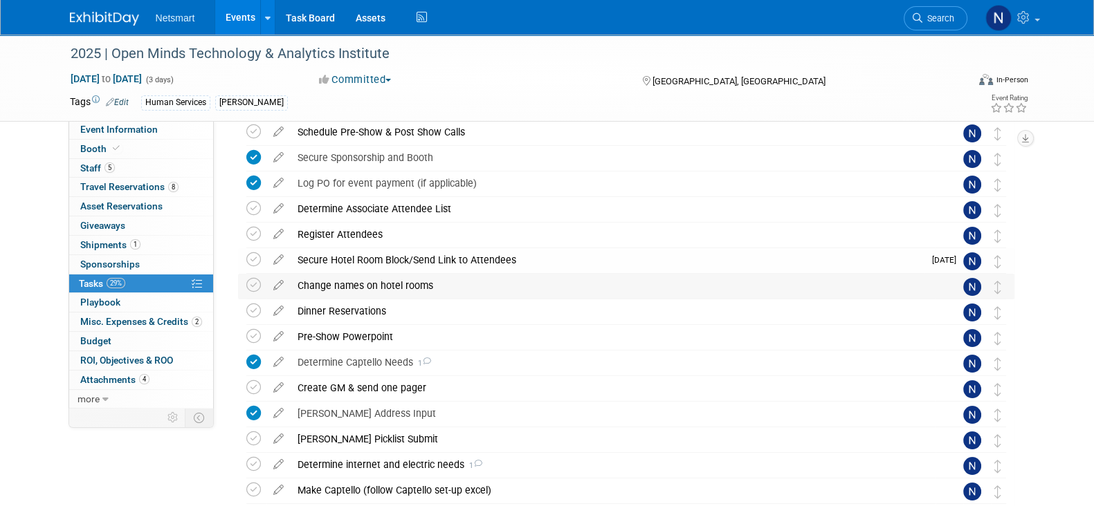
scroll to position [44, 0]
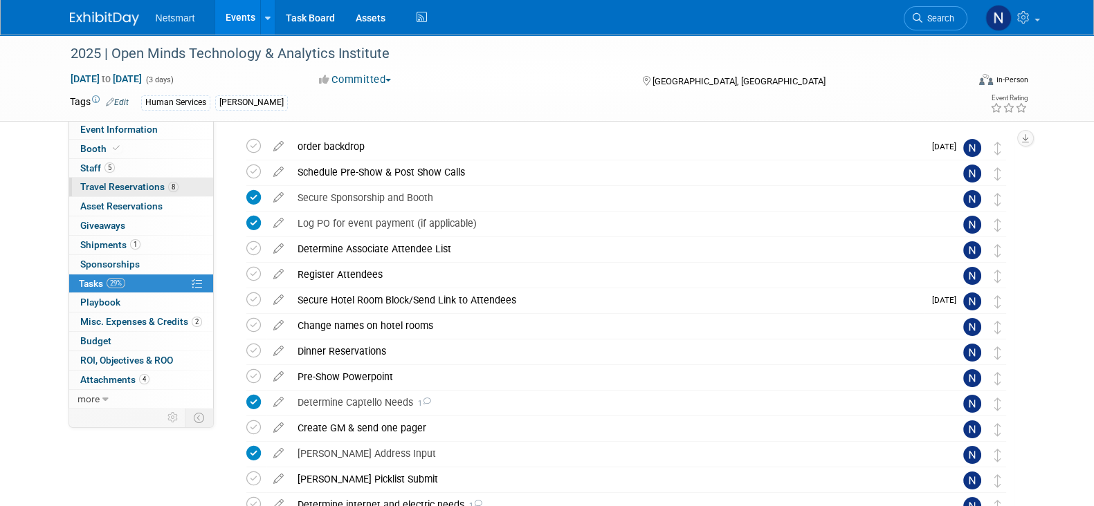
click at [154, 178] on link "8 Travel Reservations 8" at bounding box center [141, 187] width 144 height 19
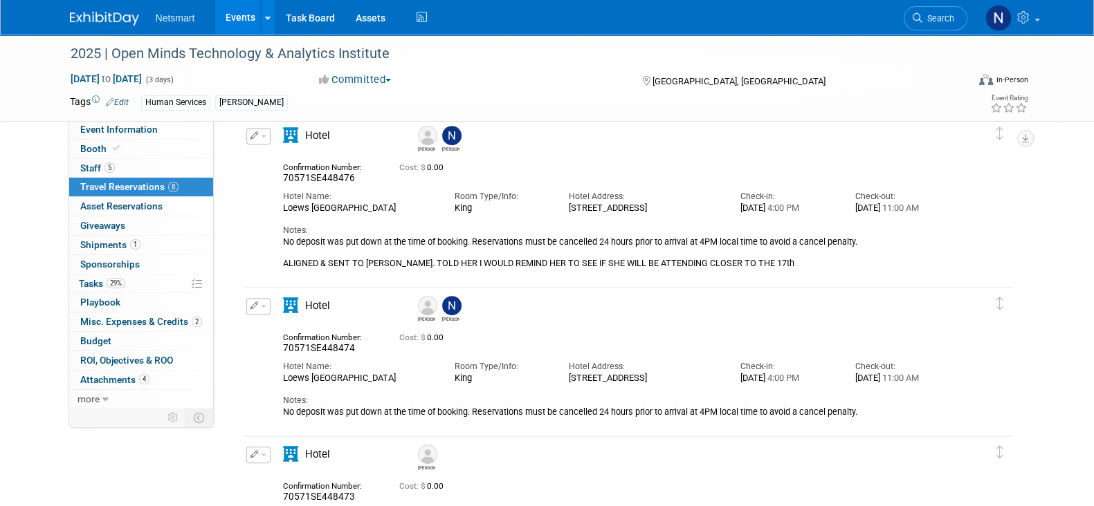
scroll to position [778, 0]
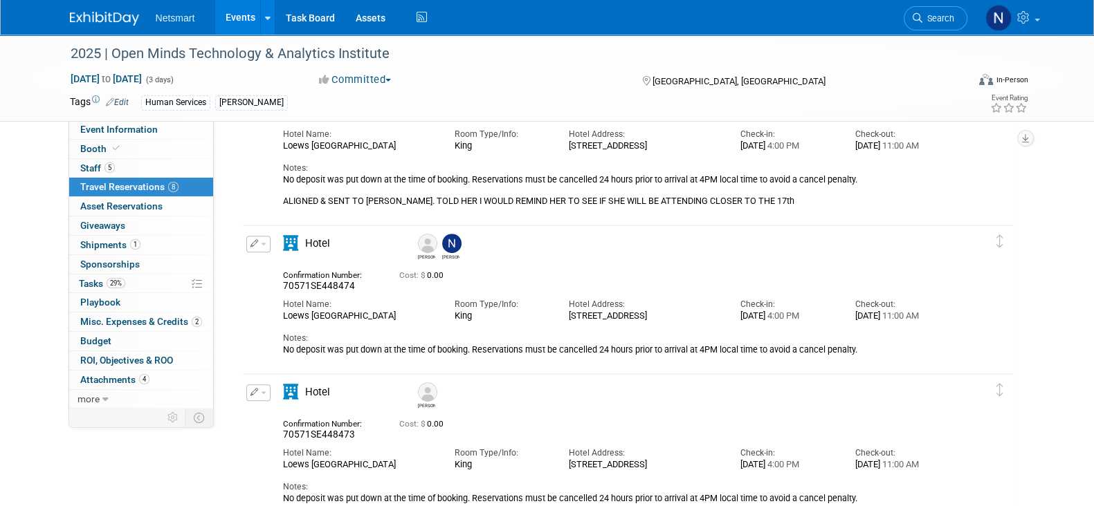
click at [328, 285] on span "70571SE448474" at bounding box center [319, 285] width 72 height 11
copy span "70571SE448474"
